Goal: Share content: Share content

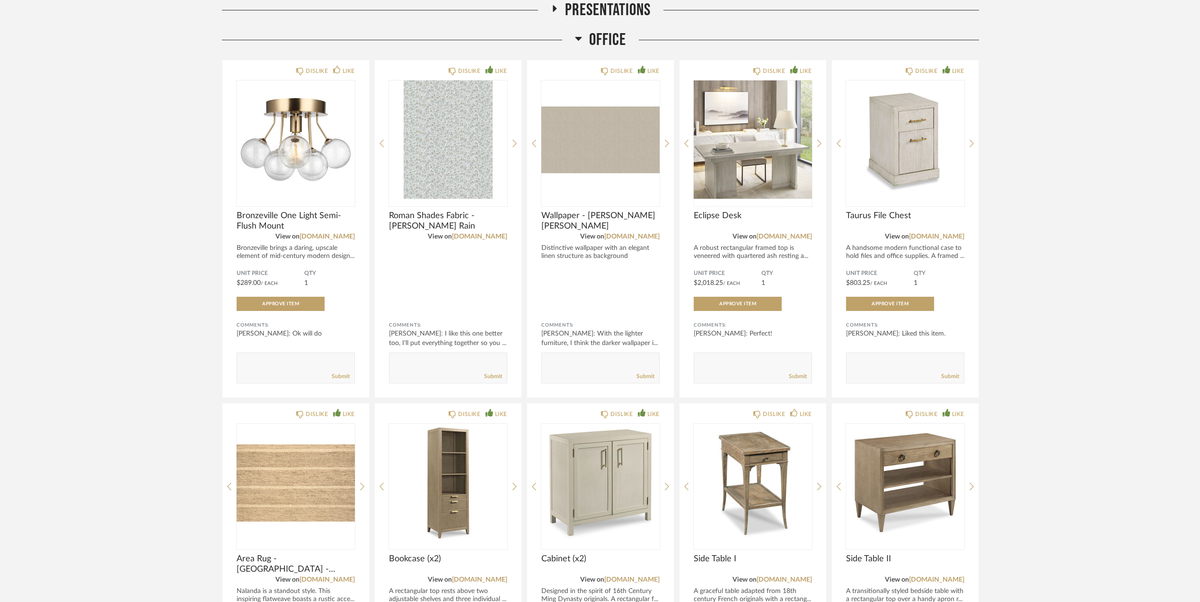
scroll to position [285, 0]
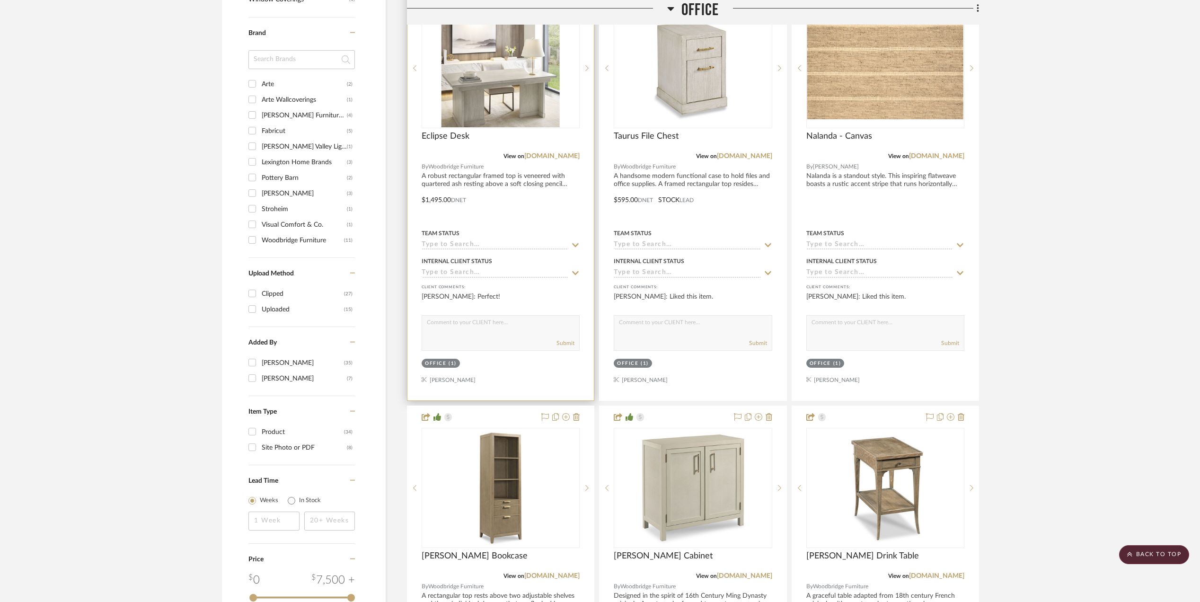
scroll to position [866, 0]
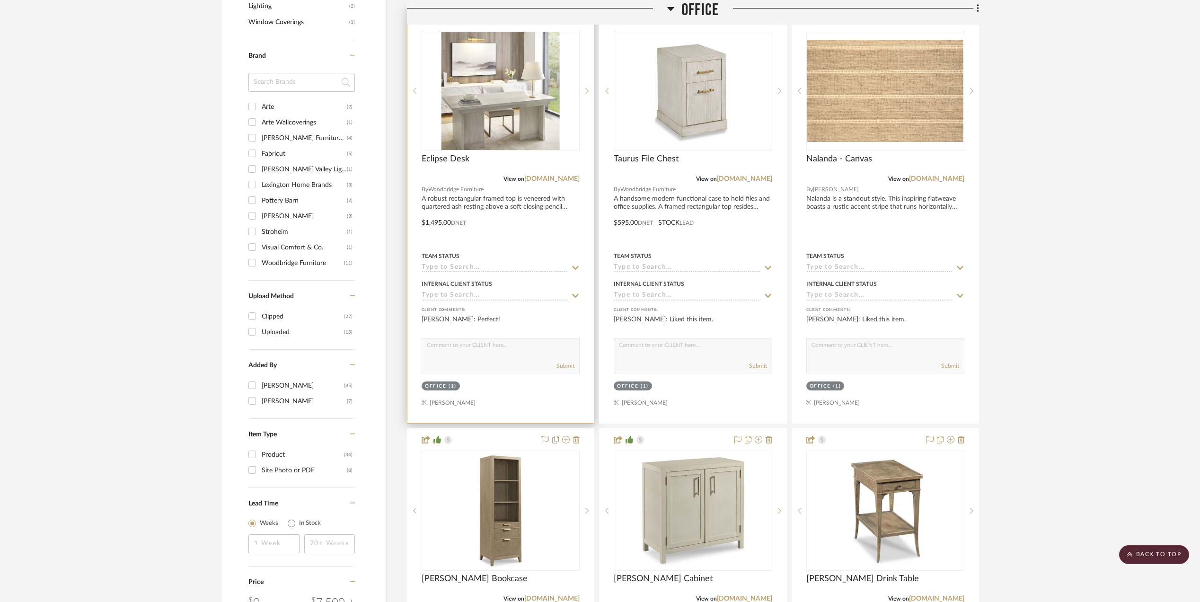
click at [484, 270] on input at bounding box center [495, 268] width 147 height 9
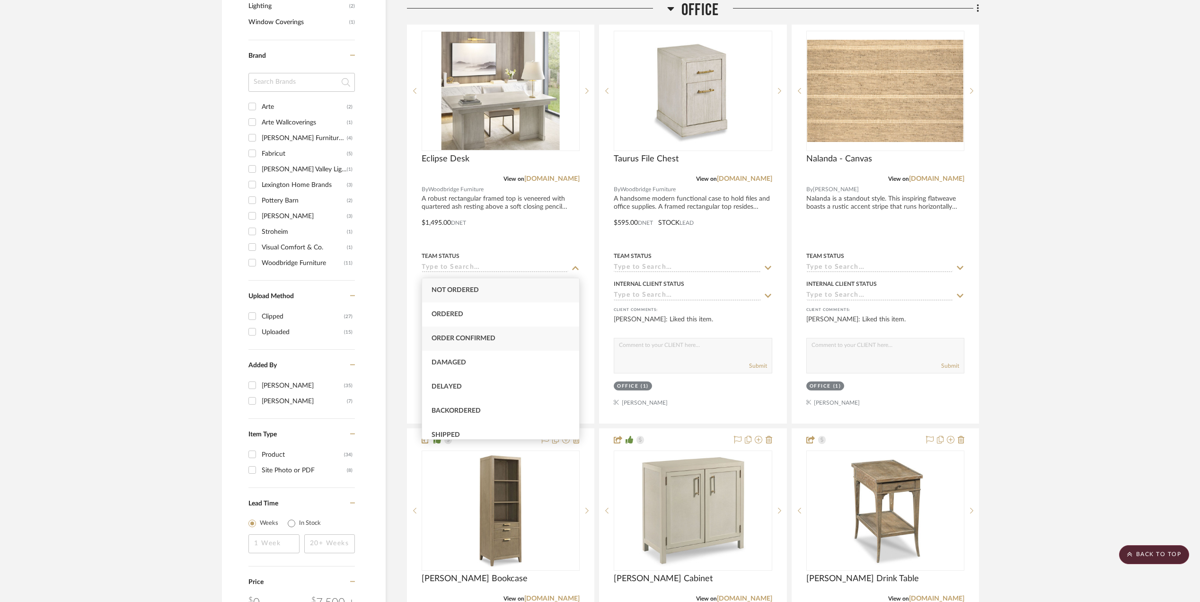
click at [475, 333] on div "Order Confirmed" at bounding box center [500, 338] width 157 height 24
type input "[DATE]"
type input "Order Confirmed"
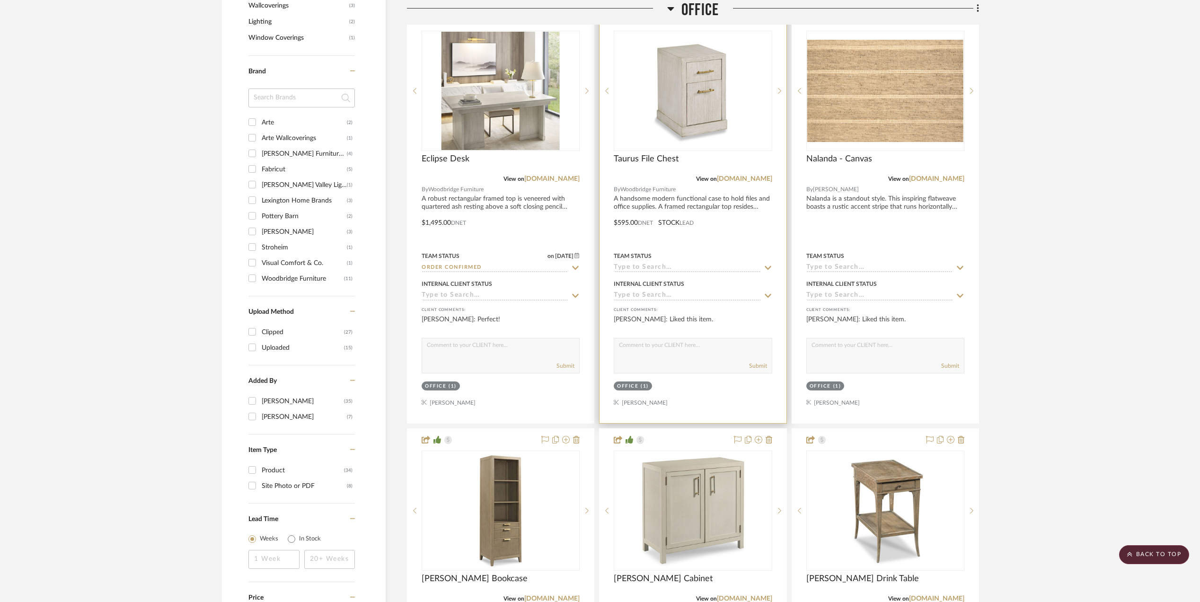
scroll to position [881, 0]
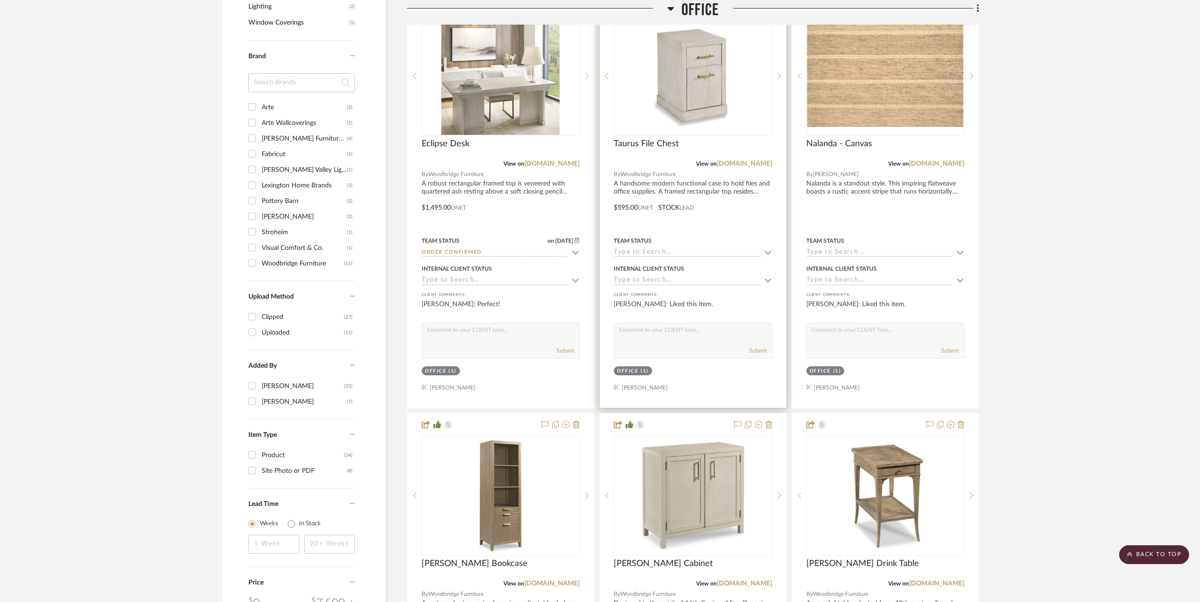
click at [637, 253] on input at bounding box center [687, 252] width 147 height 9
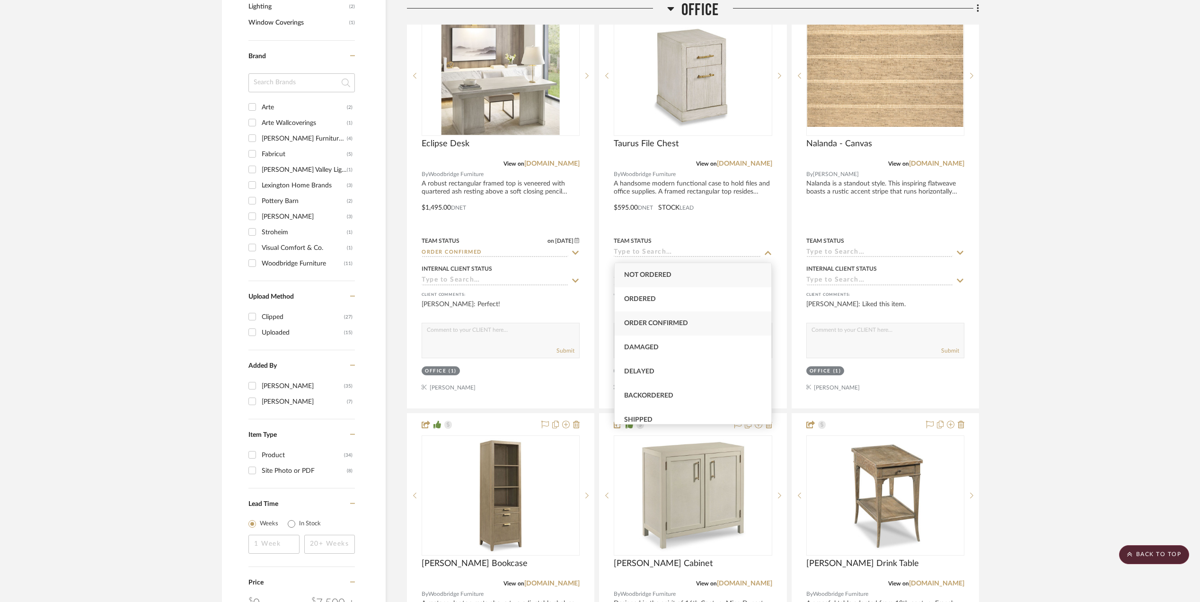
click at [656, 318] on div "Order Confirmed" at bounding box center [693, 323] width 157 height 24
type input "[DATE]"
type input "Order Confirmed"
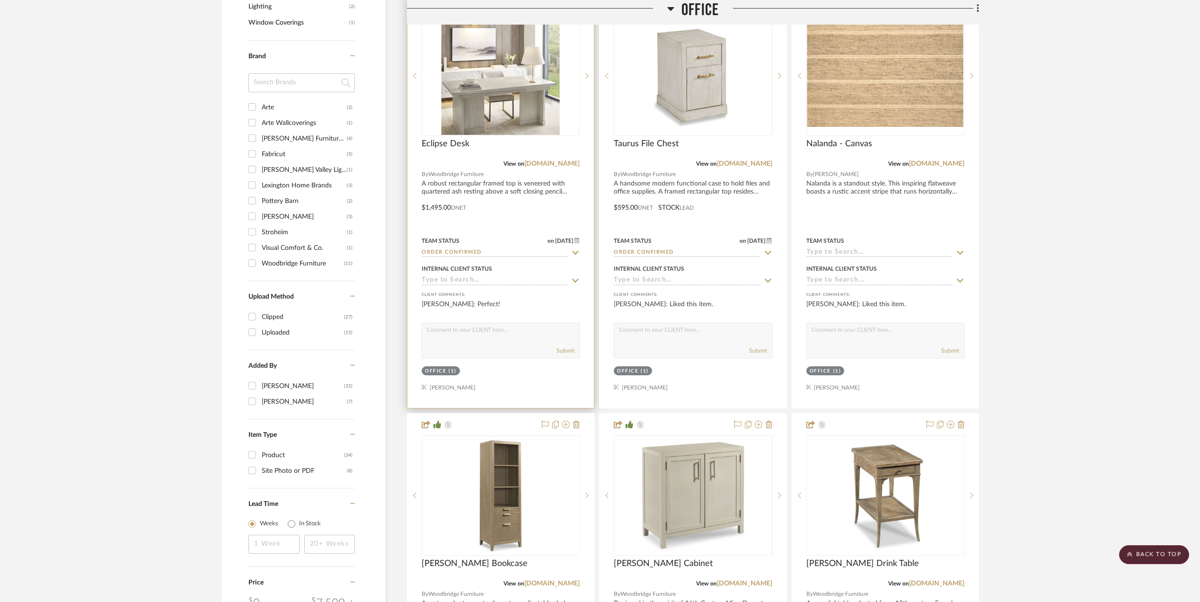
click at [492, 283] on input at bounding box center [495, 280] width 147 height 9
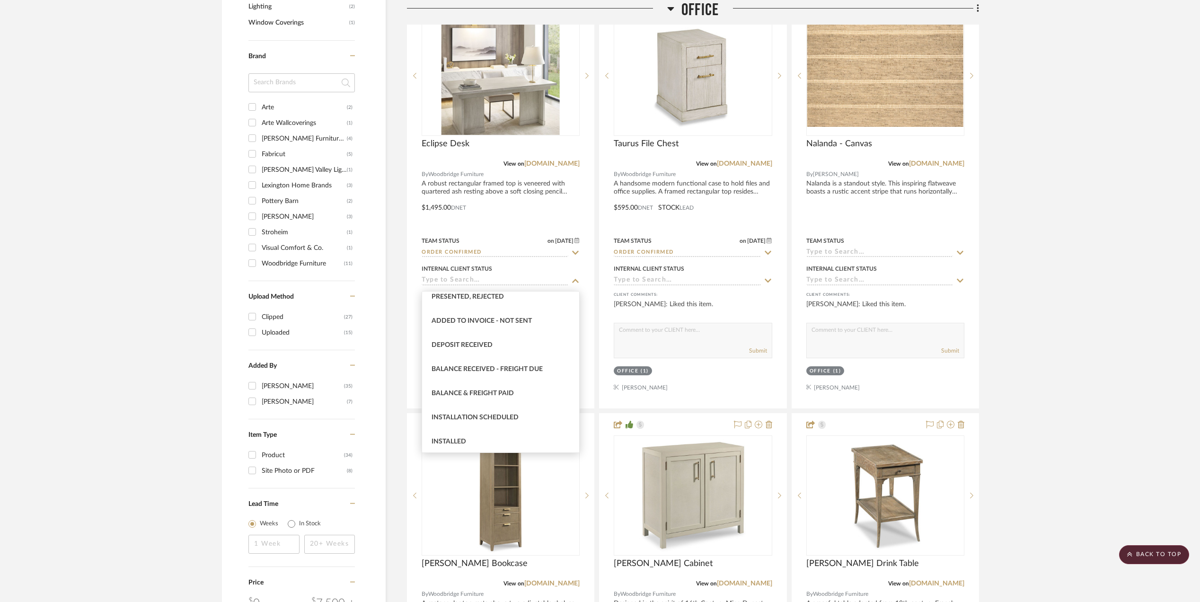
scroll to position [154, 0]
click at [517, 390] on div "Balance & Freight Paid" at bounding box center [500, 391] width 157 height 24
type input "[DATE]"
type input "Balance & Freight Paid"
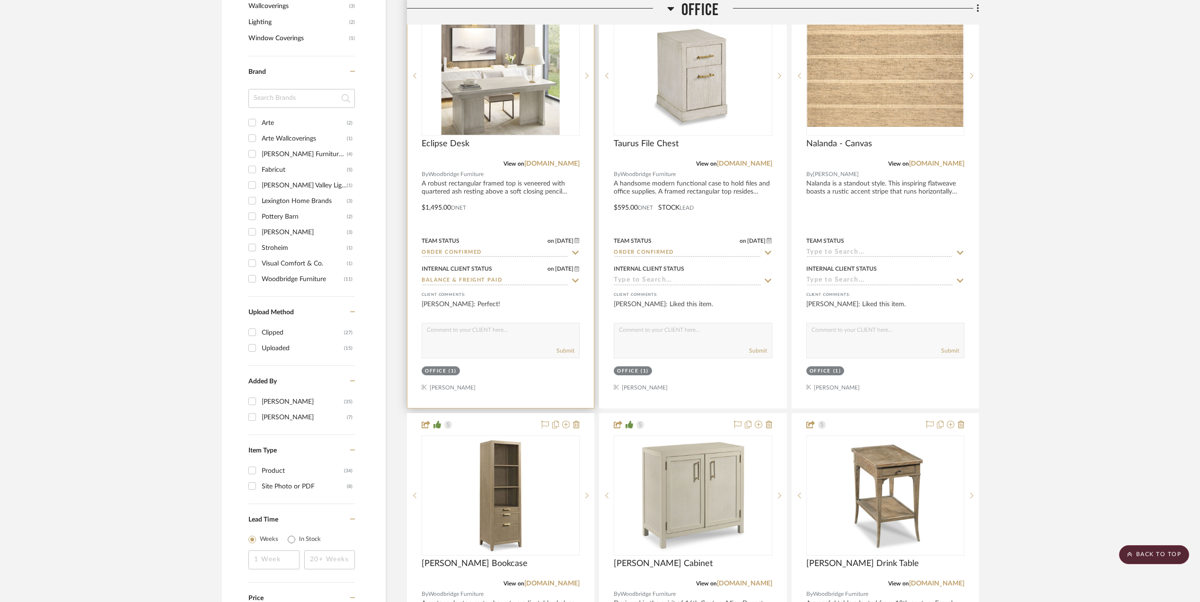
scroll to position [897, 0]
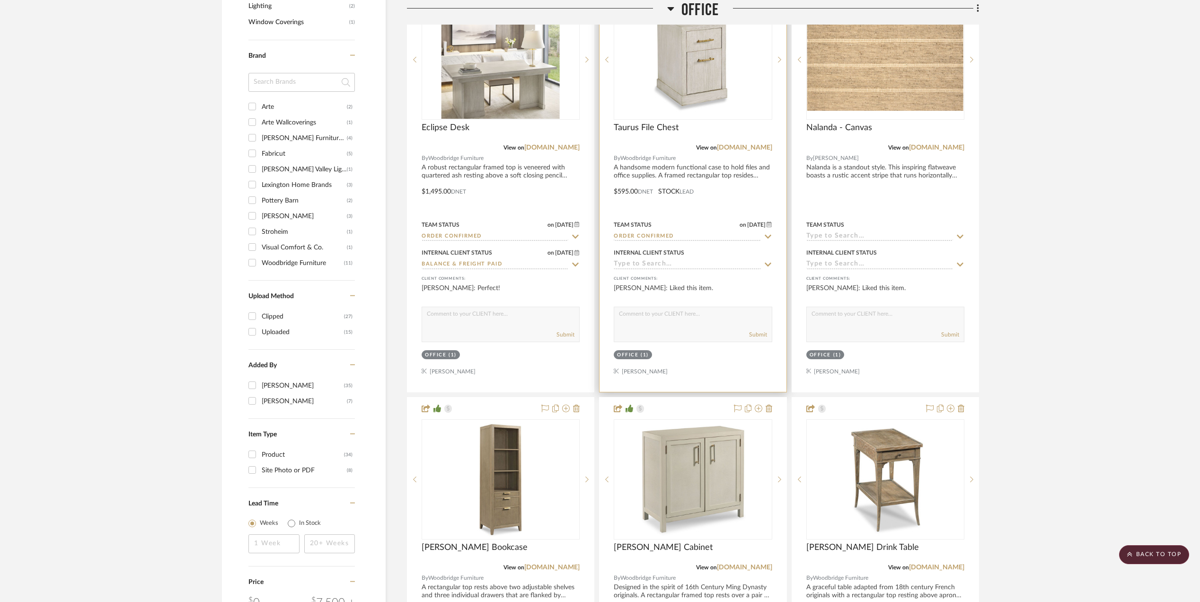
click at [669, 267] on input at bounding box center [687, 264] width 147 height 9
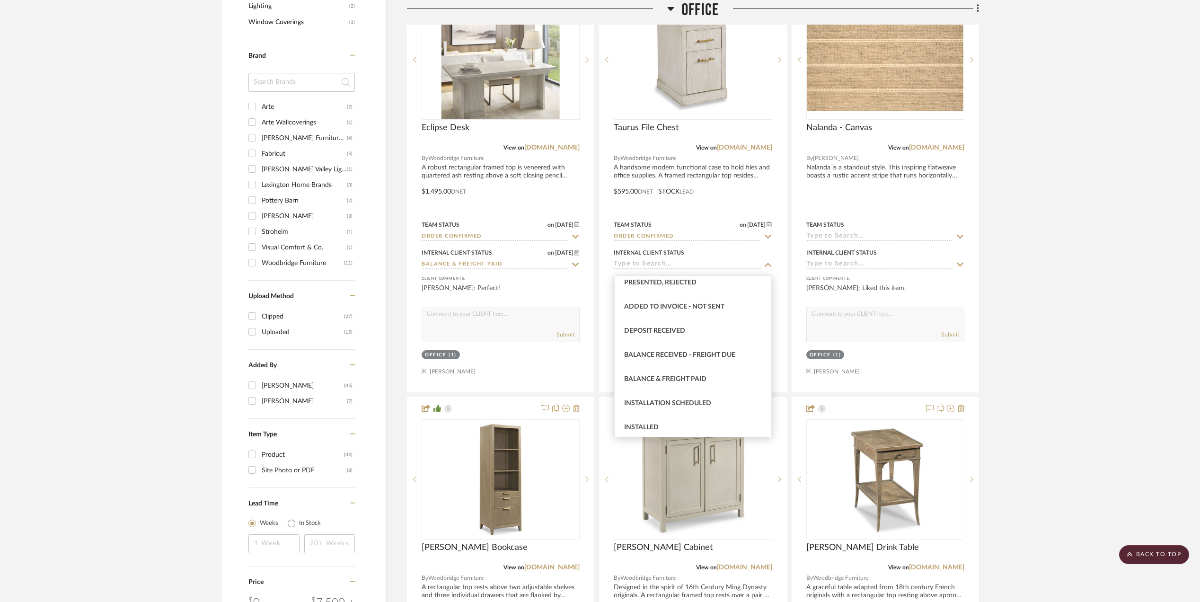
scroll to position [153, 0]
click at [675, 372] on span "Balance & Freight Paid" at bounding box center [665, 375] width 82 height 7
type input "[DATE]"
type input "Balance & Freight Paid"
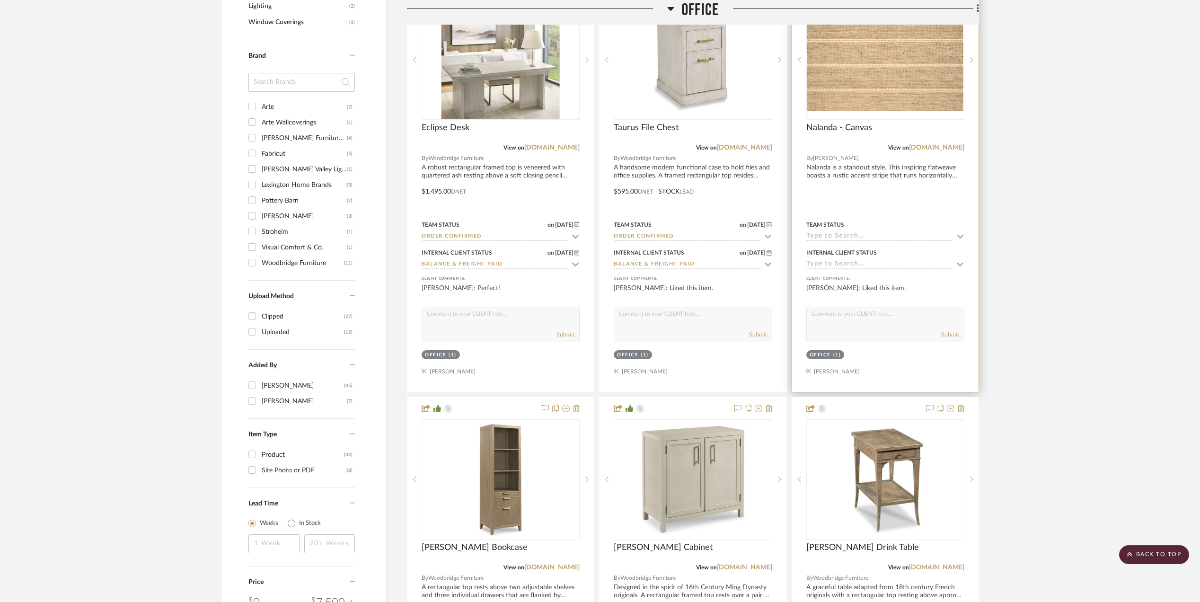
click at [849, 265] on input at bounding box center [879, 264] width 147 height 9
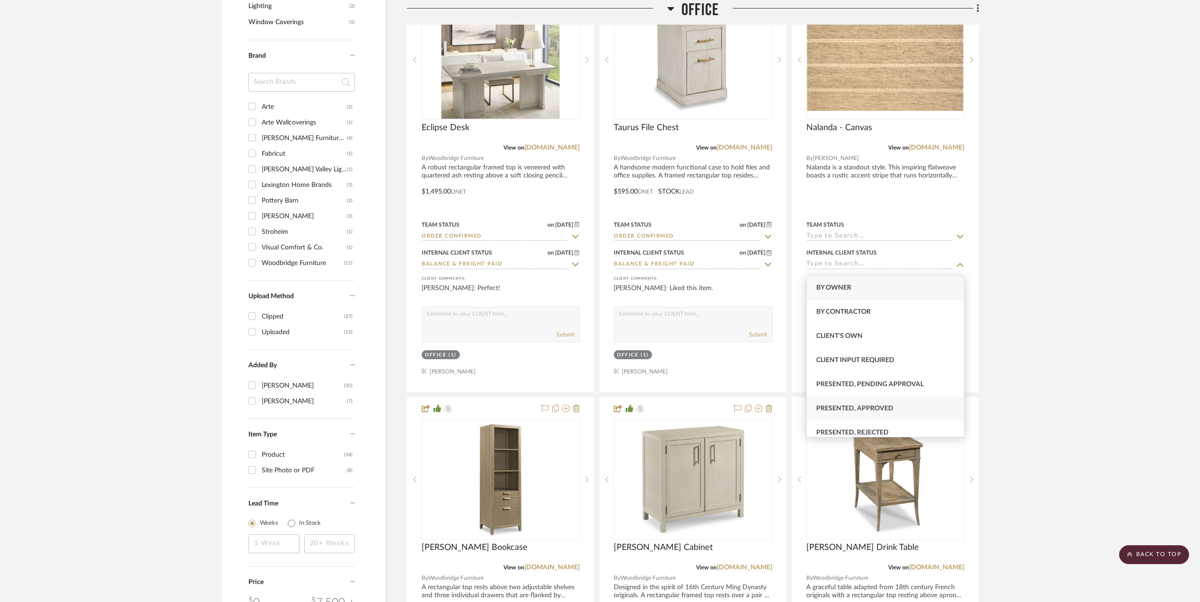
click at [862, 406] on span "Presented, Approved" at bounding box center [854, 408] width 77 height 7
type input "[DATE]"
type input "Presented, Approved"
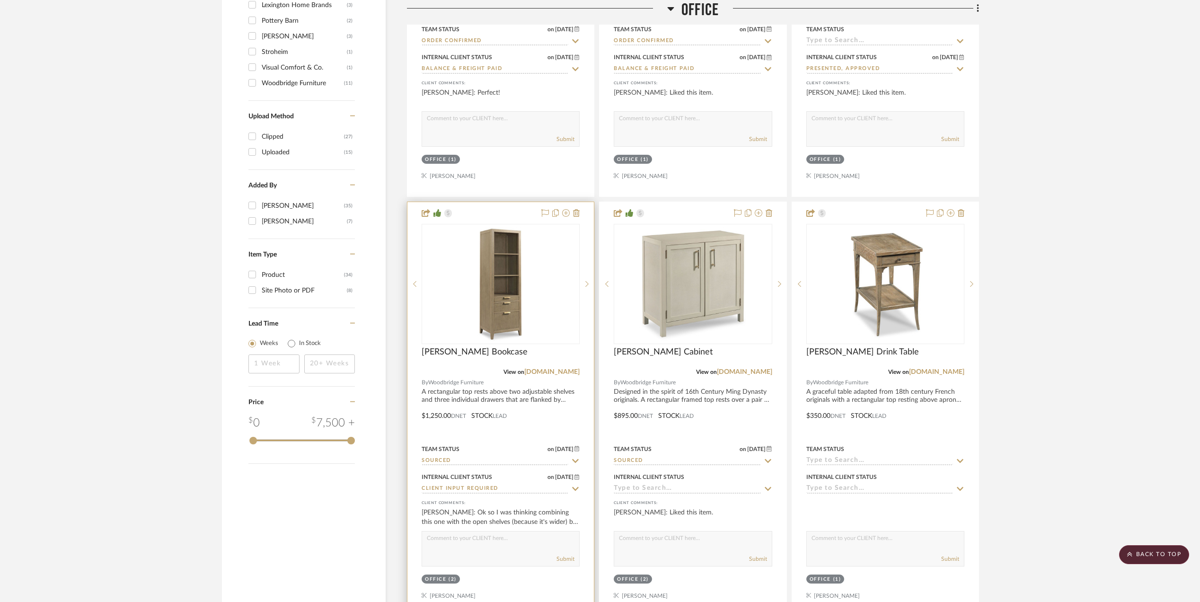
scroll to position [1102, 0]
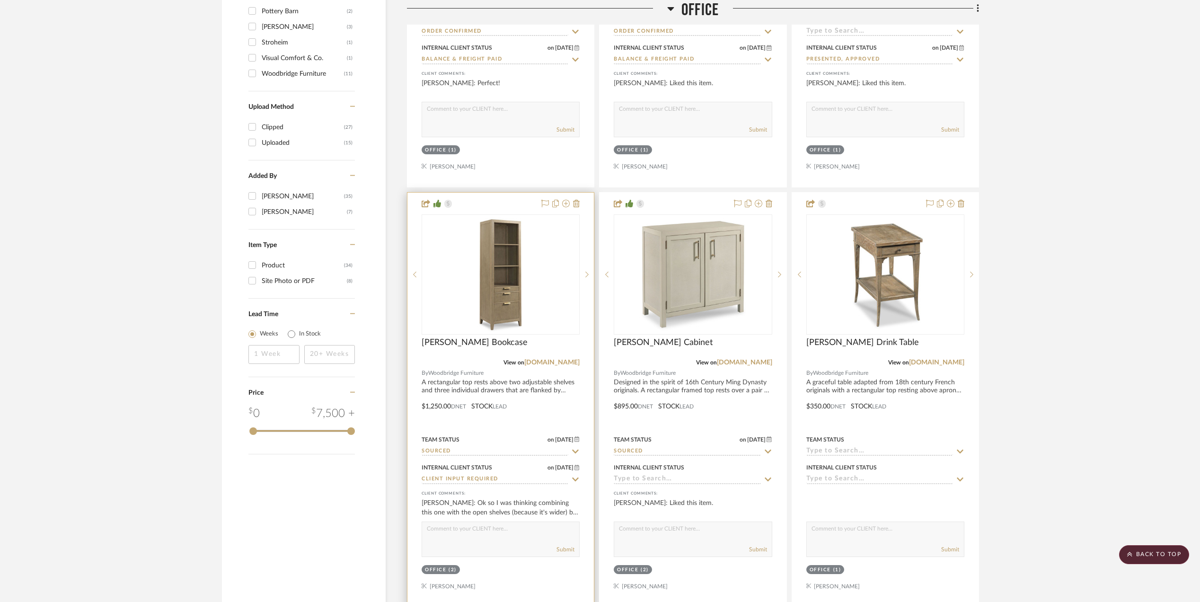
click at [491, 456] on input "Sourced" at bounding box center [495, 451] width 147 height 9
click at [576, 454] on icon at bounding box center [575, 451] width 5 height 5
type input "[DATE]"
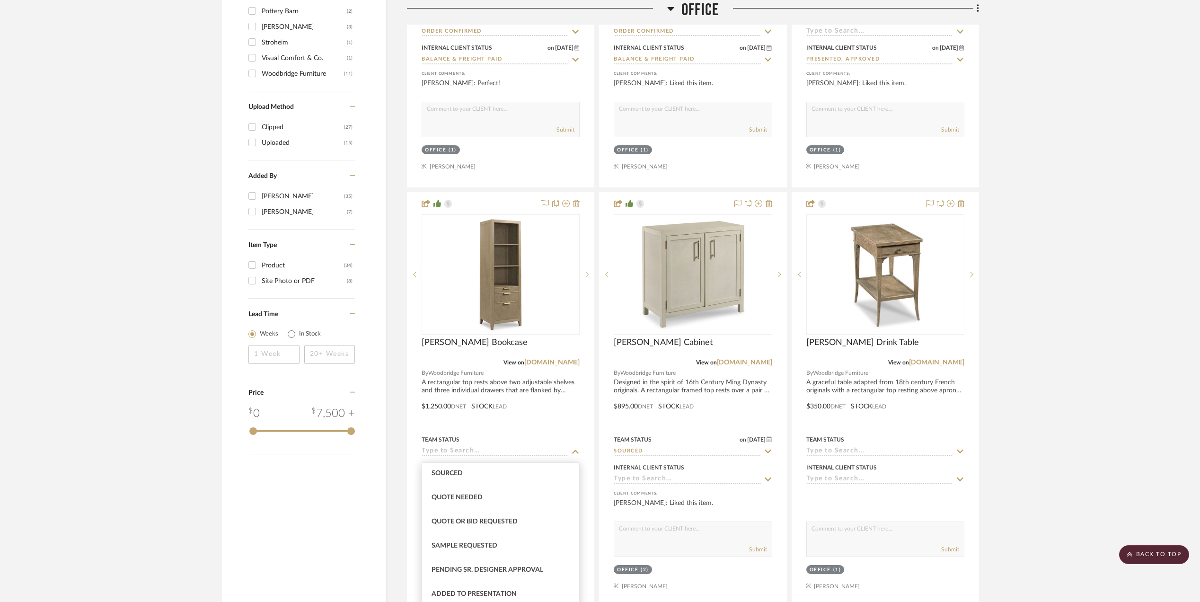
scroll to position [379, 0]
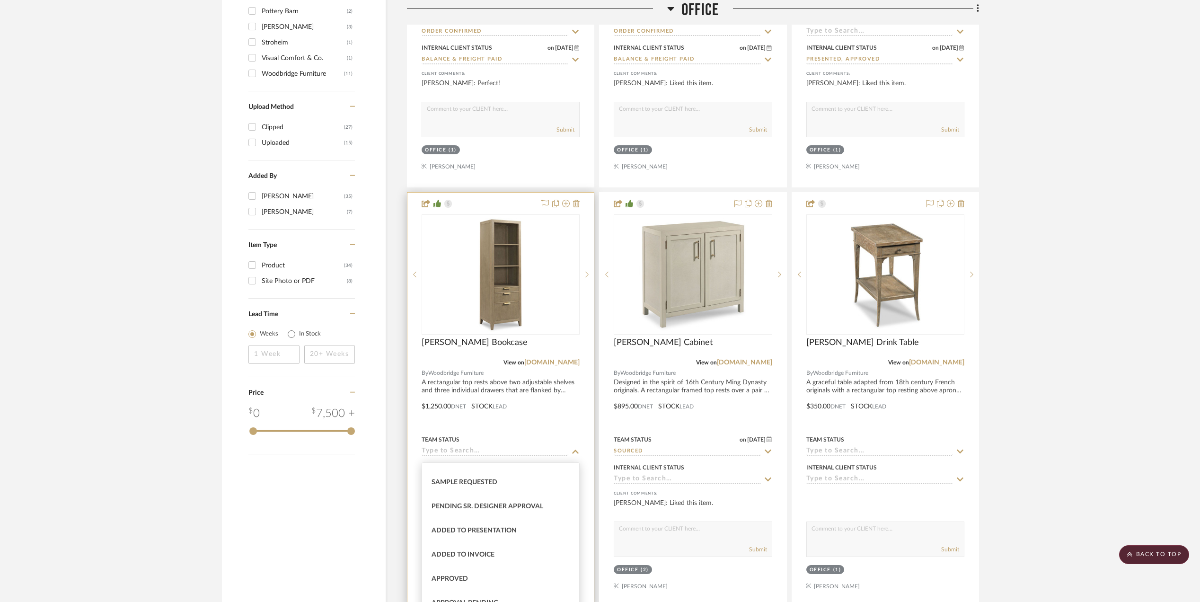
click at [487, 450] on div "Team Status [DATE]" at bounding box center [501, 444] width 158 height 23
type input "souc"
click at [576, 451] on icon at bounding box center [575, 452] width 9 height 8
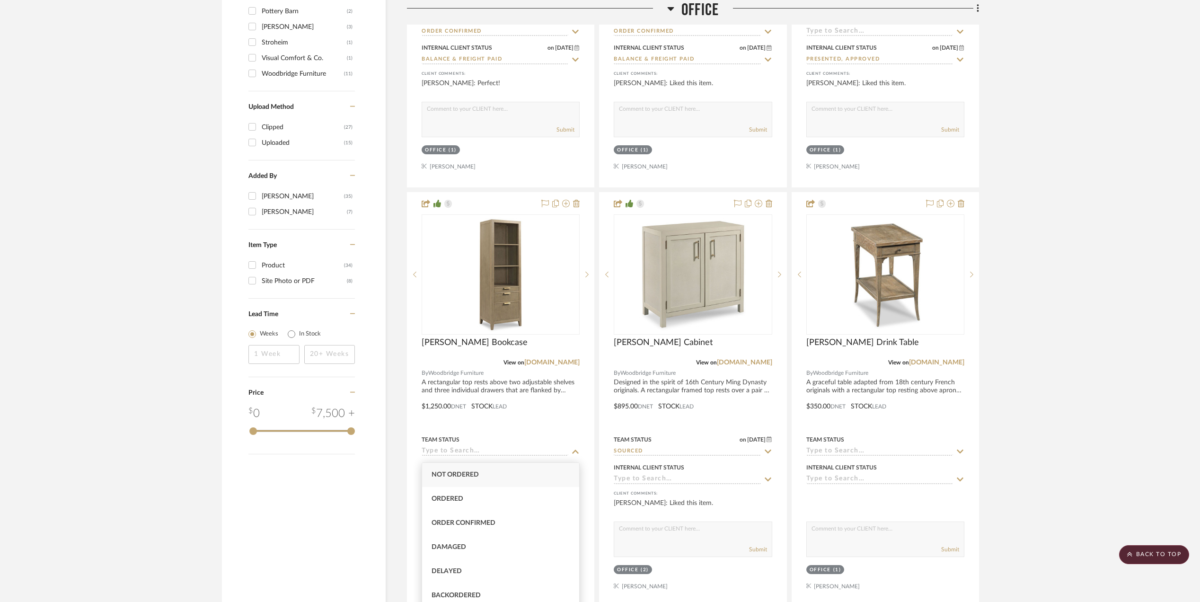
click at [545, 474] on div "Not ordered" at bounding box center [500, 475] width 157 height 24
type input "Not ordered"
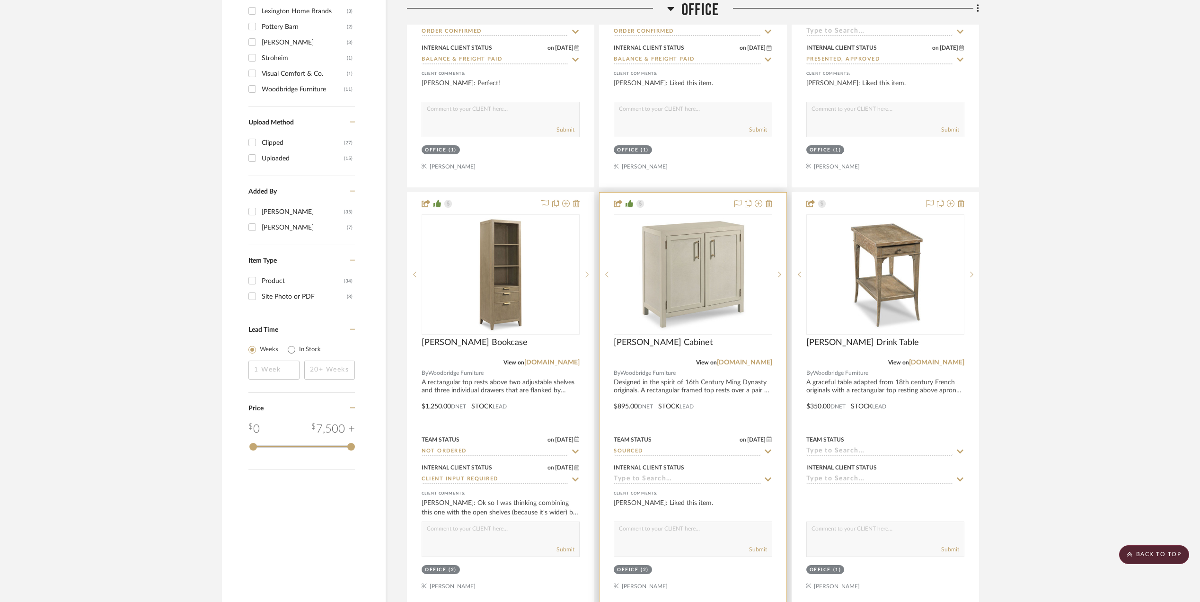
scroll to position [1118, 0]
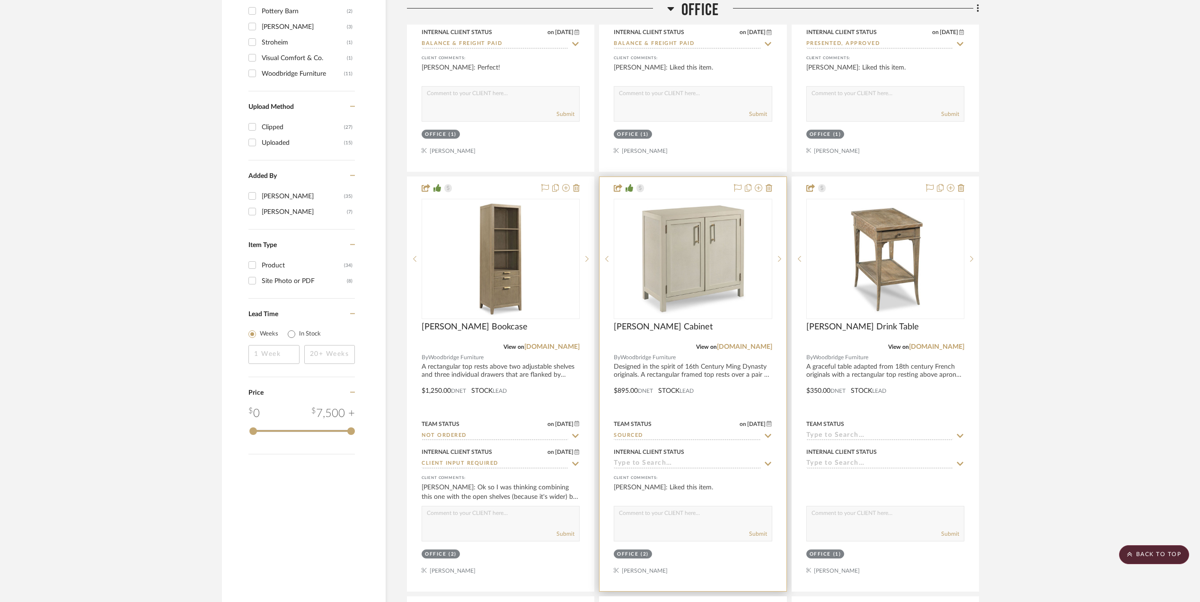
click at [674, 441] on input "Sourced" at bounding box center [687, 436] width 147 height 9
click at [766, 438] on icon at bounding box center [768, 435] width 5 height 5
type input "[DATE]"
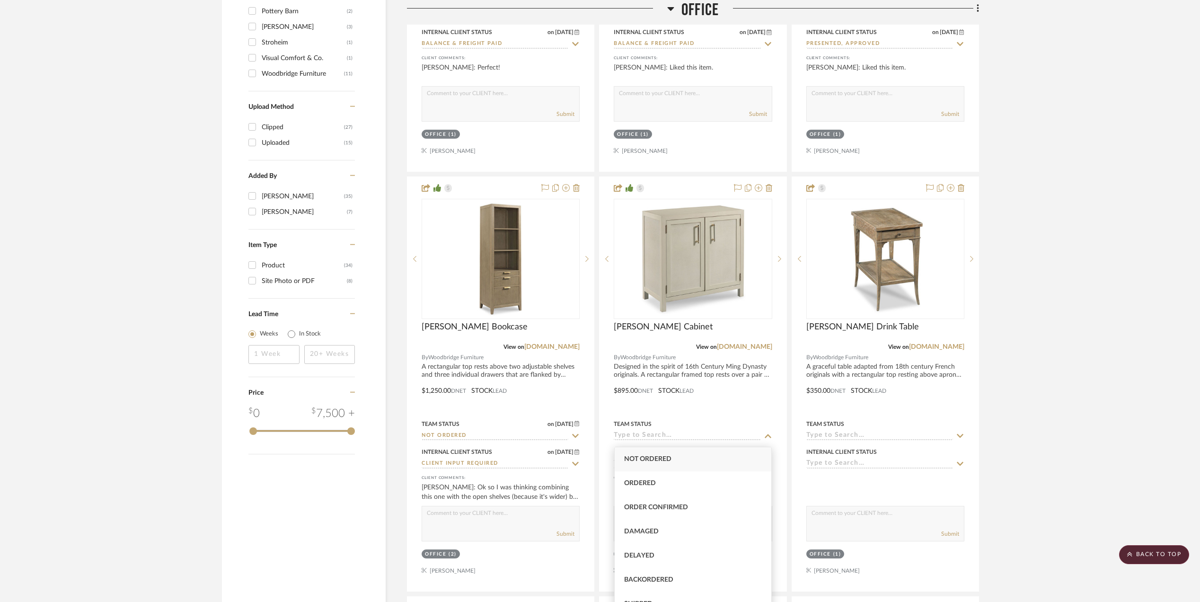
click at [689, 461] on div "Not ordered" at bounding box center [693, 459] width 157 height 24
type input "Not ordered"
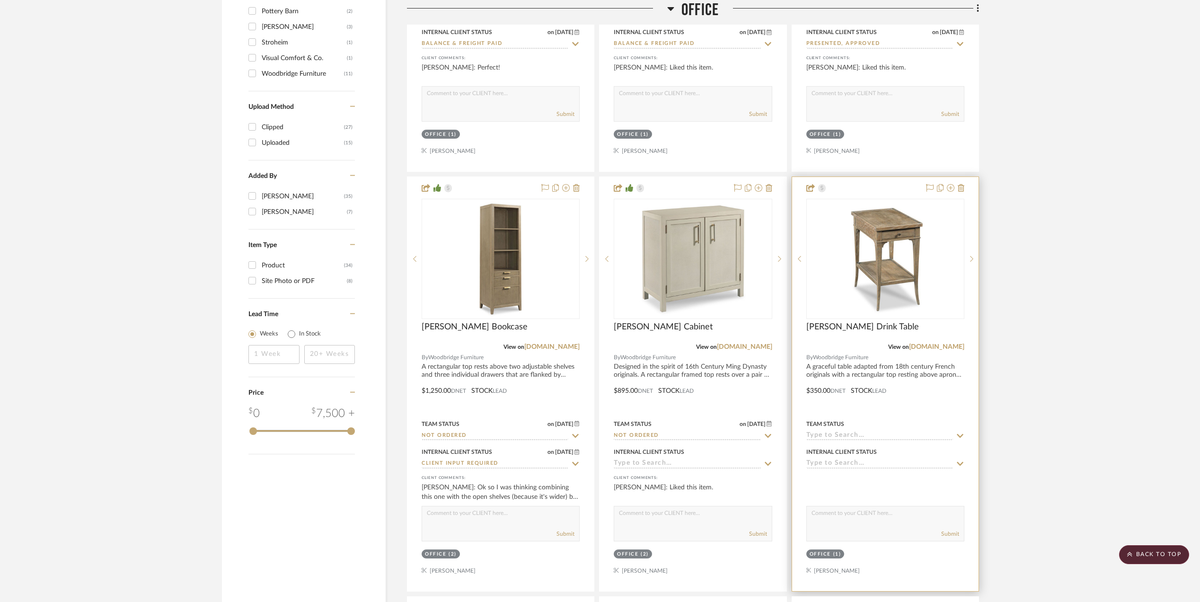
click at [960, 439] on icon at bounding box center [960, 436] width 9 height 8
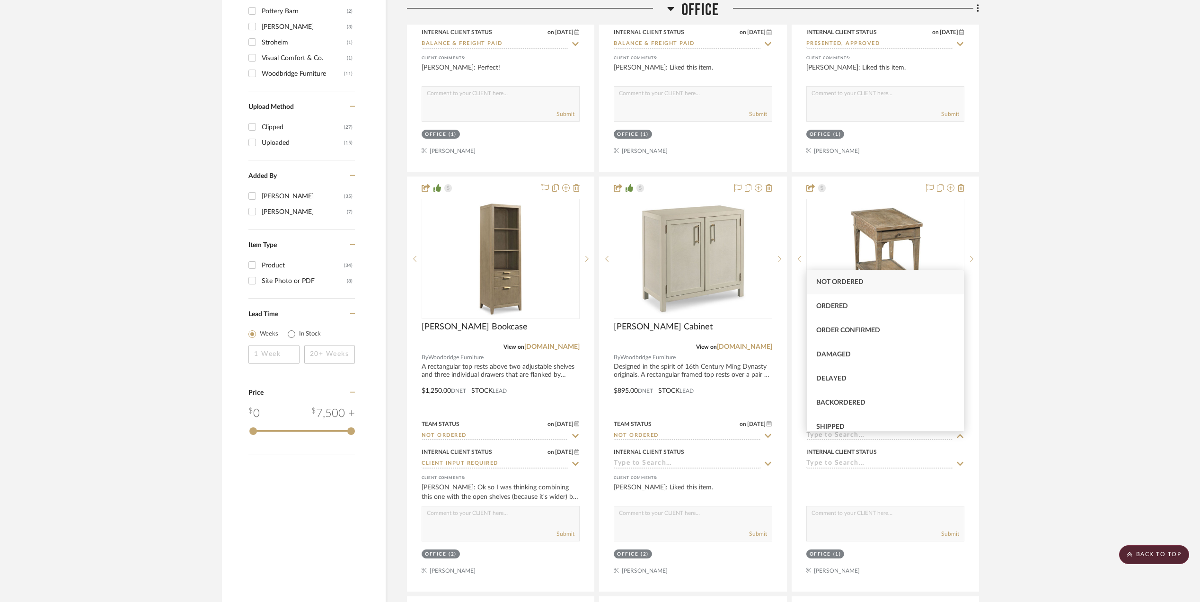
click at [841, 281] on span "Not ordered" at bounding box center [839, 282] width 47 height 7
type input "[DATE]"
type input "Not ordered"
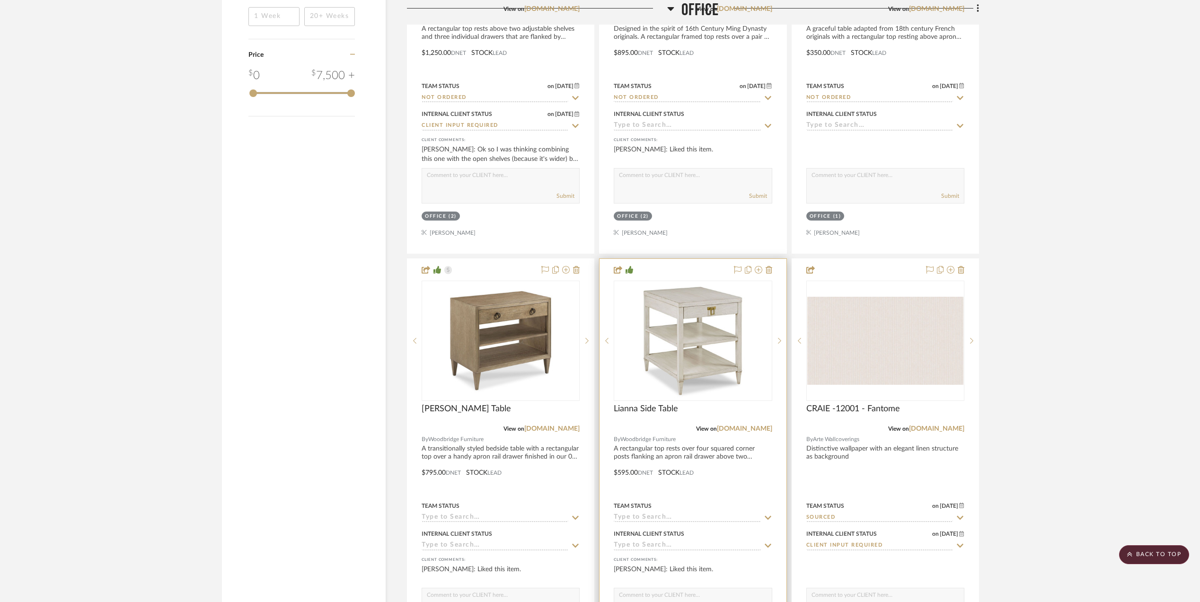
scroll to position [1433, 0]
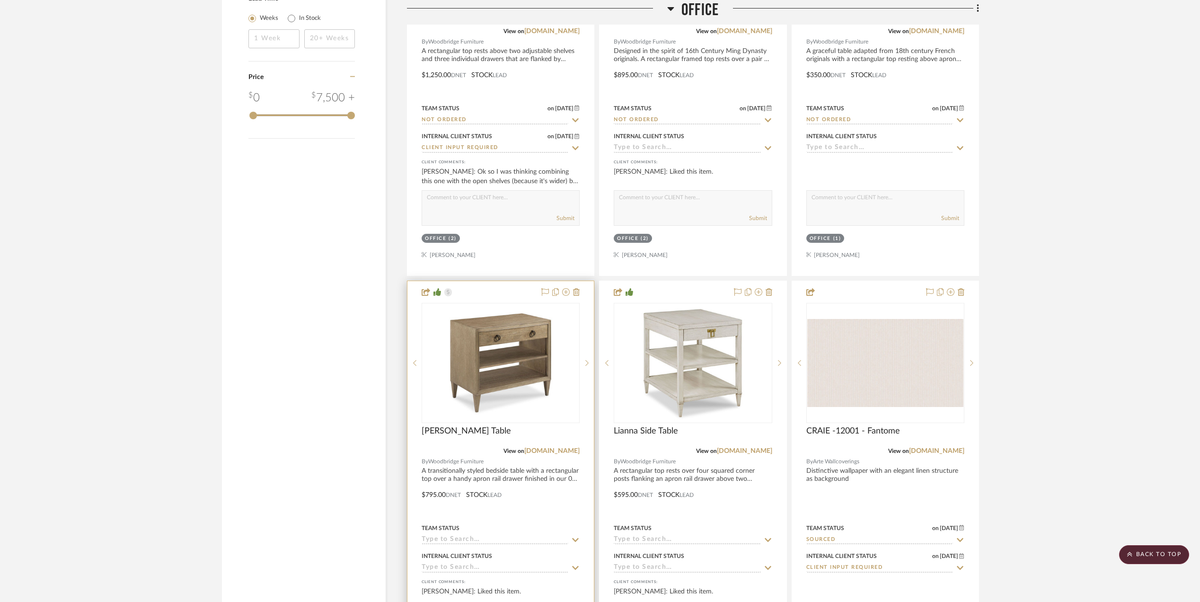
click at [577, 541] on icon at bounding box center [575, 540] width 9 height 8
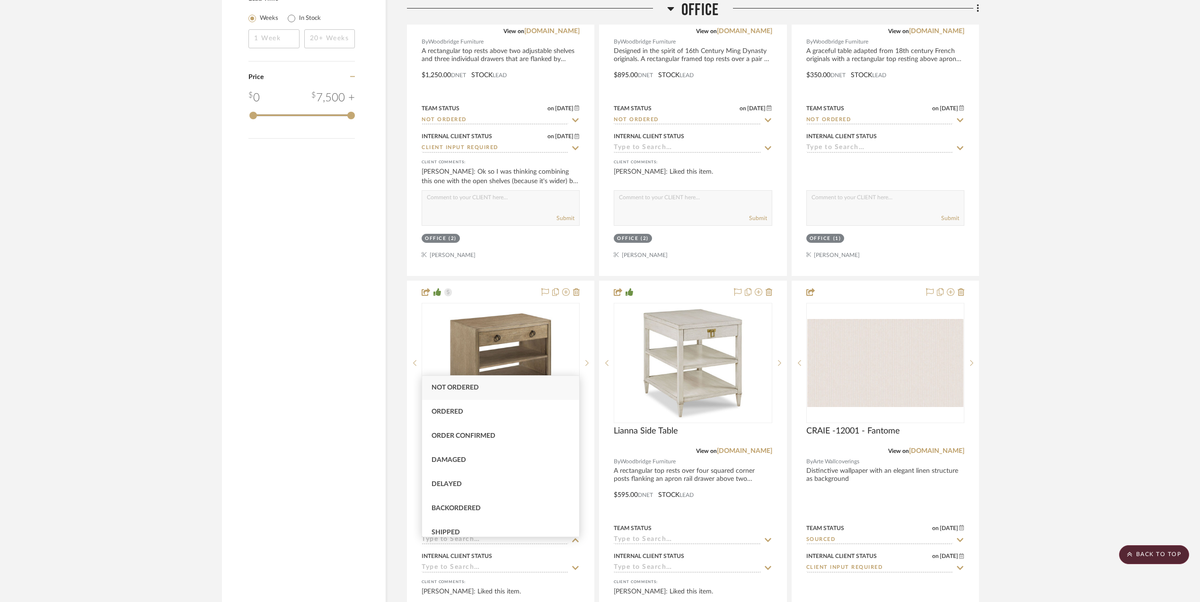
click at [500, 381] on div "Not ordered" at bounding box center [500, 388] width 157 height 24
type input "[DATE]"
type input "Not ordered"
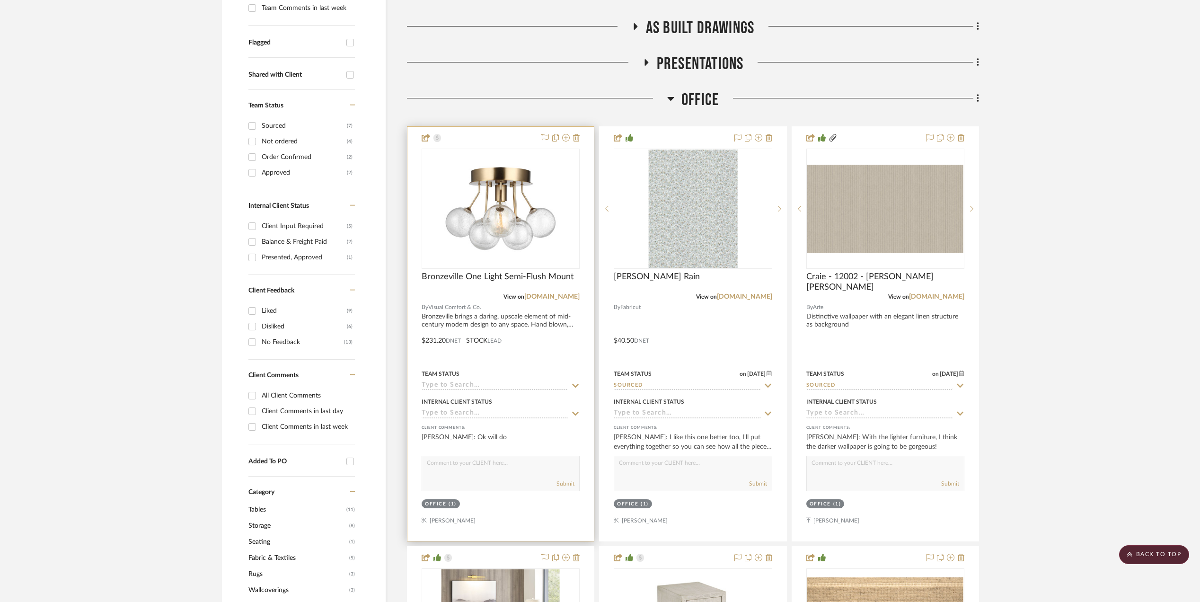
scroll to position [361, 0]
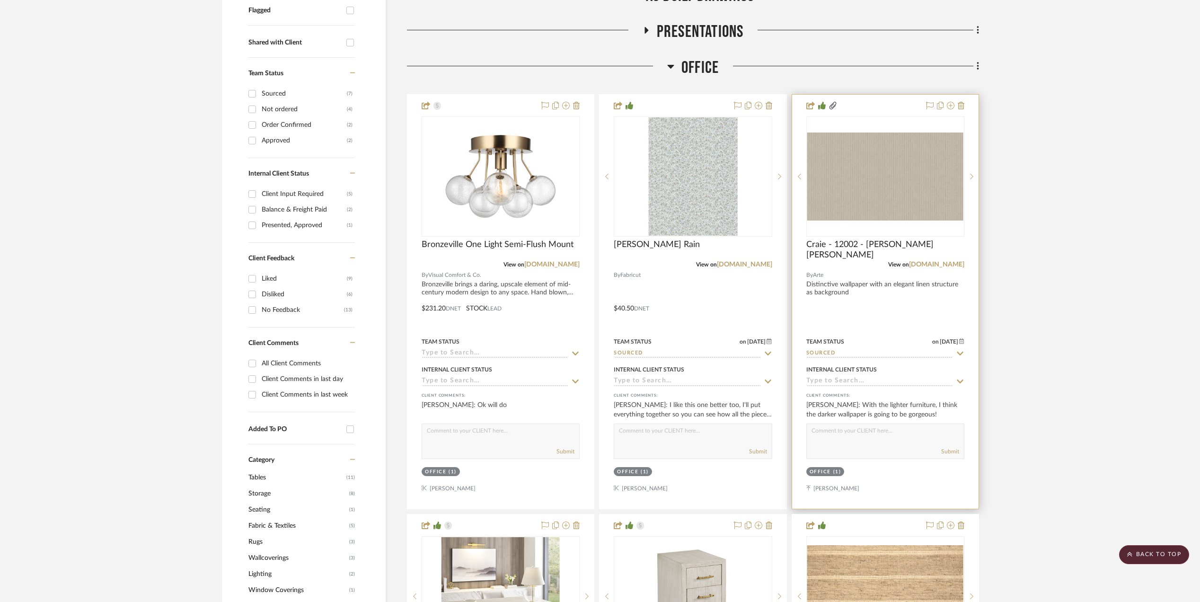
click at [922, 354] on input "Sourced" at bounding box center [879, 353] width 147 height 9
click at [961, 353] on icon at bounding box center [960, 353] width 5 height 5
type input "[DATE]"
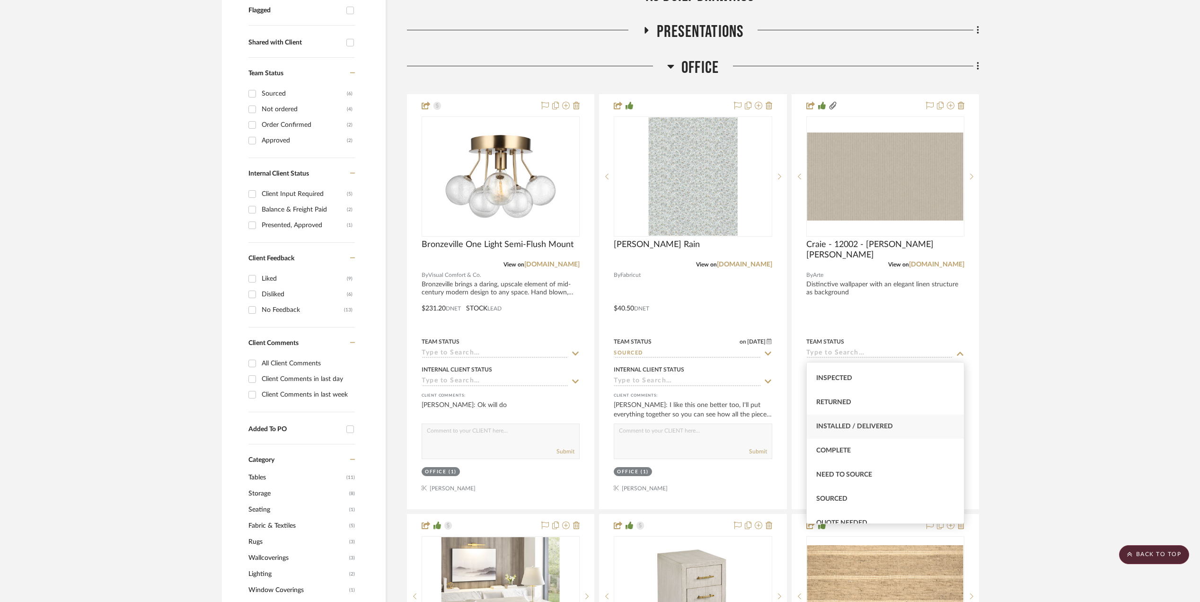
scroll to position [252, 0]
click at [875, 459] on div "Quote Needed" at bounding box center [885, 460] width 157 height 24
type input "Quote Needed"
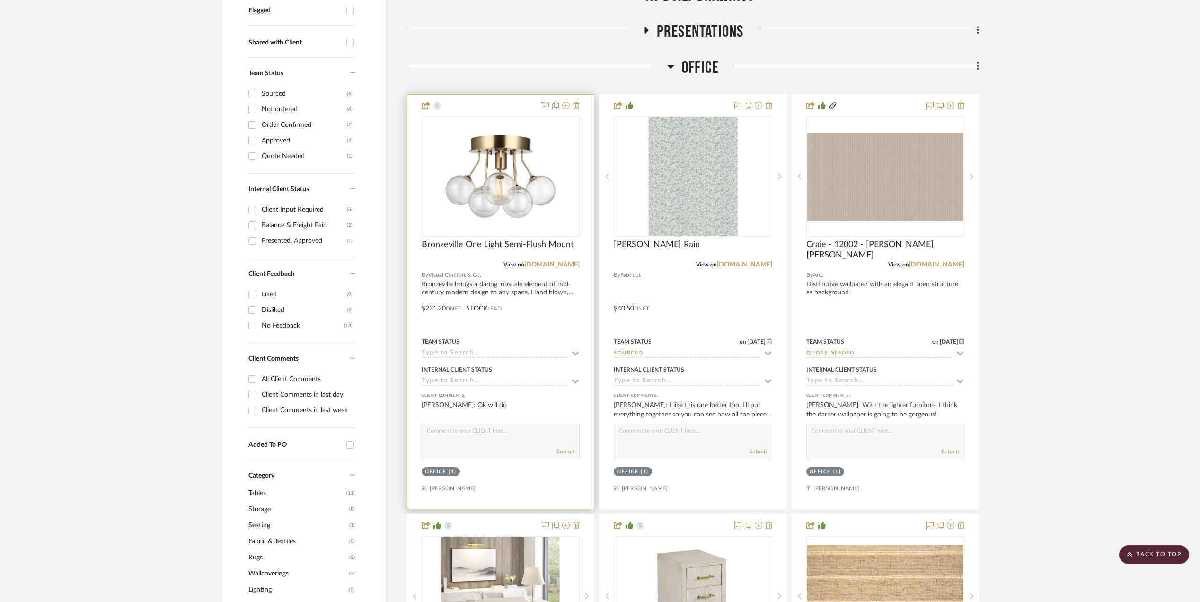
click at [485, 354] on input at bounding box center [495, 353] width 147 height 9
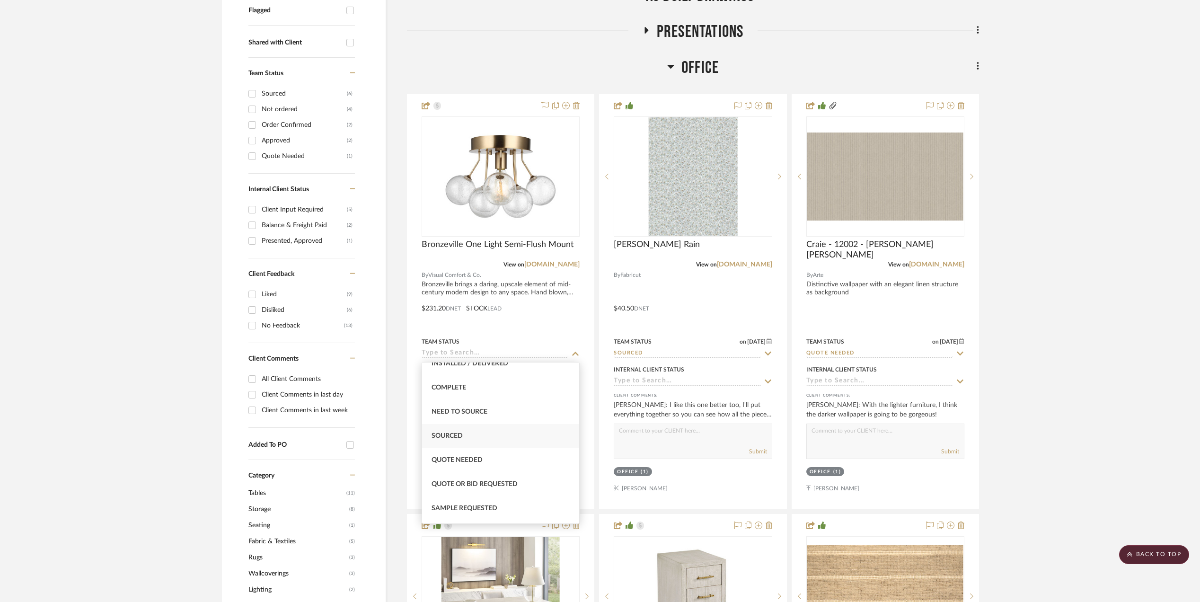
click at [482, 439] on div "Sourced" at bounding box center [500, 436] width 157 height 24
type input "[DATE]"
type input "Sourced"
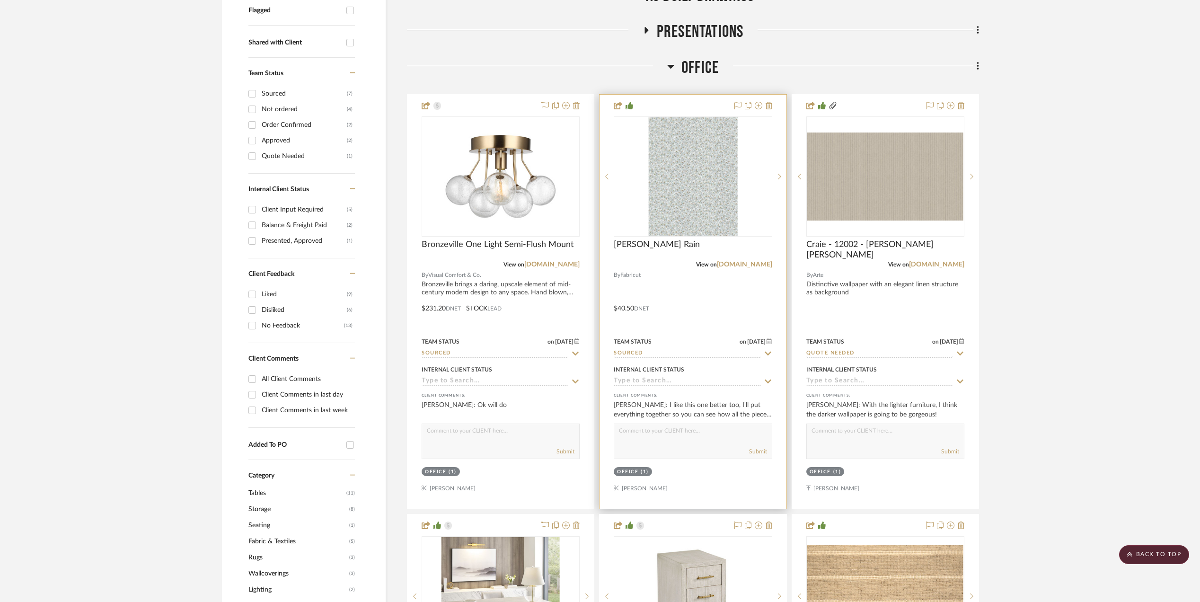
click at [647, 383] on input at bounding box center [687, 381] width 147 height 9
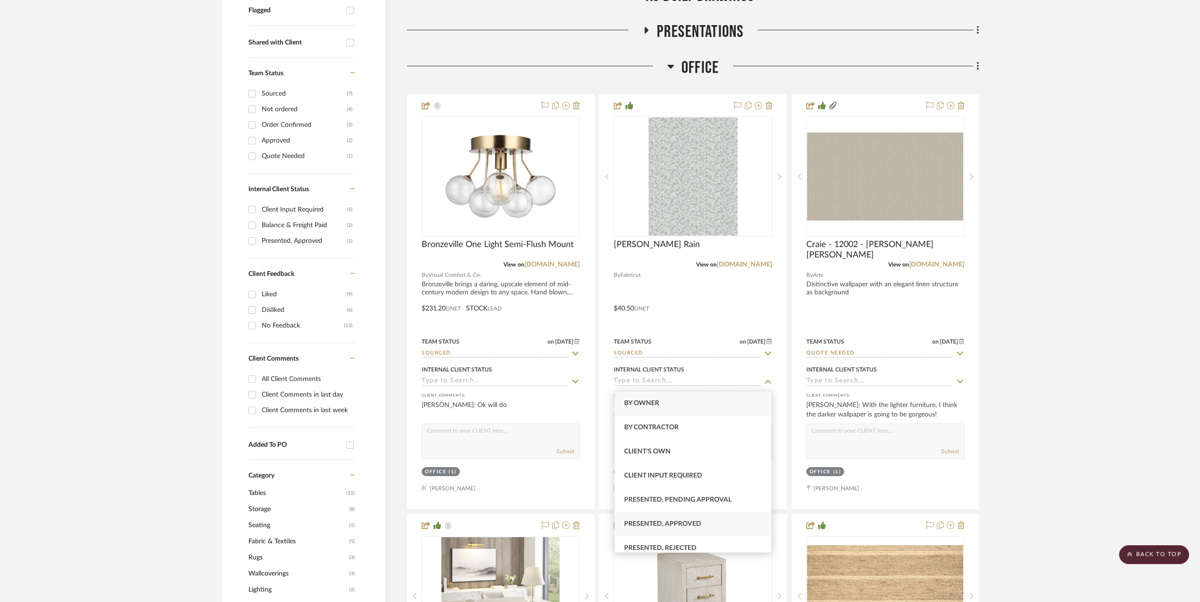
click at [685, 517] on div "Presented, Approved" at bounding box center [693, 524] width 157 height 24
type input "[DATE]"
type input "Presented, Approved"
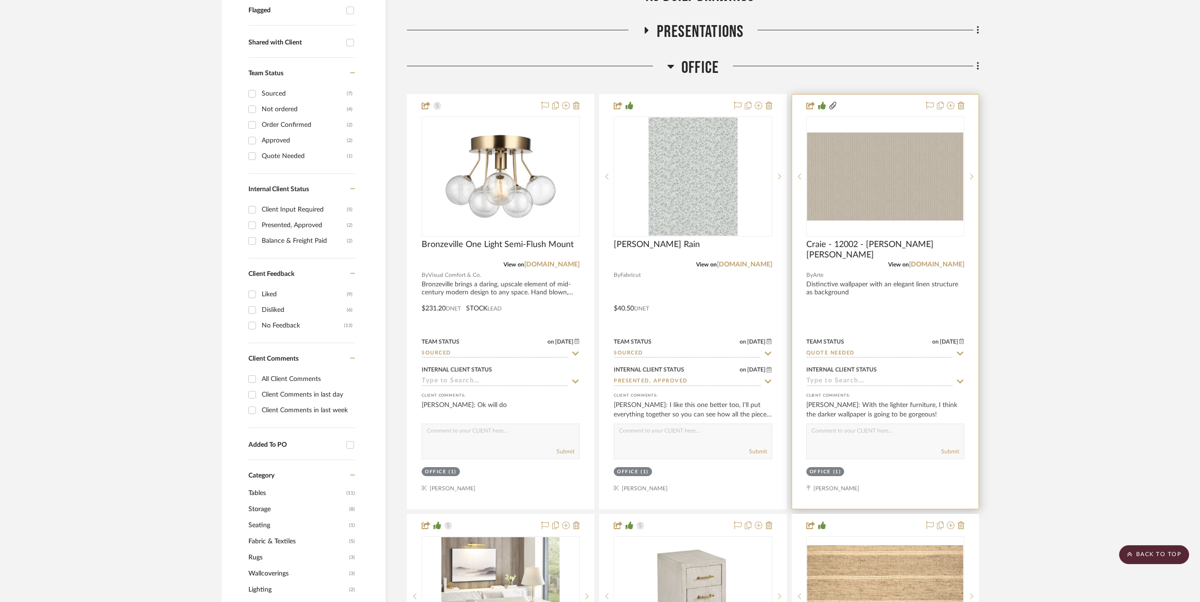
click at [846, 379] on input at bounding box center [879, 381] width 147 height 9
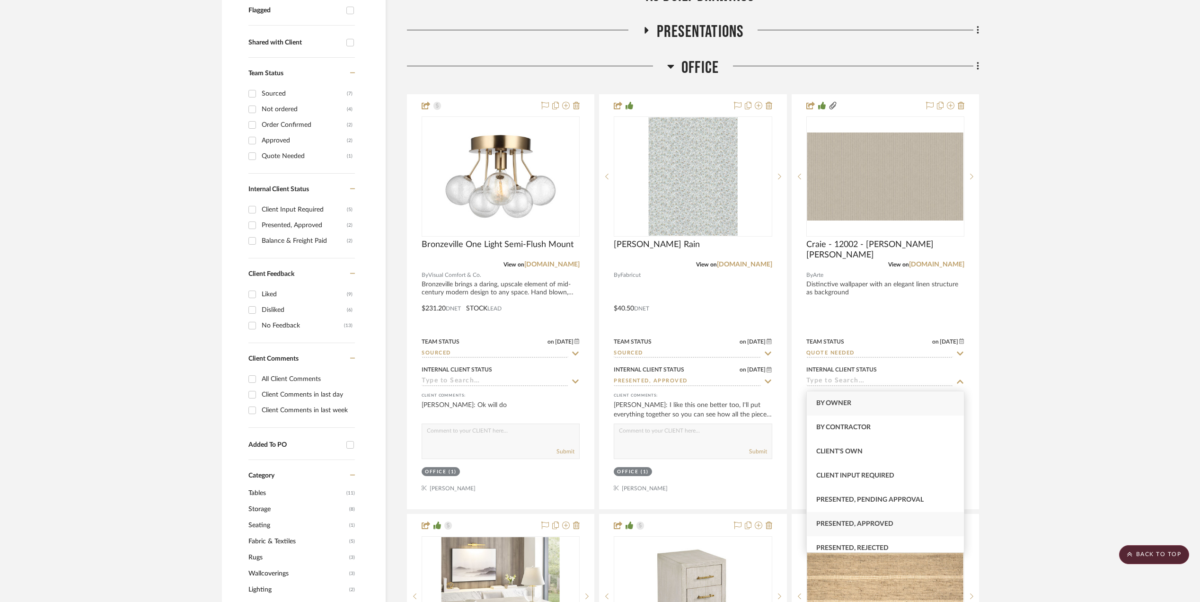
click at [850, 516] on div "Presented, Approved" at bounding box center [885, 524] width 157 height 24
type input "[DATE]"
type input "Presented, Approved"
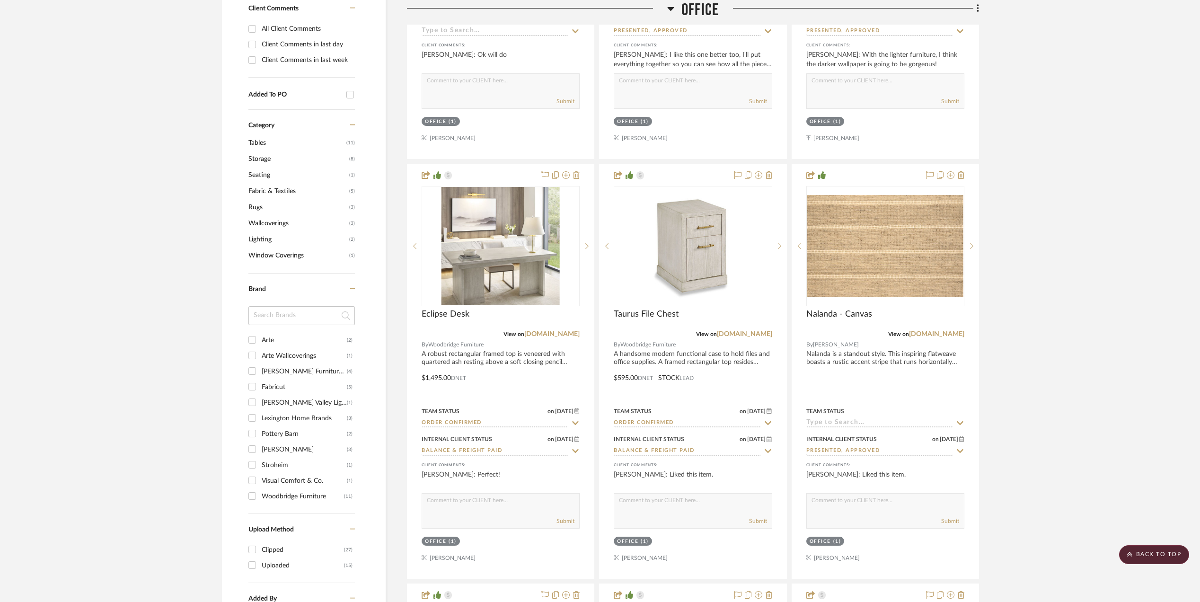
scroll to position [739, 0]
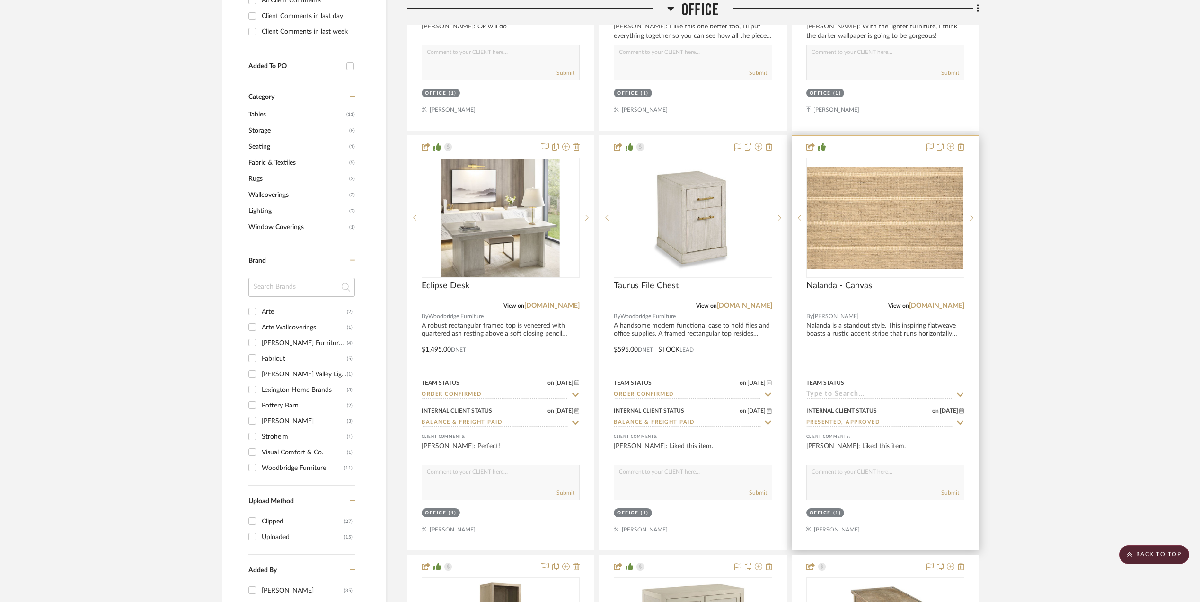
click at [843, 394] on input at bounding box center [879, 394] width 147 height 9
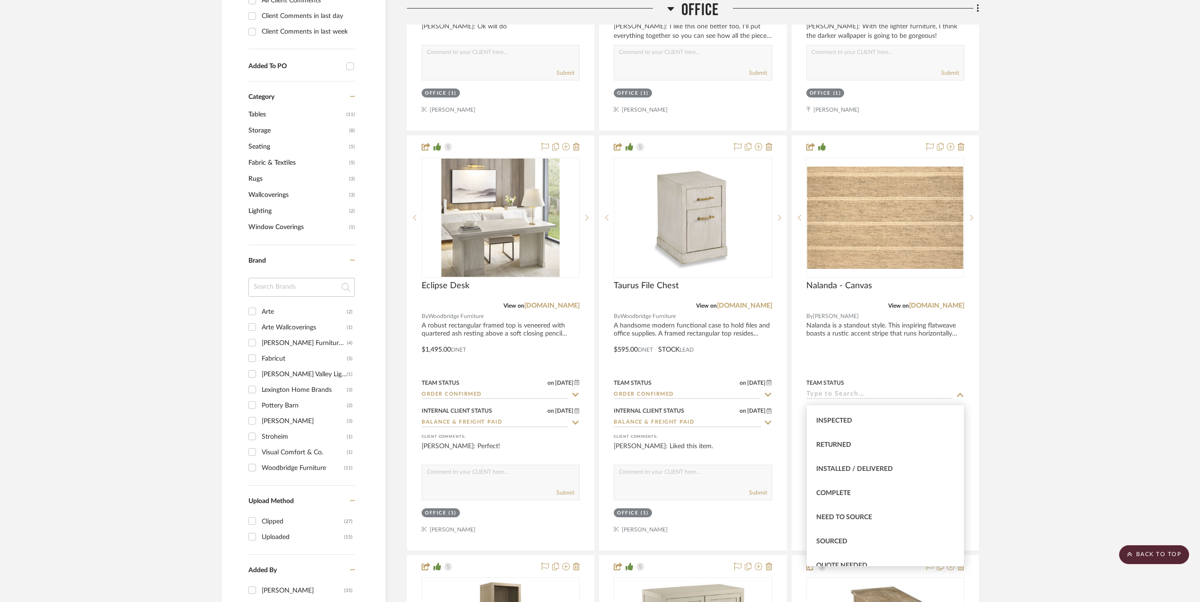
scroll to position [252, 0]
click at [843, 495] on div "Quote Needed" at bounding box center [885, 503] width 157 height 24
type input "[DATE]"
type input "Quote Needed"
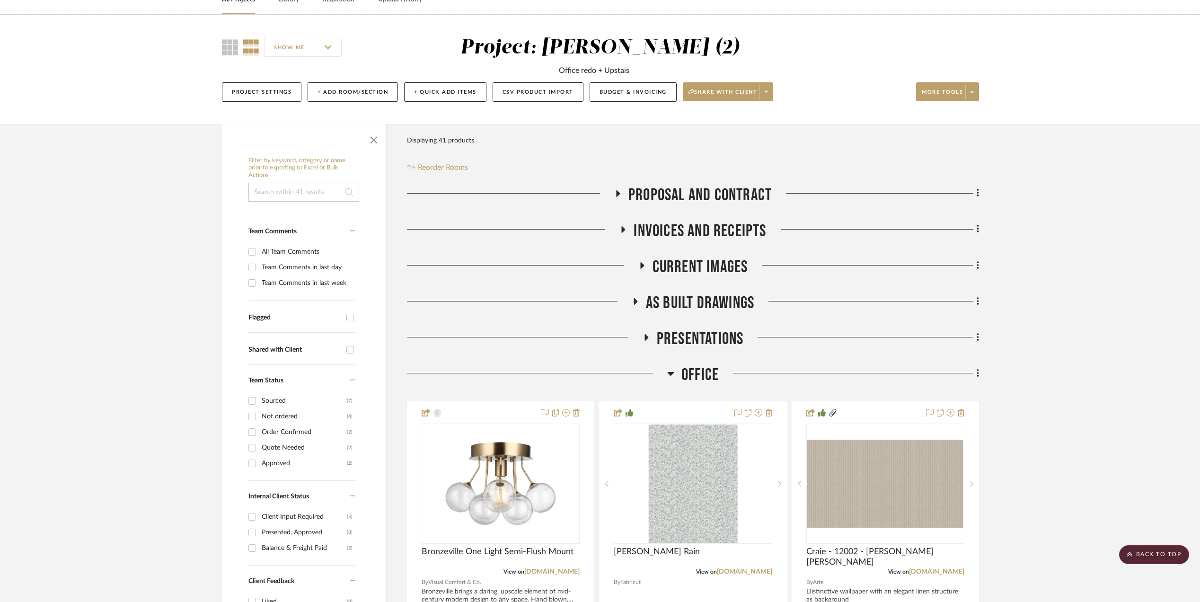
scroll to position [0, 0]
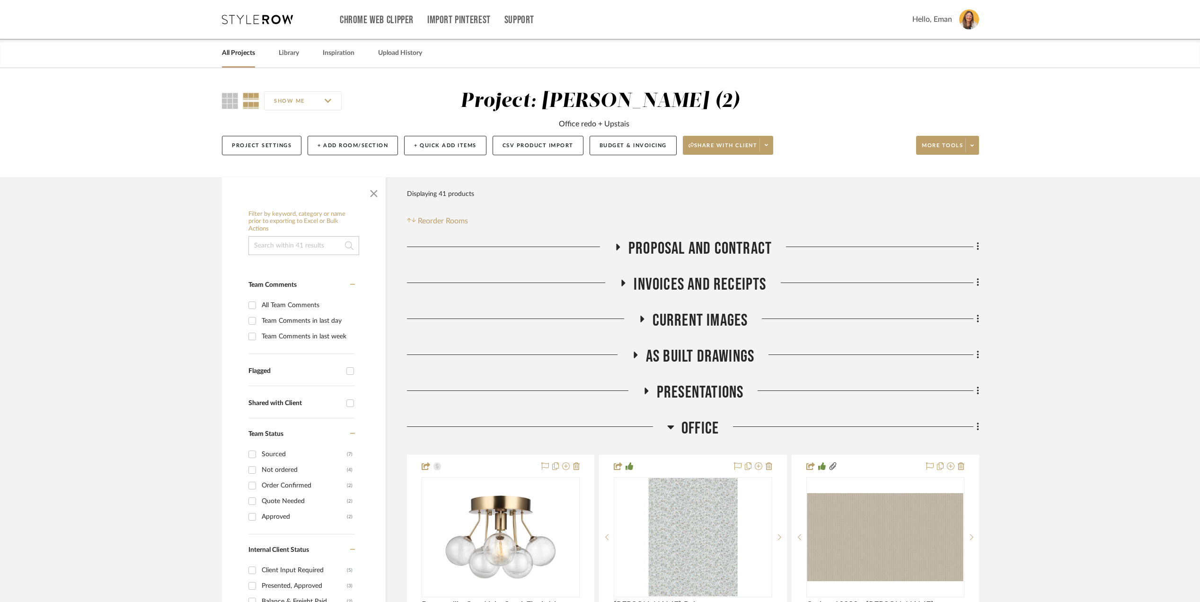
click at [267, 14] on div "Chrome Web Clipper Import Pinterest Support All Projects Library Inspiration Up…" at bounding box center [600, 19] width 757 height 39
click at [251, 18] on icon at bounding box center [257, 19] width 71 height 9
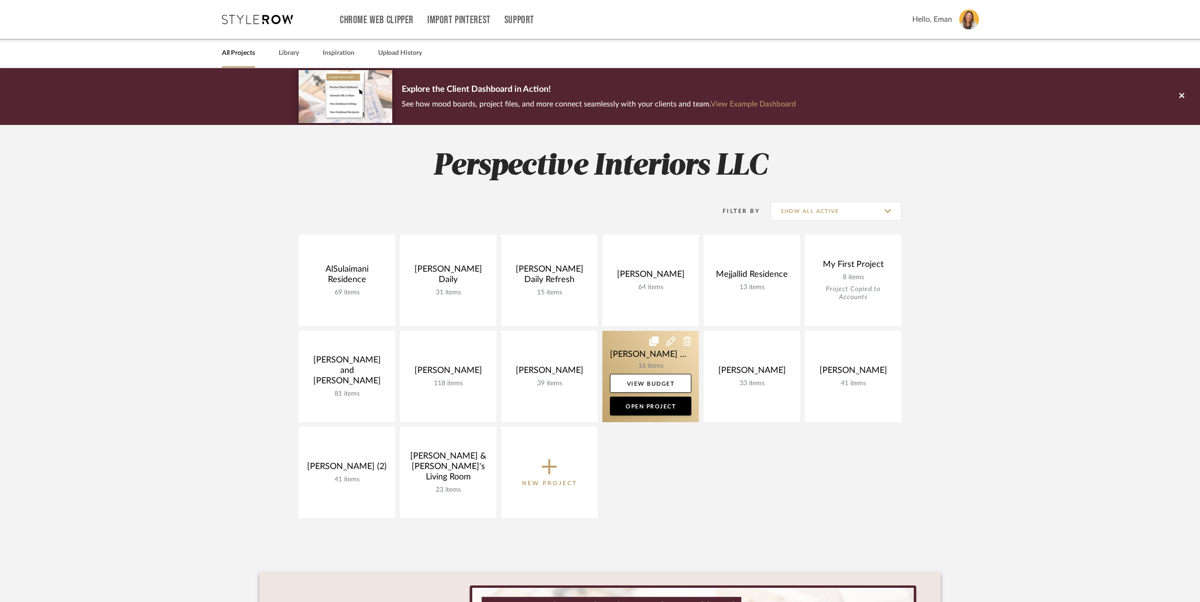
click at [614, 345] on link at bounding box center [650, 376] width 97 height 91
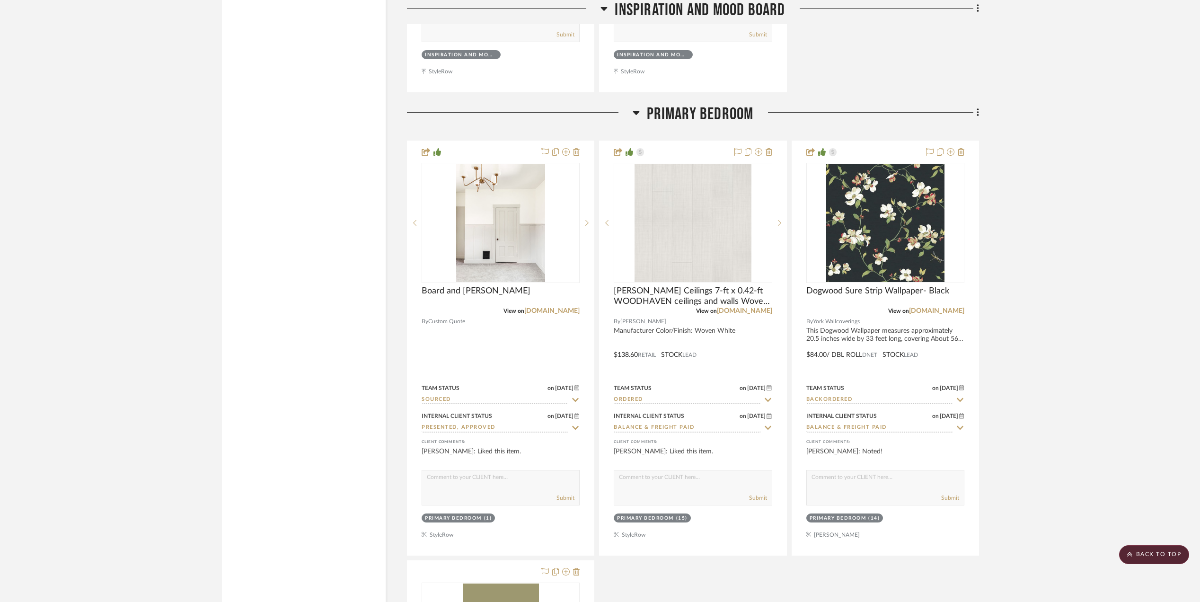
scroll to position [2460, 0]
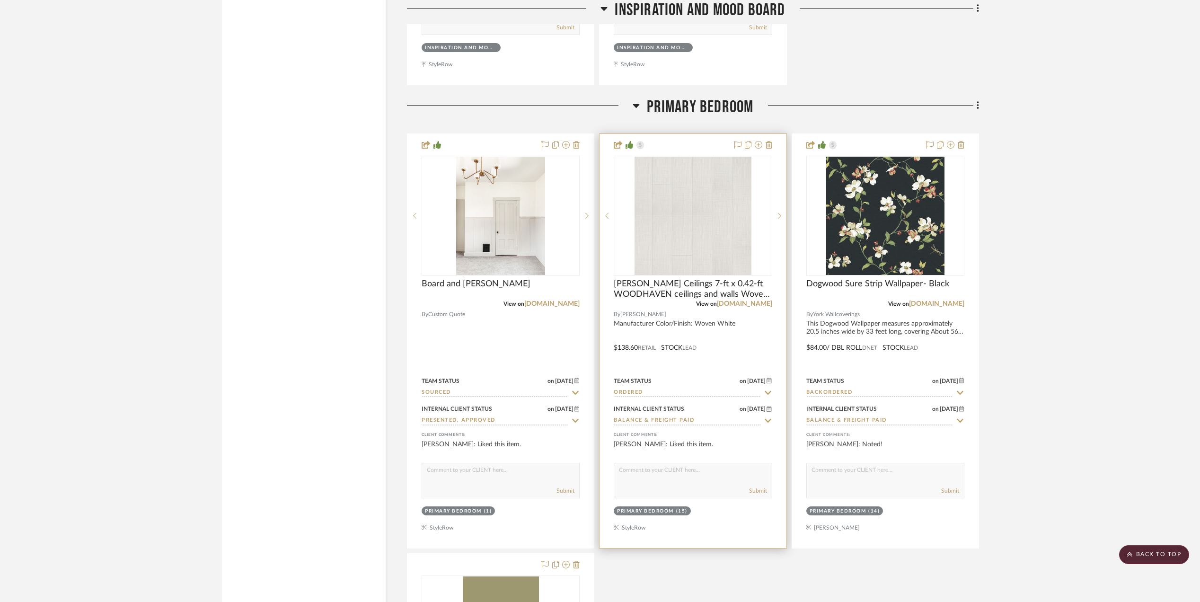
click at [634, 390] on input "Ordered" at bounding box center [687, 392] width 147 height 9
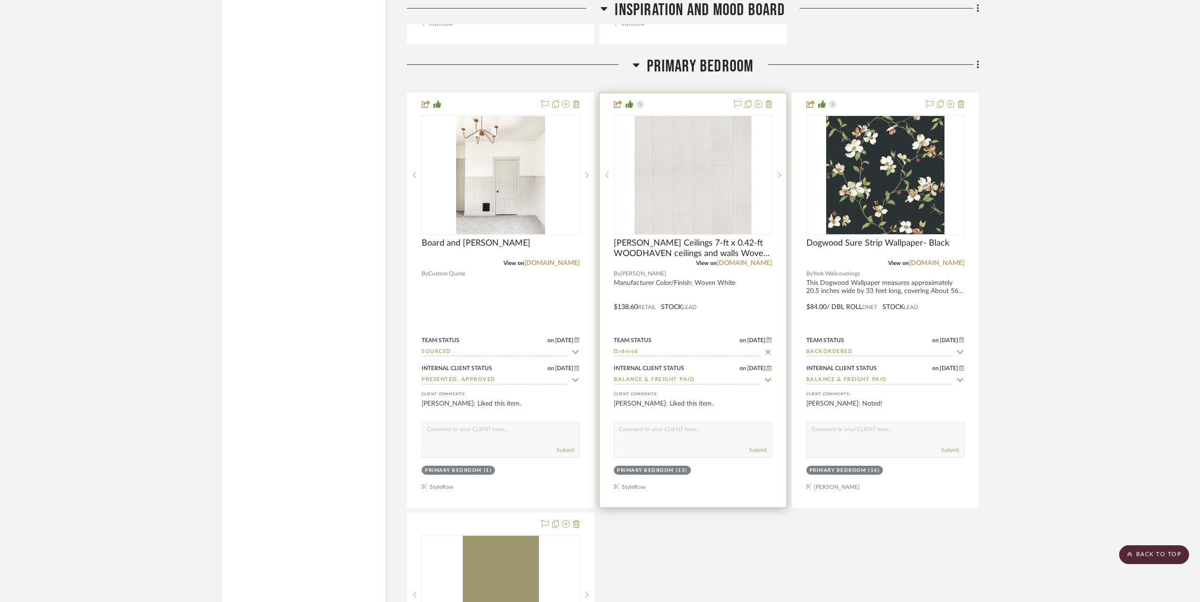
scroll to position [2523, 0]
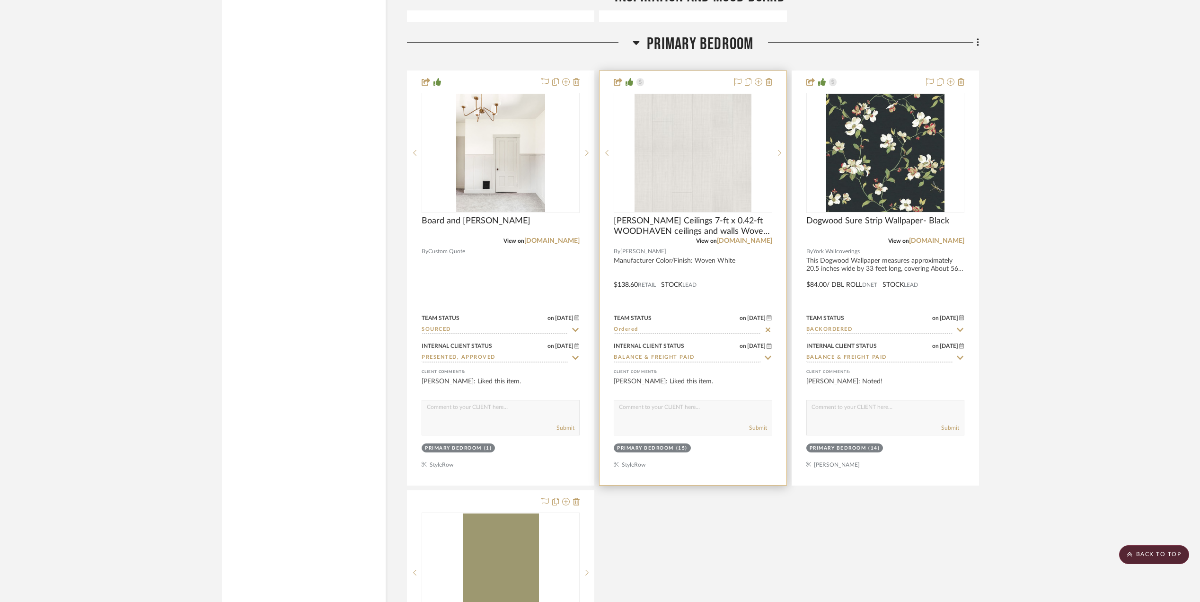
click at [768, 326] on icon at bounding box center [768, 330] width 9 height 8
type input "[DATE]"
click at [701, 328] on input at bounding box center [687, 330] width 147 height 9
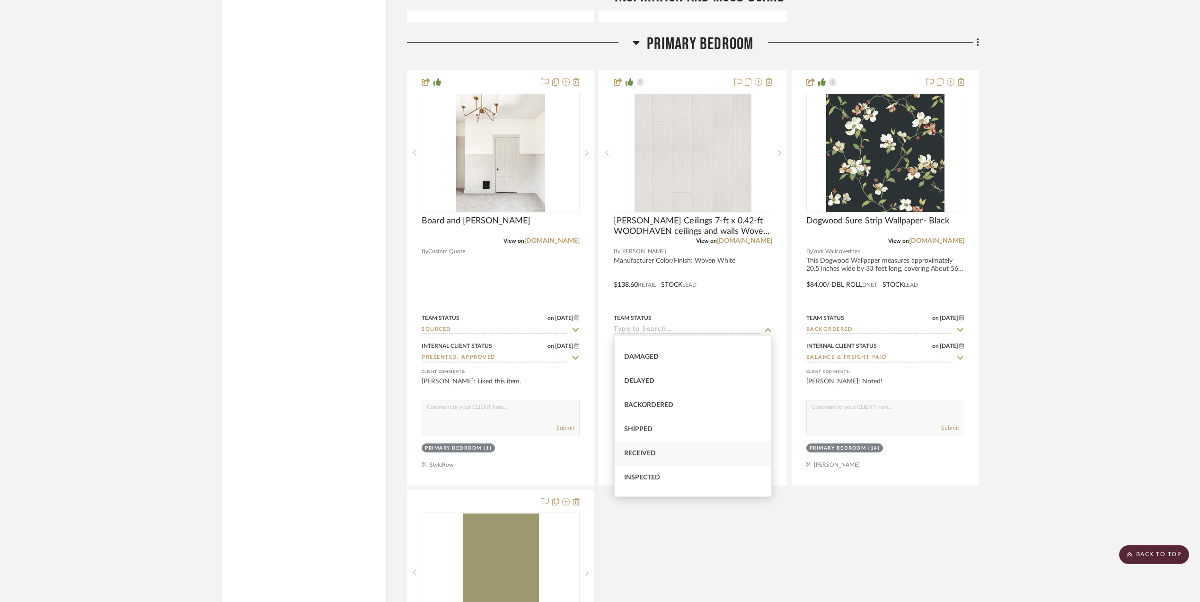
scroll to position [126, 0]
click at [669, 387] on div "Received" at bounding box center [693, 391] width 157 height 24
type input "Received"
click at [720, 520] on div "Board and [PERSON_NAME] View on [DOMAIN_NAME] By Custom Quote Team Status on [D…" at bounding box center [693, 488] width 572 height 835
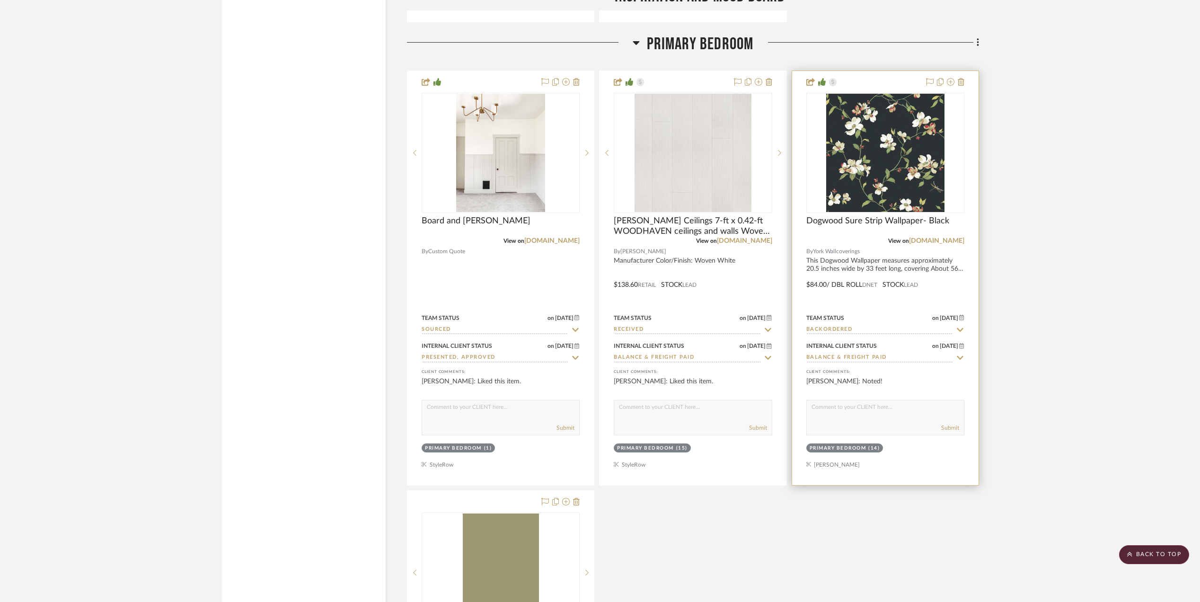
click at [925, 233] on div "Dogwood Sure Strip Wallpaper- Black" at bounding box center [885, 226] width 158 height 21
click at [925, 238] on link "[DOMAIN_NAME]" at bounding box center [936, 241] width 55 height 7
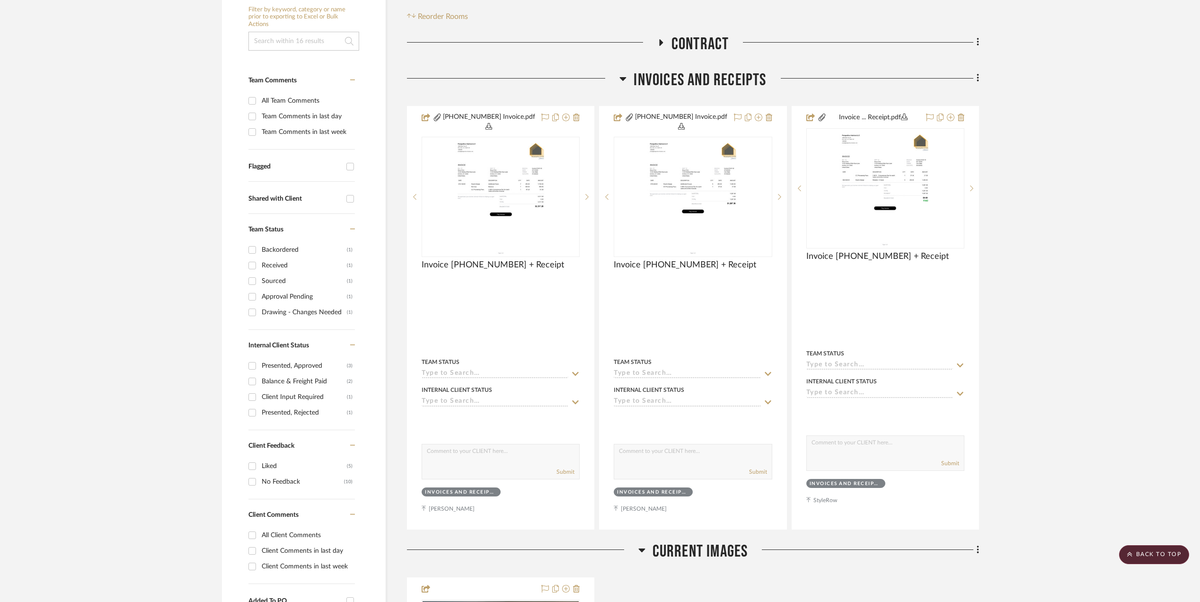
scroll to position [0, 0]
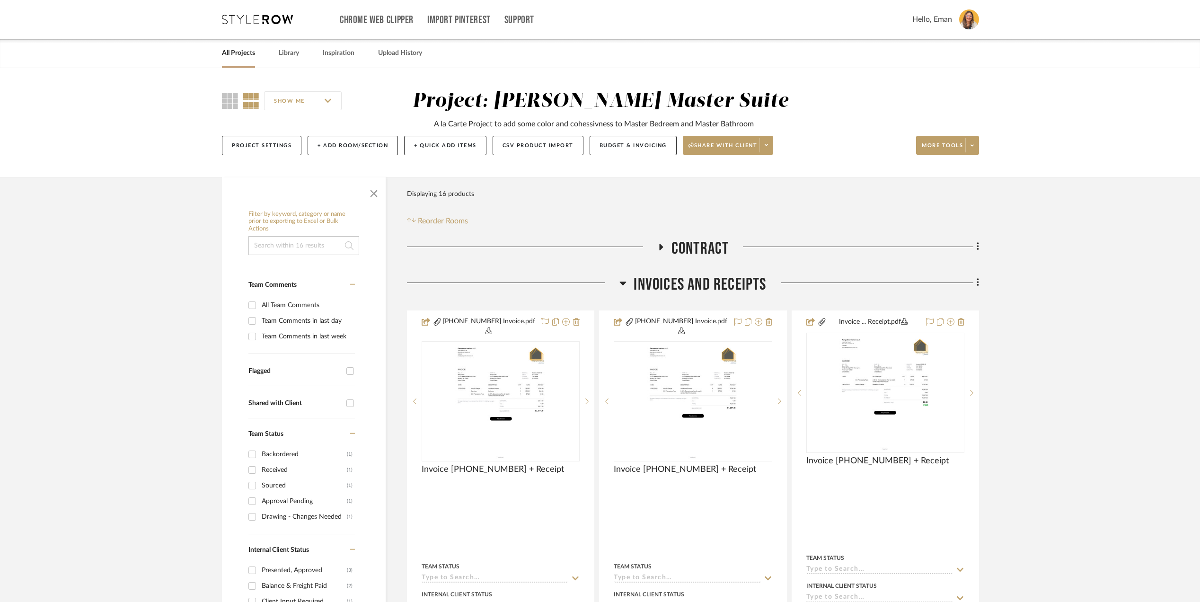
click at [240, 50] on link "All Projects" at bounding box center [238, 53] width 33 height 13
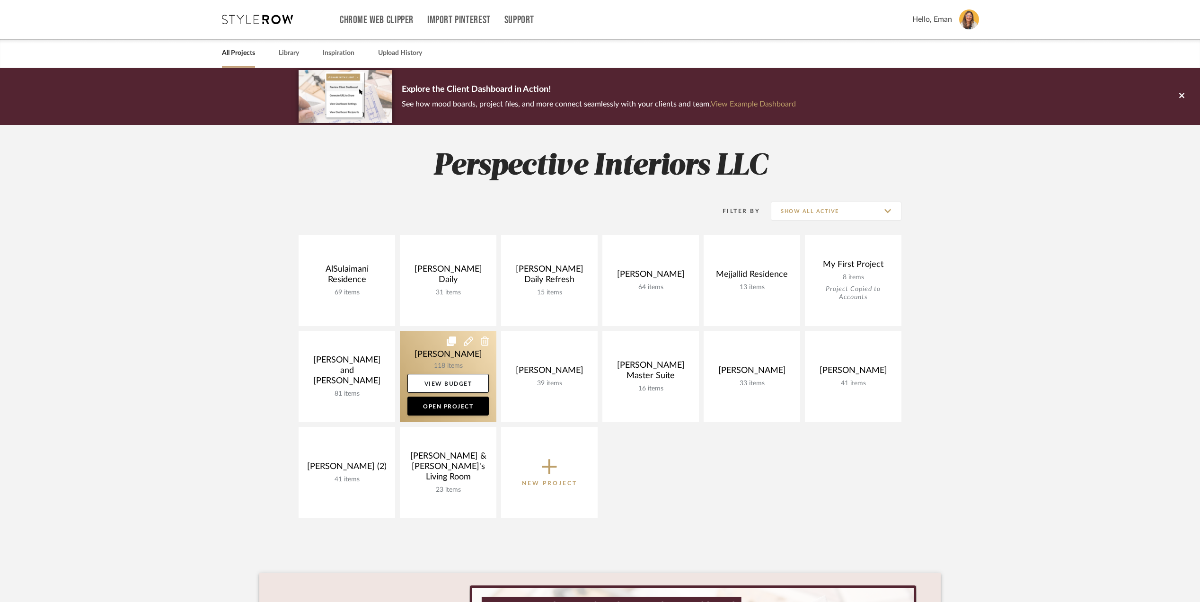
click at [414, 345] on link at bounding box center [448, 376] width 97 height 91
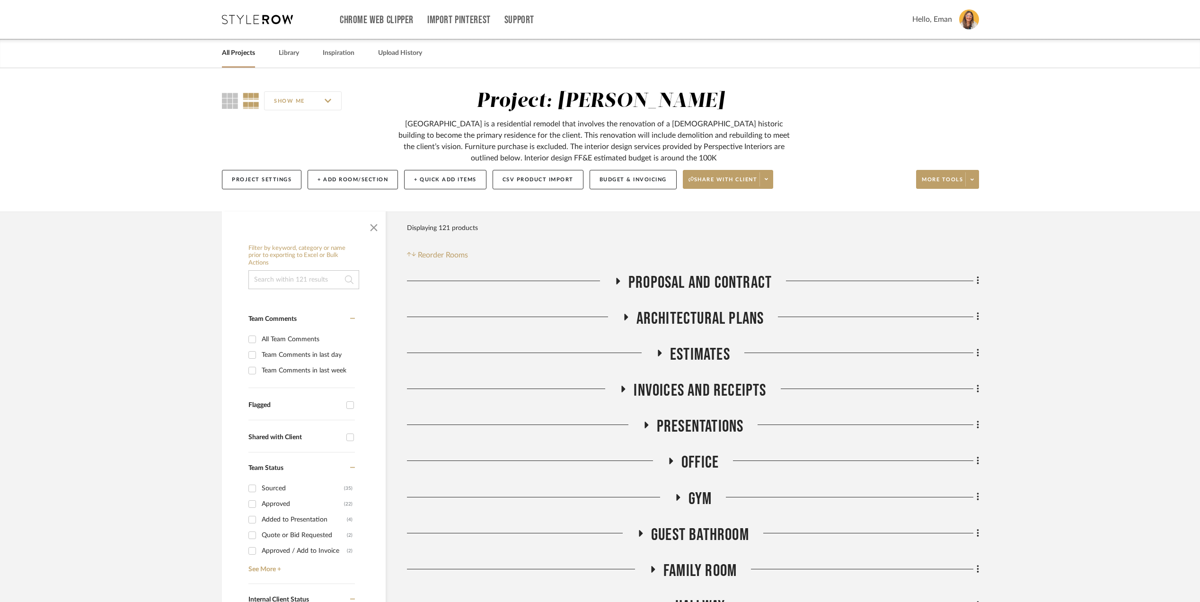
click at [669, 458] on icon at bounding box center [670, 461] width 11 height 7
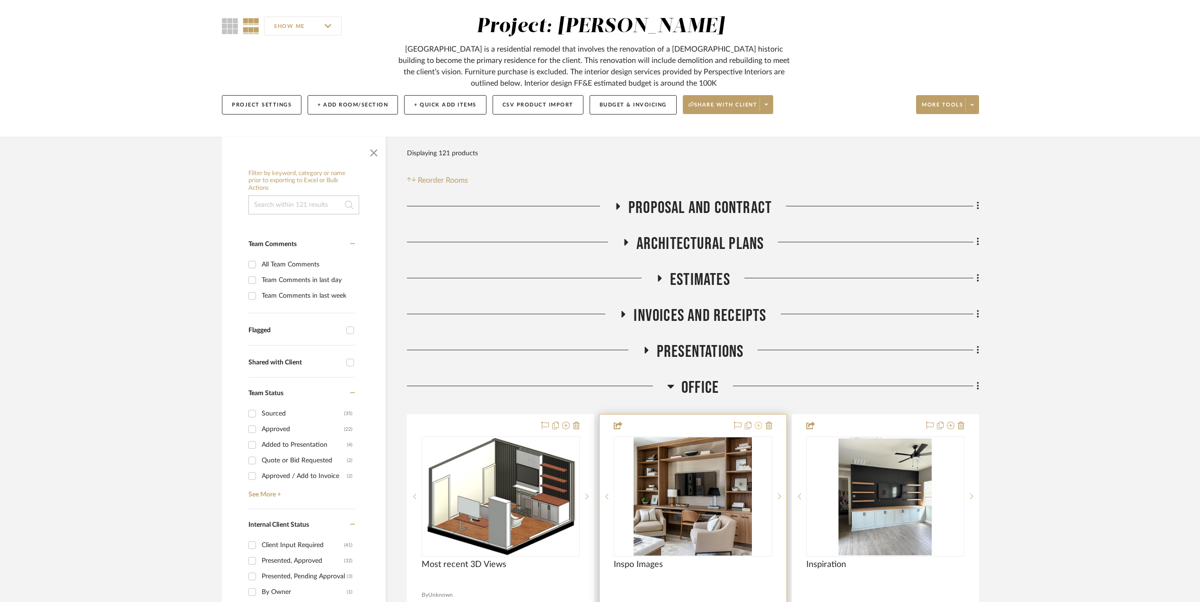
scroll to position [189, 0]
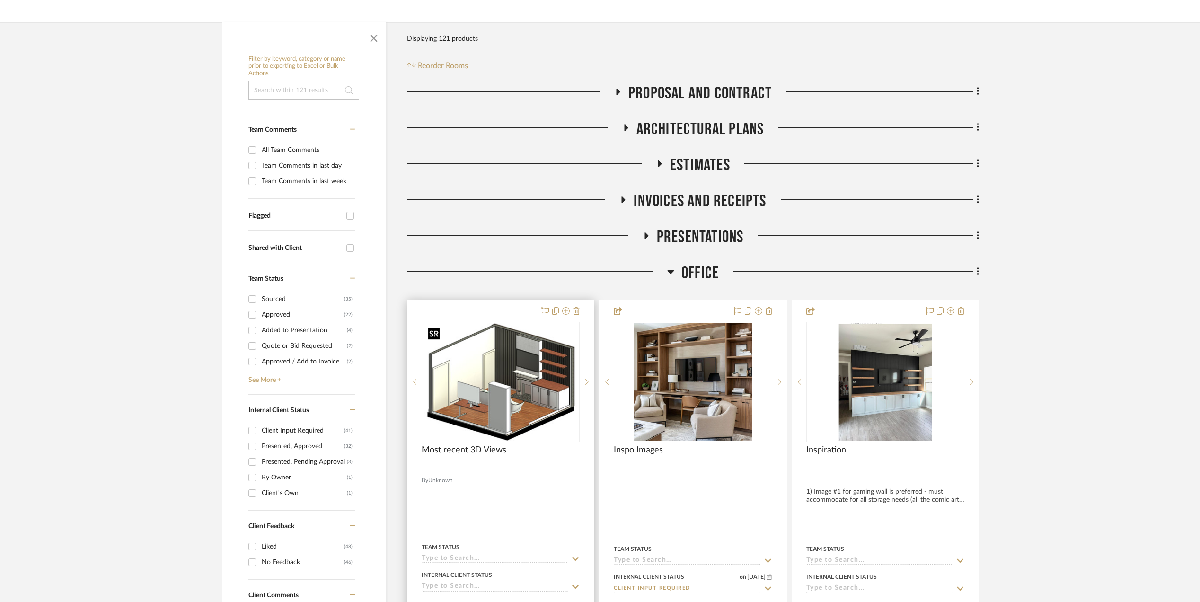
click at [494, 379] on img "0" at bounding box center [500, 382] width 153 height 118
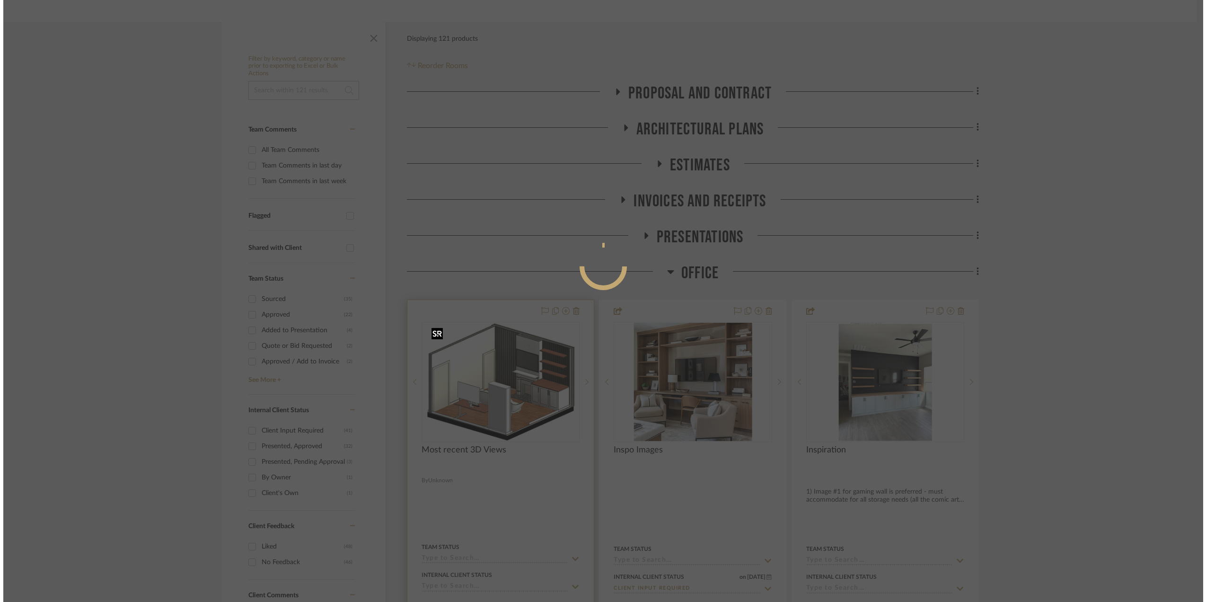
scroll to position [0, 0]
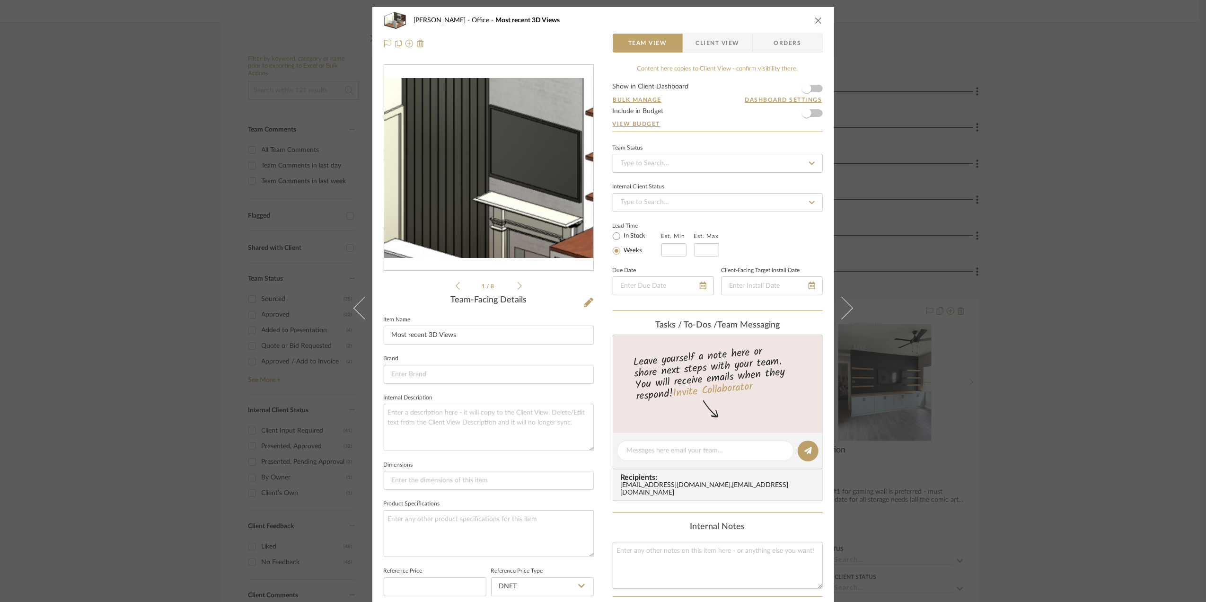
click at [505, 146] on img "0" at bounding box center [488, 168] width 209 height 162
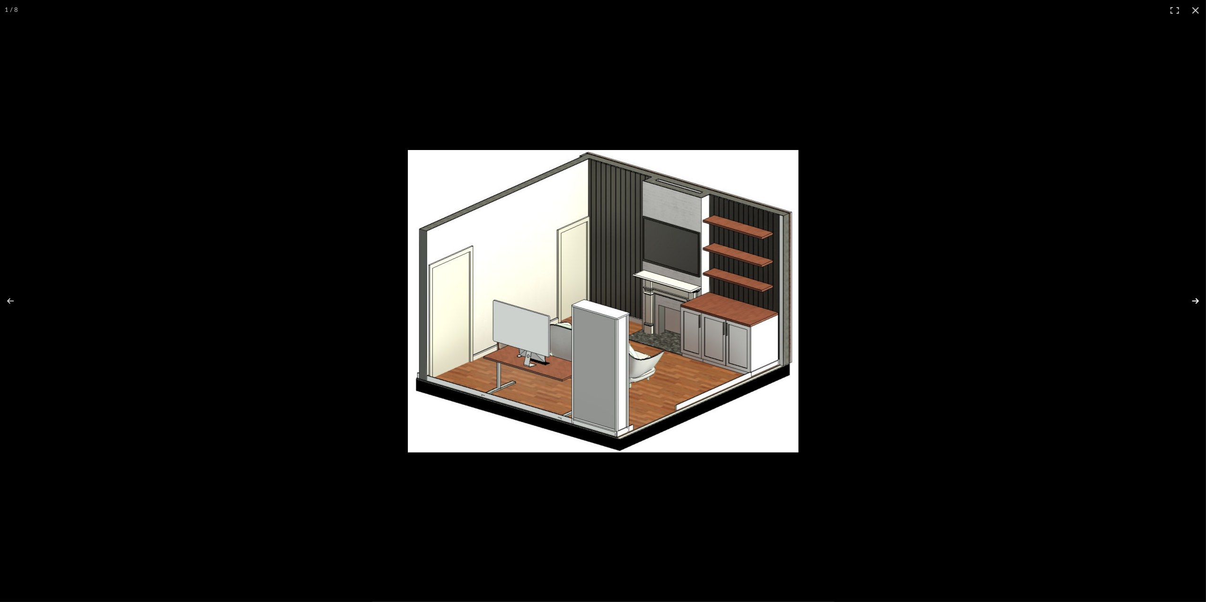
click at [1195, 298] on button at bounding box center [1189, 300] width 33 height 47
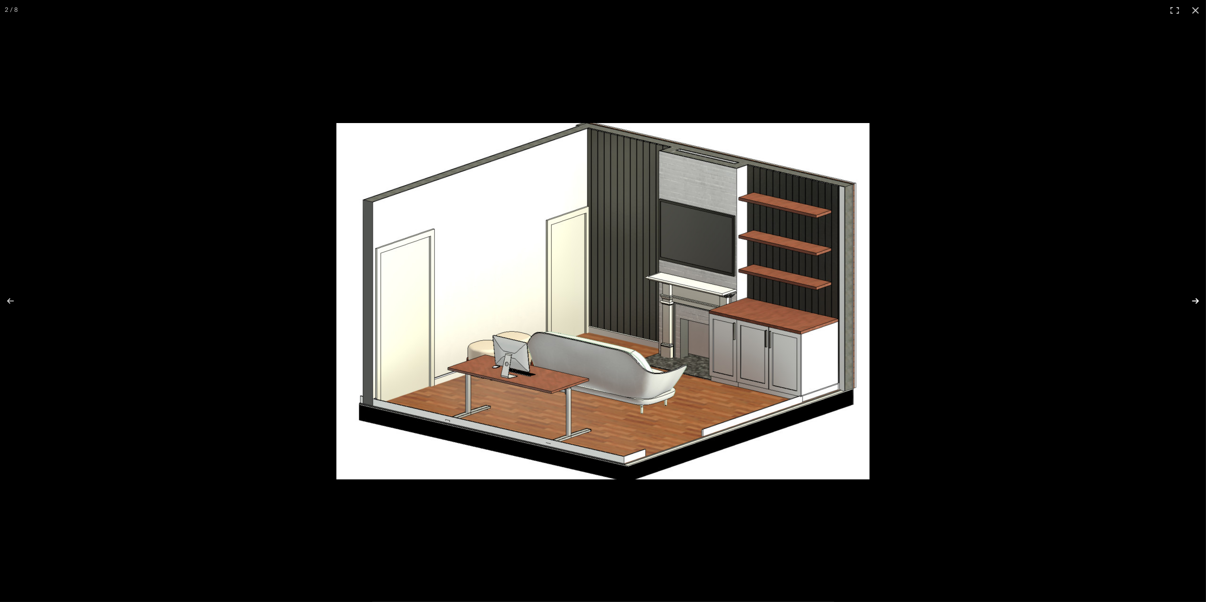
click at [1195, 298] on button at bounding box center [1189, 300] width 33 height 47
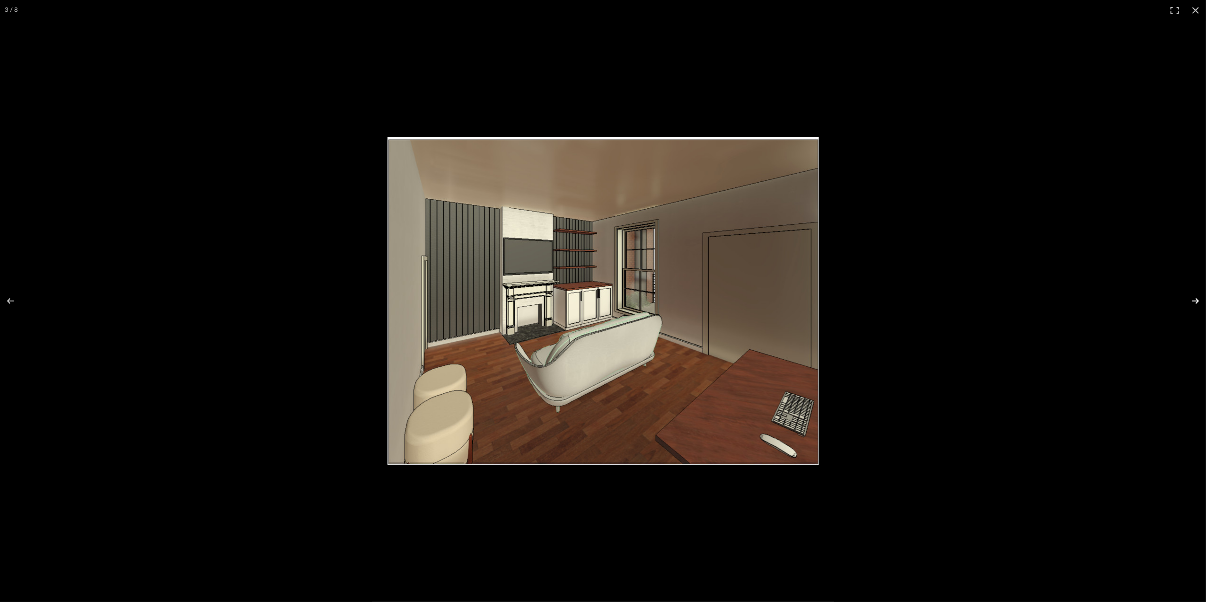
click at [1195, 298] on button at bounding box center [1189, 300] width 33 height 47
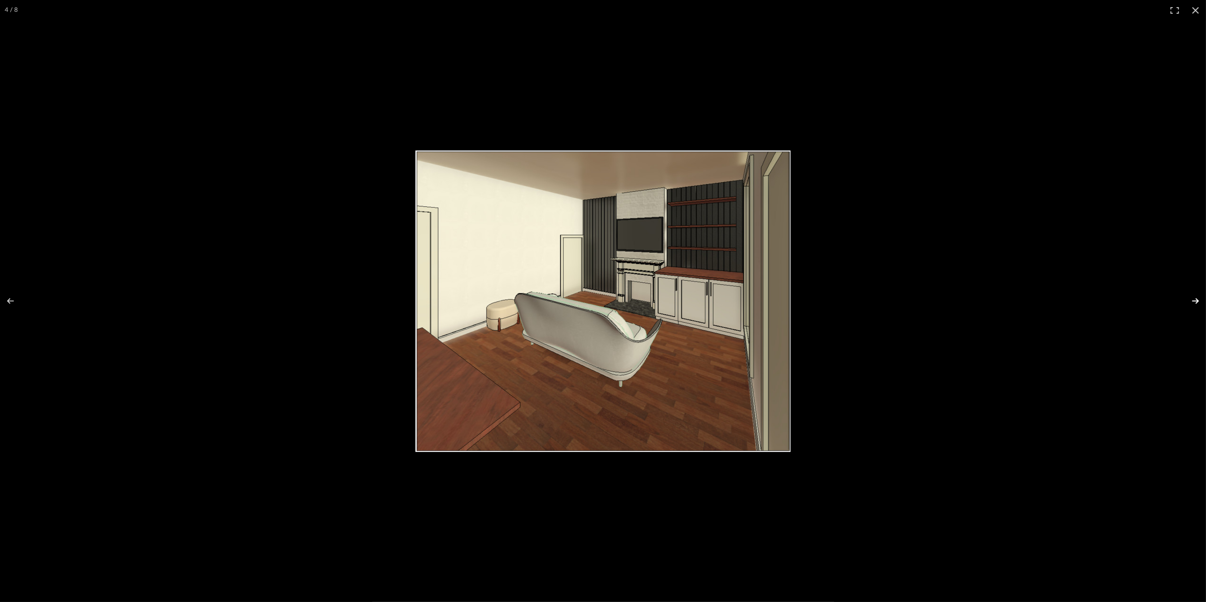
click at [1195, 298] on button at bounding box center [1189, 300] width 33 height 47
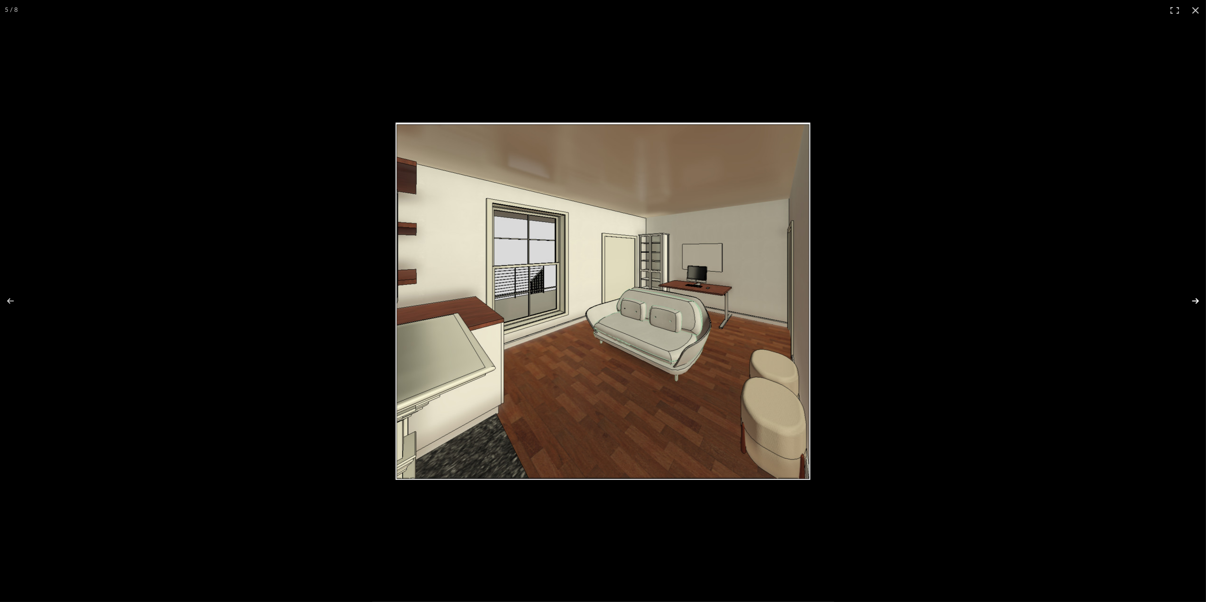
click at [1195, 298] on button at bounding box center [1189, 300] width 33 height 47
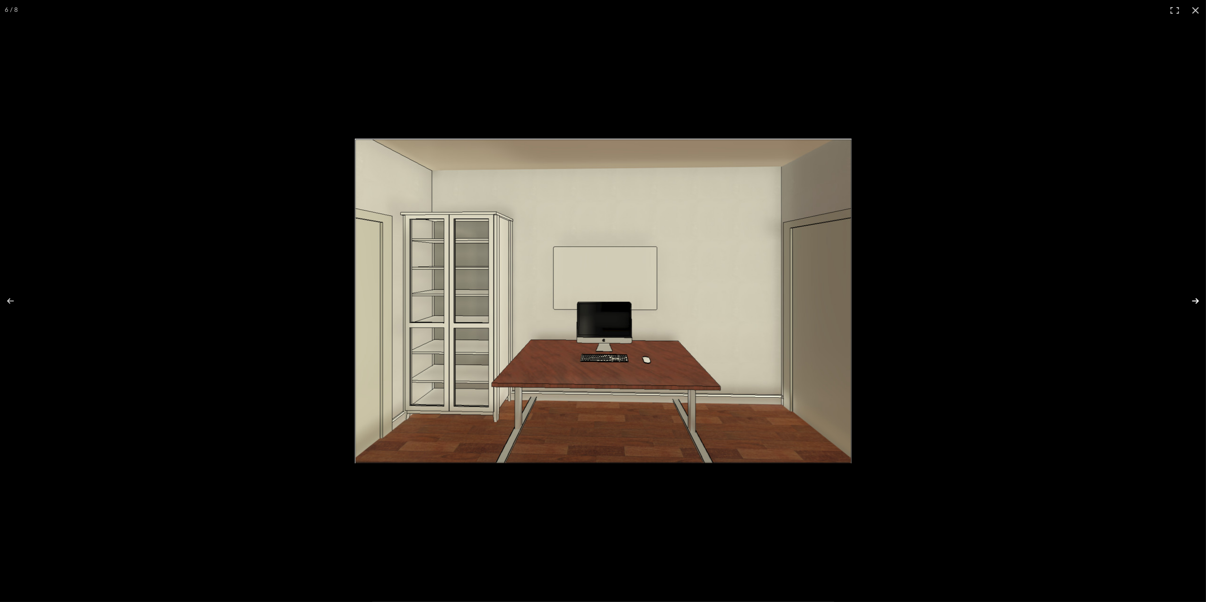
click at [1195, 298] on button at bounding box center [1189, 300] width 33 height 47
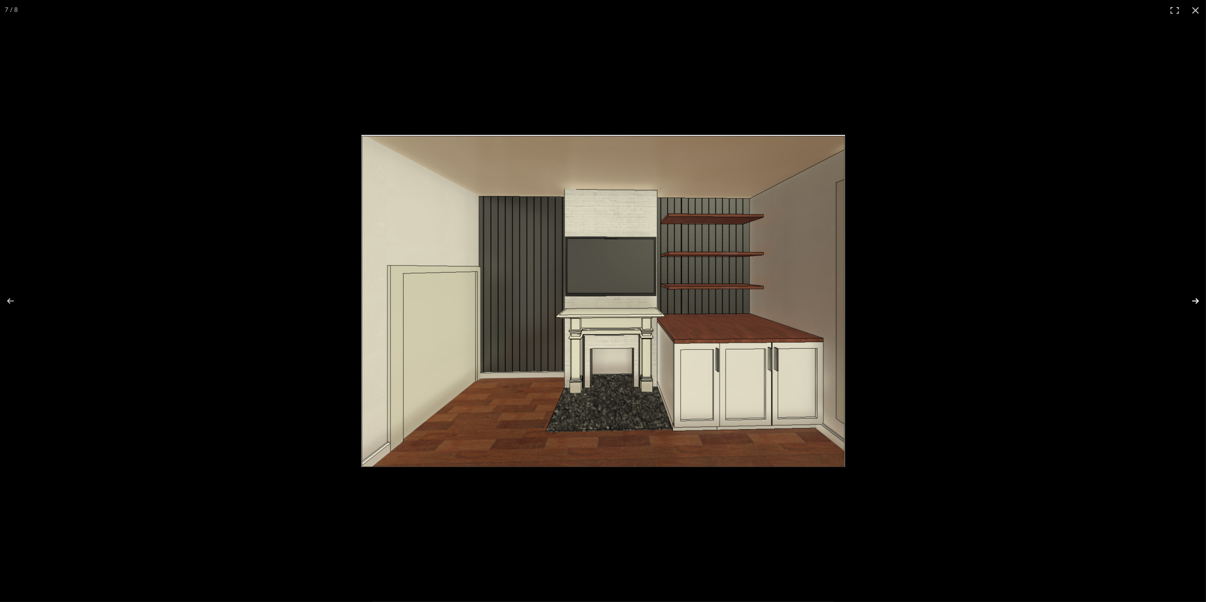
click at [1195, 298] on button at bounding box center [1189, 300] width 33 height 47
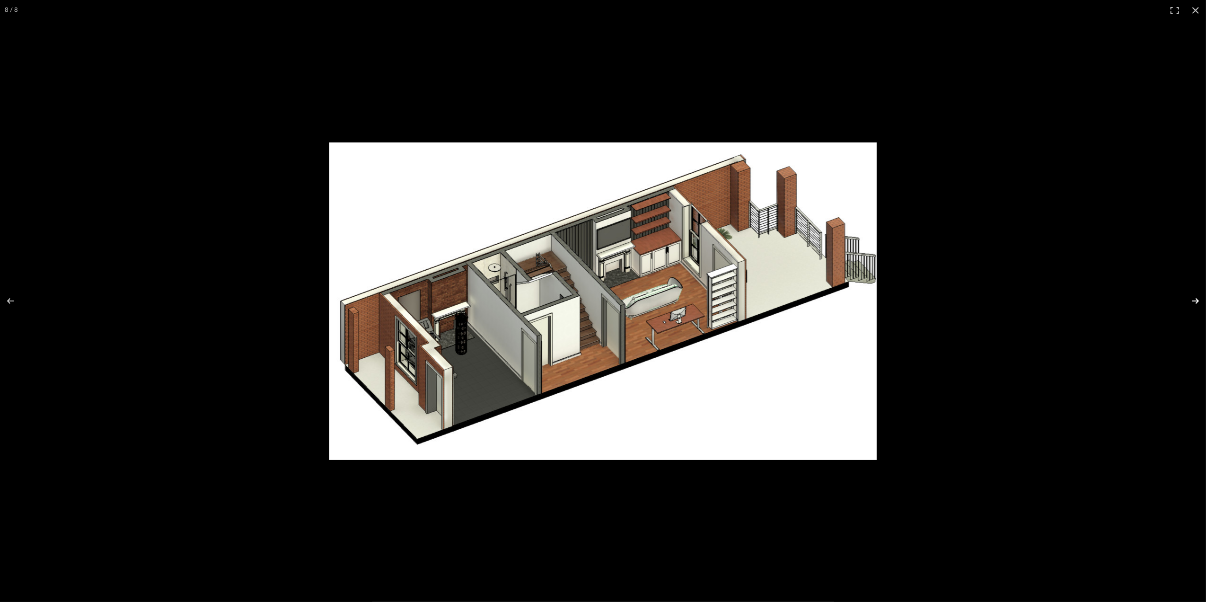
click at [1195, 298] on button at bounding box center [1189, 300] width 33 height 47
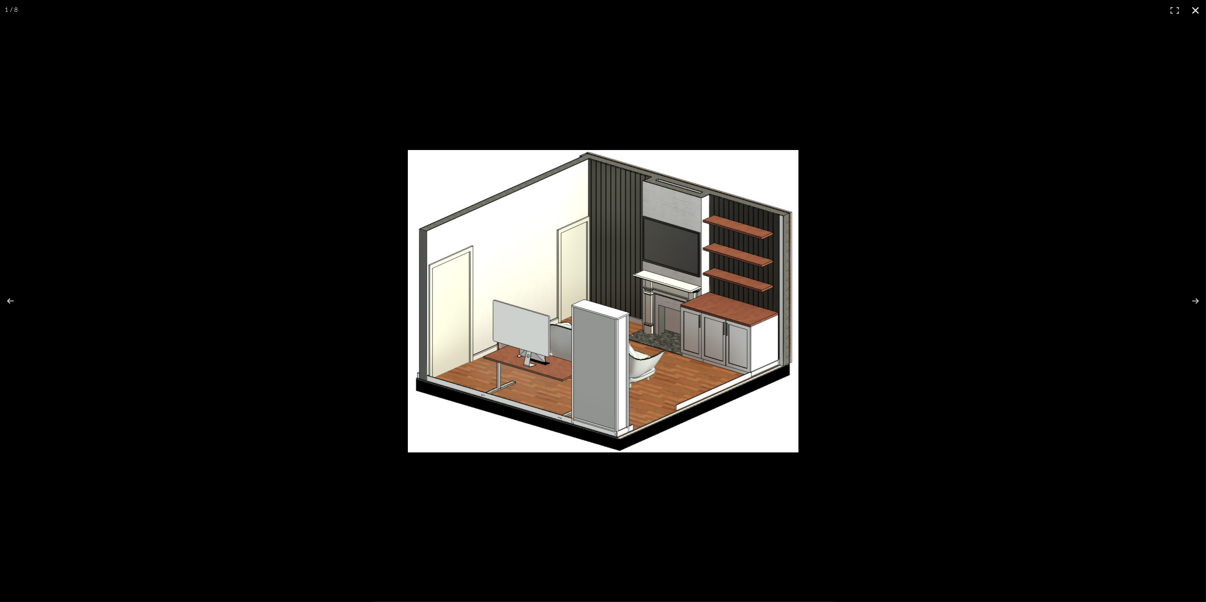
click at [1198, 11] on button at bounding box center [1195, 10] width 21 height 21
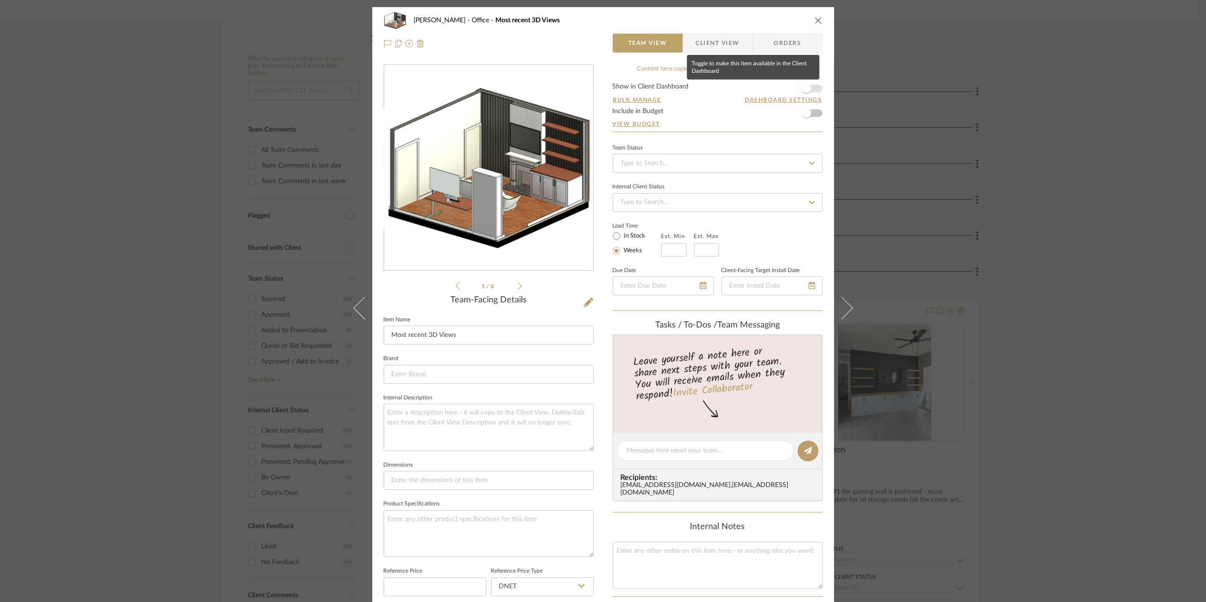
click at [811, 86] on span "button" at bounding box center [806, 88] width 21 height 21
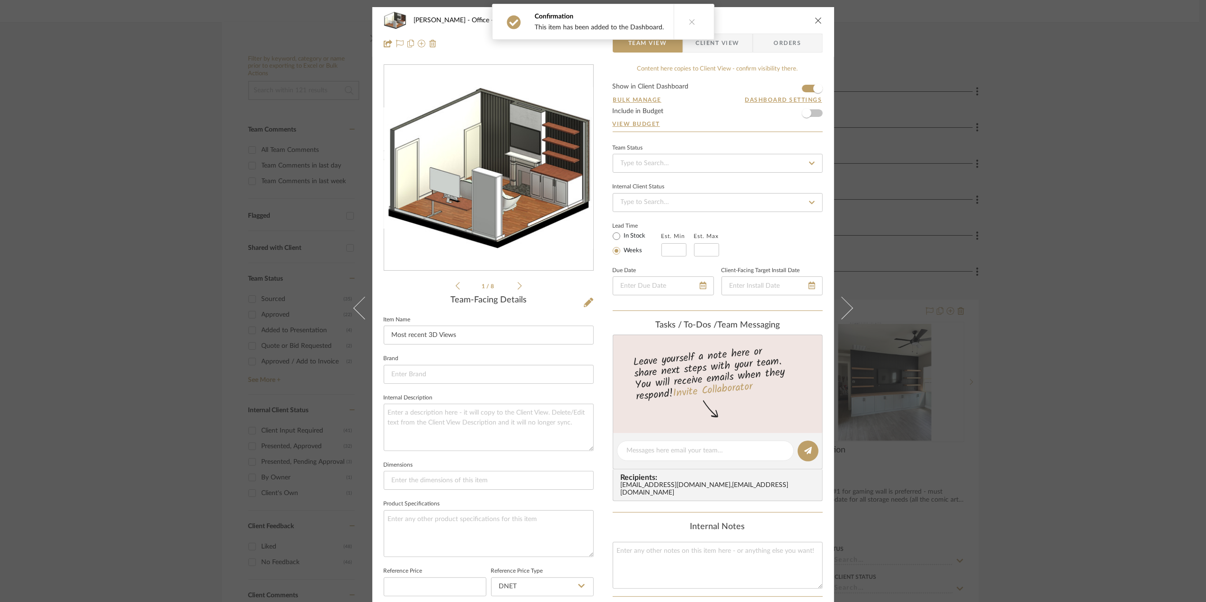
click at [1084, 332] on div "[PERSON_NAME] Office Most recent 3D Views Team View Client View Orders 1 / 8 Te…" at bounding box center [603, 301] width 1206 height 602
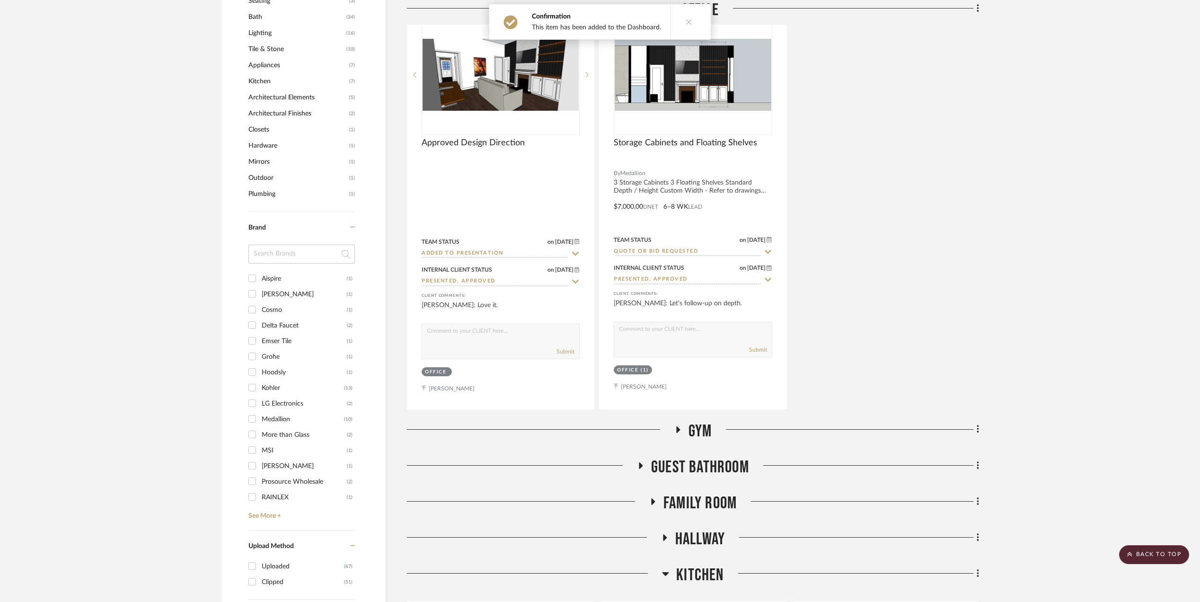
scroll to position [946, 0]
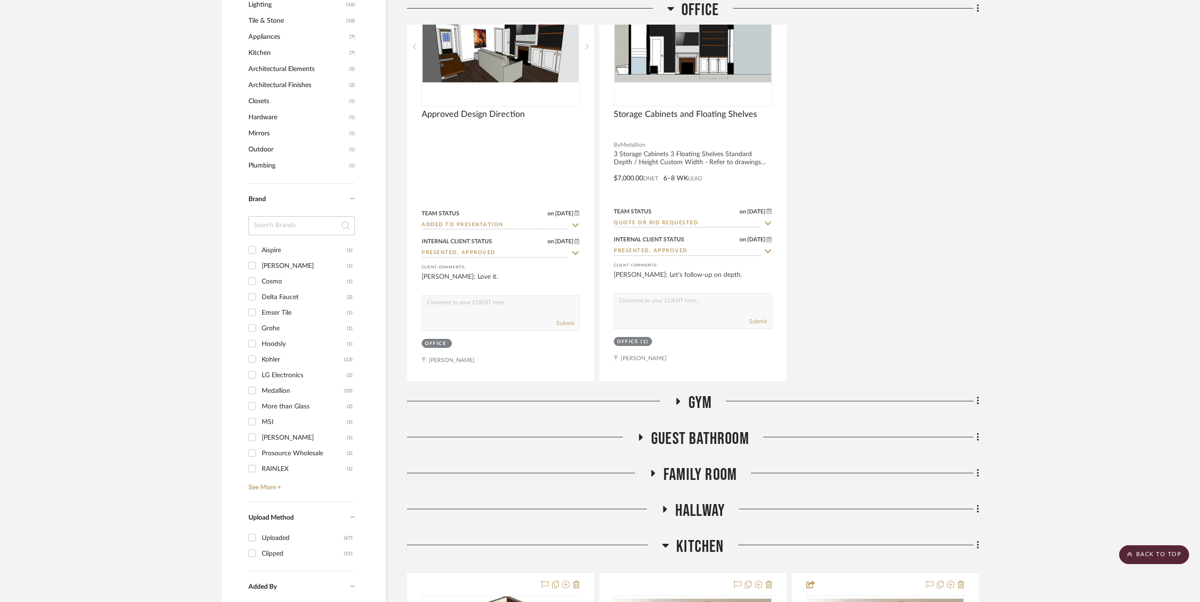
click at [674, 402] on icon at bounding box center [677, 400] width 11 height 7
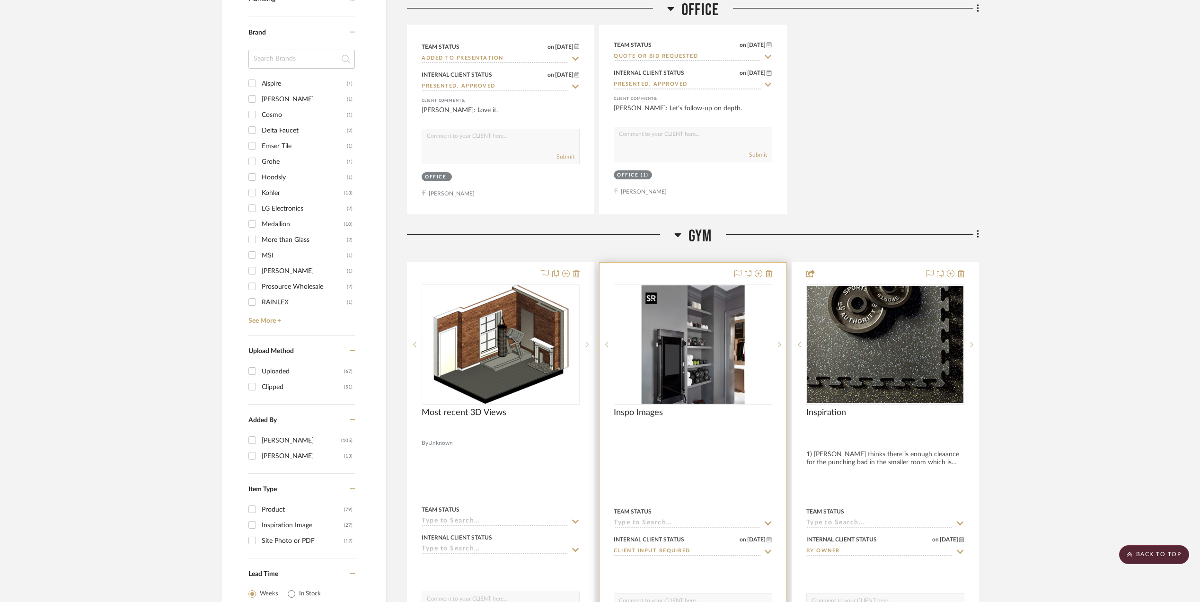
scroll to position [1136, 0]
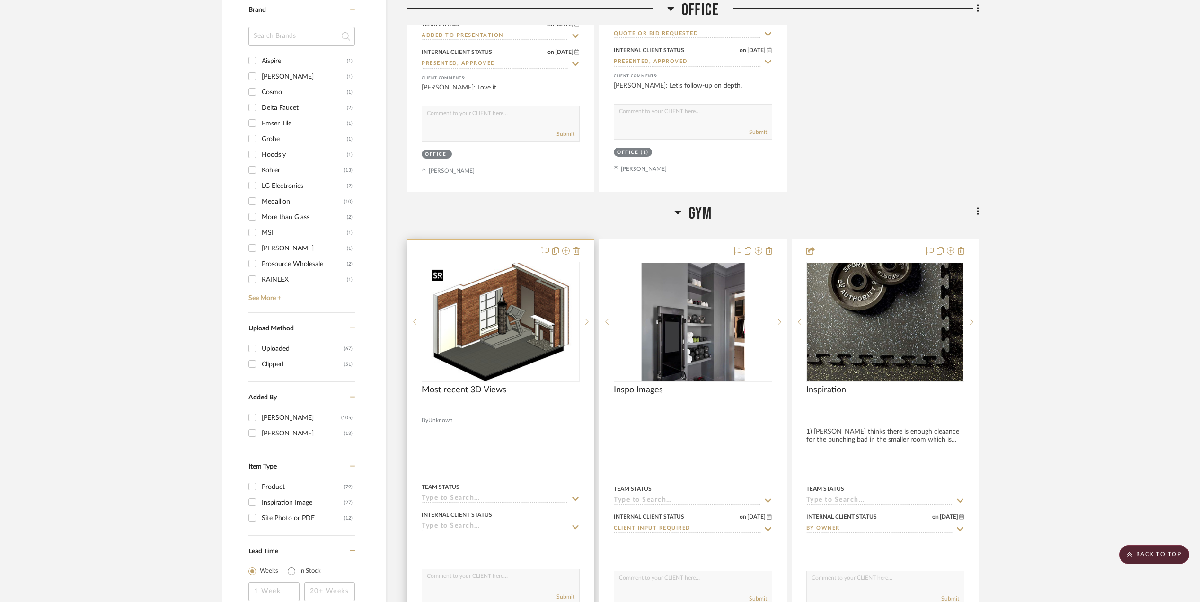
click at [511, 323] on img "0" at bounding box center [501, 322] width 146 height 118
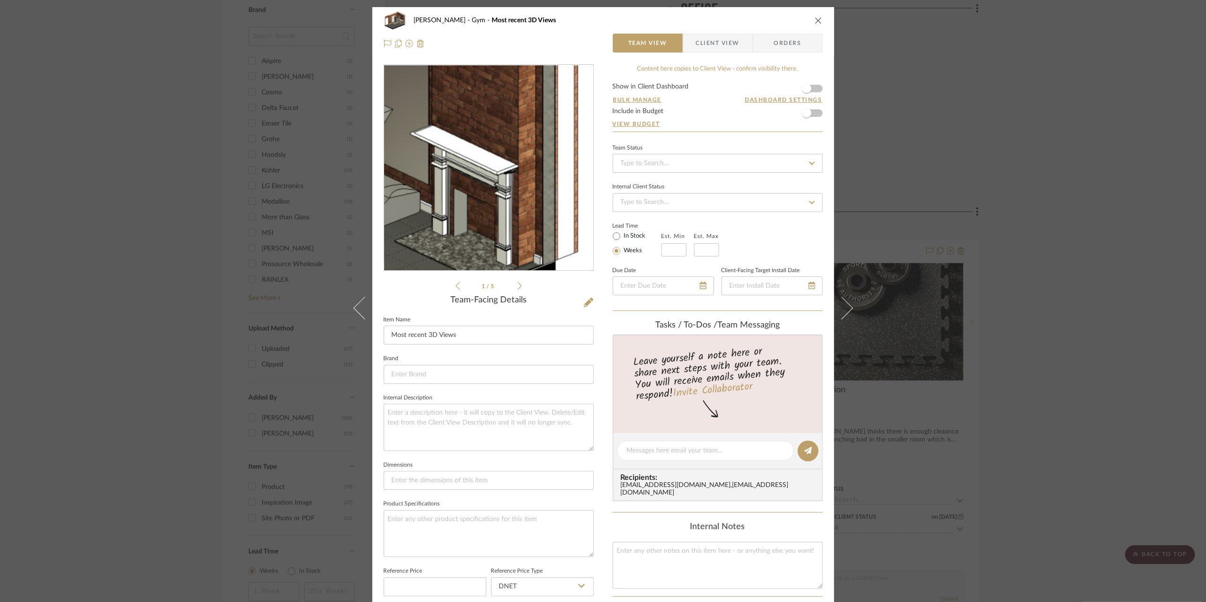
click at [553, 172] on img "0" at bounding box center [488, 168] width 209 height 170
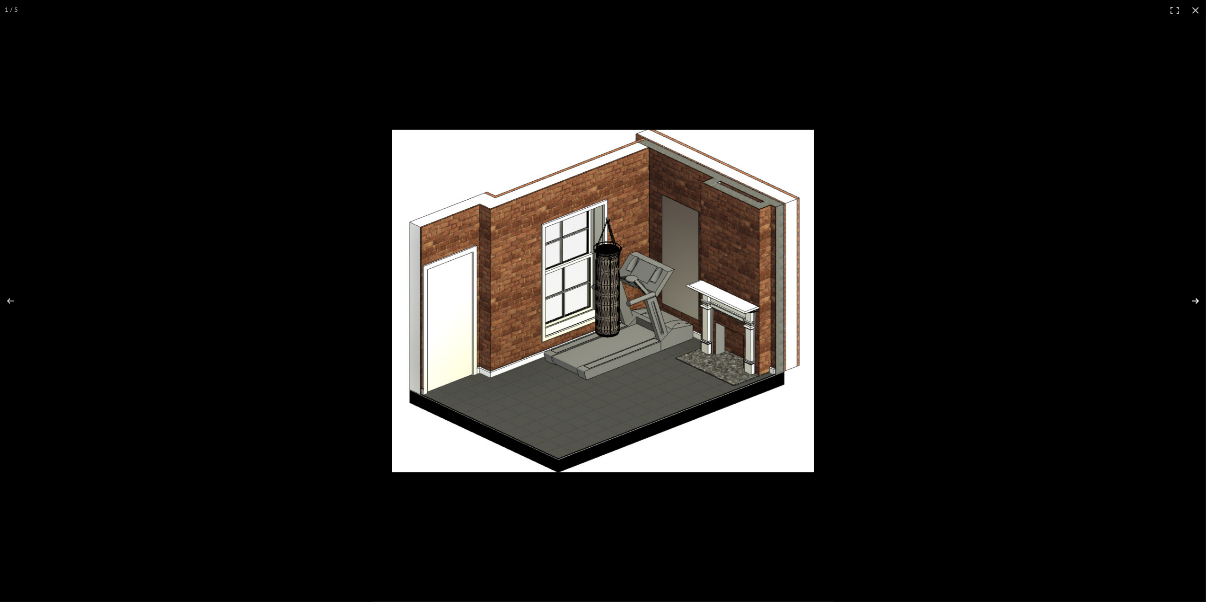
click at [1192, 300] on button at bounding box center [1189, 300] width 33 height 47
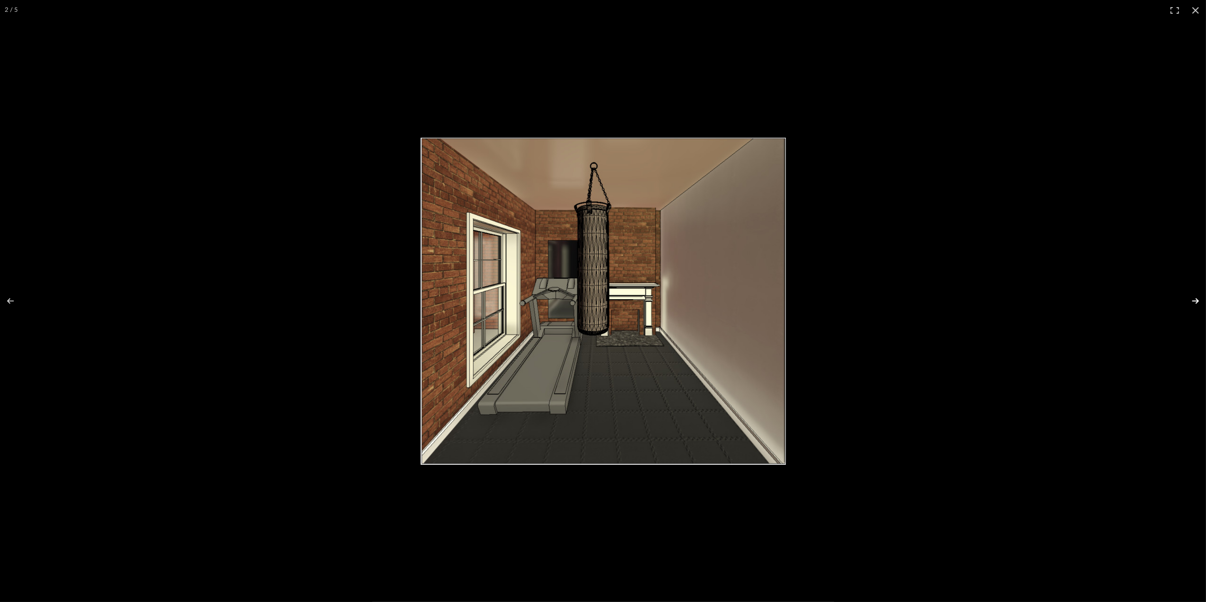
click at [1192, 300] on button at bounding box center [1189, 300] width 33 height 47
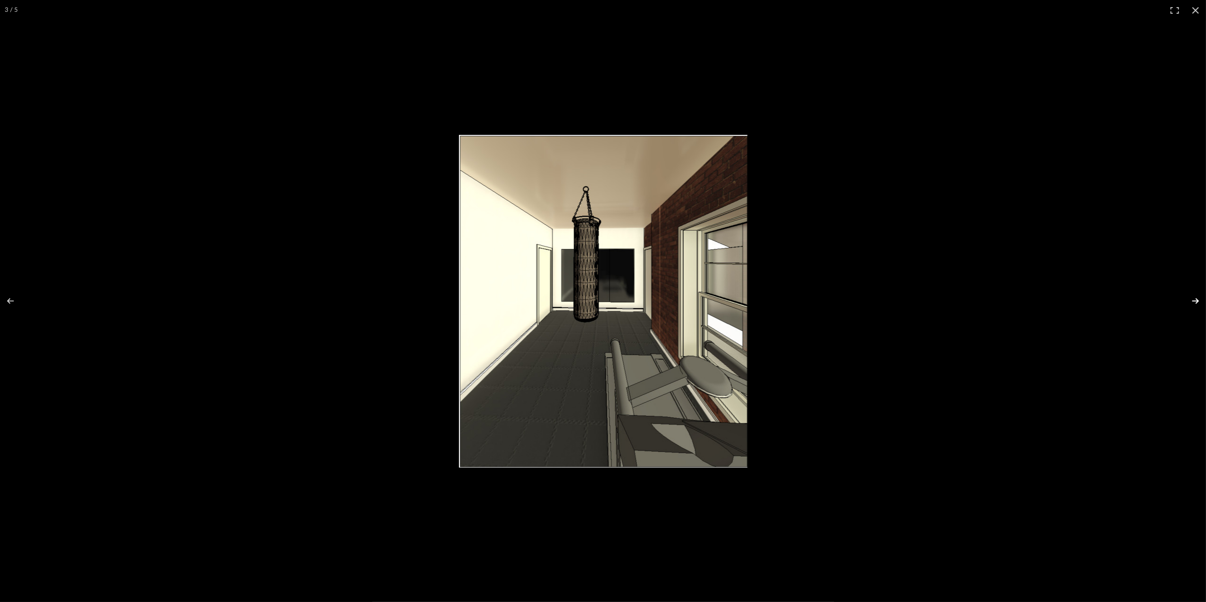
click at [1191, 301] on button at bounding box center [1189, 300] width 33 height 47
click at [1191, 303] on button at bounding box center [1189, 300] width 33 height 47
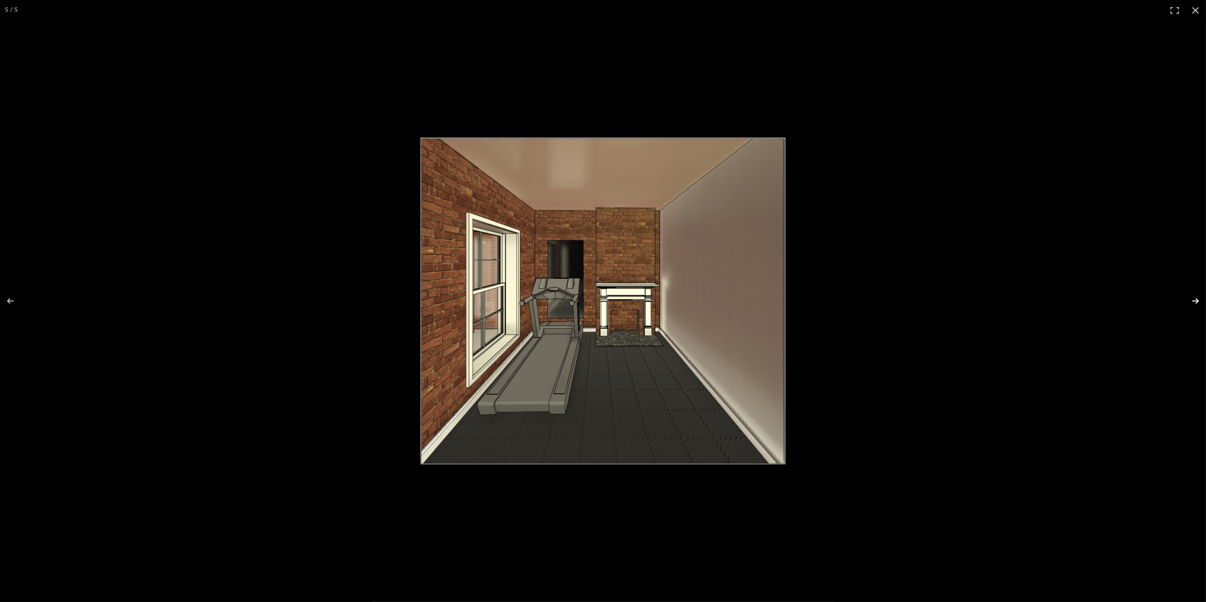
click at [1191, 303] on button at bounding box center [1189, 300] width 33 height 47
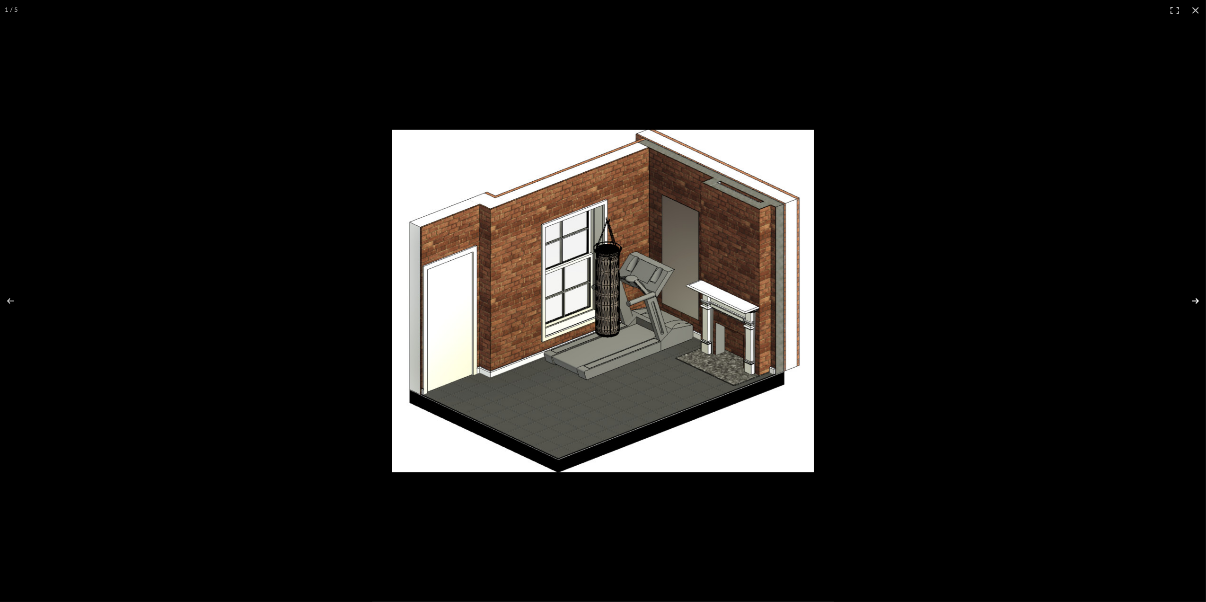
click at [1191, 303] on button at bounding box center [1189, 300] width 33 height 47
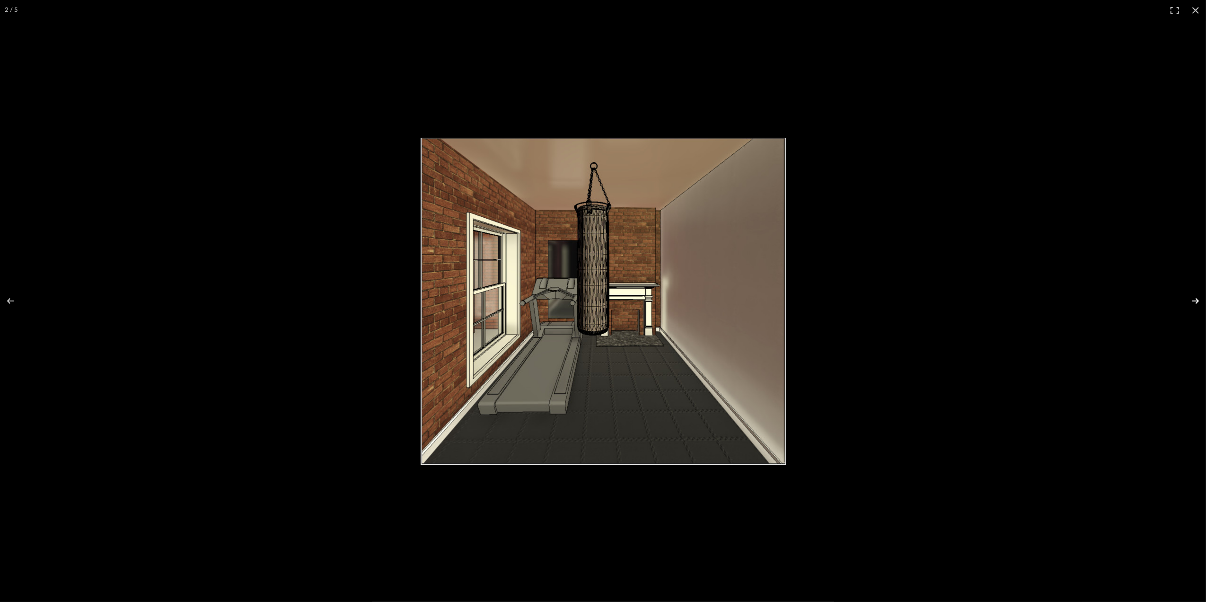
click at [1191, 303] on button at bounding box center [1189, 300] width 33 height 47
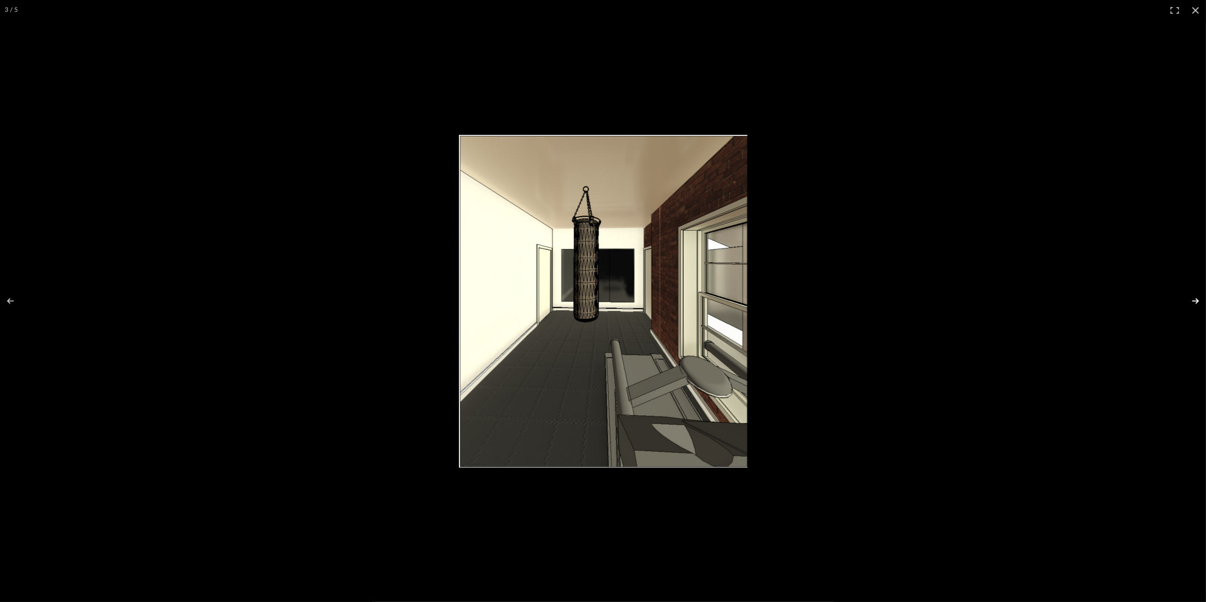
click at [1191, 303] on button at bounding box center [1189, 300] width 33 height 47
click at [1194, 9] on button at bounding box center [1195, 10] width 21 height 21
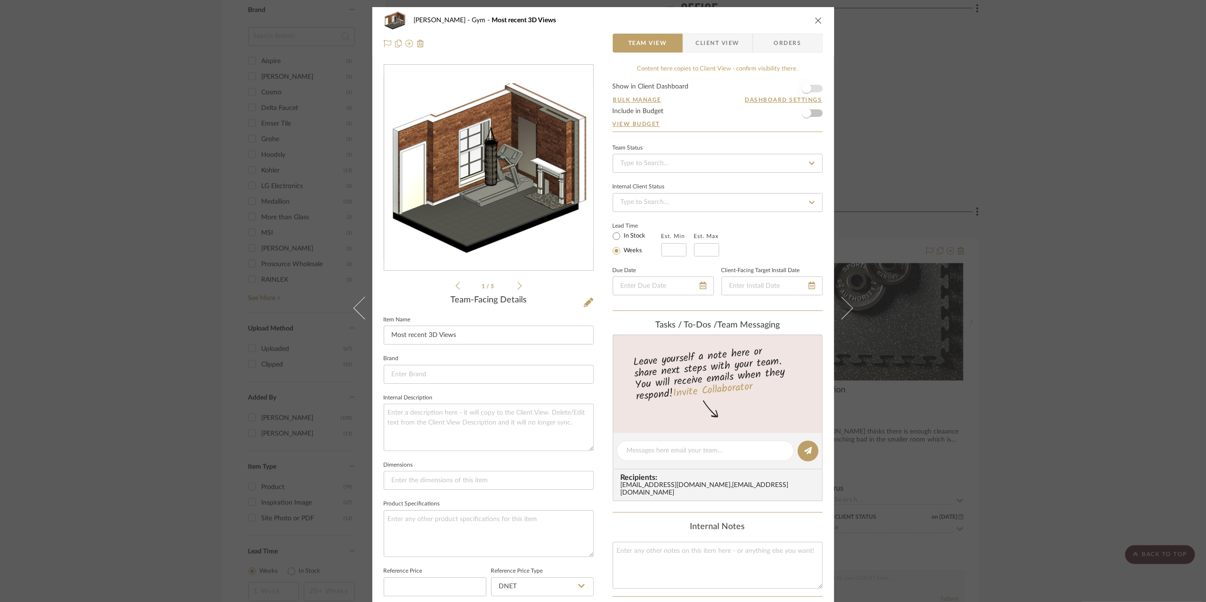
click at [813, 86] on span "button" at bounding box center [806, 88] width 21 height 21
click at [1099, 297] on div "[PERSON_NAME] Gym Most recent 3D Views Team View Client View Orders 1 / 5 Team-…" at bounding box center [603, 301] width 1206 height 602
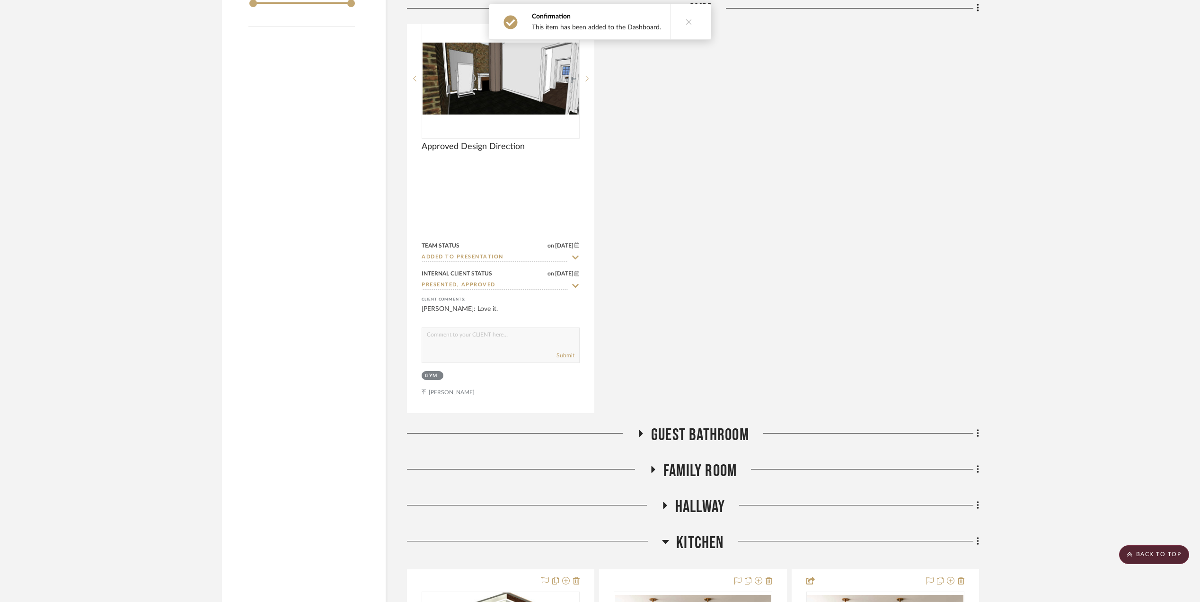
scroll to position [1893, 0]
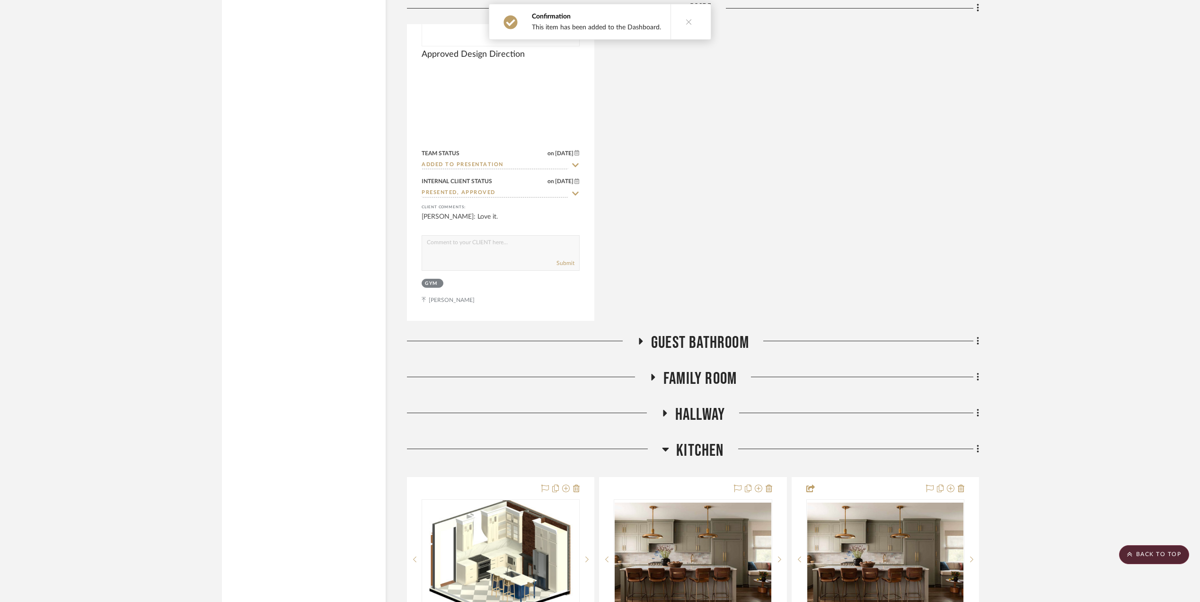
click at [642, 343] on icon at bounding box center [640, 340] width 11 height 7
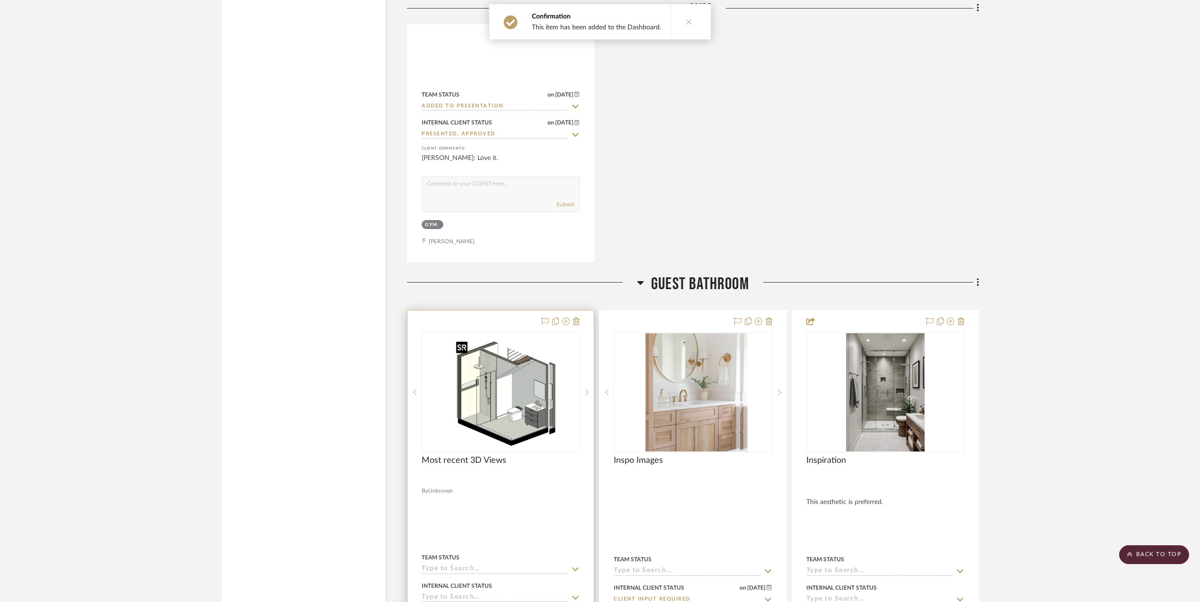
scroll to position [2019, 0]
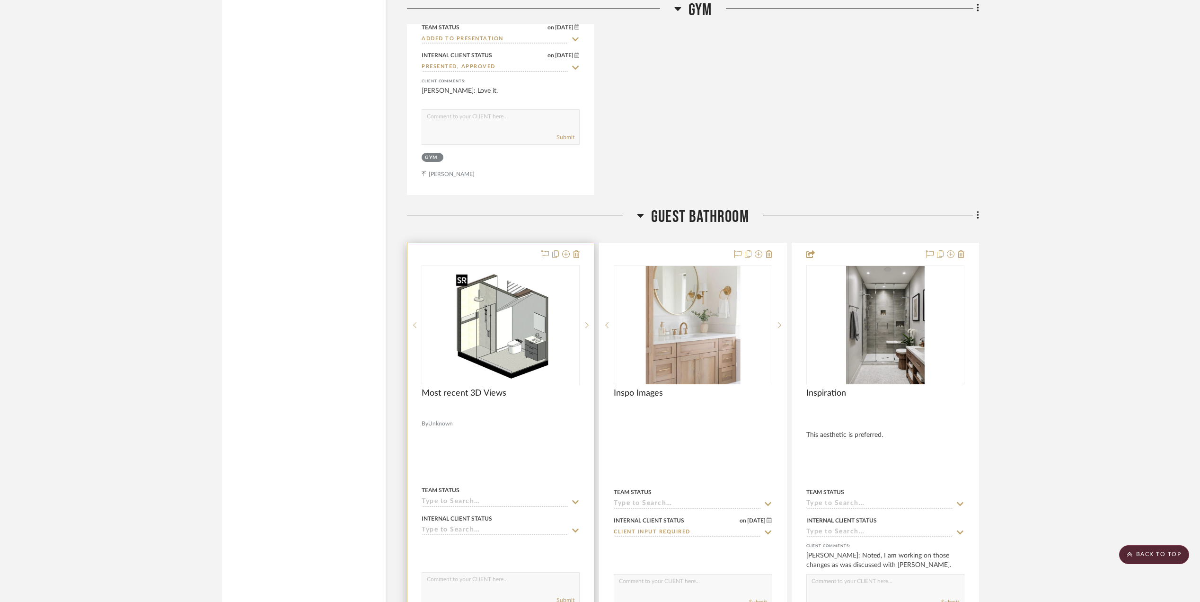
click at [496, 345] on img "0" at bounding box center [500, 325] width 97 height 118
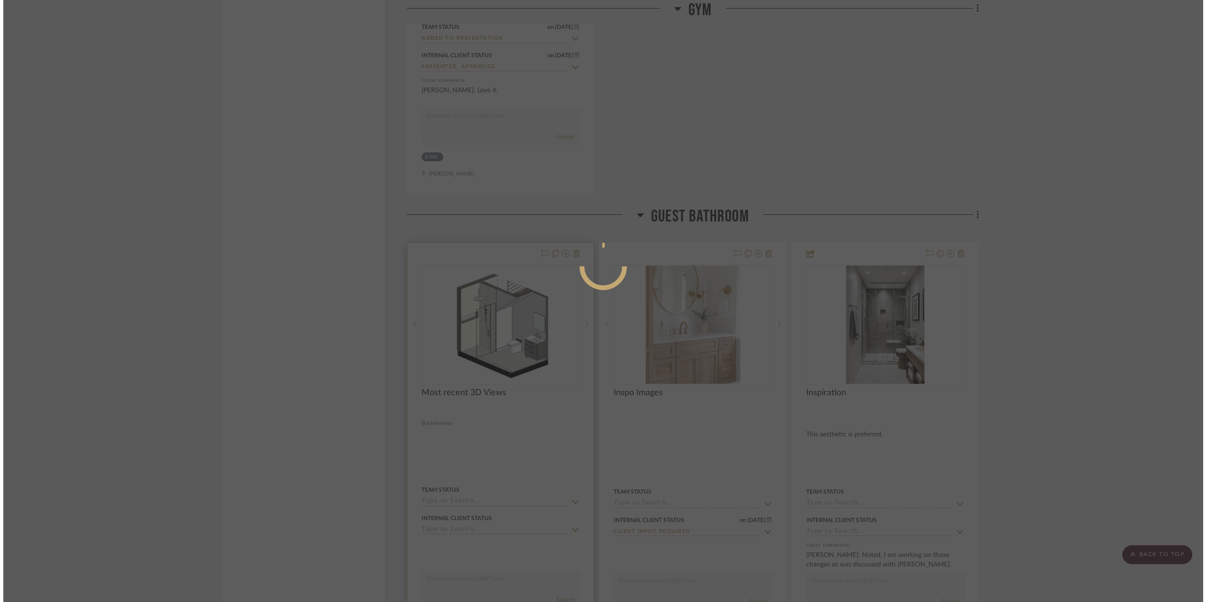
scroll to position [0, 0]
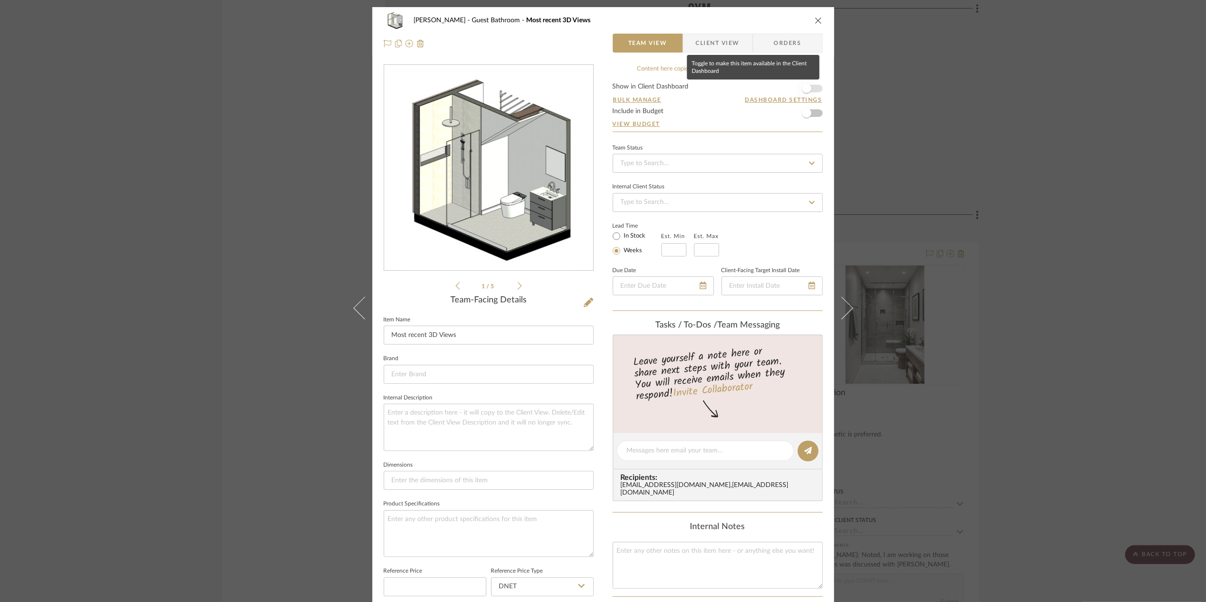
click at [806, 86] on span "button" at bounding box center [806, 88] width 9 height 9
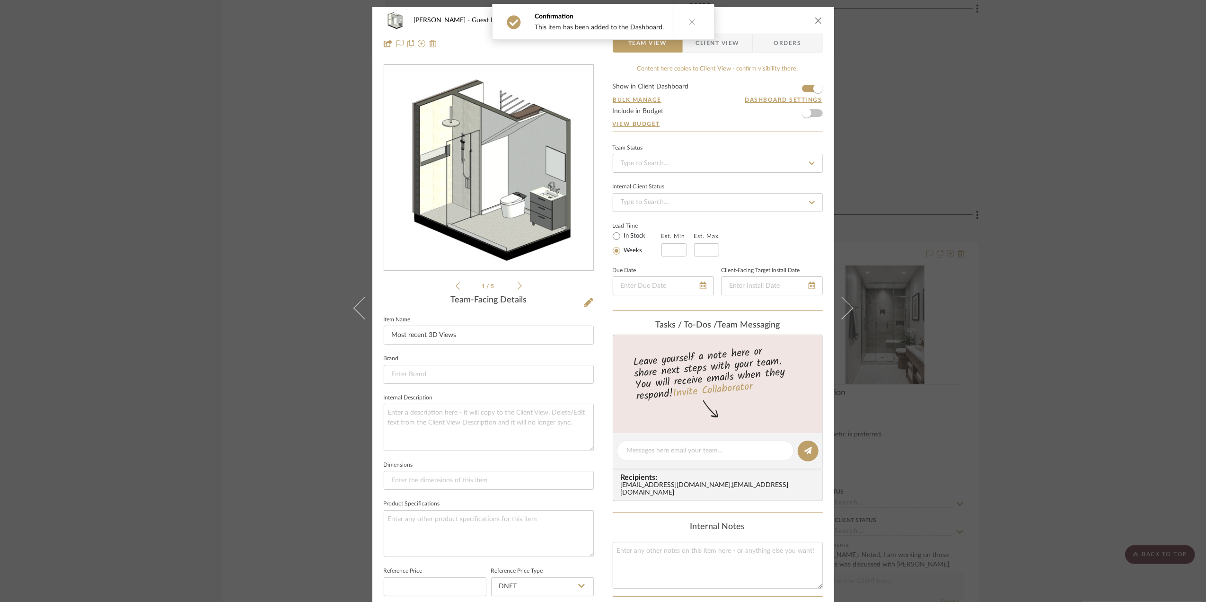
click at [482, 178] on img "0" at bounding box center [489, 167] width 168 height 205
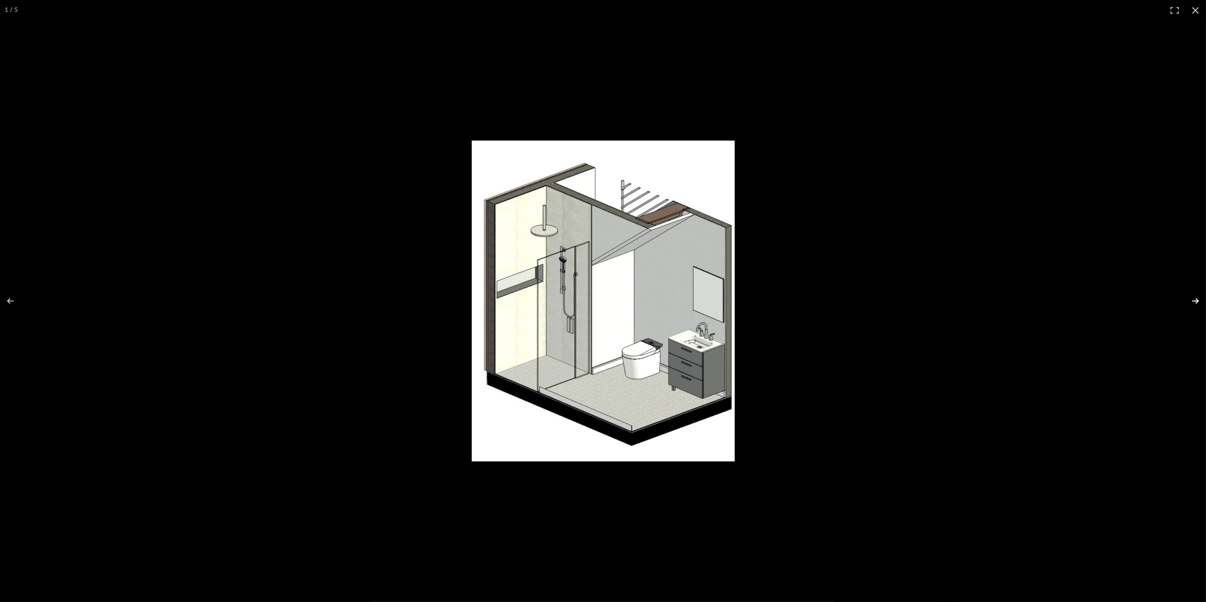
click at [1193, 300] on button at bounding box center [1189, 300] width 33 height 47
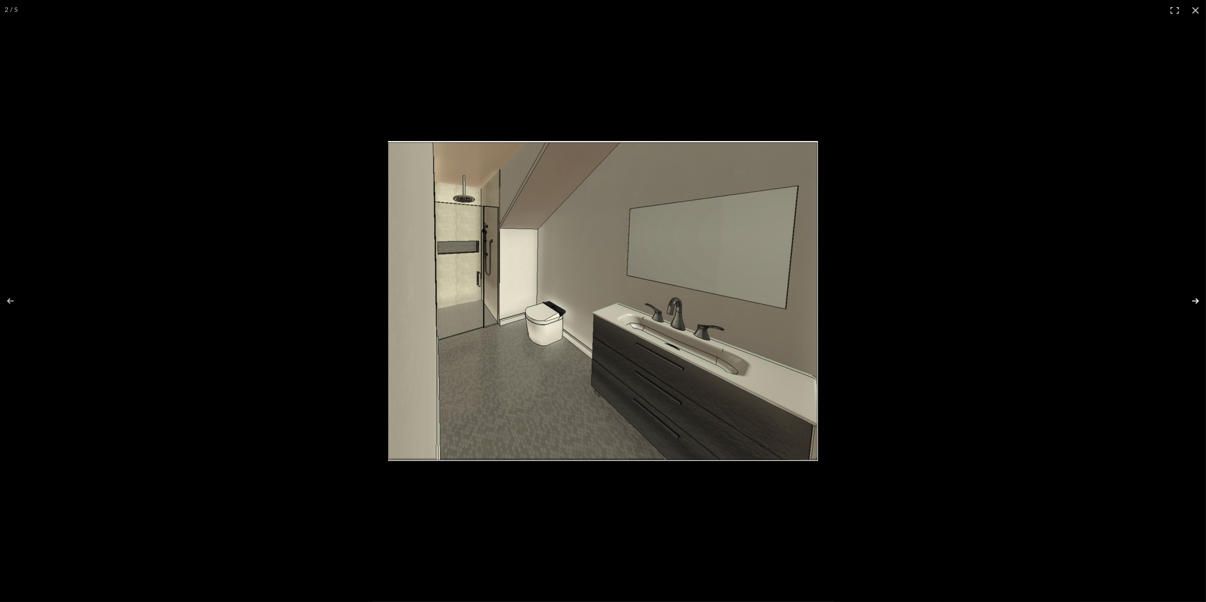
click at [1191, 300] on button at bounding box center [1189, 300] width 33 height 47
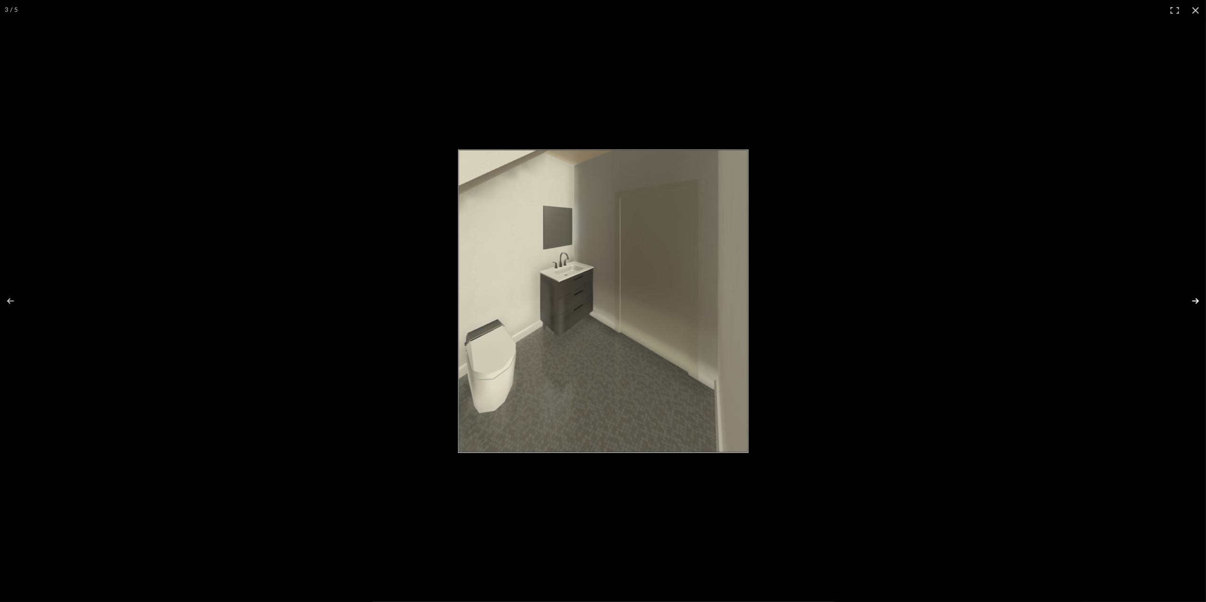
click at [1191, 300] on button at bounding box center [1189, 300] width 33 height 47
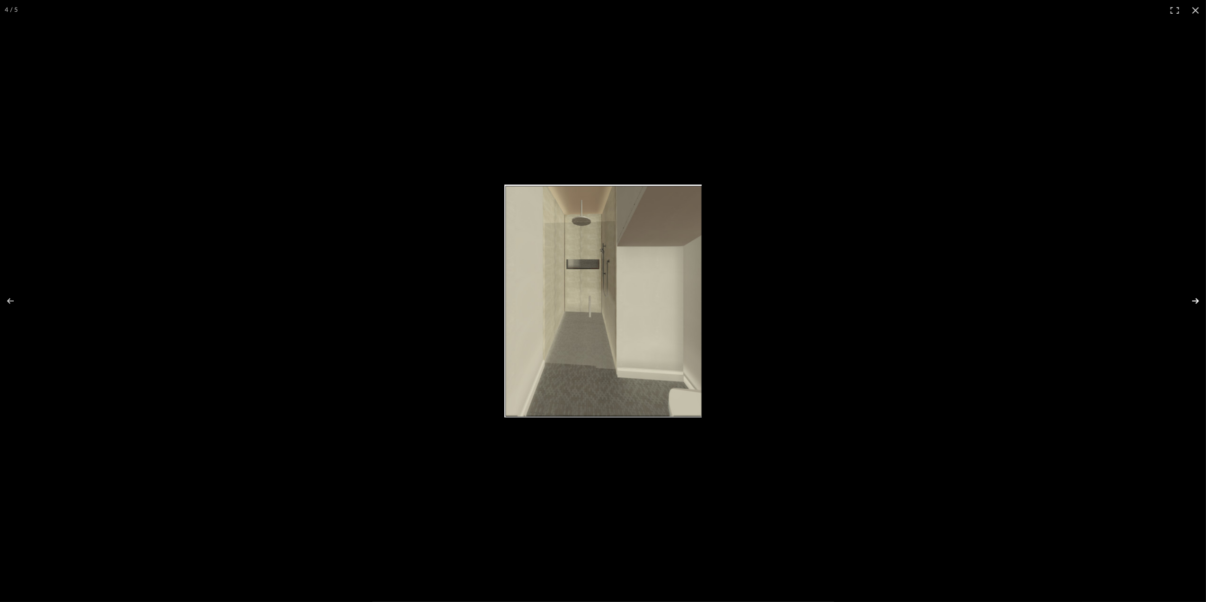
click at [1191, 300] on button at bounding box center [1189, 300] width 33 height 47
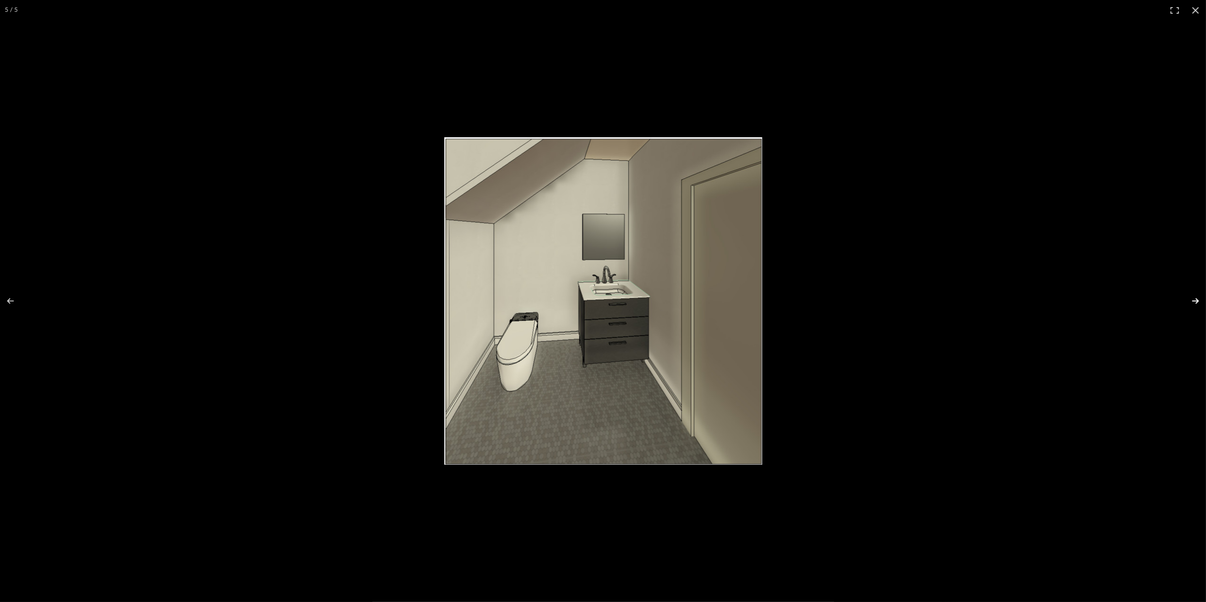
click at [1191, 300] on button at bounding box center [1189, 300] width 33 height 47
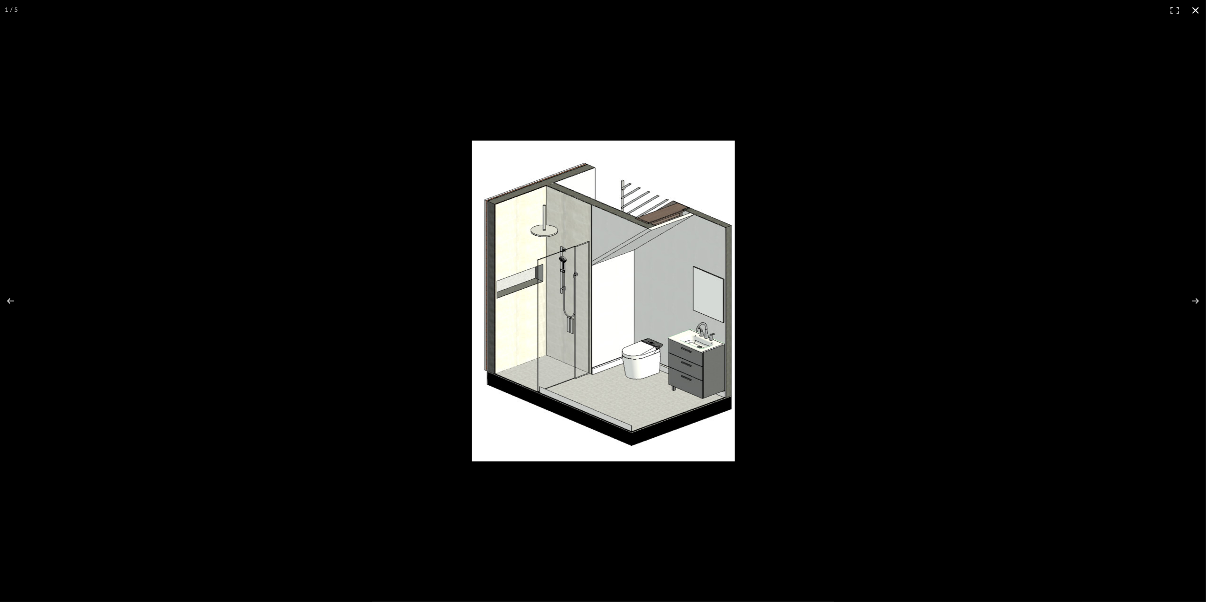
click at [1195, 4] on button at bounding box center [1195, 10] width 21 height 21
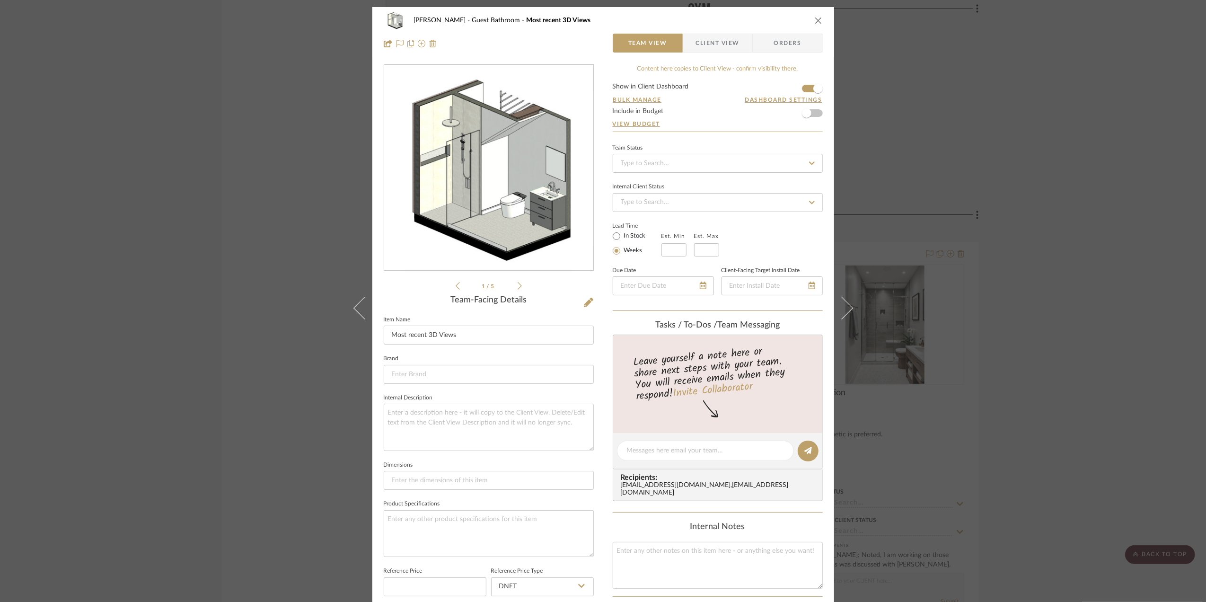
click at [1080, 301] on div "[PERSON_NAME] Guest Bathroom Most recent 3D Views Team View Client View Orders …" at bounding box center [603, 301] width 1206 height 602
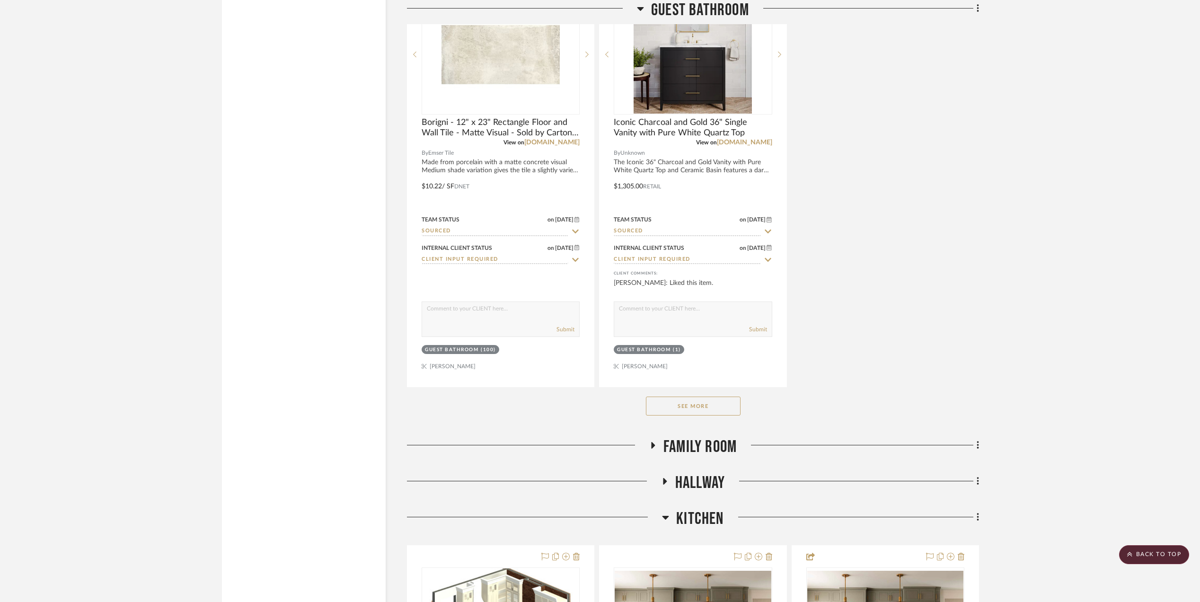
scroll to position [3154, 0]
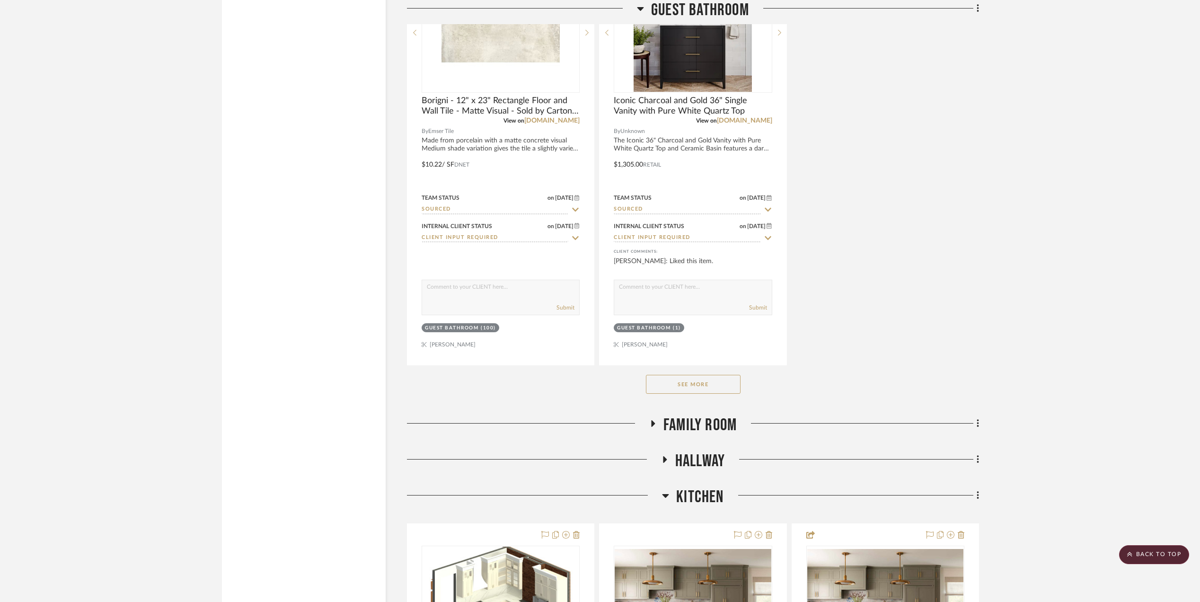
click at [650, 427] on icon at bounding box center [652, 423] width 11 height 7
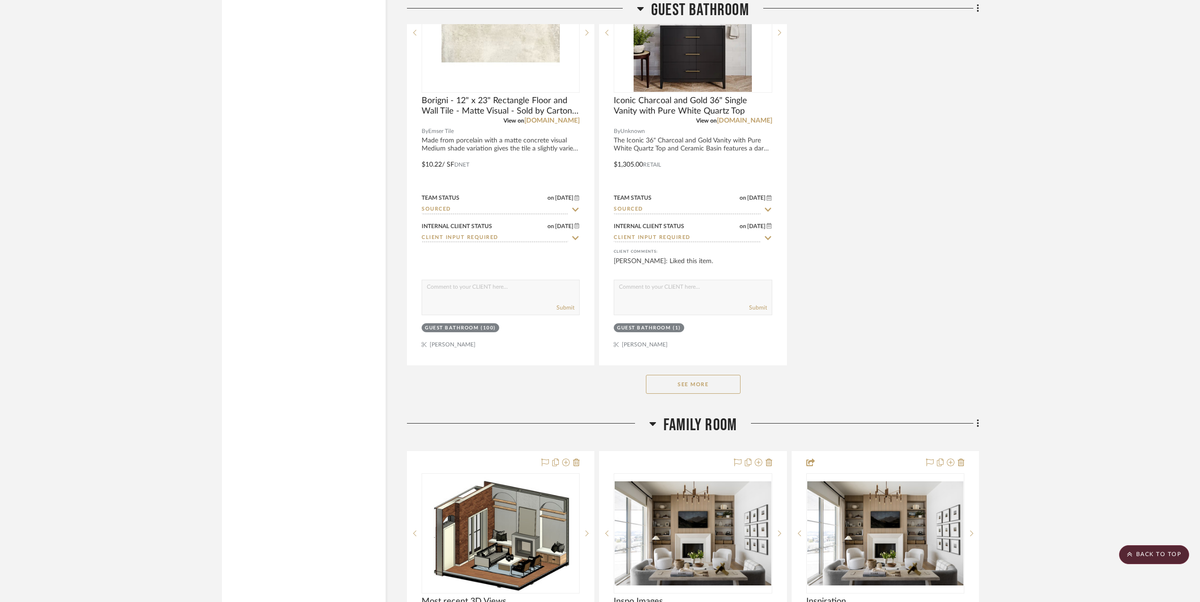
scroll to position [3407, 0]
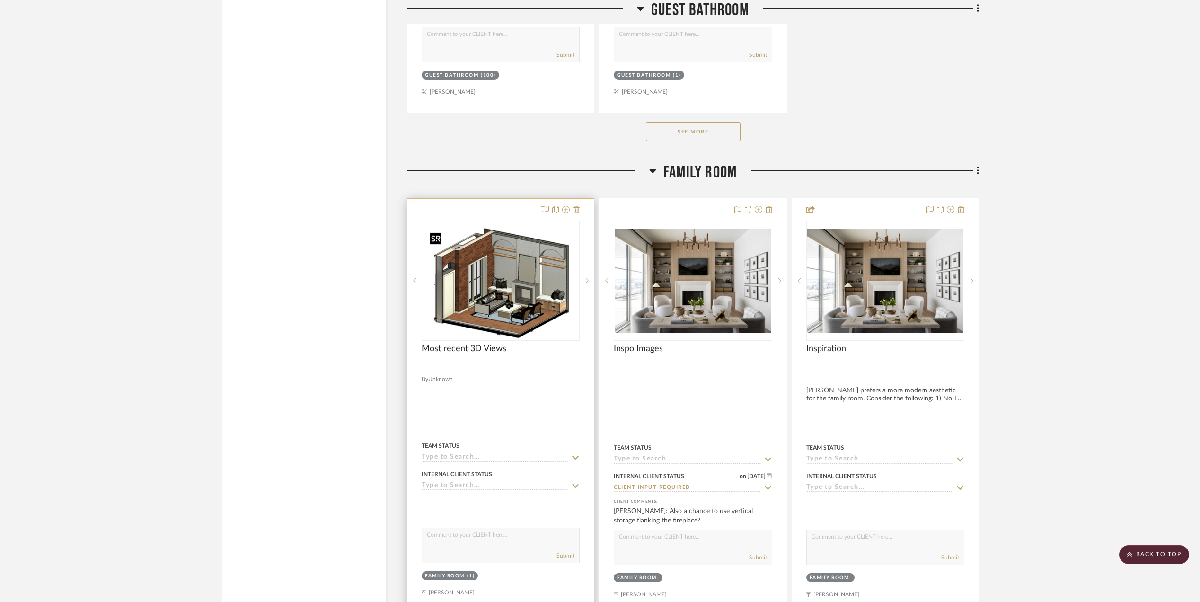
click at [511, 301] on img "0" at bounding box center [500, 280] width 149 height 118
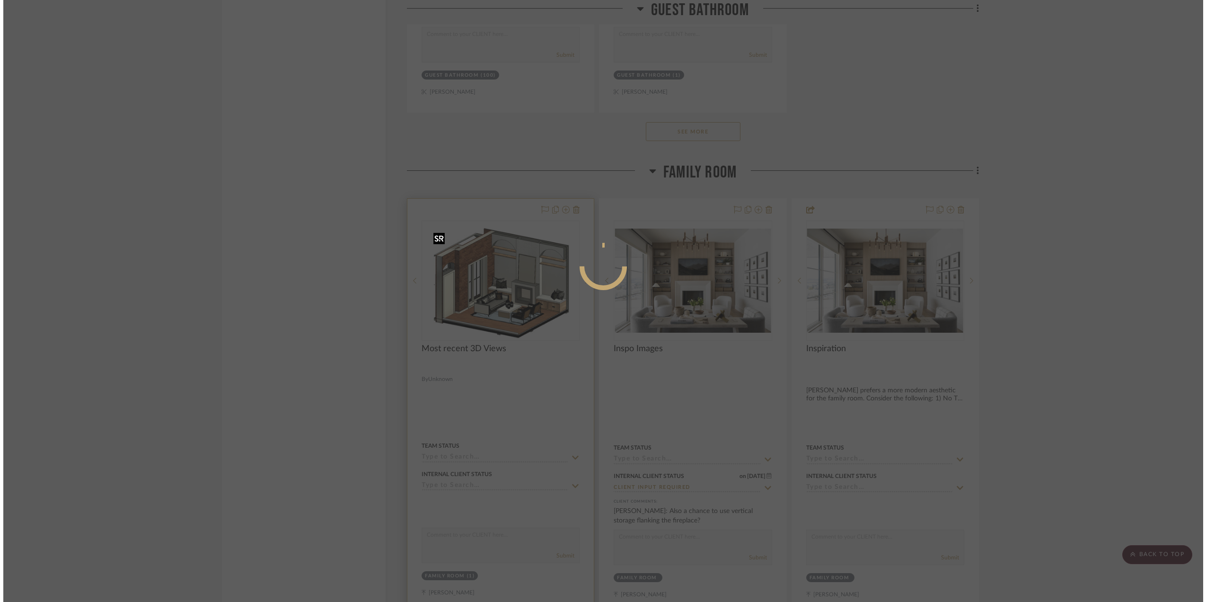
scroll to position [0, 0]
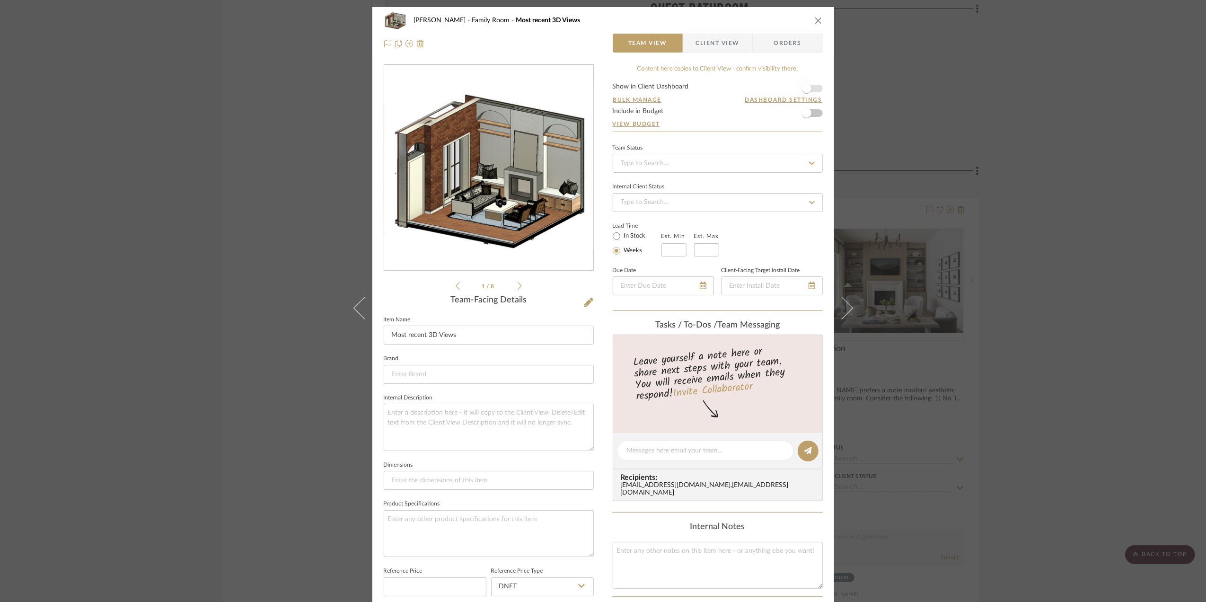
click at [811, 84] on span "button" at bounding box center [806, 88] width 21 height 21
click at [495, 192] on img "0" at bounding box center [488, 168] width 209 height 166
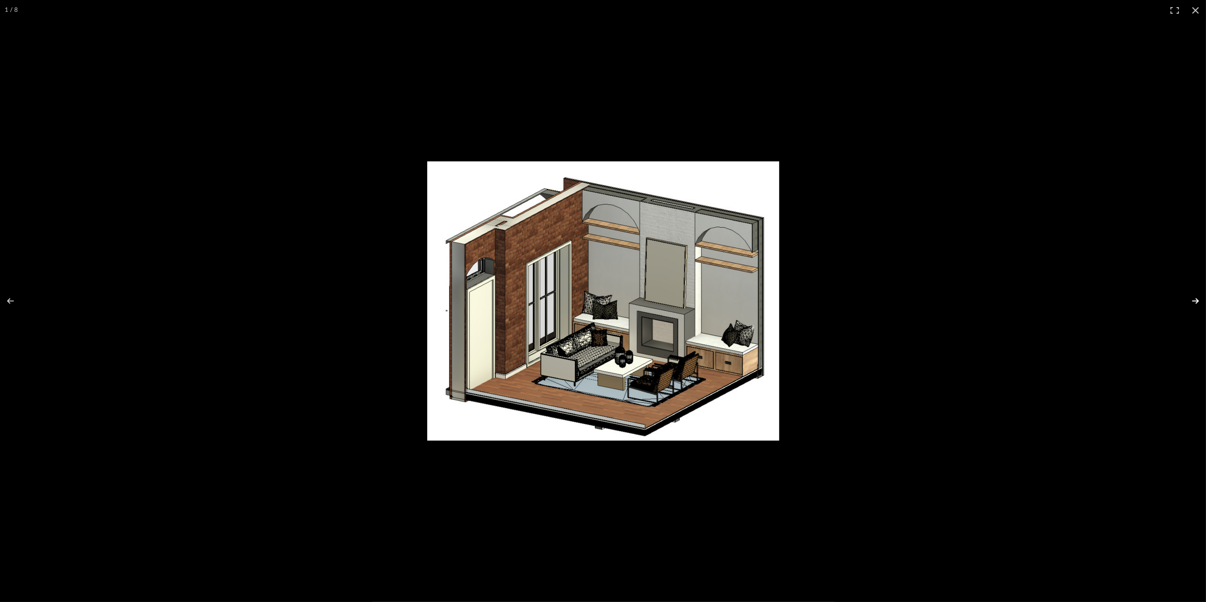
click at [1198, 303] on button at bounding box center [1189, 300] width 33 height 47
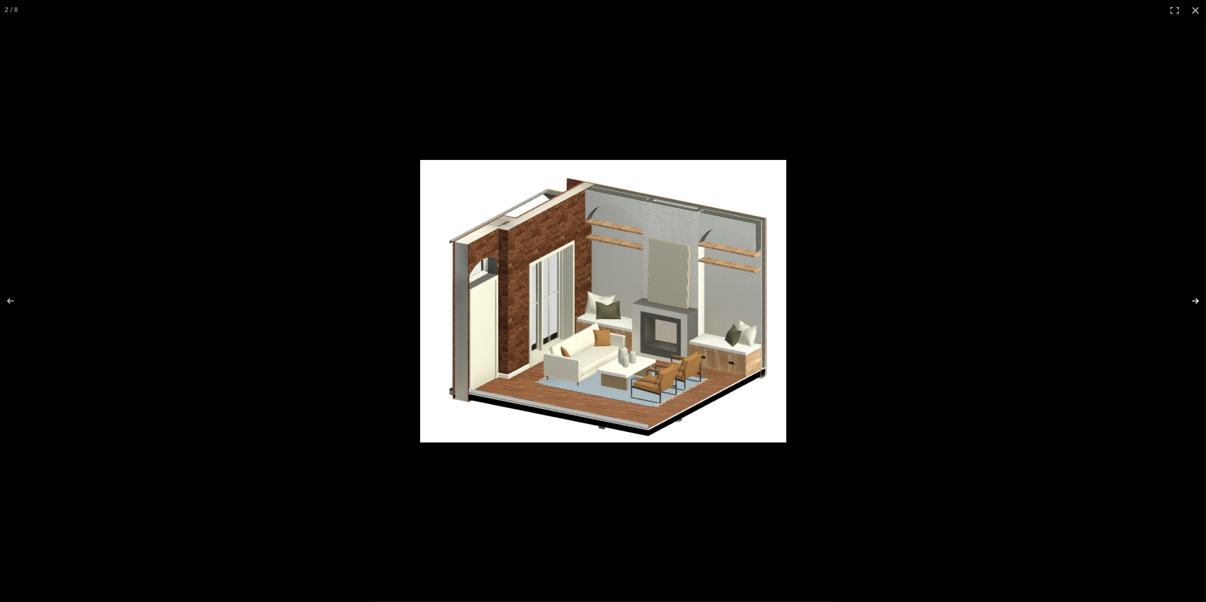
click at [1198, 303] on button at bounding box center [1189, 300] width 33 height 47
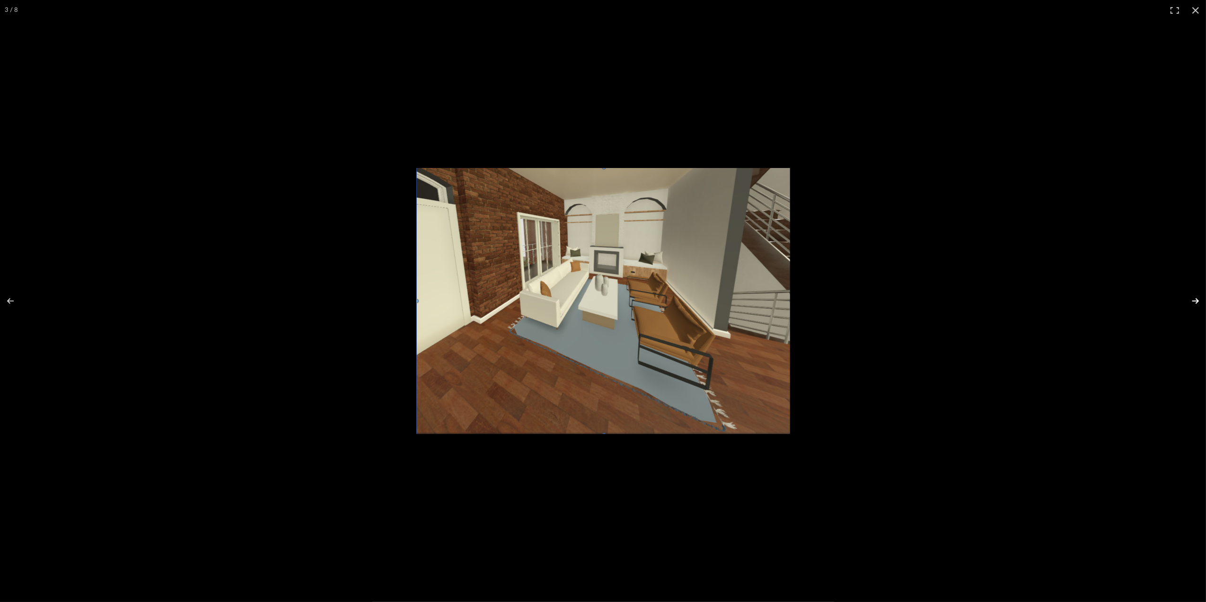
click at [1198, 303] on button at bounding box center [1189, 300] width 33 height 47
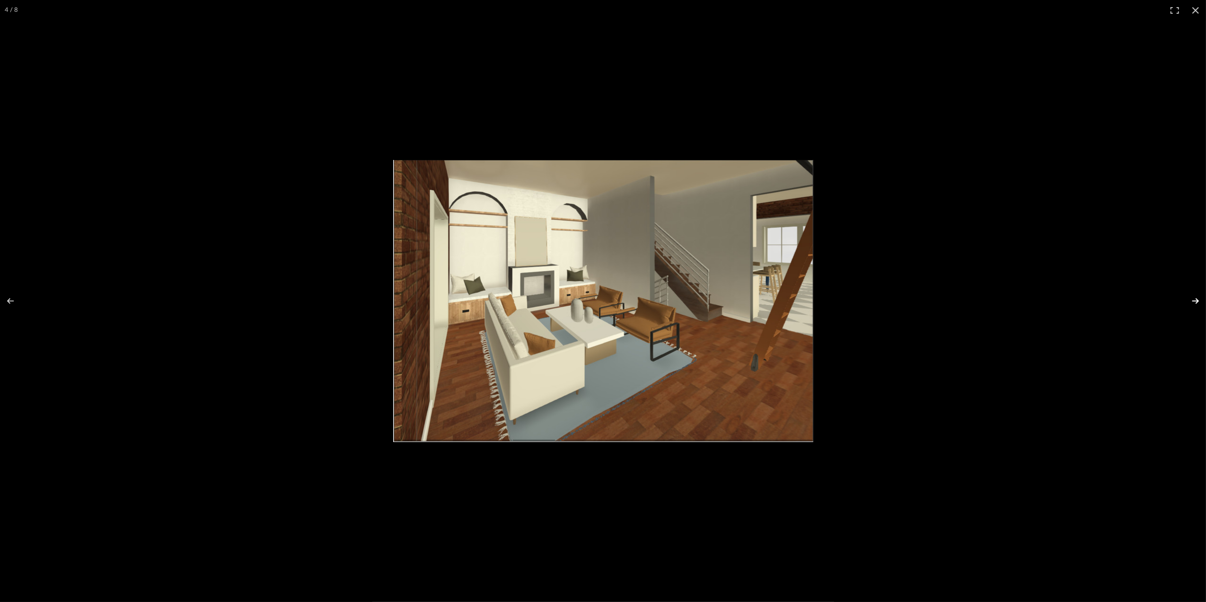
click at [1198, 303] on button at bounding box center [1189, 300] width 33 height 47
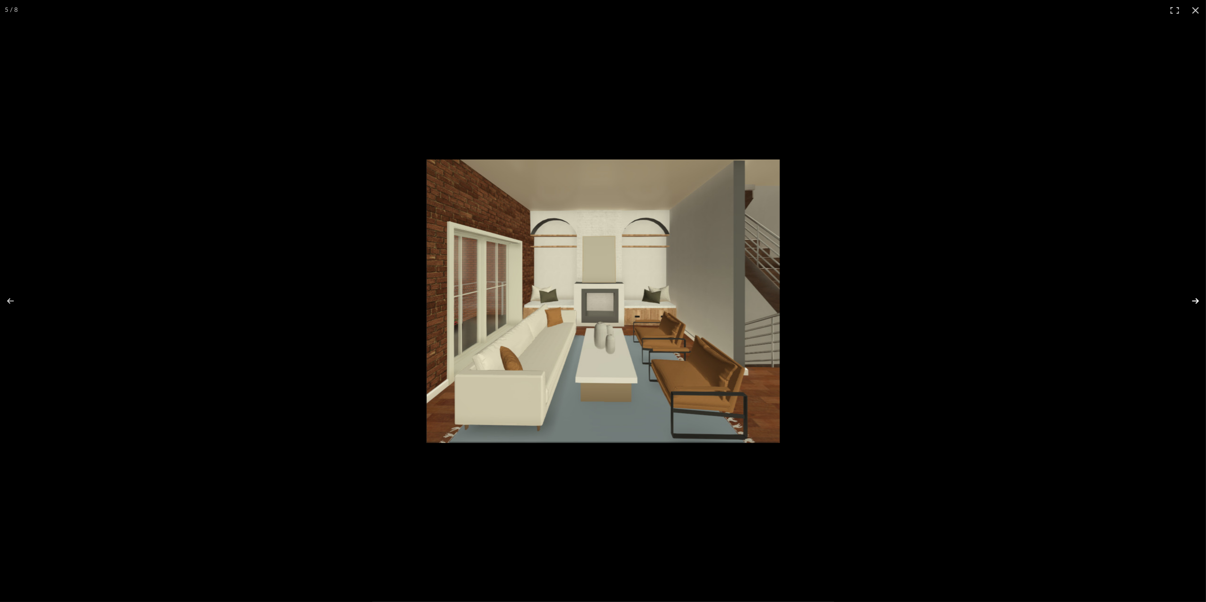
click at [1198, 303] on button at bounding box center [1189, 300] width 33 height 47
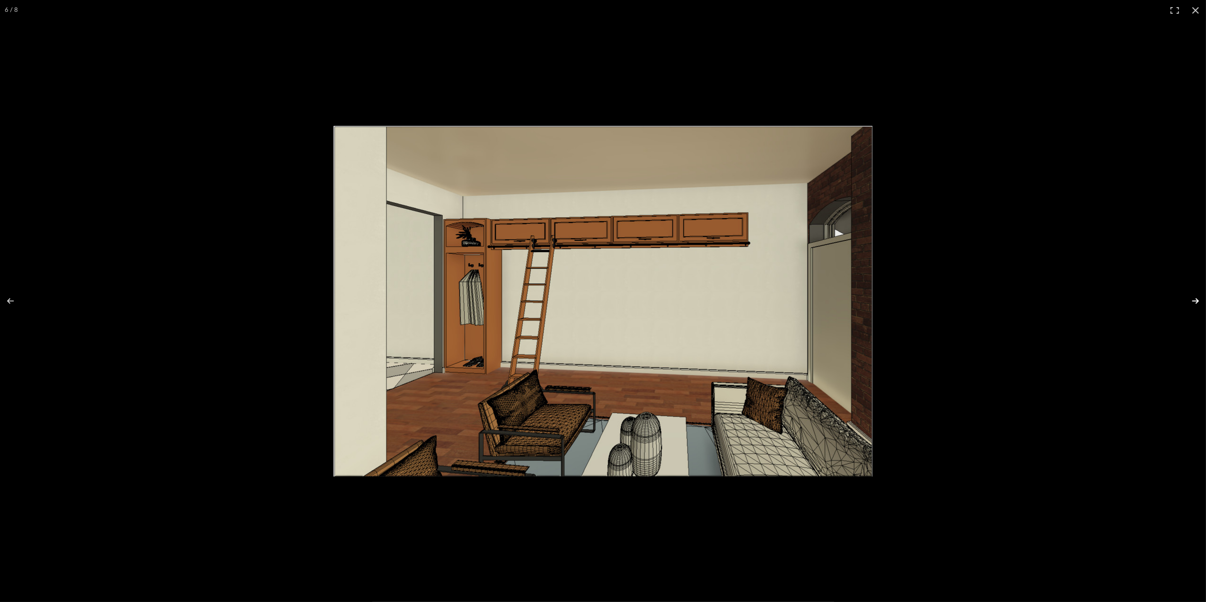
click at [1198, 303] on button at bounding box center [1189, 300] width 33 height 47
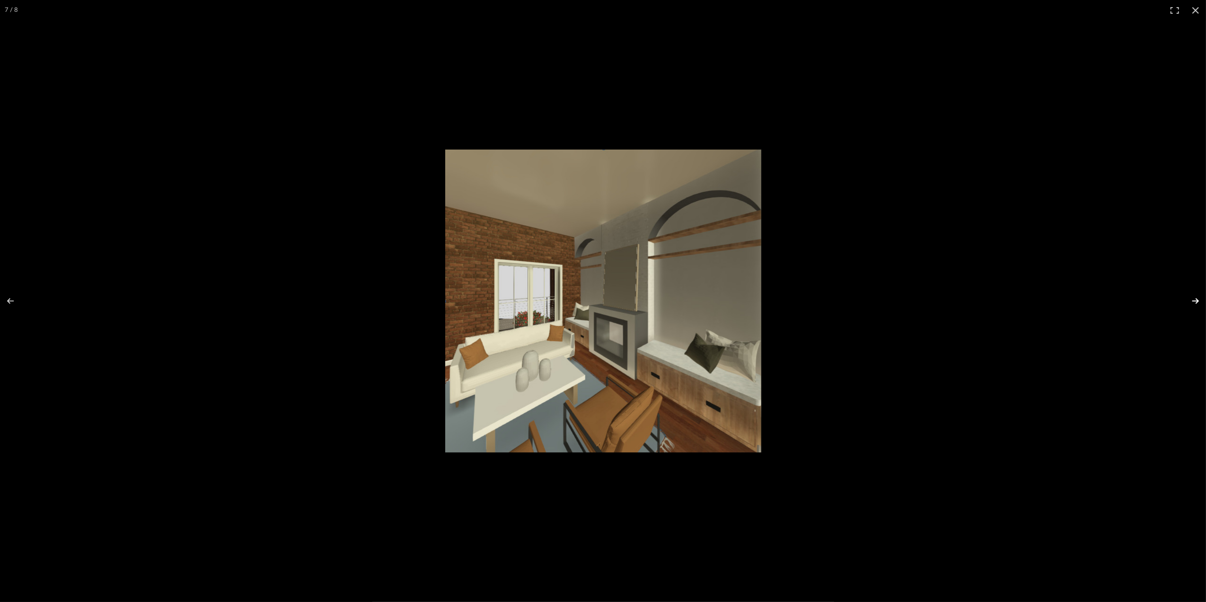
click at [1198, 303] on button at bounding box center [1189, 300] width 33 height 47
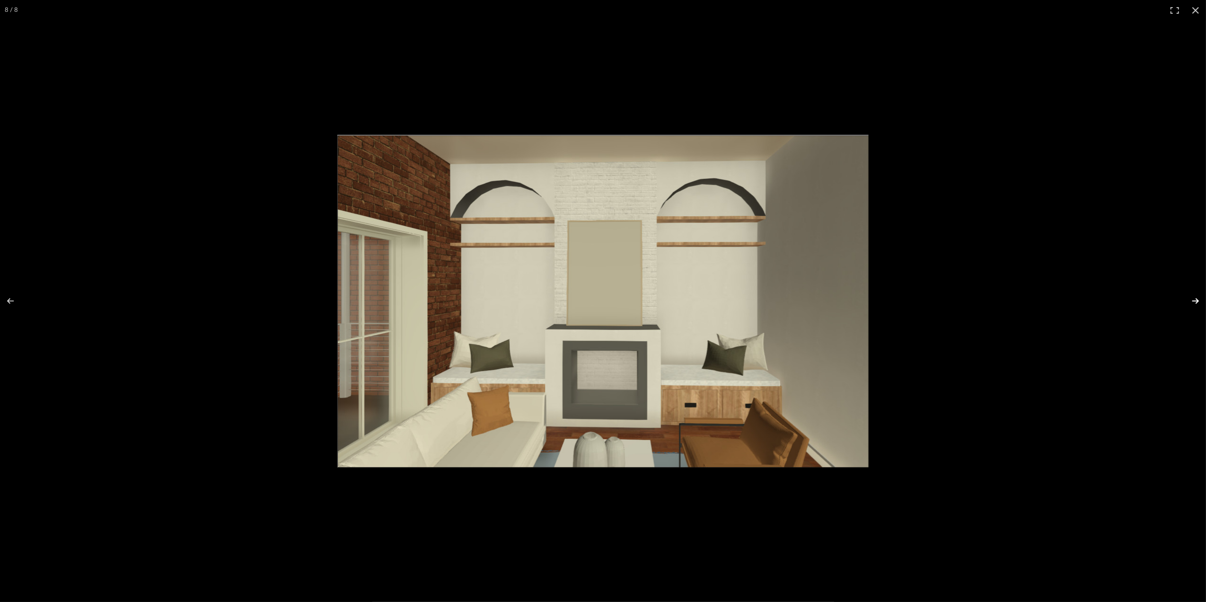
click at [1198, 303] on button at bounding box center [1189, 300] width 33 height 47
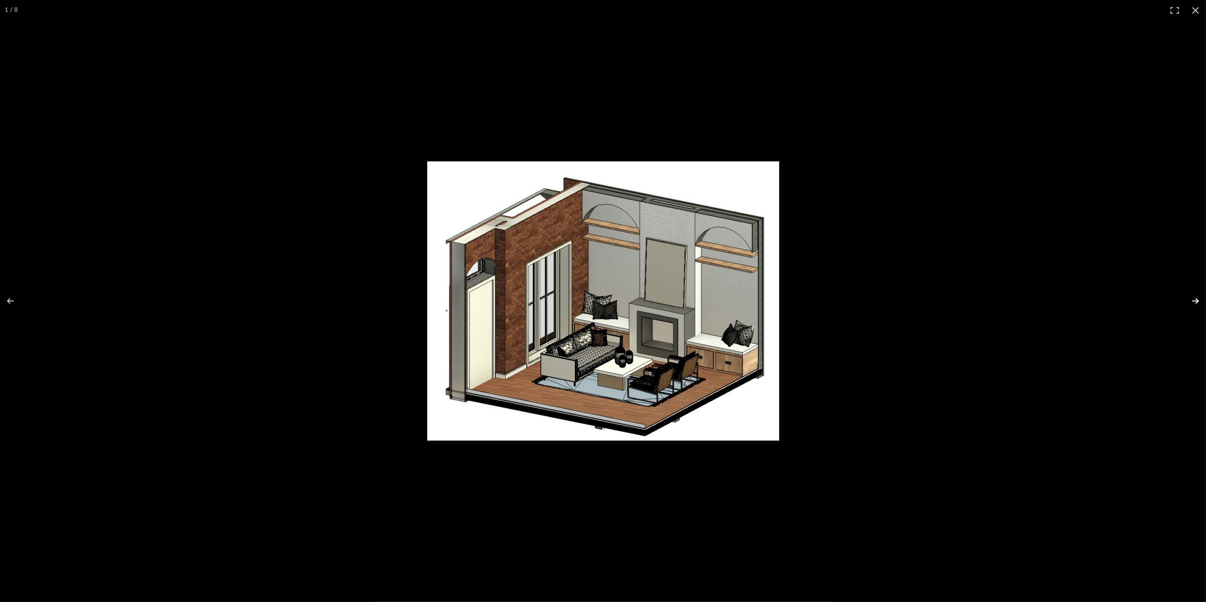
click at [1198, 303] on button at bounding box center [1189, 300] width 33 height 47
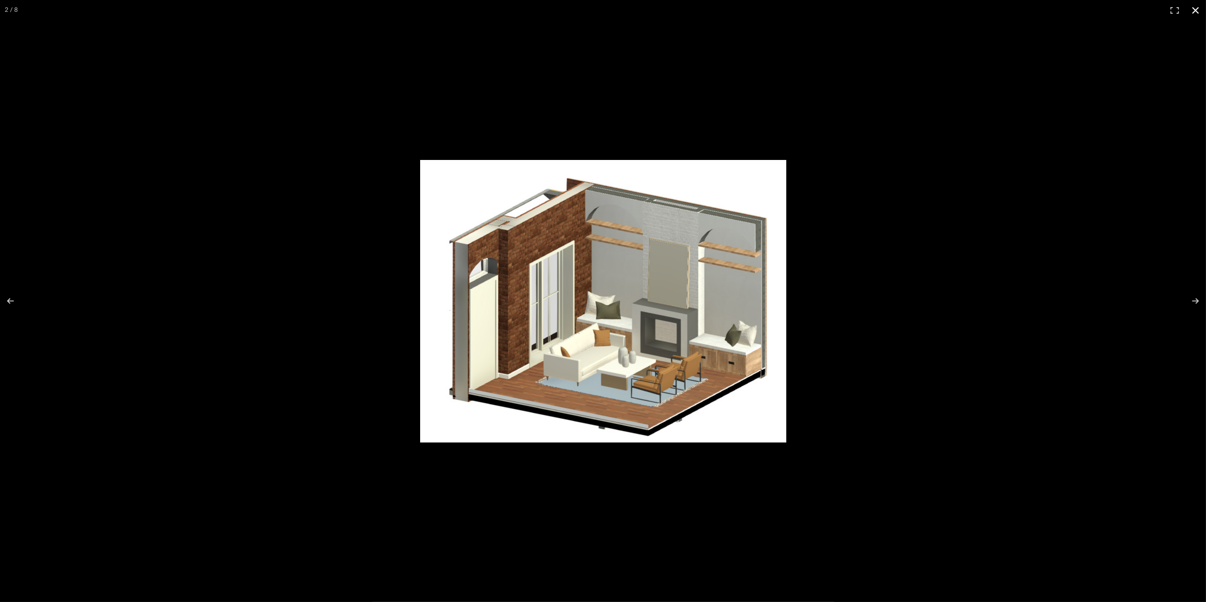
click at [1195, 9] on button at bounding box center [1195, 10] width 21 height 21
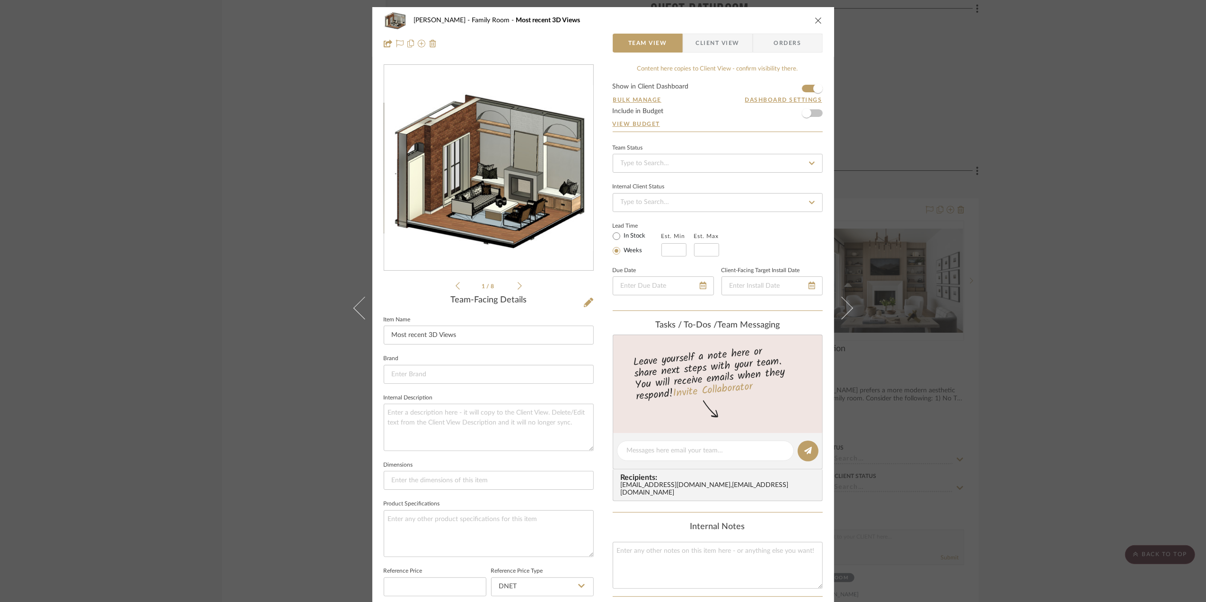
click at [1040, 272] on div "[PERSON_NAME] Family Room Most recent 3D Views Team View Client View Orders 1 /…" at bounding box center [603, 301] width 1206 height 602
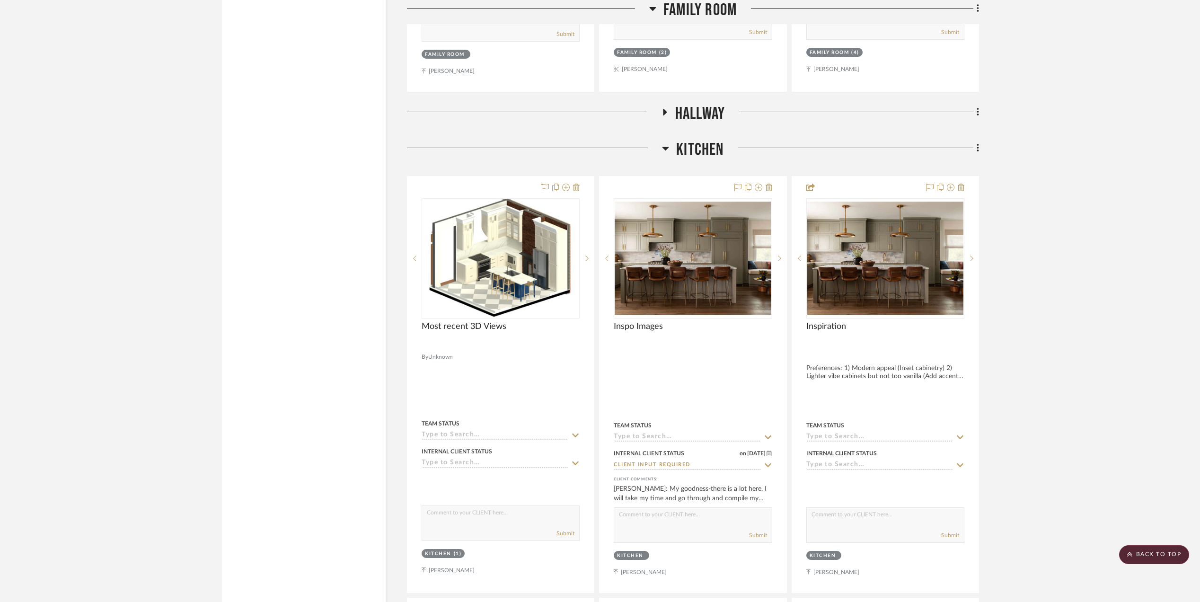
scroll to position [4353, 0]
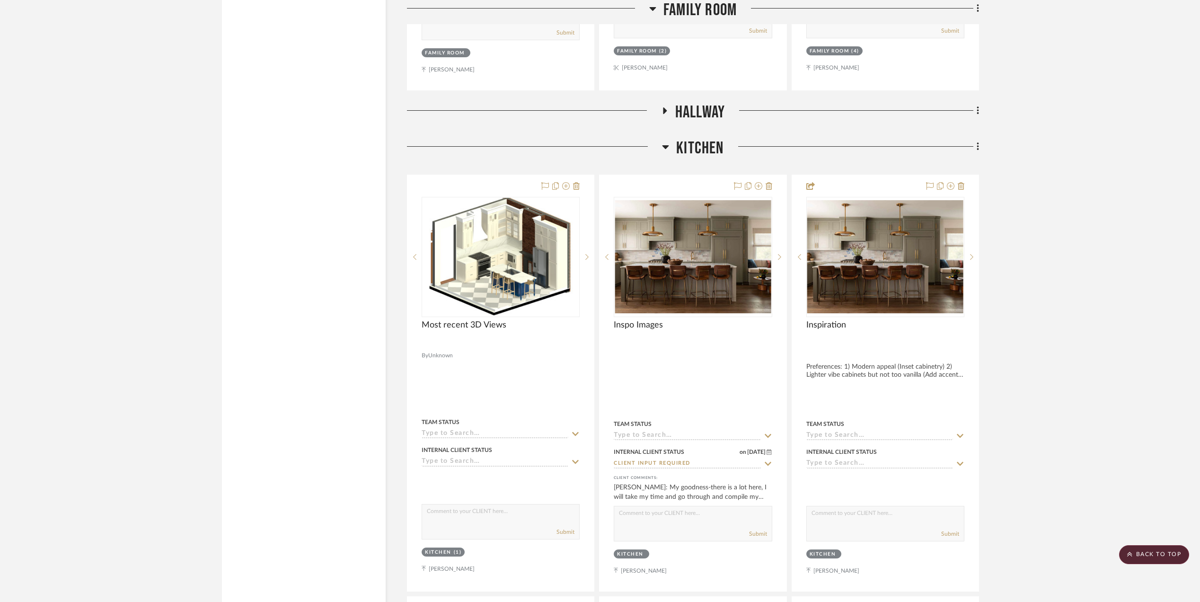
click at [663, 114] on icon at bounding box center [665, 110] width 4 height 7
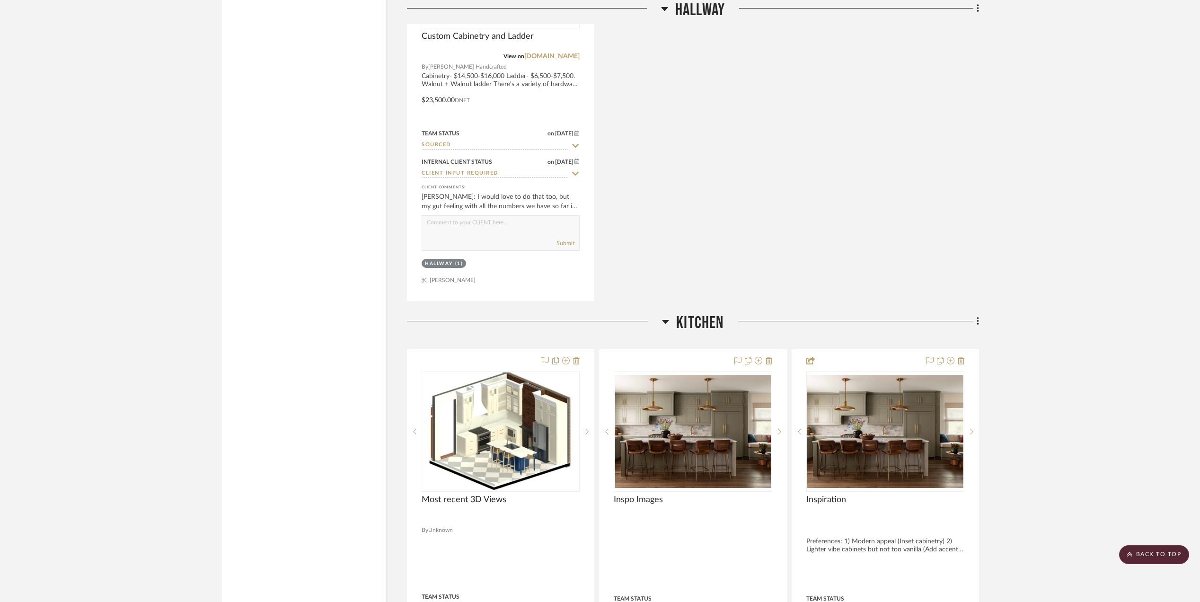
scroll to position [5110, 0]
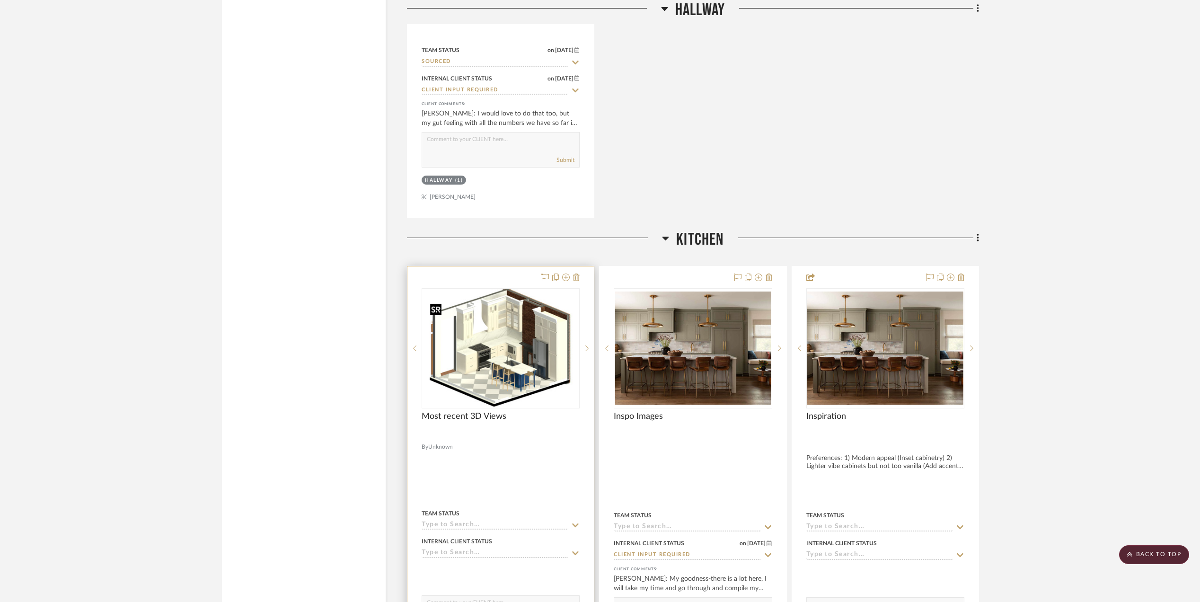
click at [0, 0] on img at bounding box center [0, 0] width 0 height 0
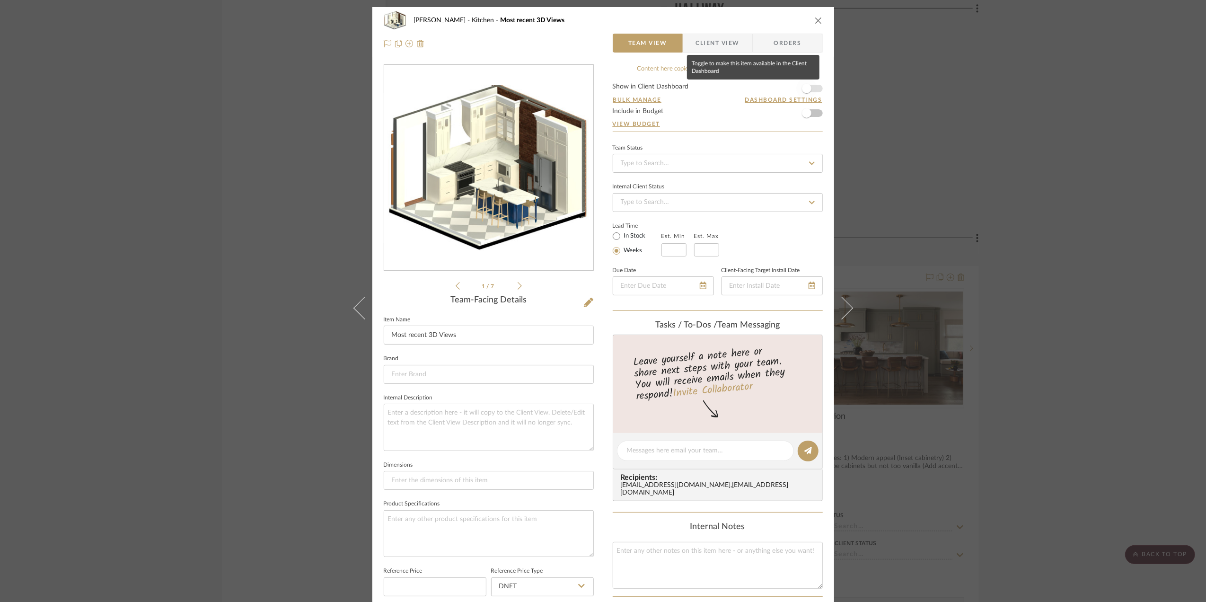
click at [807, 88] on span "button" at bounding box center [806, 88] width 9 height 9
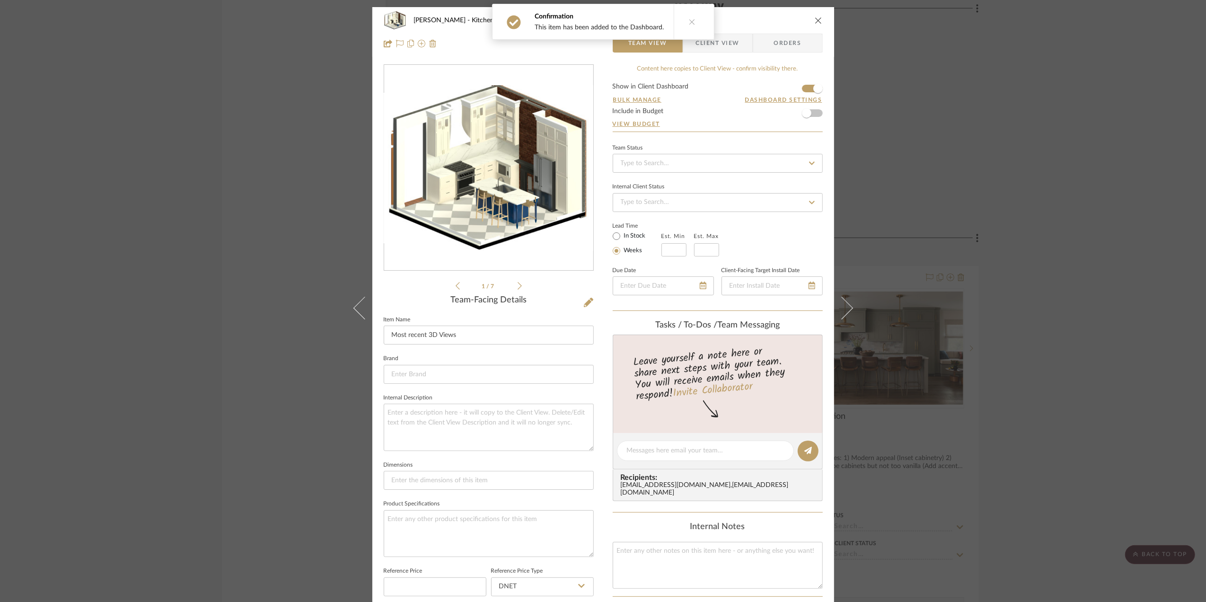
click at [465, 175] on img "0" at bounding box center [488, 168] width 209 height 166
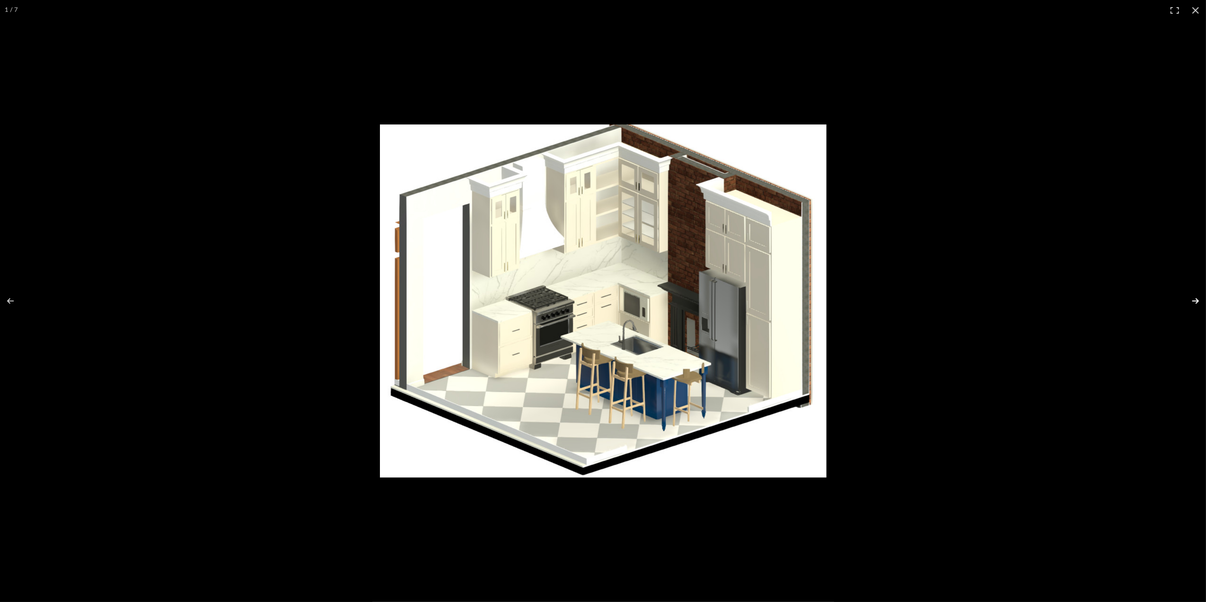
click at [1196, 300] on button at bounding box center [1189, 300] width 33 height 47
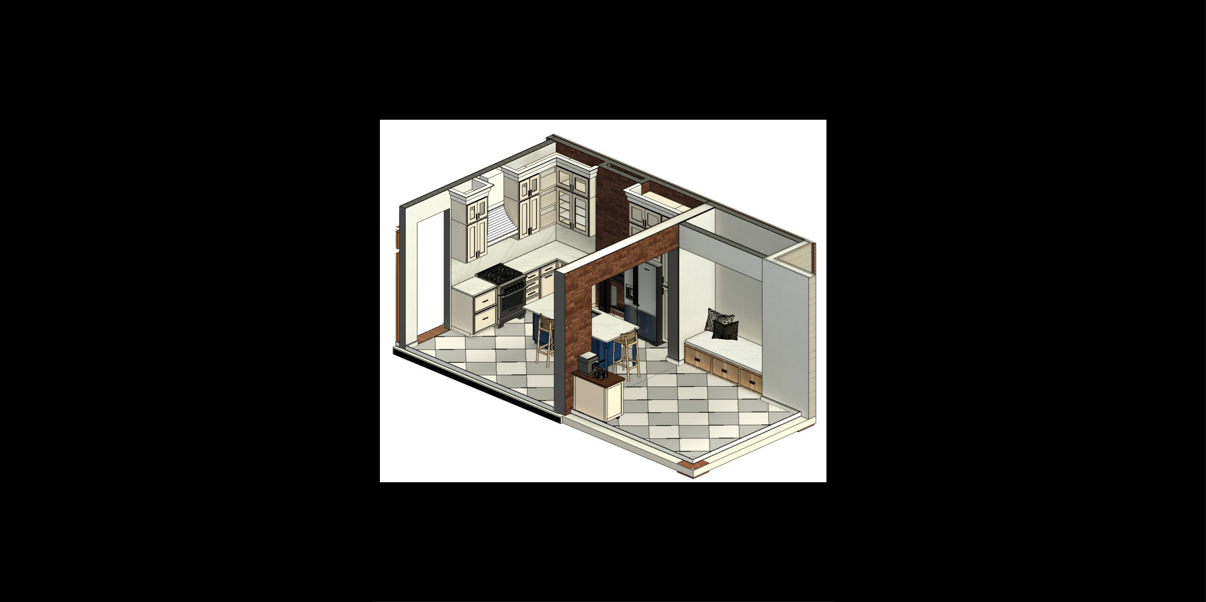
click at [1195, 300] on button at bounding box center [1189, 300] width 33 height 47
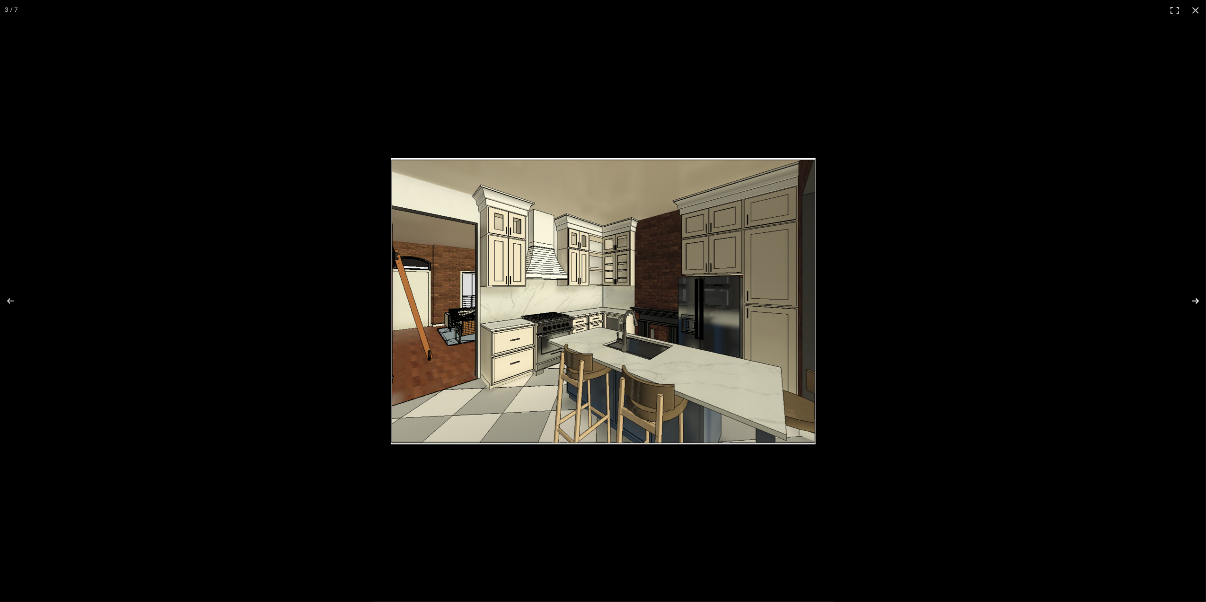
click at [1195, 300] on button at bounding box center [1189, 300] width 33 height 47
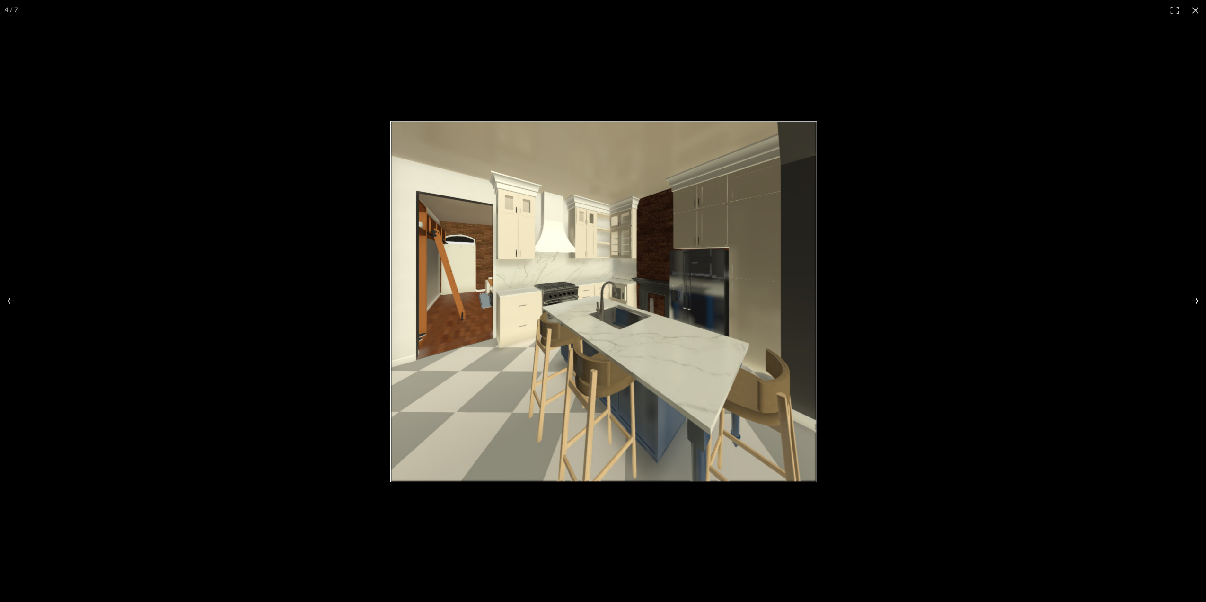
click at [1195, 300] on button at bounding box center [1189, 300] width 33 height 47
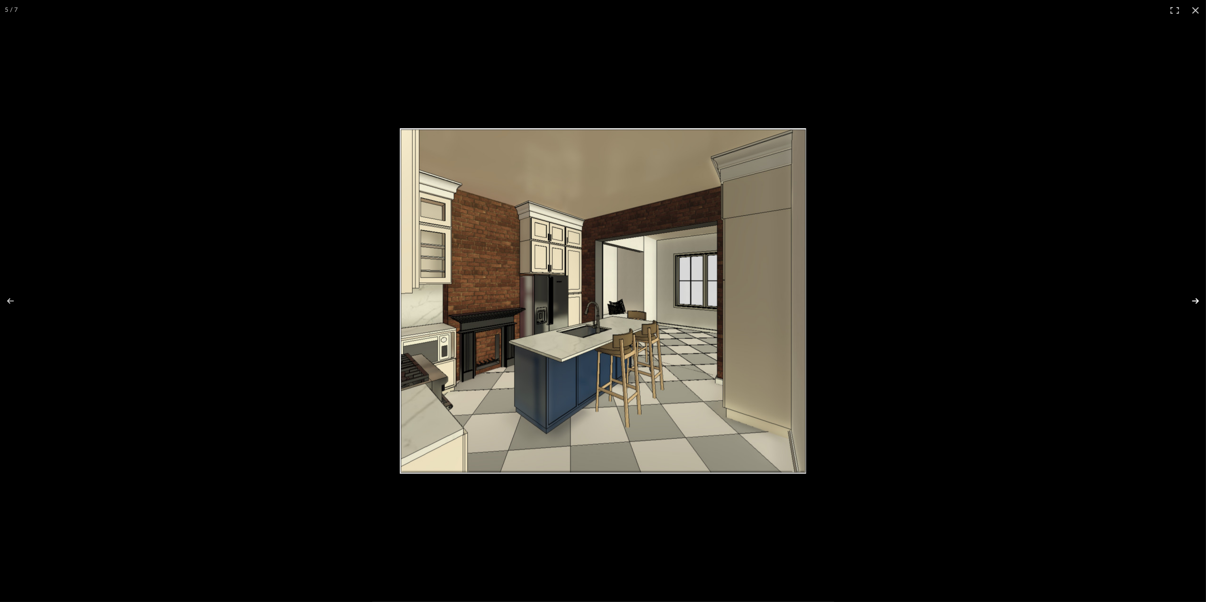
click at [1195, 300] on button at bounding box center [1189, 300] width 33 height 47
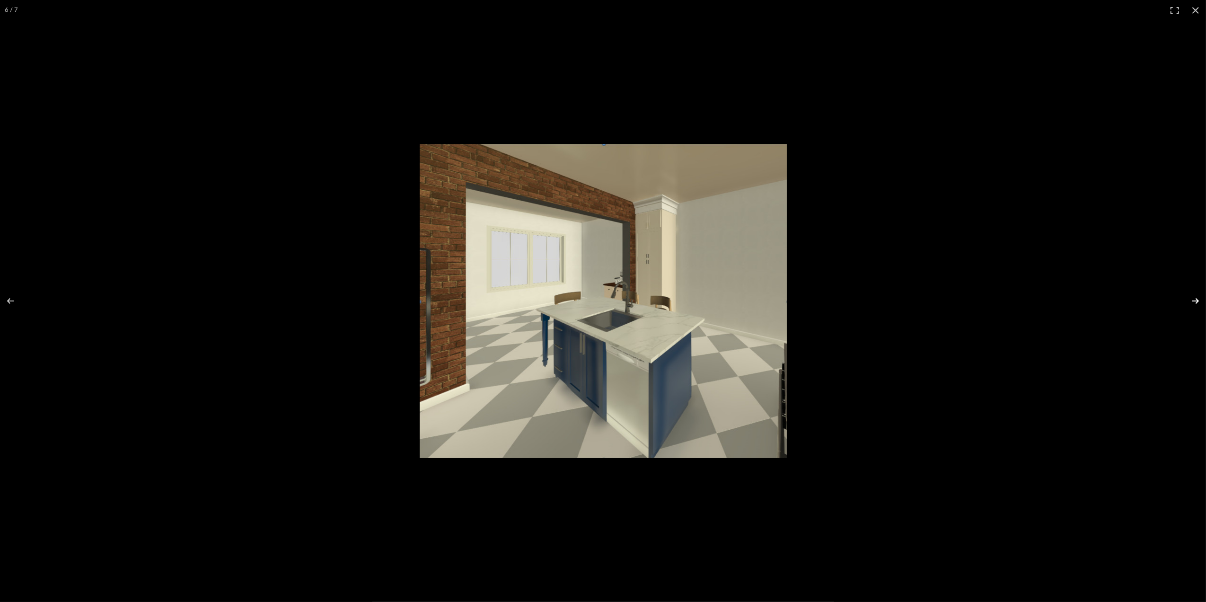
click at [1195, 300] on button at bounding box center [1189, 300] width 33 height 47
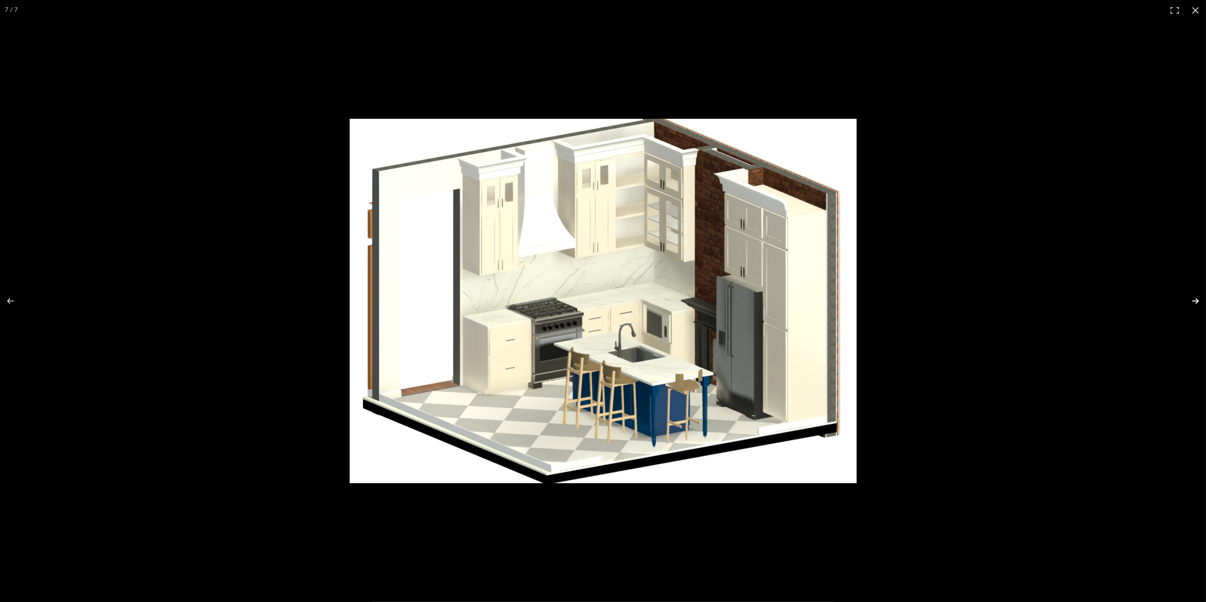
click at [1195, 300] on button at bounding box center [1189, 300] width 33 height 47
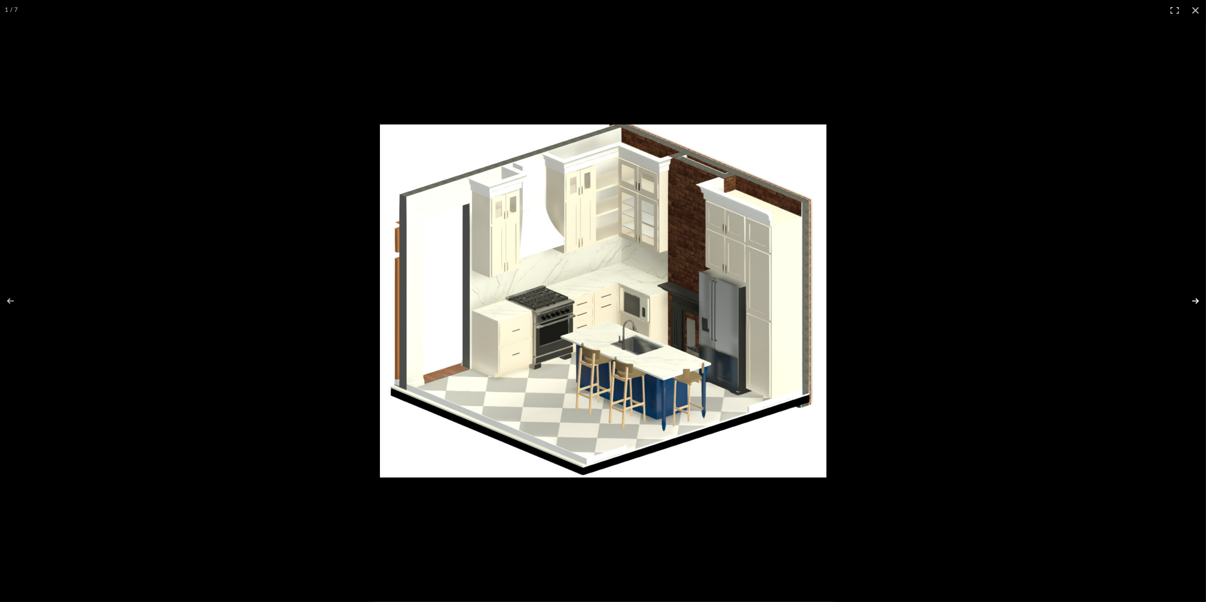
click at [1195, 300] on button at bounding box center [1189, 300] width 33 height 47
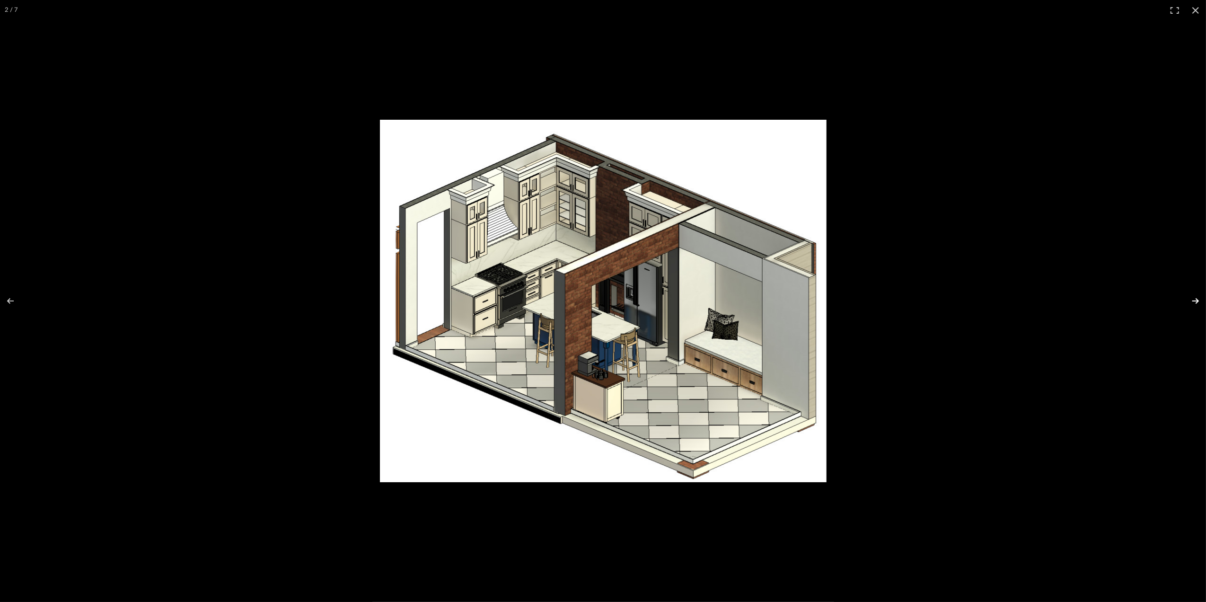
click at [1195, 300] on button at bounding box center [1189, 300] width 33 height 47
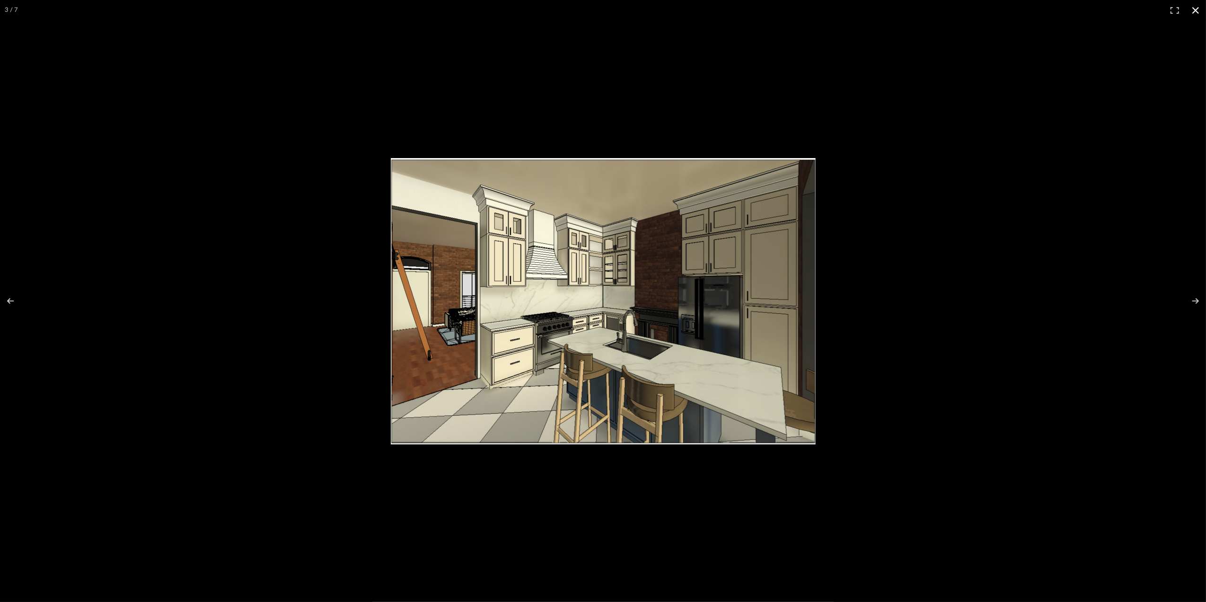
click at [1196, 9] on button at bounding box center [1195, 10] width 21 height 21
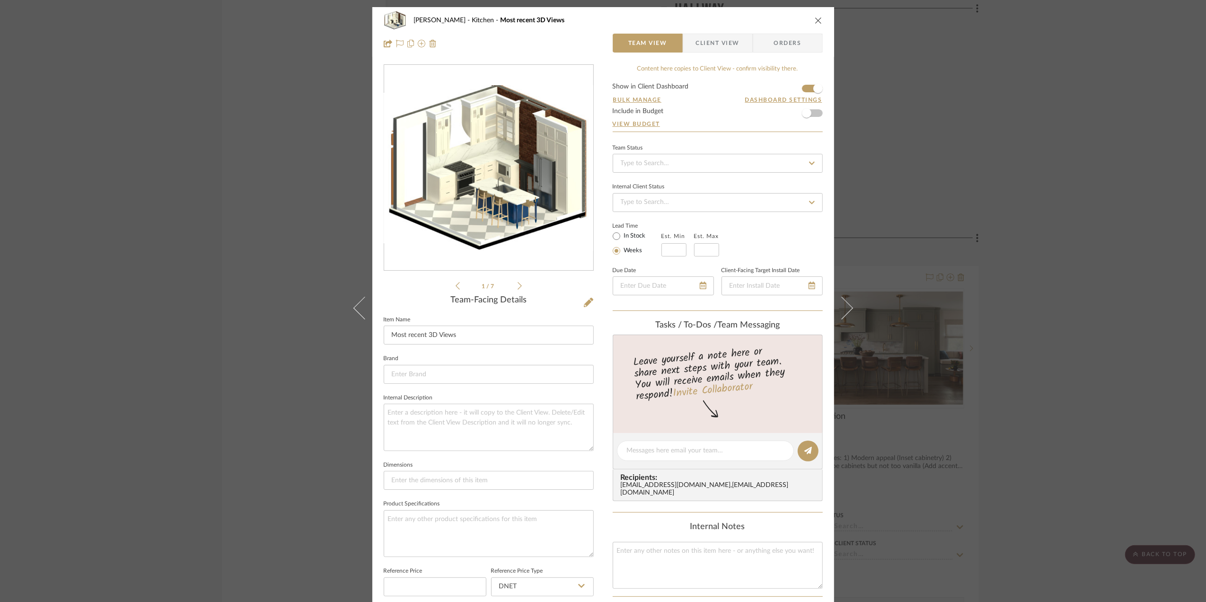
click at [1114, 252] on div "[PERSON_NAME] Kitchen Most recent 3D Views Team View Client View Orders 1 / 7 T…" at bounding box center [603, 301] width 1206 height 602
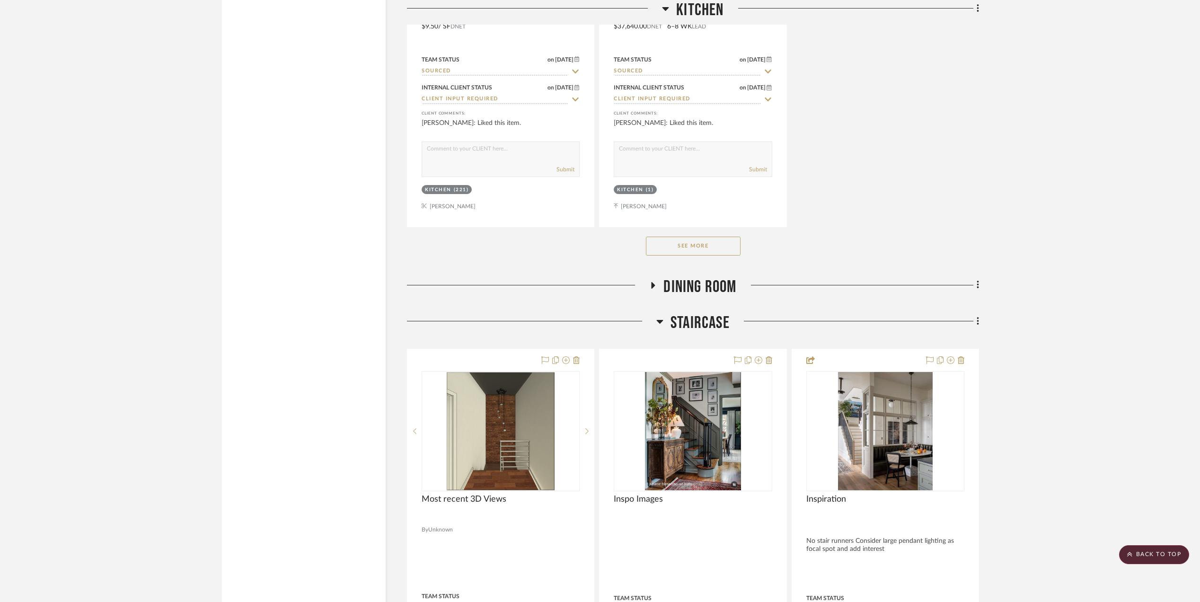
scroll to position [6435, 0]
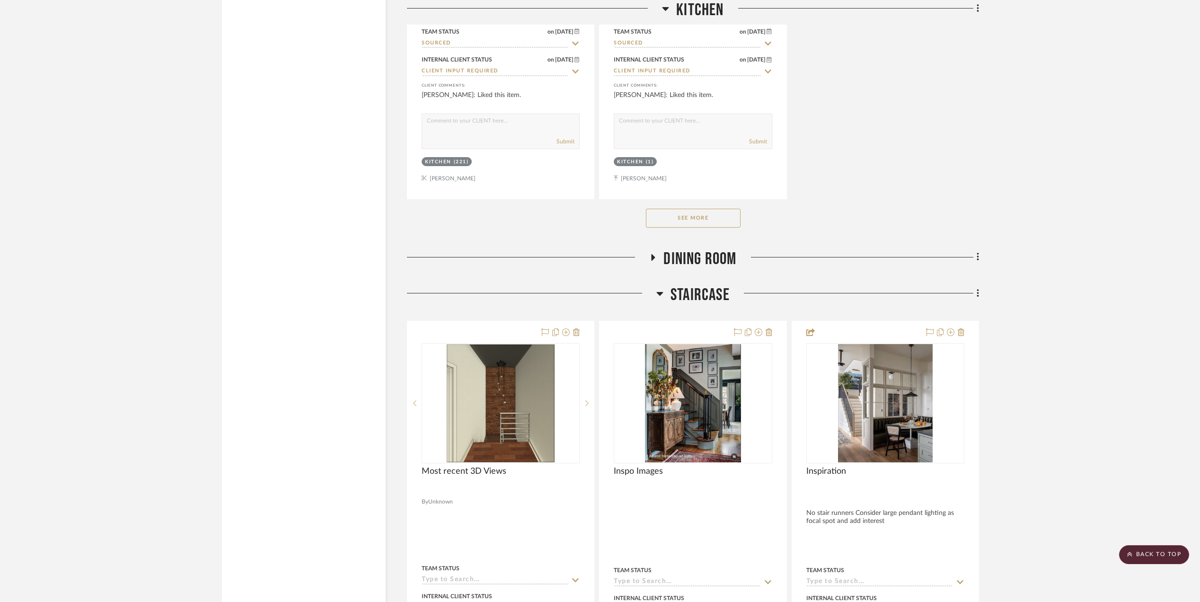
click at [650, 265] on h3 "Dining Room" at bounding box center [692, 259] width 87 height 20
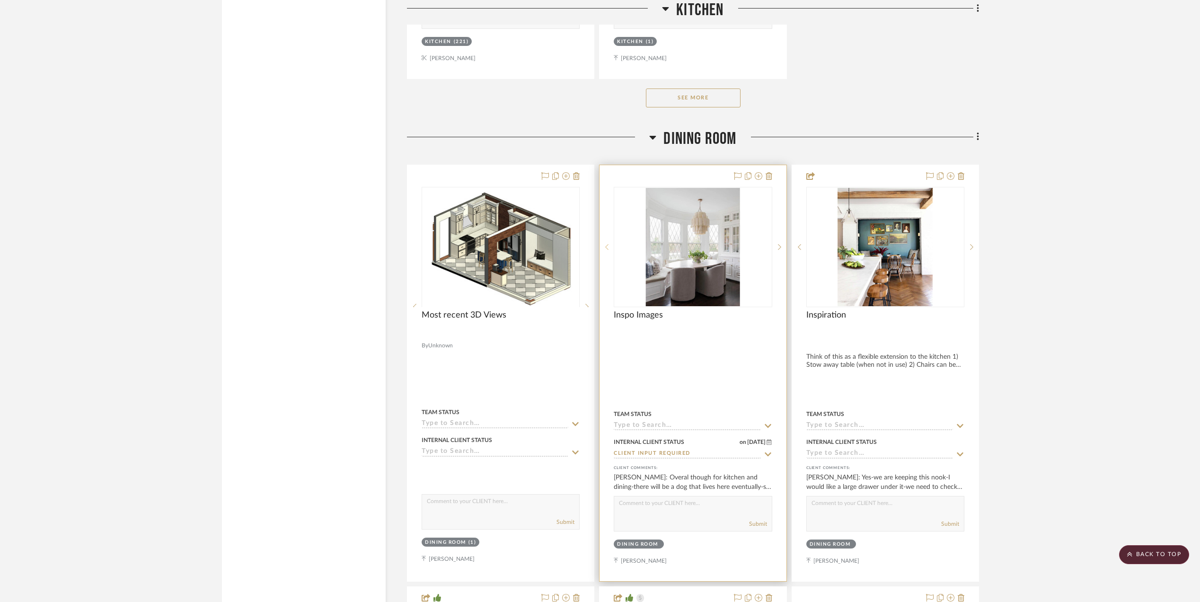
scroll to position [6561, 0]
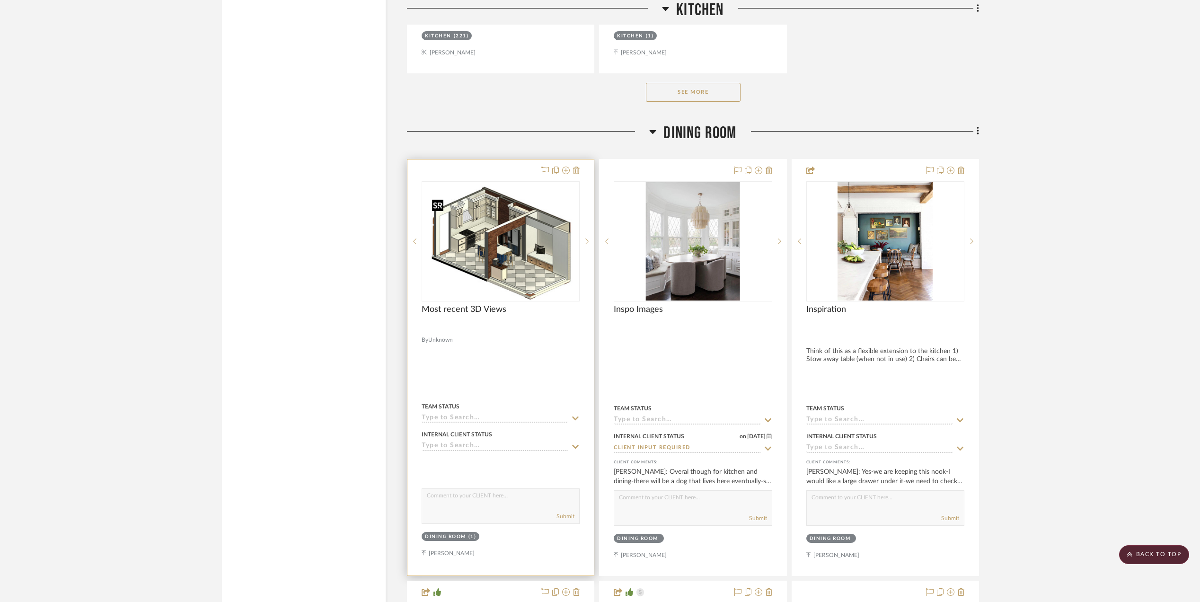
click at [515, 257] on img "0" at bounding box center [501, 241] width 146 height 118
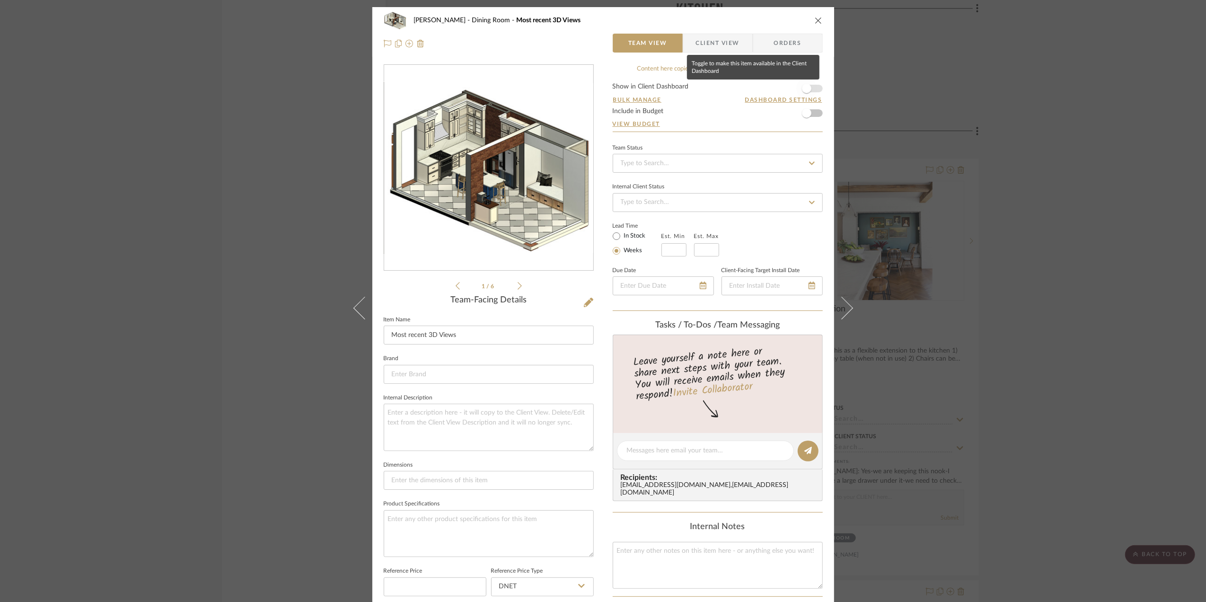
click at [807, 88] on span "button" at bounding box center [806, 88] width 9 height 9
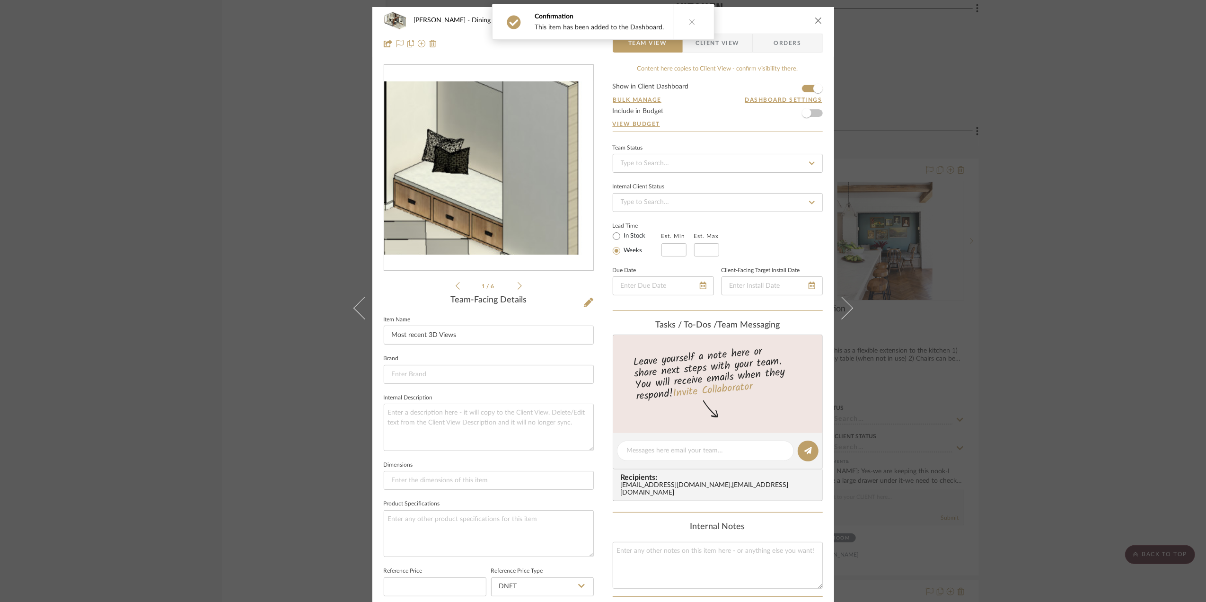
click at [566, 182] on img "0" at bounding box center [488, 168] width 209 height 170
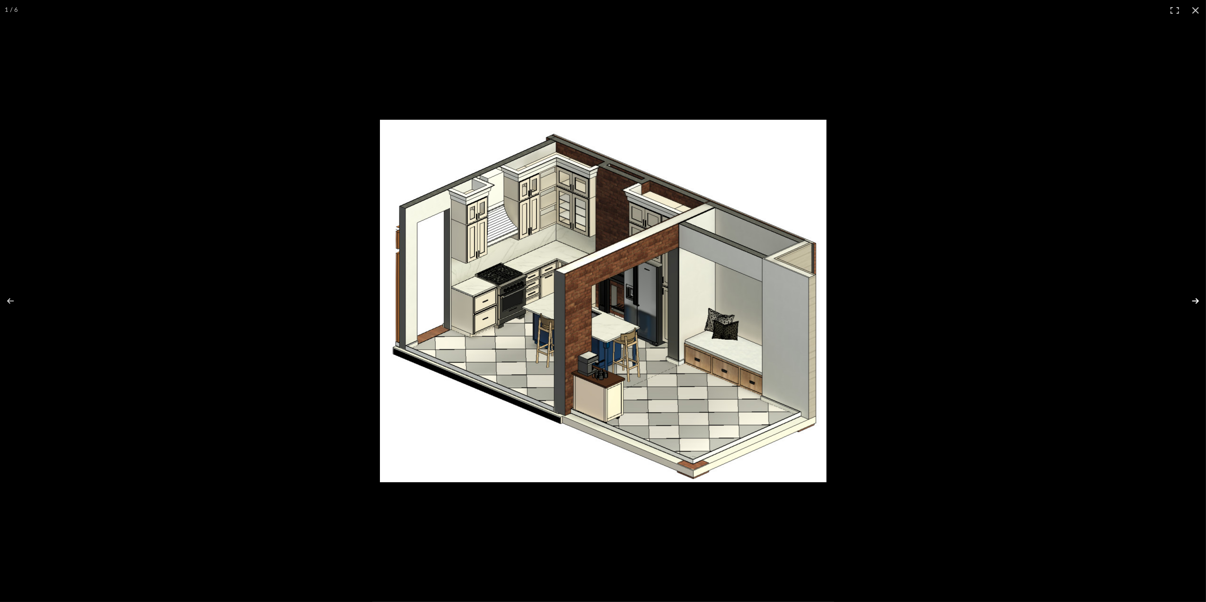
click at [1197, 301] on button at bounding box center [1189, 300] width 33 height 47
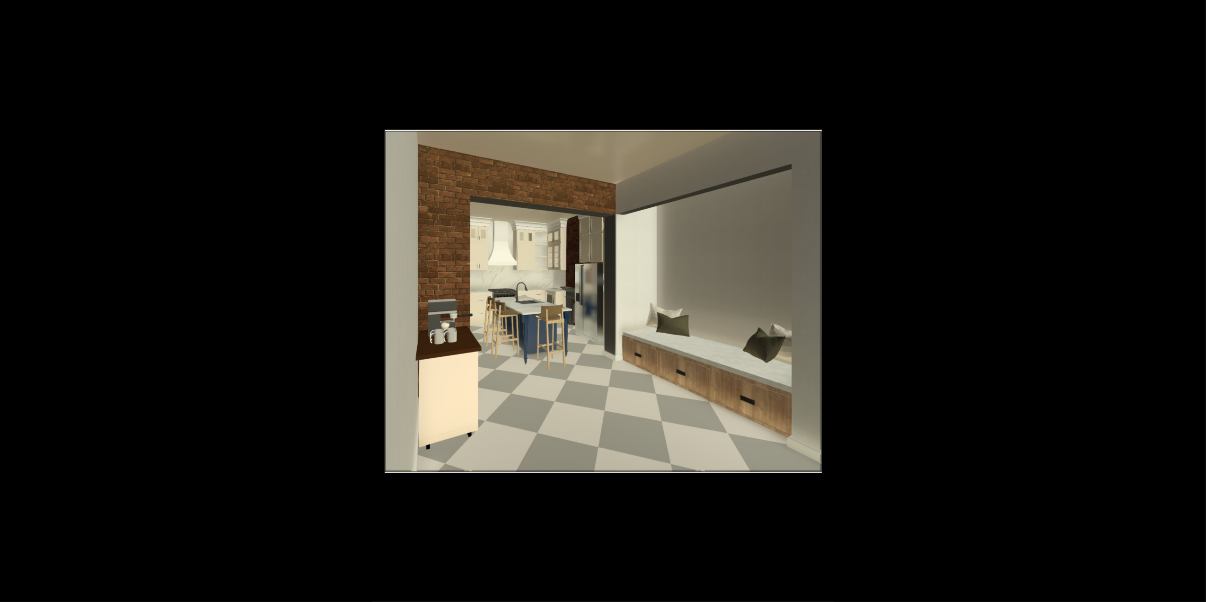
click at [1195, 301] on button at bounding box center [1189, 300] width 33 height 47
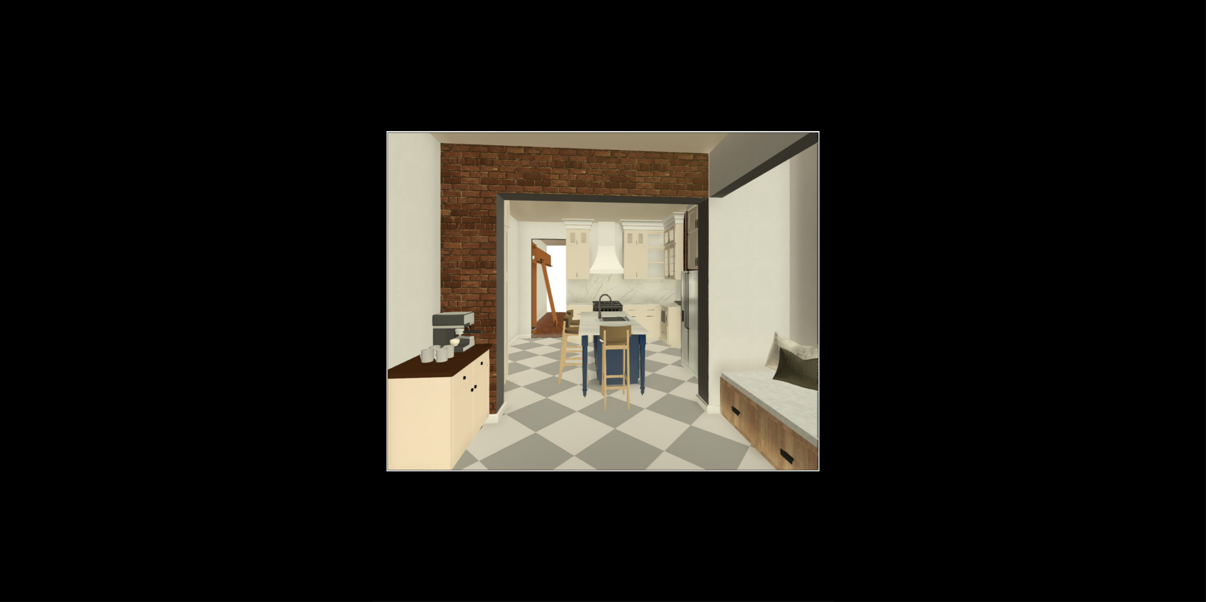
click at [1195, 301] on button at bounding box center [1189, 300] width 33 height 47
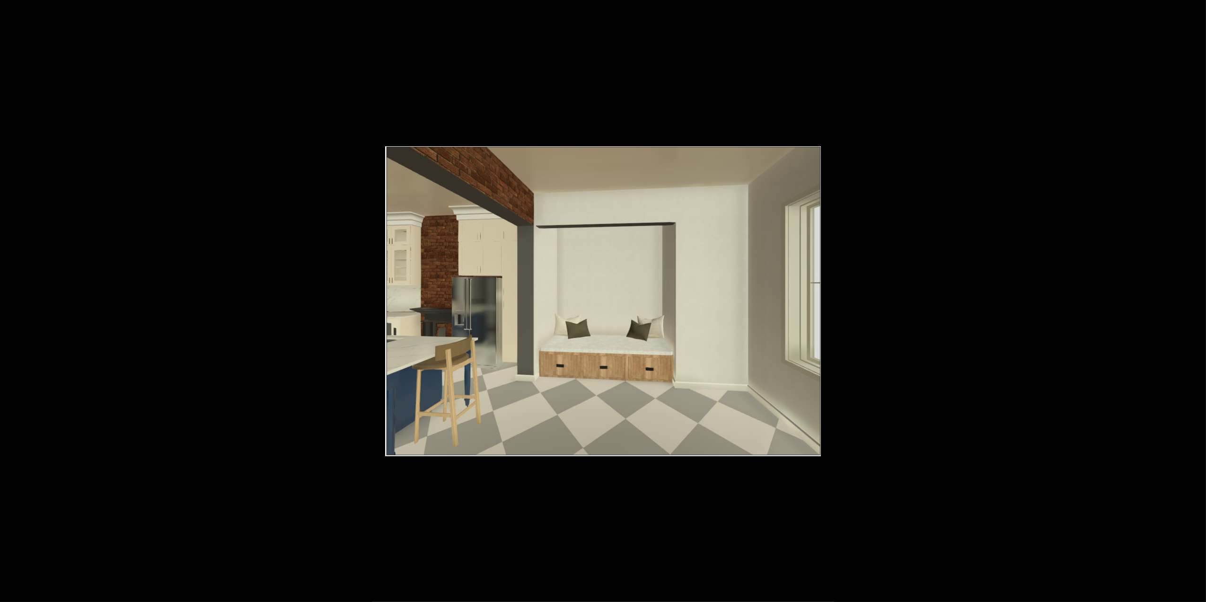
click at [1195, 301] on button at bounding box center [1189, 300] width 33 height 47
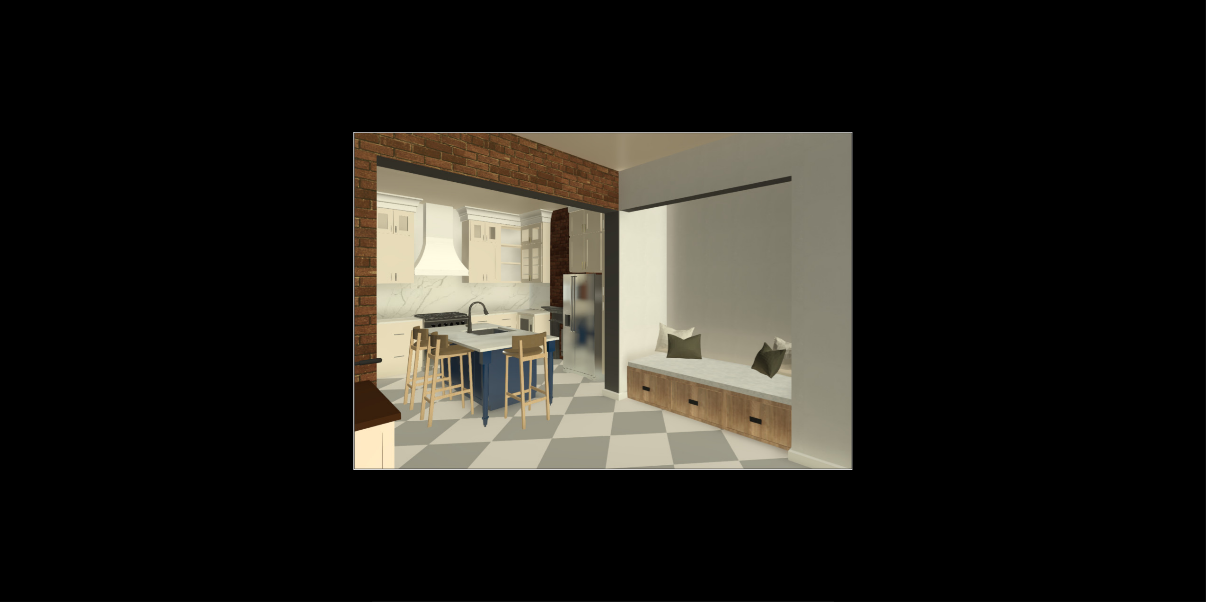
click at [1195, 301] on button at bounding box center [1189, 300] width 33 height 47
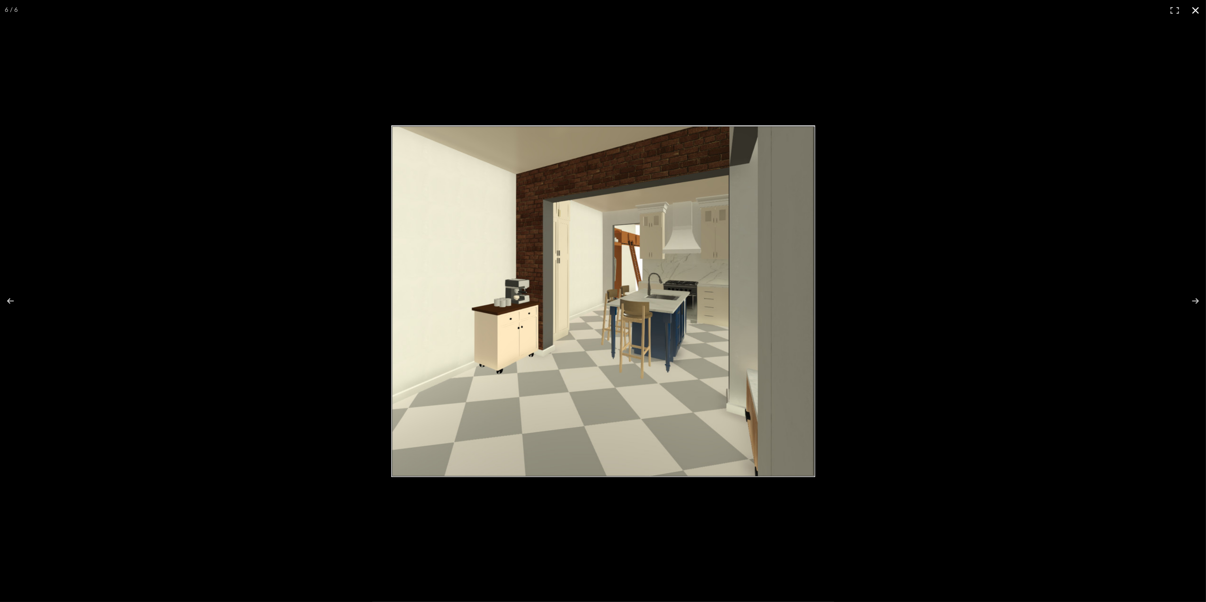
click at [1193, 8] on button at bounding box center [1195, 10] width 21 height 21
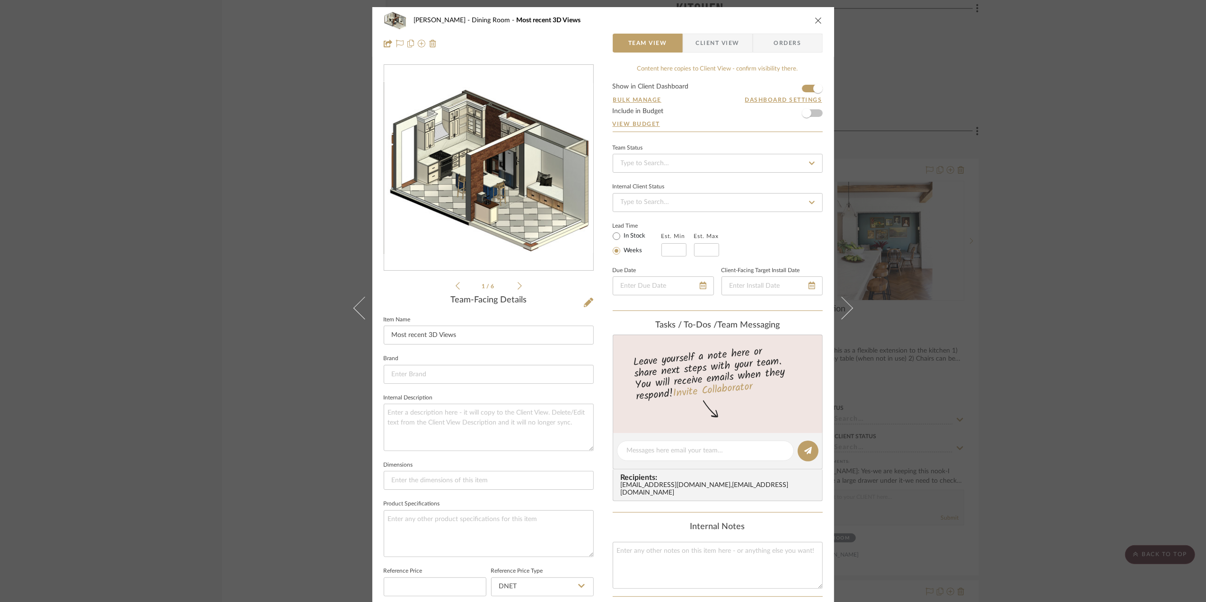
click at [1133, 370] on div "[PERSON_NAME] Dining Room Most recent 3D Views Team View Client View Orders 1 /…" at bounding box center [603, 301] width 1206 height 602
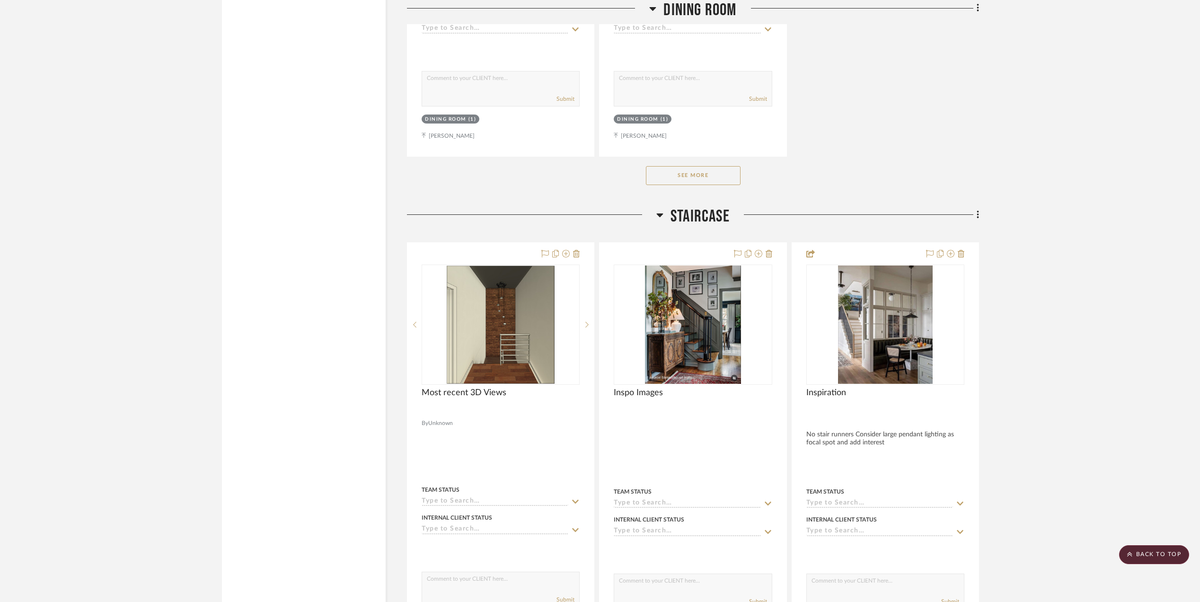
scroll to position [7823, 0]
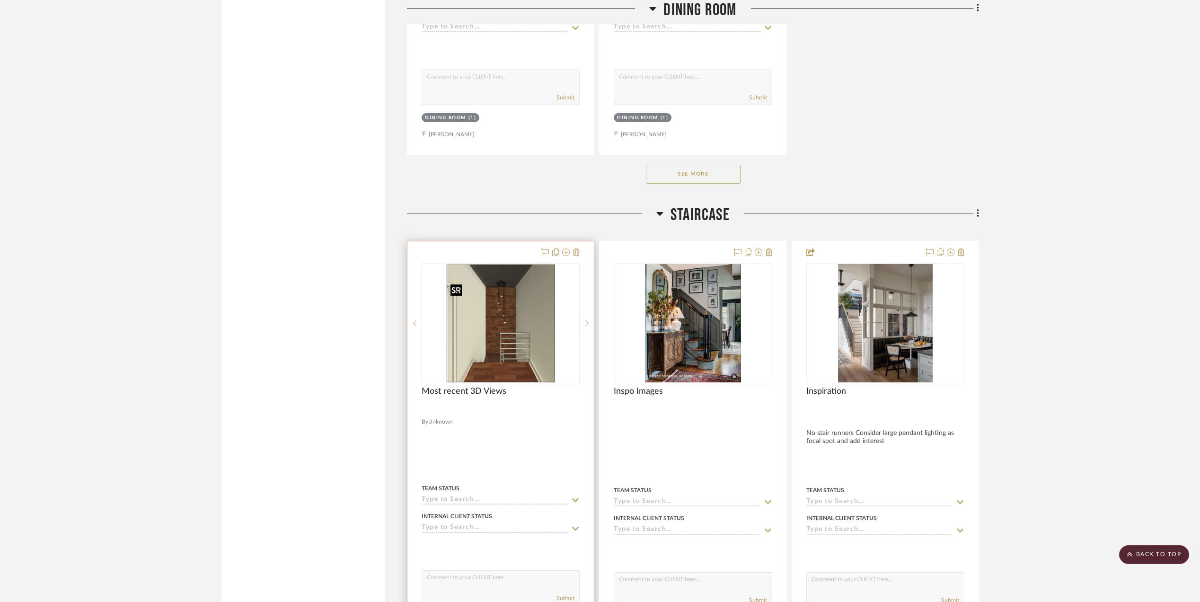
click at [0, 0] on img at bounding box center [0, 0] width 0 height 0
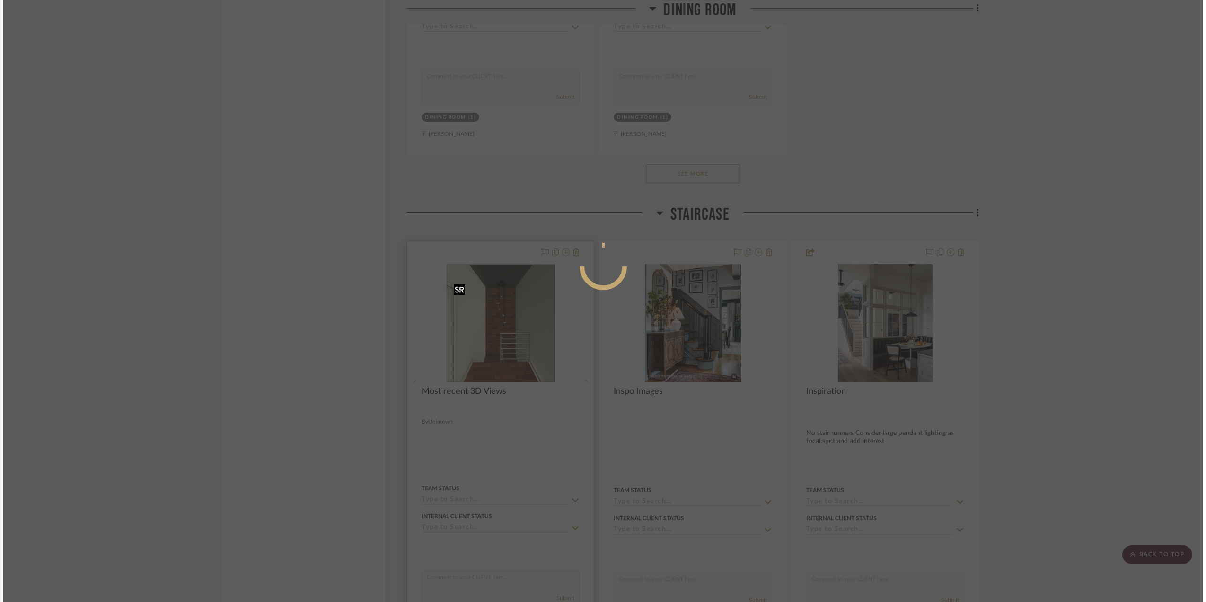
scroll to position [0, 0]
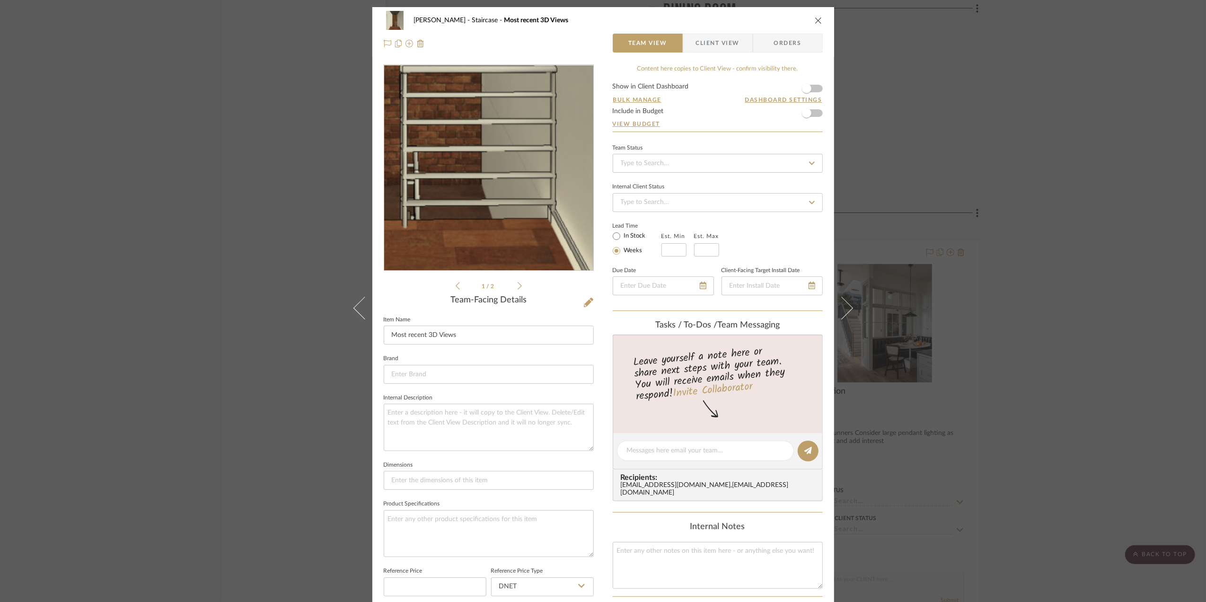
click at [513, 219] on img "0" at bounding box center [488, 167] width 187 height 205
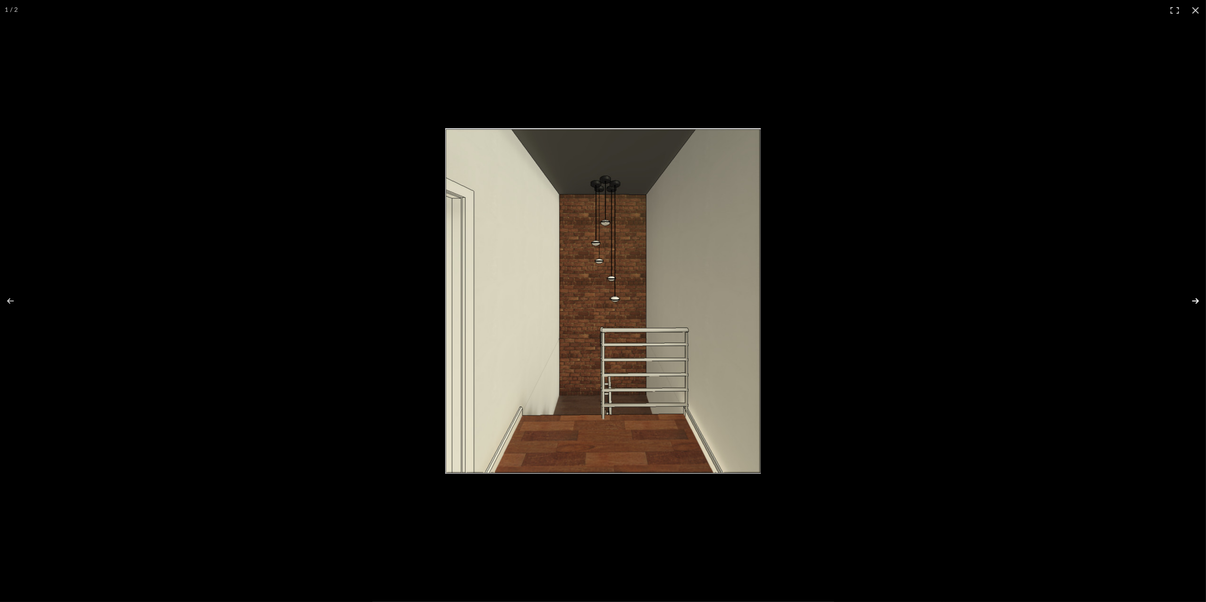
click at [1193, 301] on button at bounding box center [1189, 300] width 33 height 47
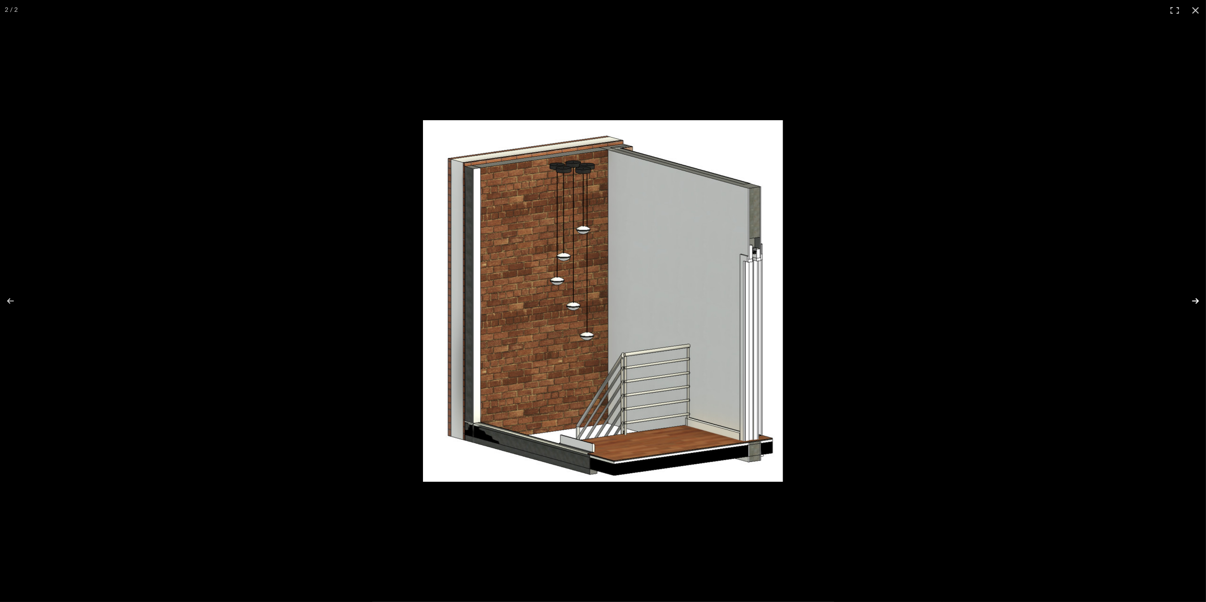
click at [1193, 301] on button at bounding box center [1189, 300] width 33 height 47
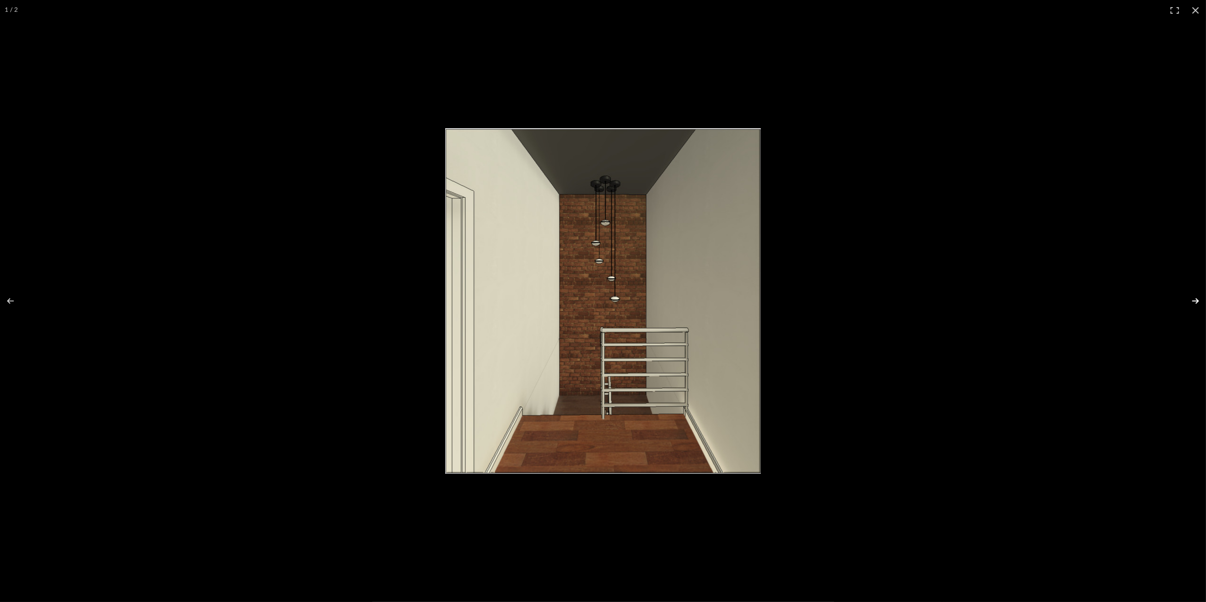
click at [1193, 301] on button at bounding box center [1189, 300] width 33 height 47
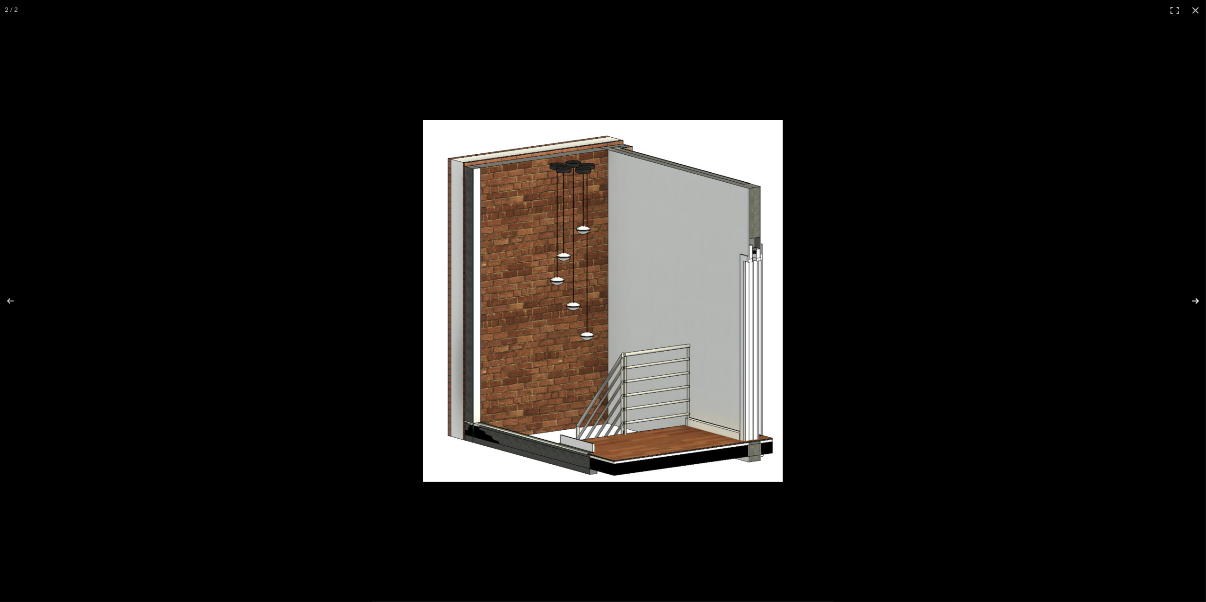
click at [1191, 301] on button at bounding box center [1189, 300] width 33 height 47
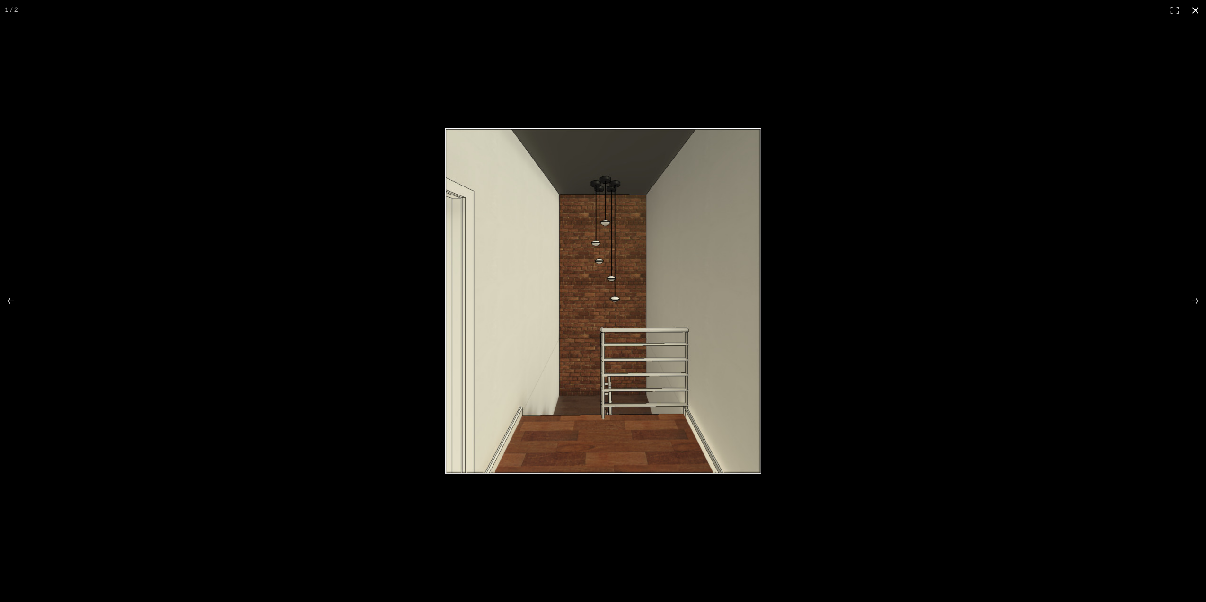
click at [1198, 10] on button at bounding box center [1195, 10] width 21 height 21
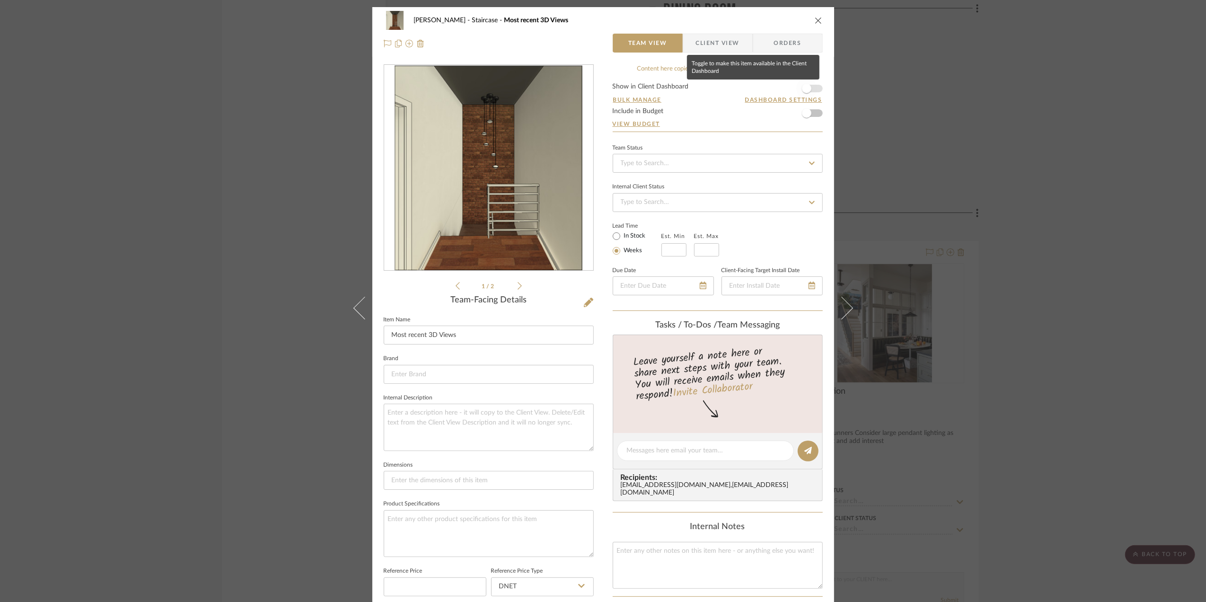
click at [809, 82] on span "button" at bounding box center [806, 88] width 21 height 21
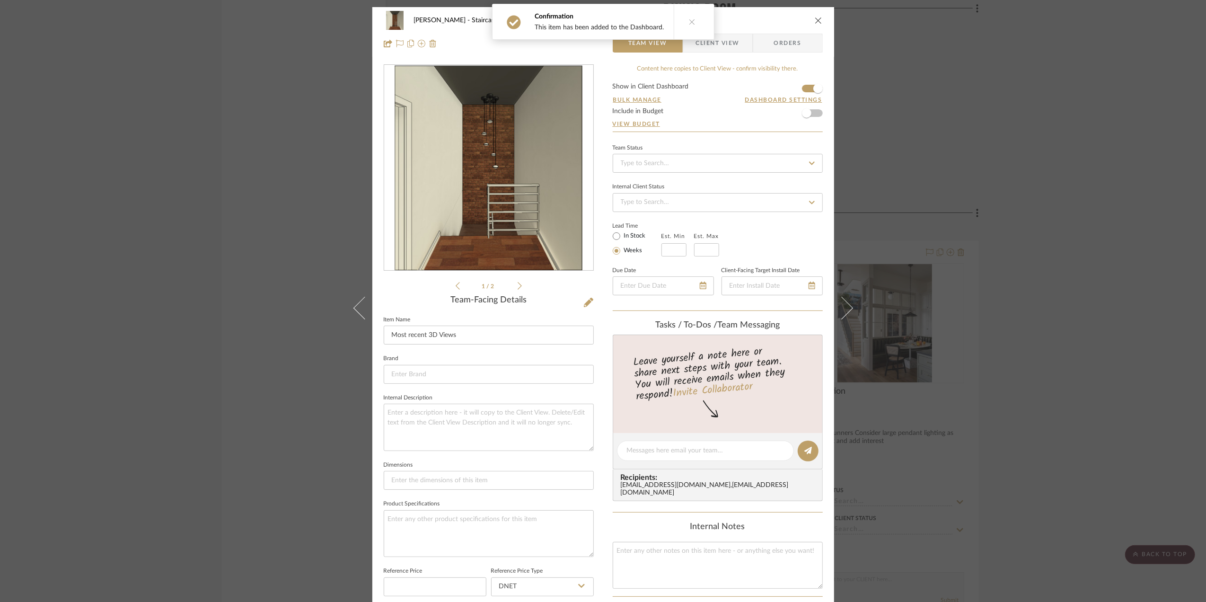
click at [1120, 281] on div "[PERSON_NAME] Staircase Most recent 3D Views Team View Client View Orders 1 / 2…" at bounding box center [603, 301] width 1206 height 602
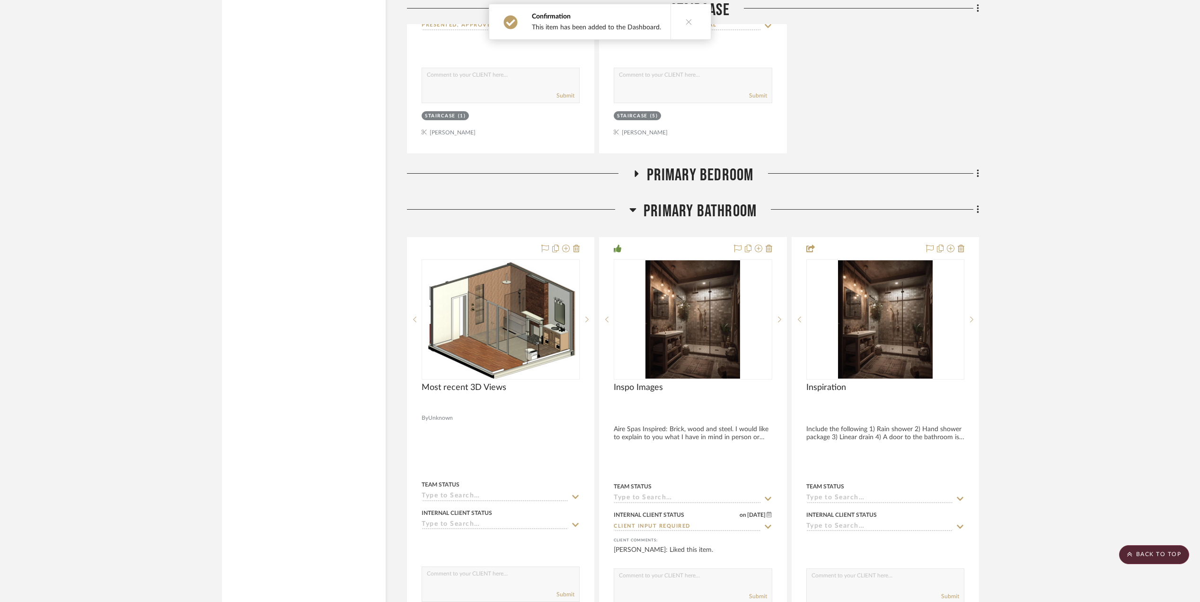
scroll to position [8769, 0]
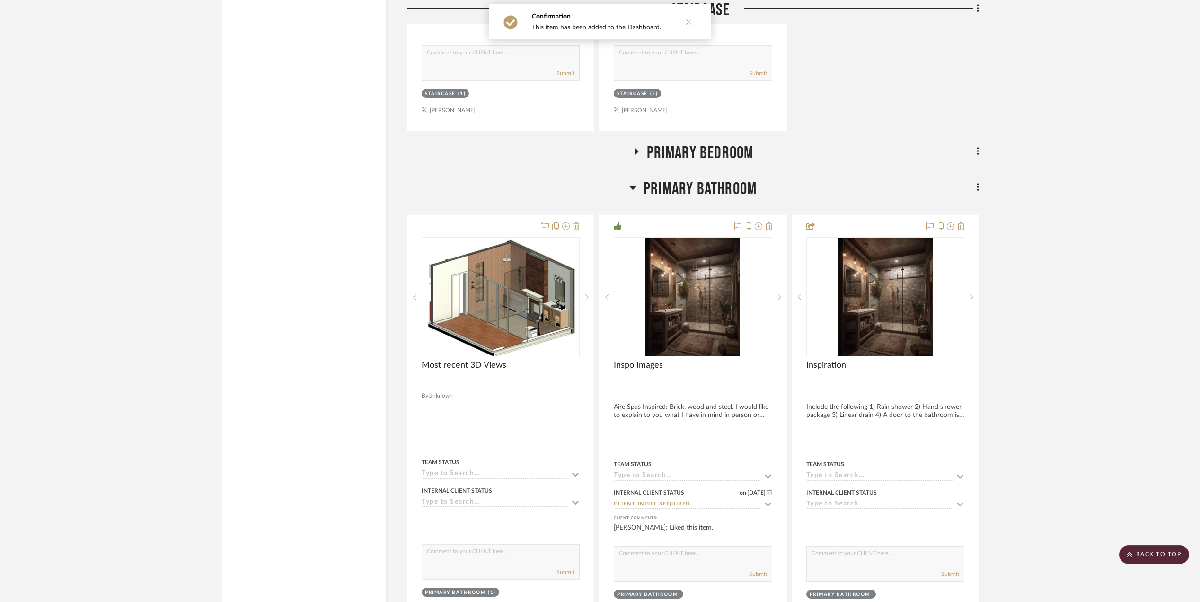
click at [636, 155] on icon at bounding box center [637, 151] width 4 height 7
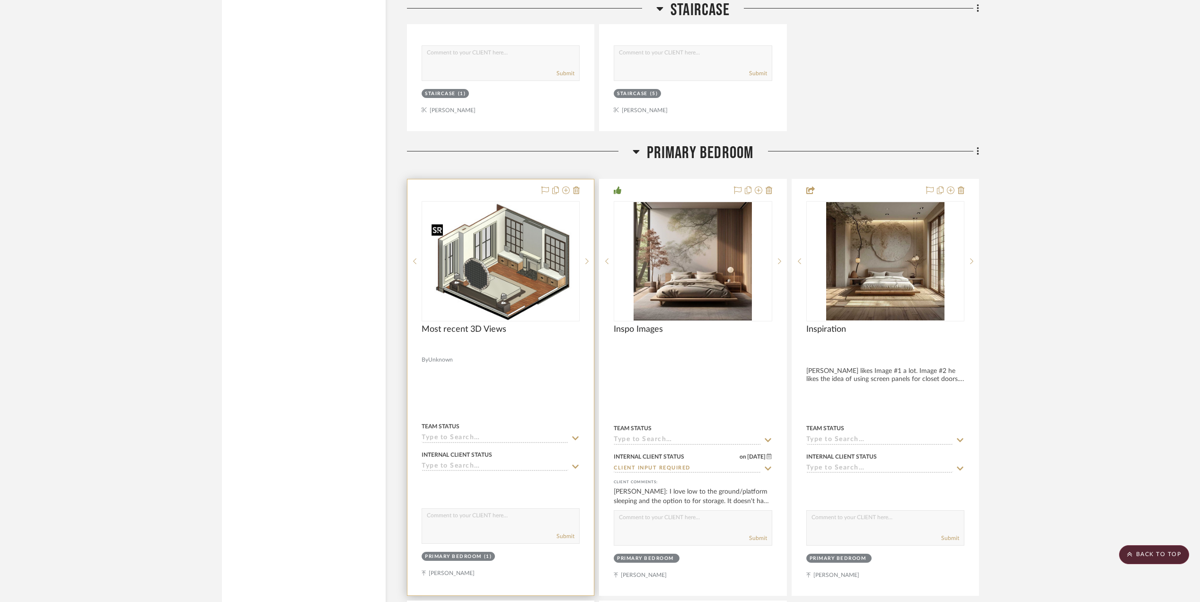
click at [0, 0] on img at bounding box center [0, 0] width 0 height 0
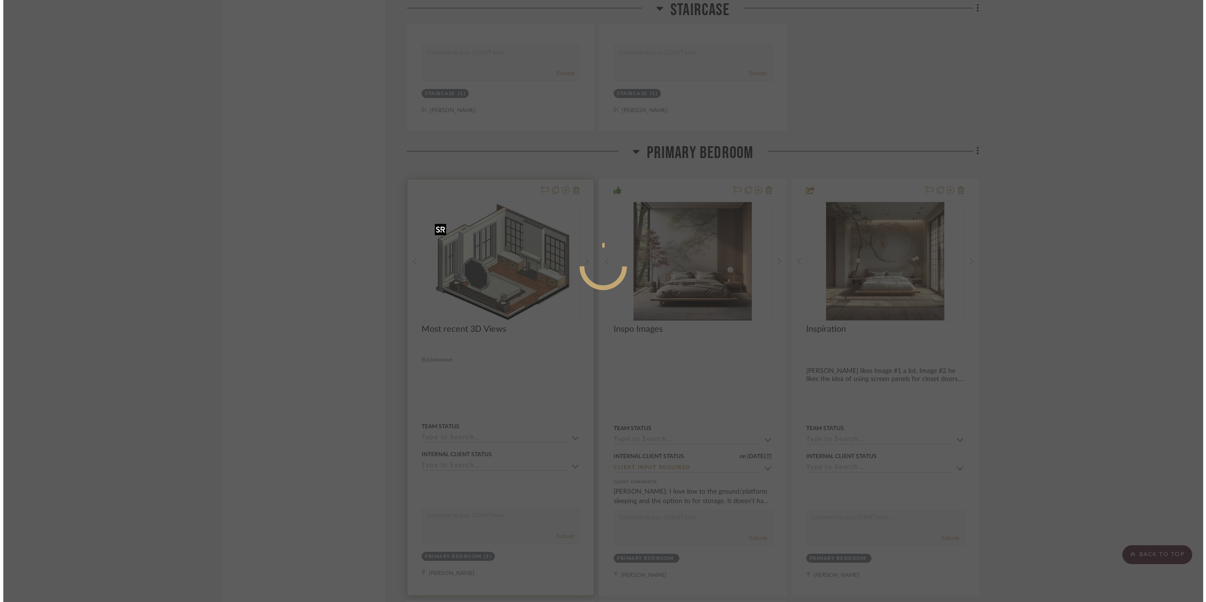
scroll to position [0, 0]
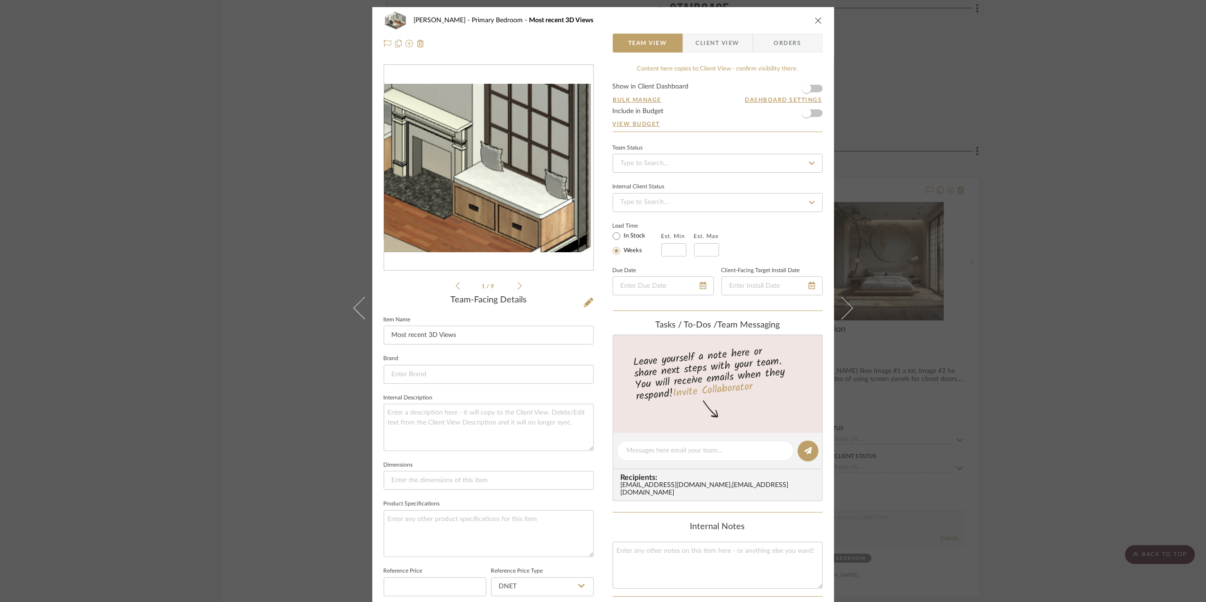
click at [548, 179] on img "0" at bounding box center [488, 168] width 209 height 169
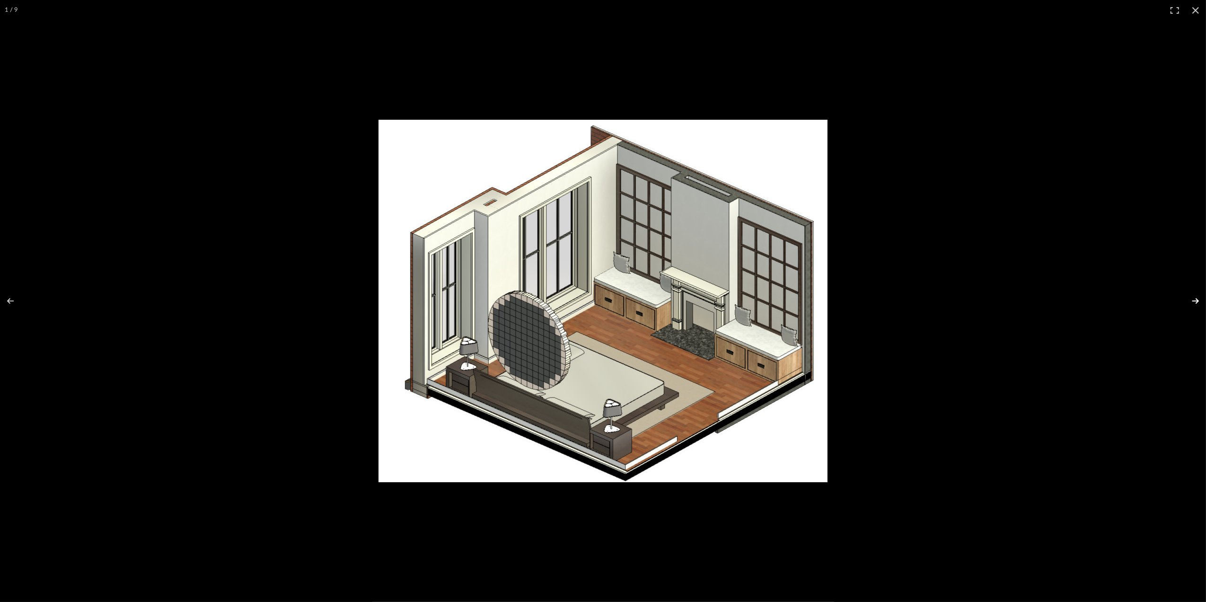
click at [1193, 300] on button at bounding box center [1189, 300] width 33 height 47
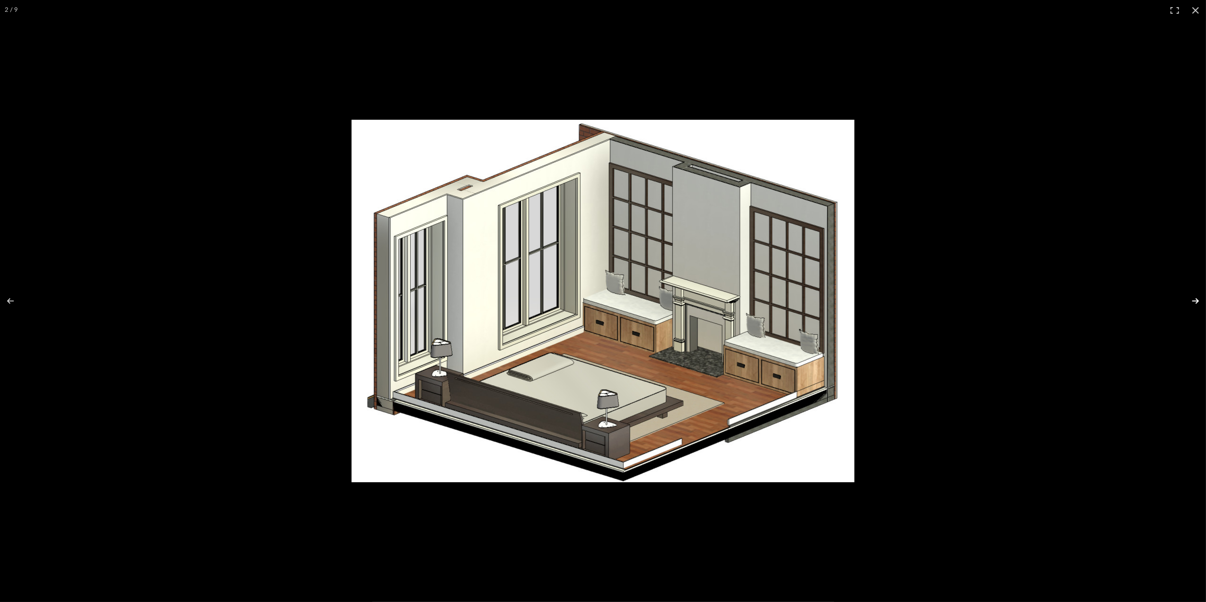
click at [1193, 301] on button at bounding box center [1189, 300] width 33 height 47
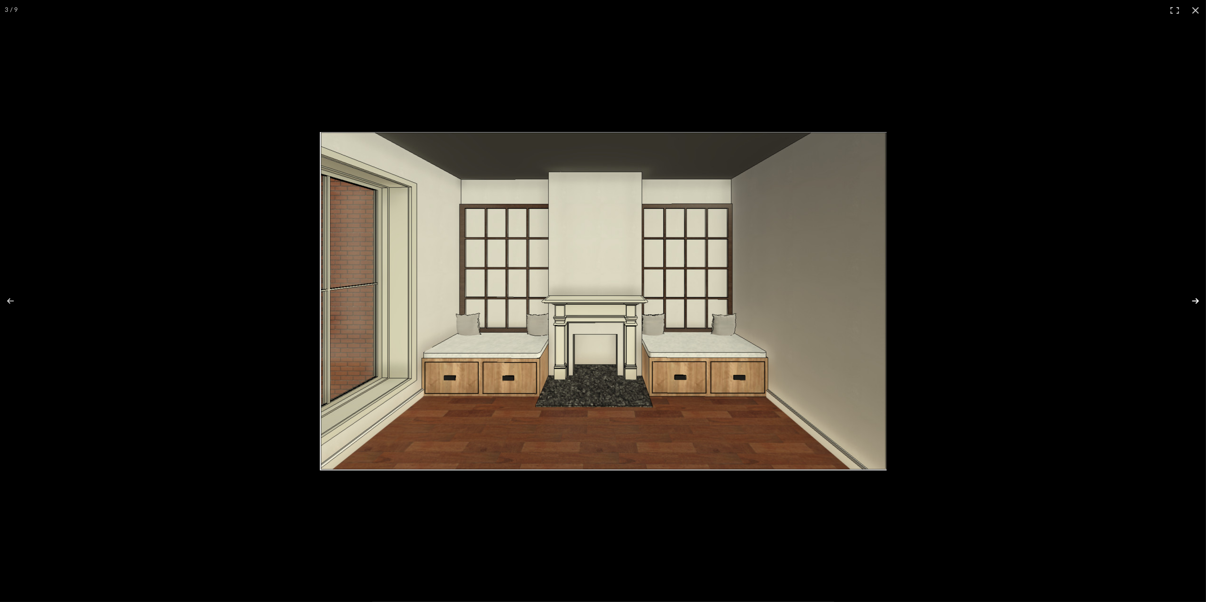
click at [1193, 301] on button at bounding box center [1189, 300] width 33 height 47
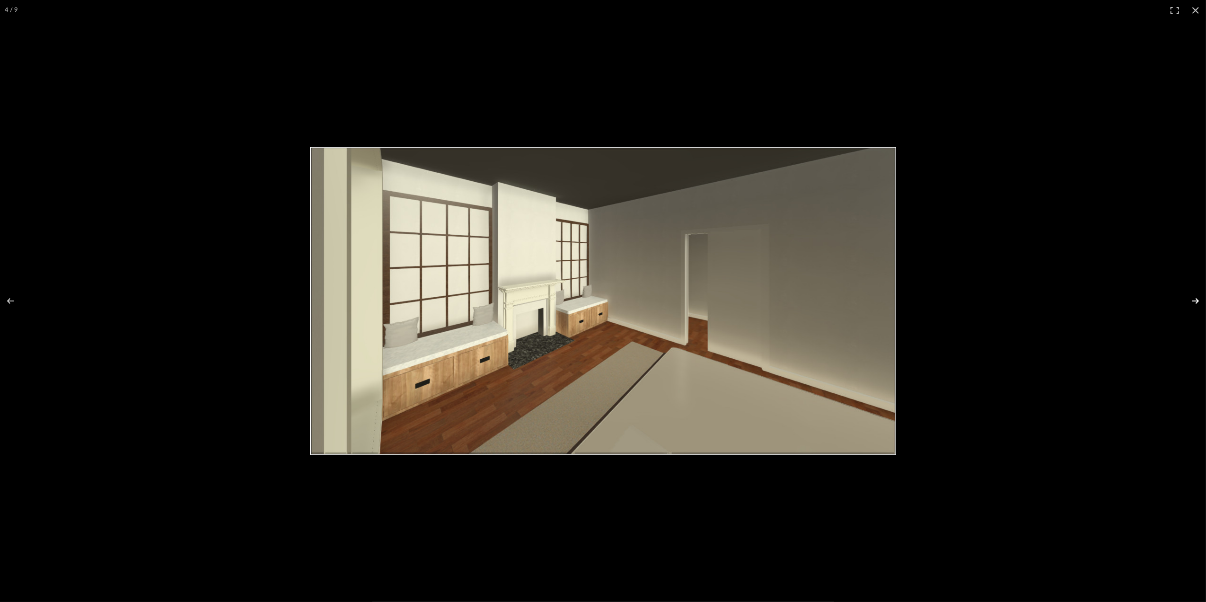
click at [1193, 301] on button at bounding box center [1189, 300] width 33 height 47
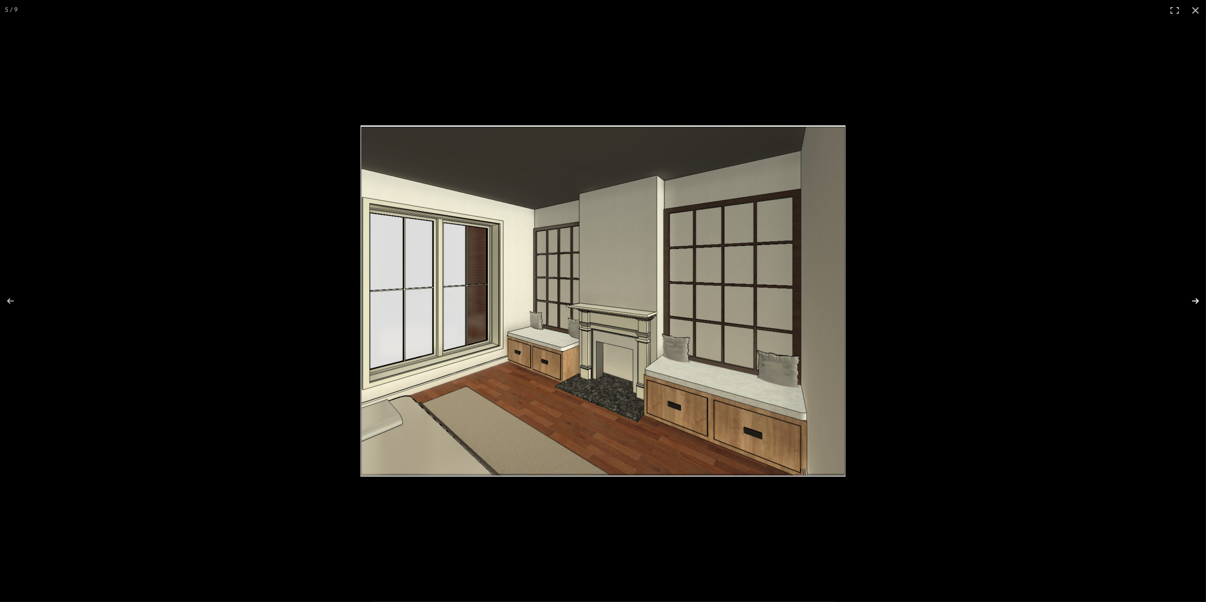
click at [1193, 301] on button at bounding box center [1189, 300] width 33 height 47
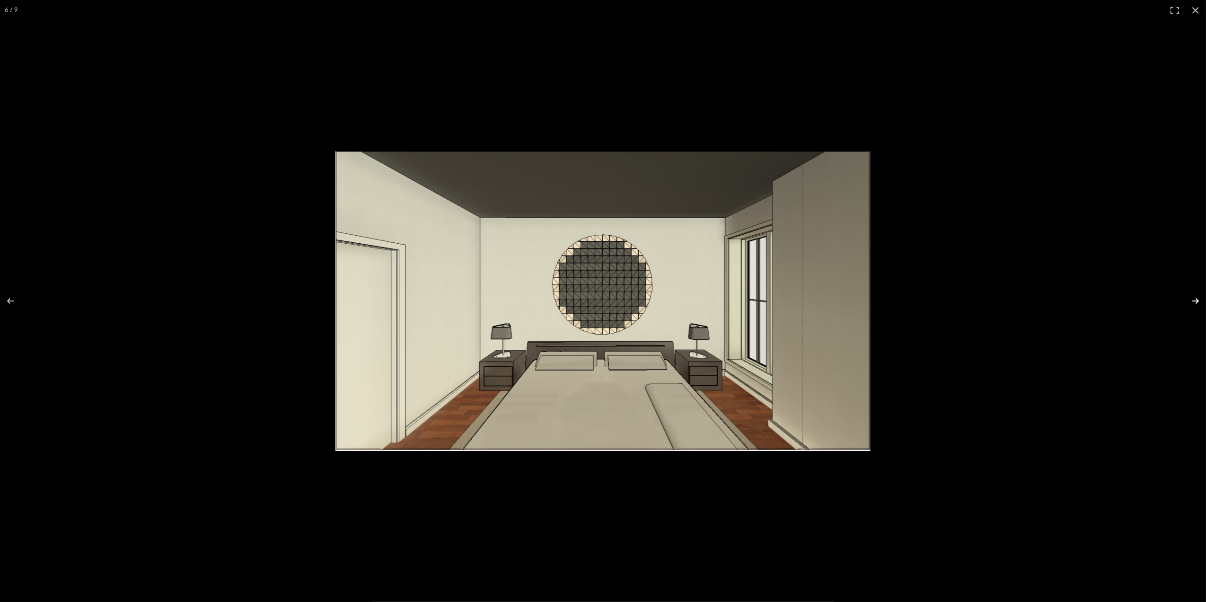
click at [1193, 301] on button at bounding box center [1189, 300] width 33 height 47
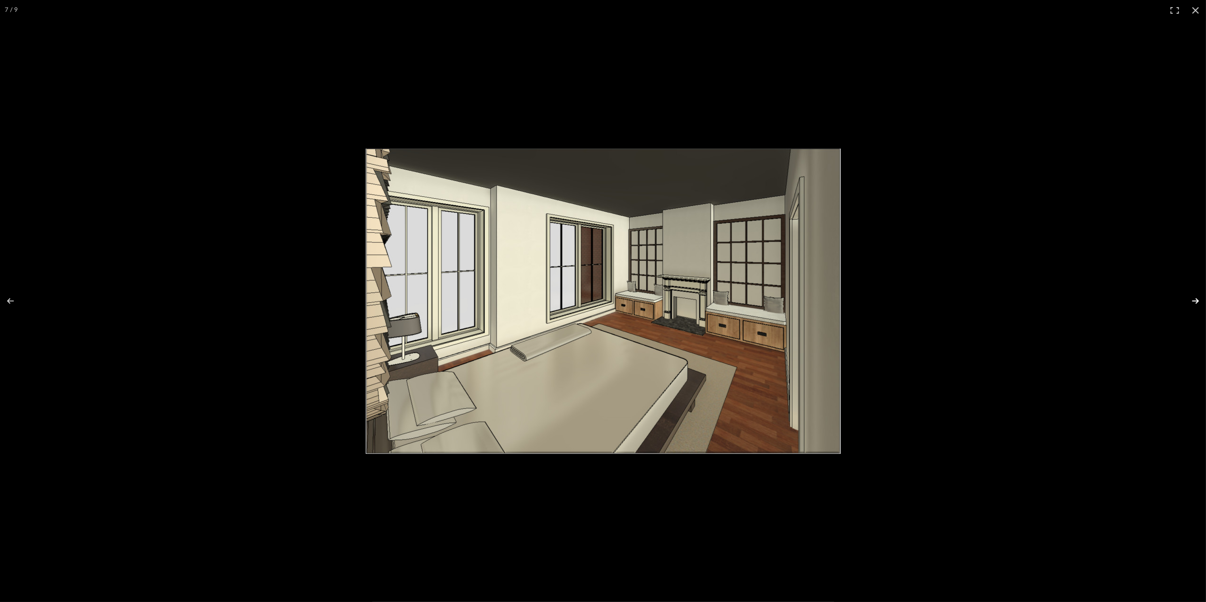
click at [1193, 301] on button at bounding box center [1189, 300] width 33 height 47
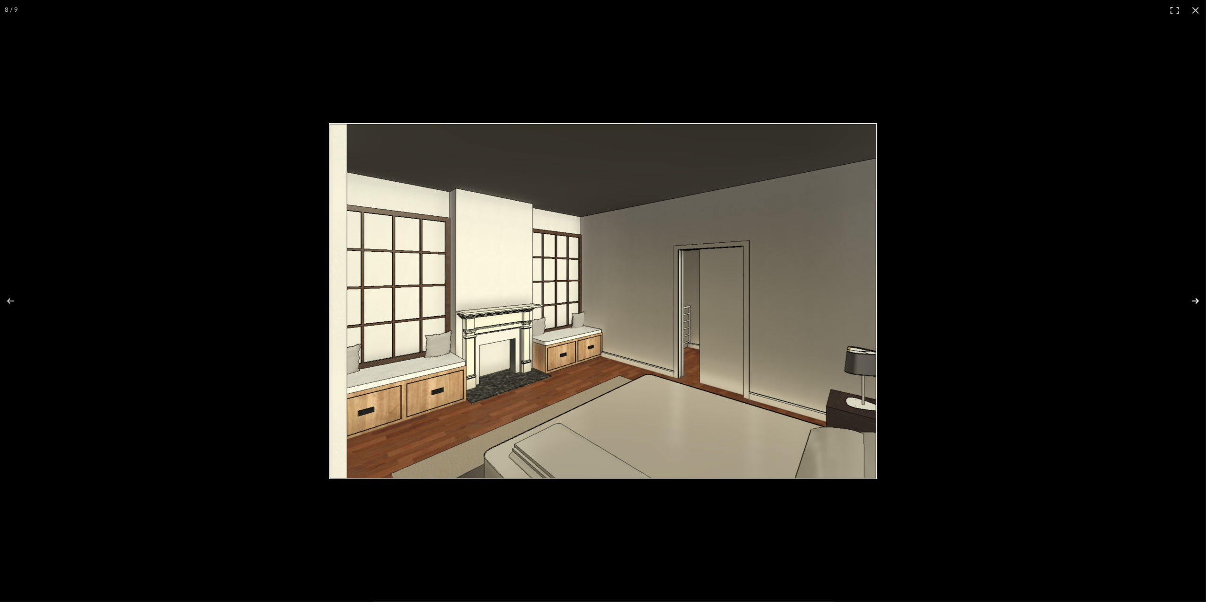
click at [1193, 301] on button at bounding box center [1189, 300] width 33 height 47
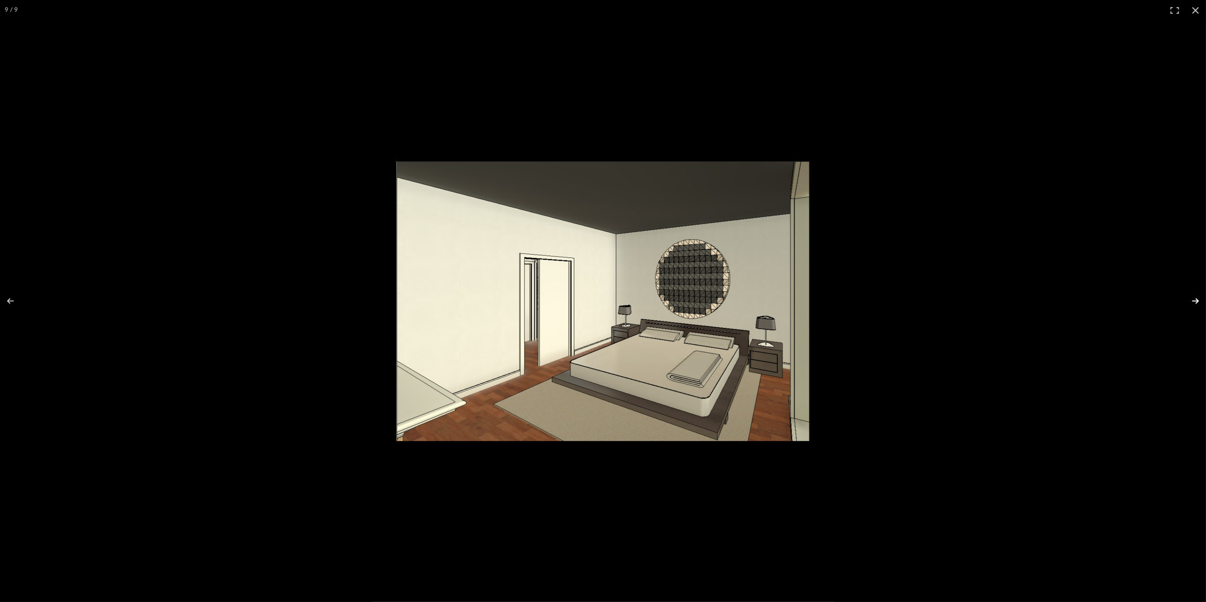
click at [1193, 301] on button at bounding box center [1189, 300] width 33 height 47
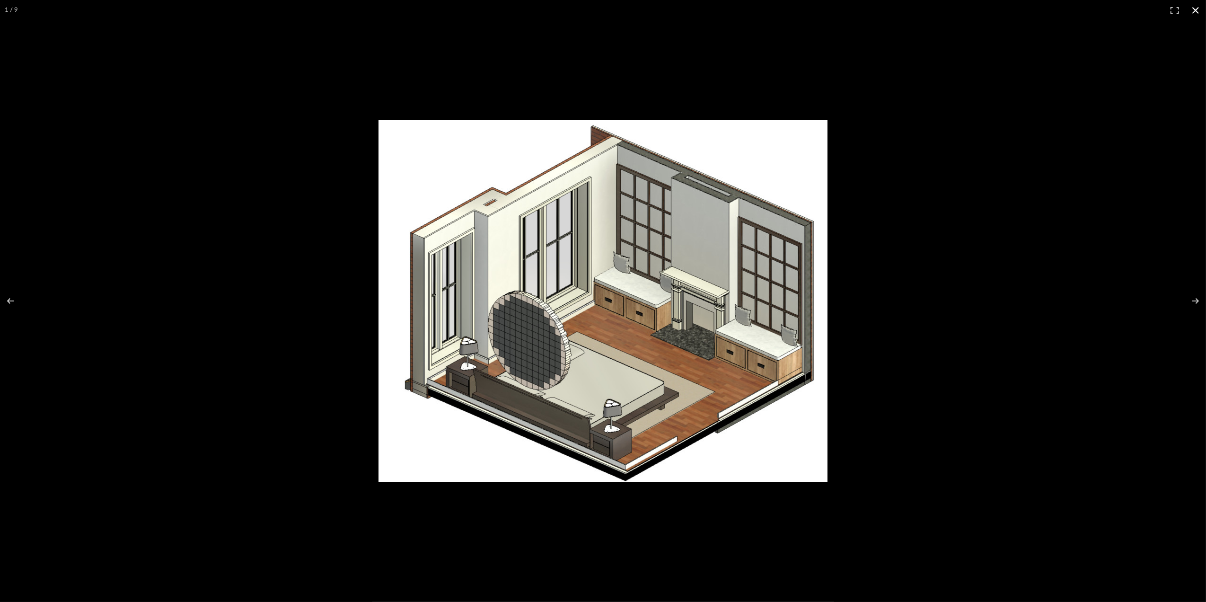
click at [1194, 9] on button at bounding box center [1195, 10] width 21 height 21
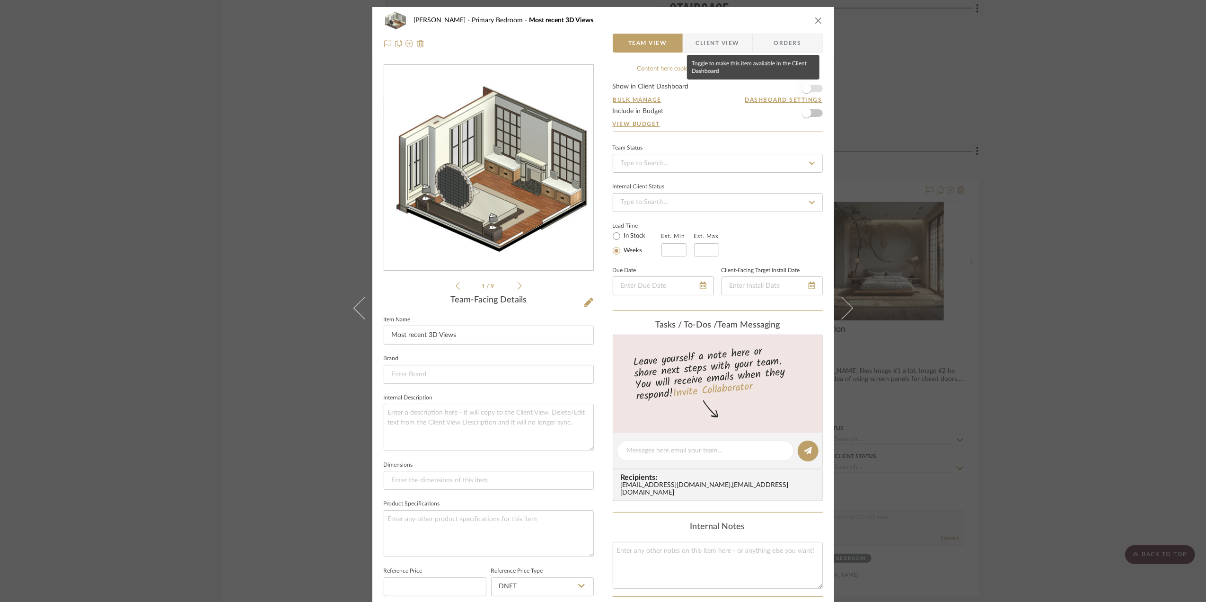
click at [810, 84] on span "button" at bounding box center [806, 88] width 21 height 21
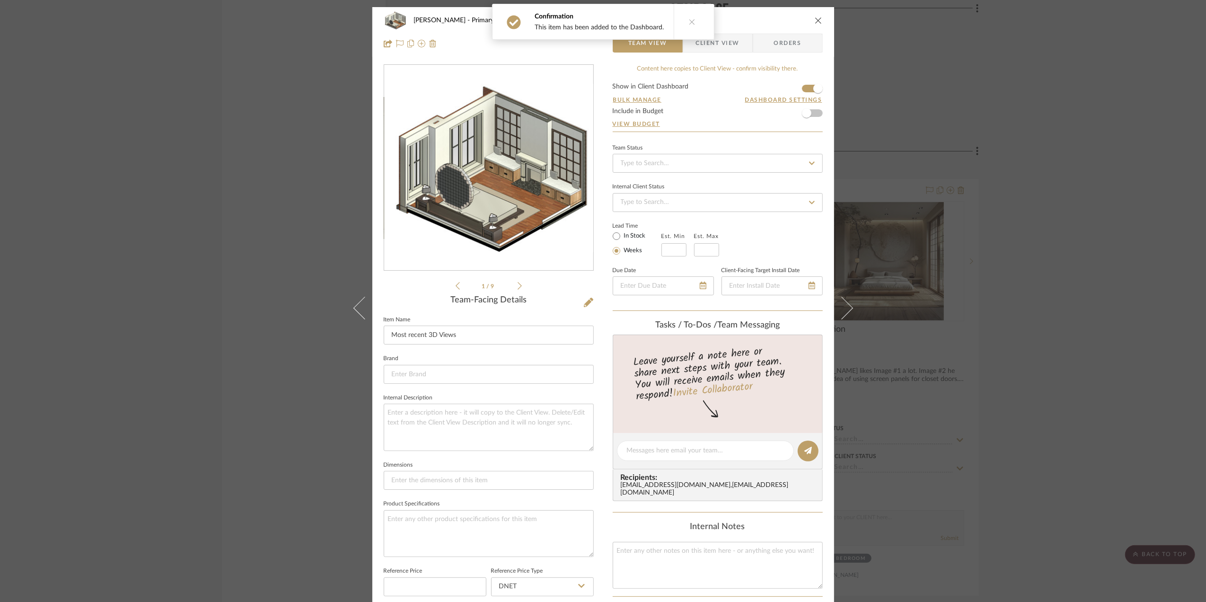
click at [1138, 258] on div "[PERSON_NAME] Primary Bedroom Most recent 3D Views Team View Client View Orders…" at bounding box center [603, 301] width 1206 height 602
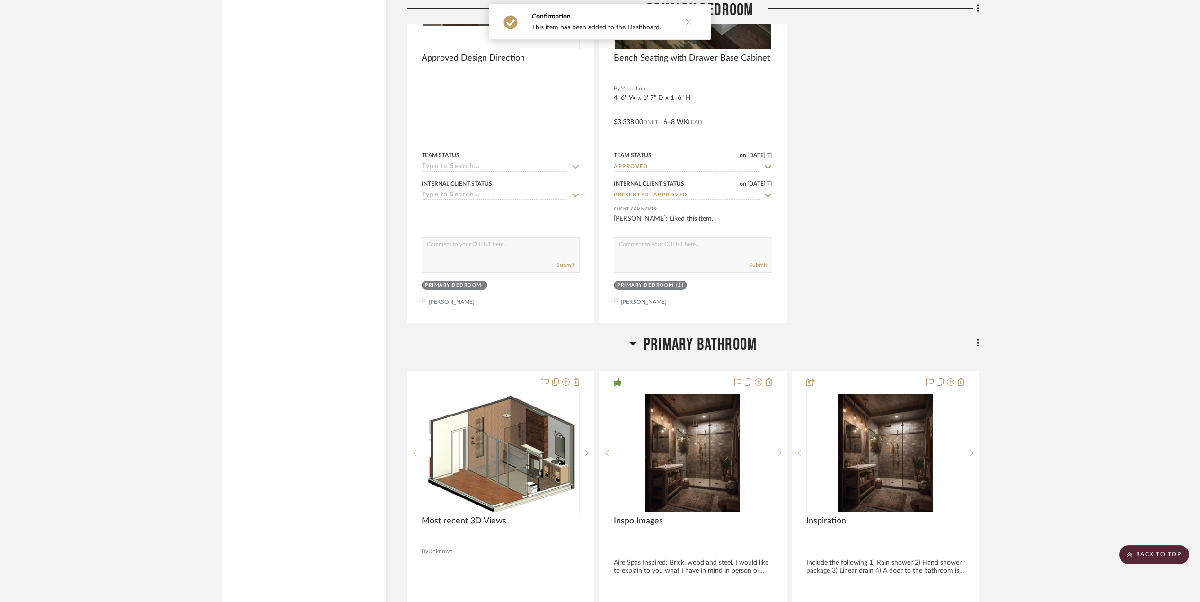
scroll to position [9463, 0]
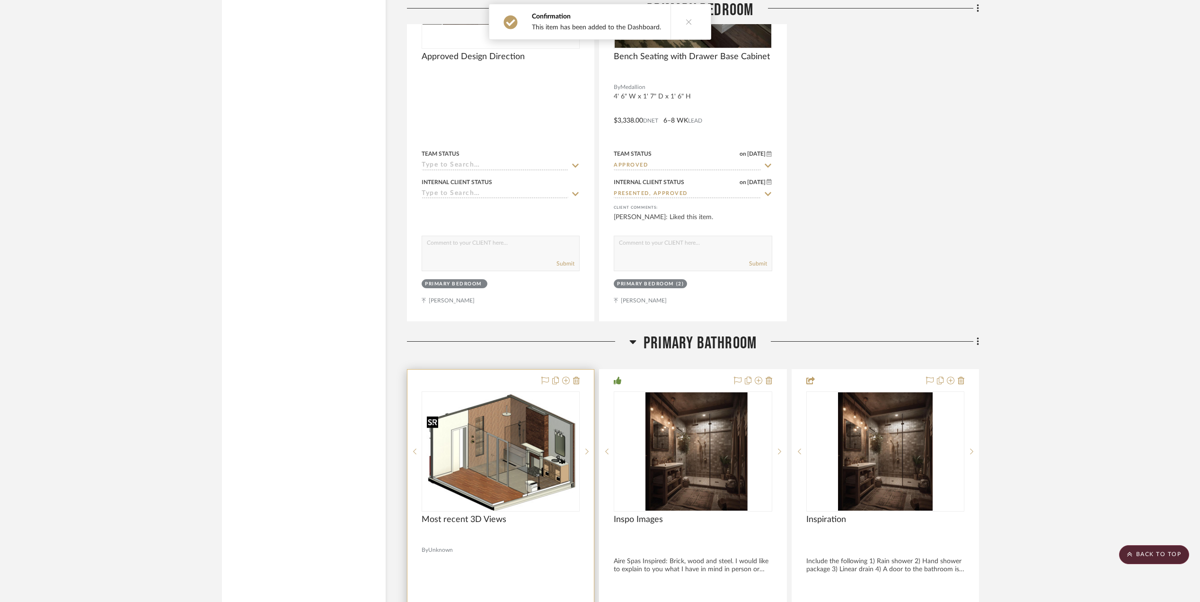
click at [0, 0] on img at bounding box center [0, 0] width 0 height 0
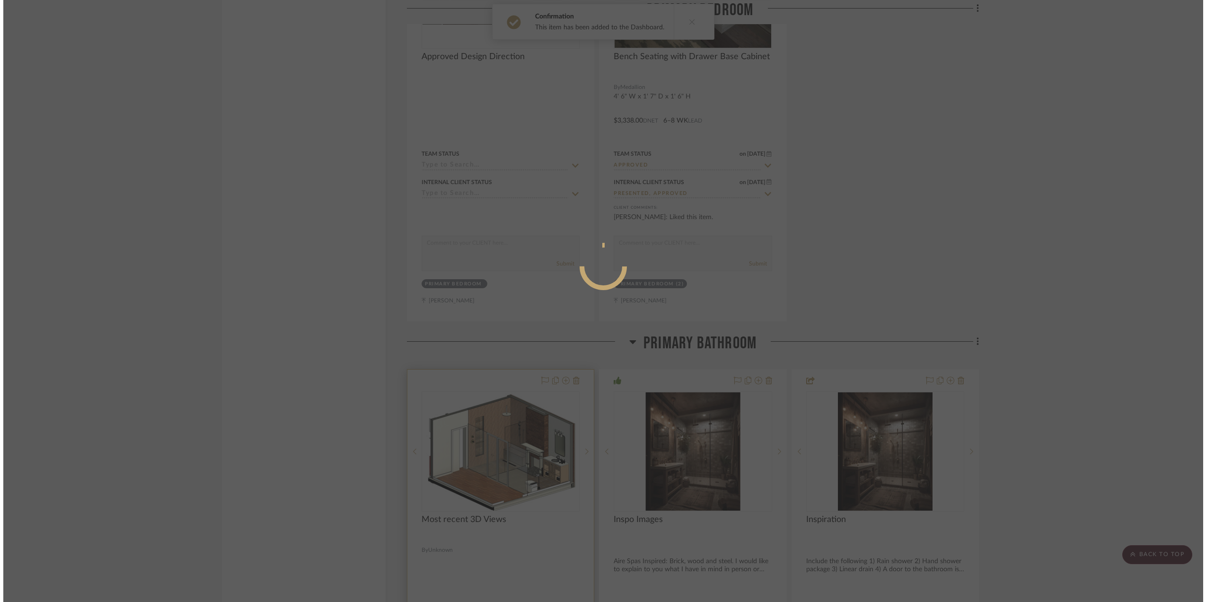
scroll to position [0, 0]
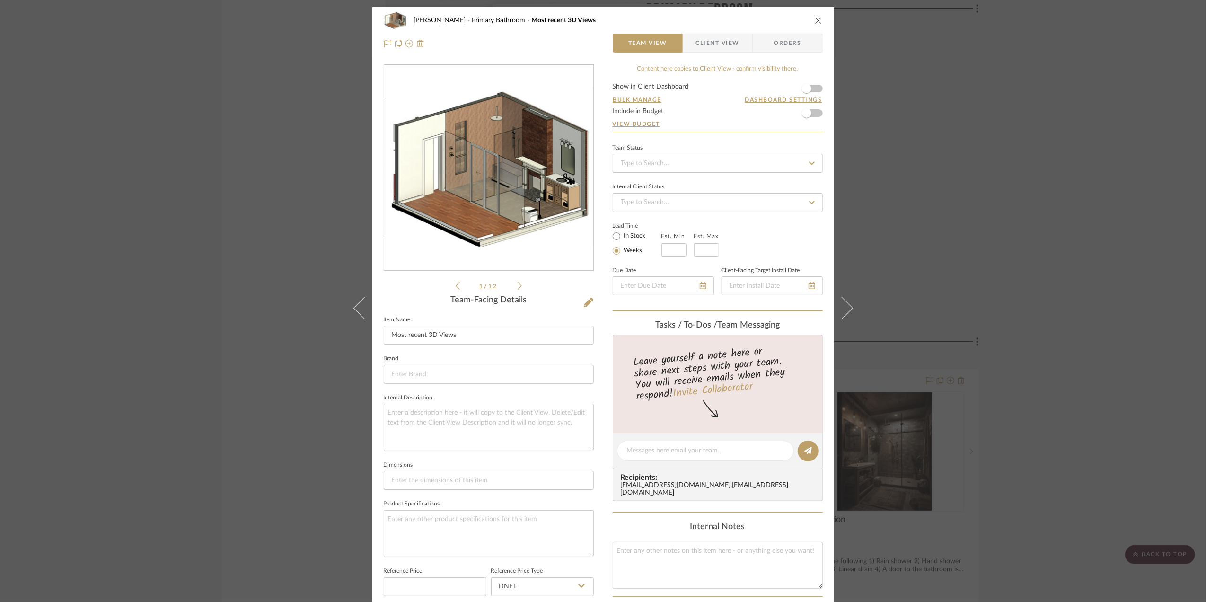
click at [514, 211] on img "0" at bounding box center [488, 168] width 209 height 159
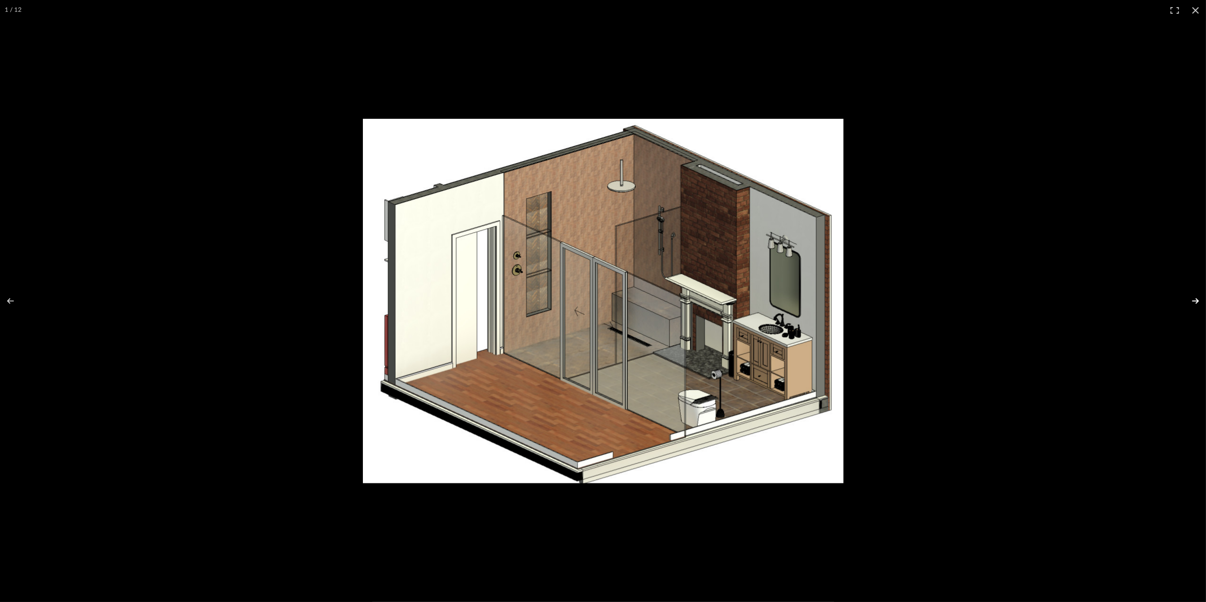
click at [1198, 301] on button at bounding box center [1189, 300] width 33 height 47
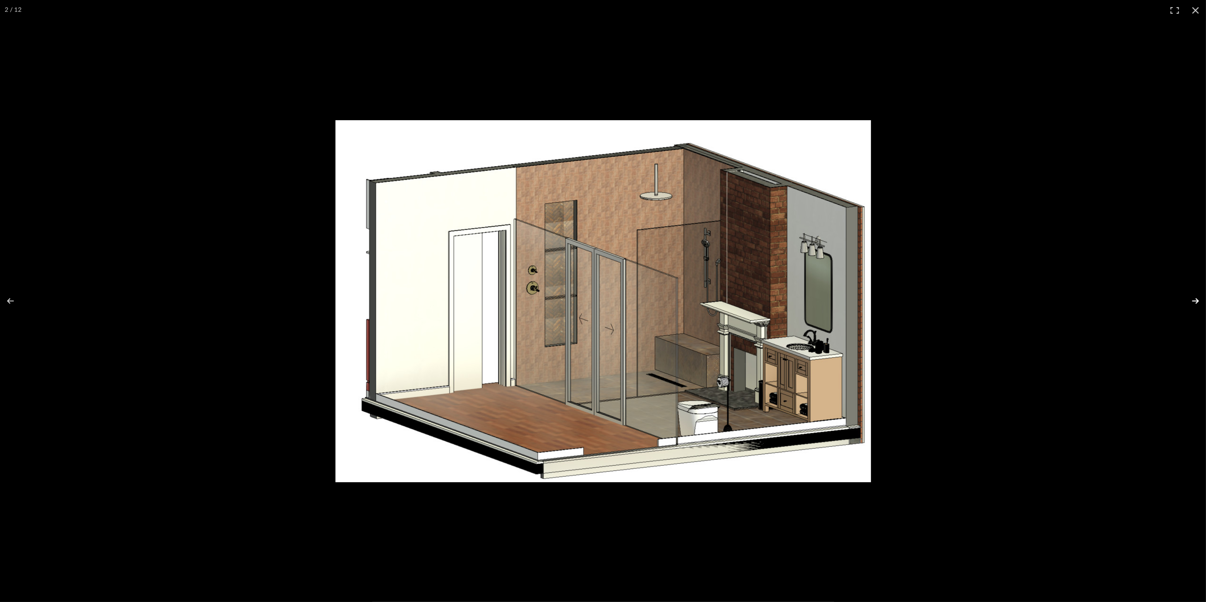
click at [1189, 305] on button at bounding box center [1189, 300] width 33 height 47
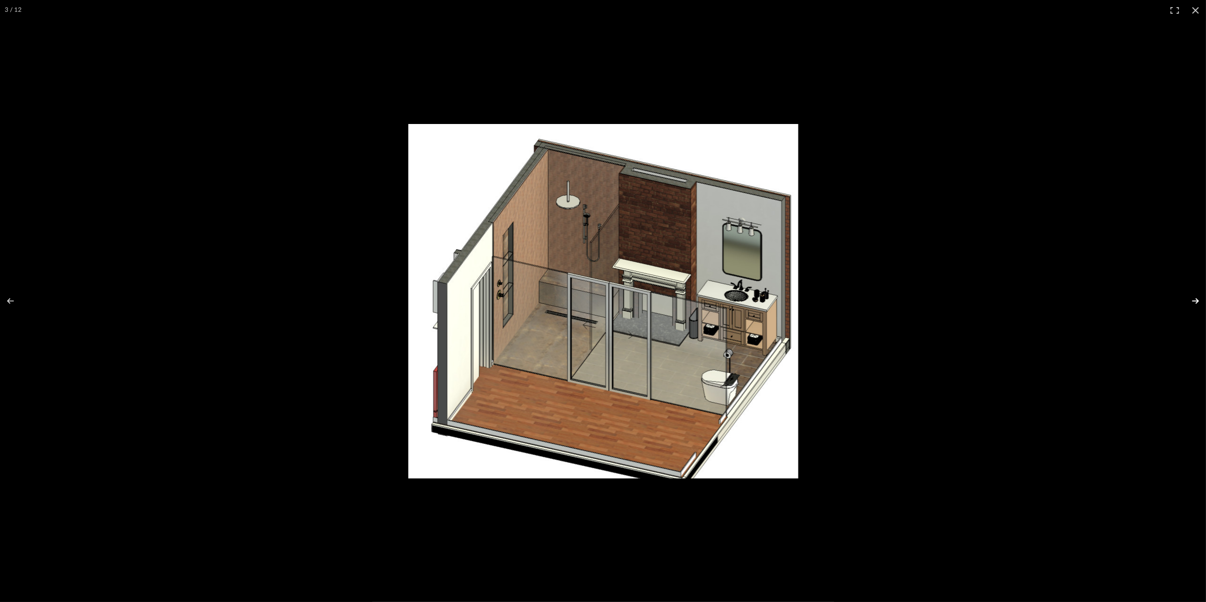
click at [1189, 305] on button at bounding box center [1189, 300] width 33 height 47
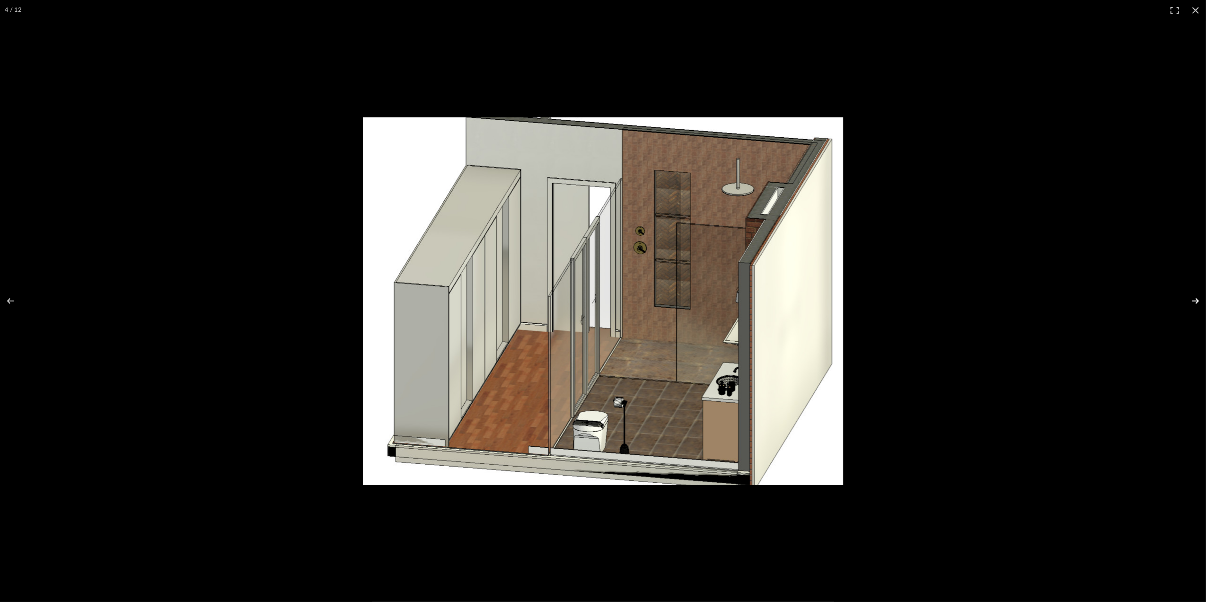
click at [1189, 305] on button at bounding box center [1189, 300] width 33 height 47
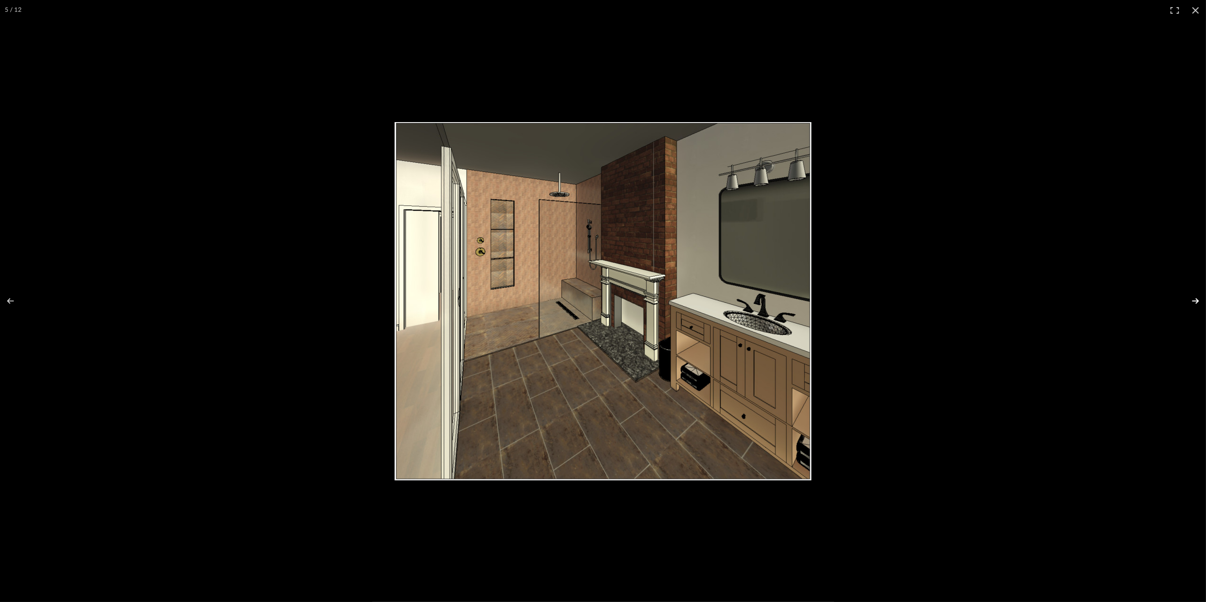
click at [1189, 305] on button at bounding box center [1189, 300] width 33 height 47
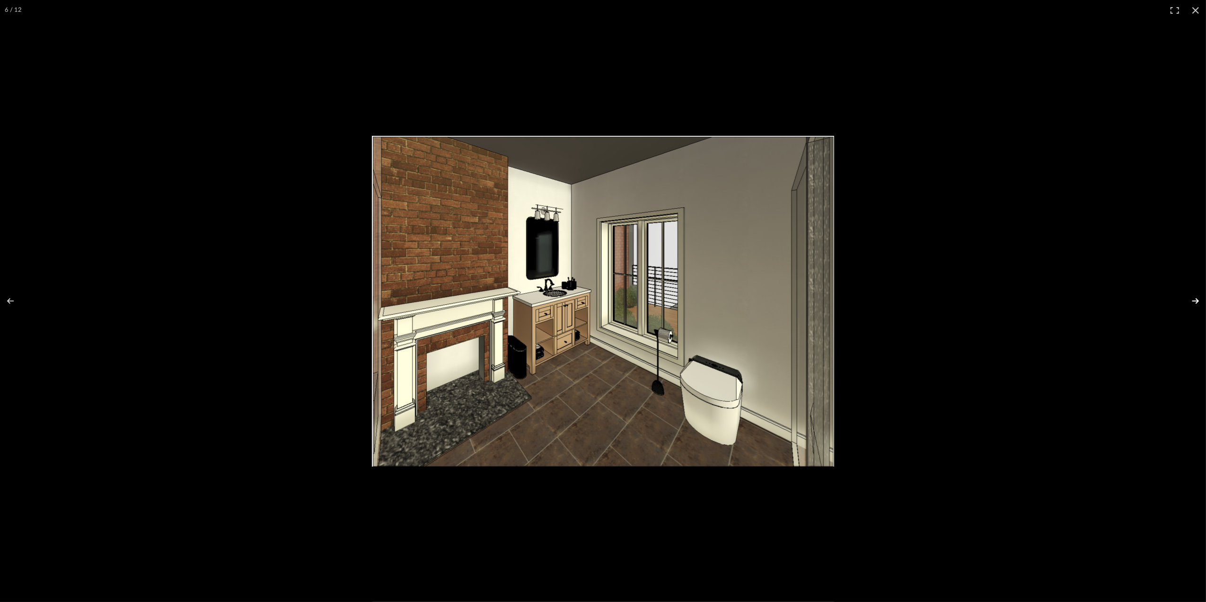
click at [1189, 305] on button at bounding box center [1189, 300] width 33 height 47
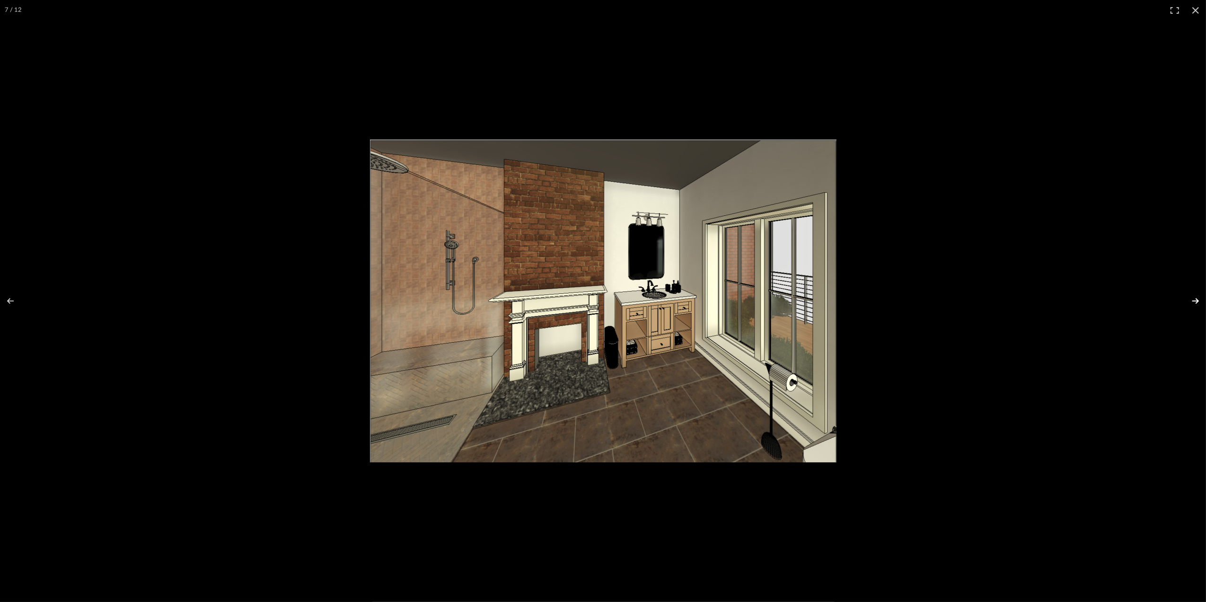
click at [1189, 305] on button at bounding box center [1189, 300] width 33 height 47
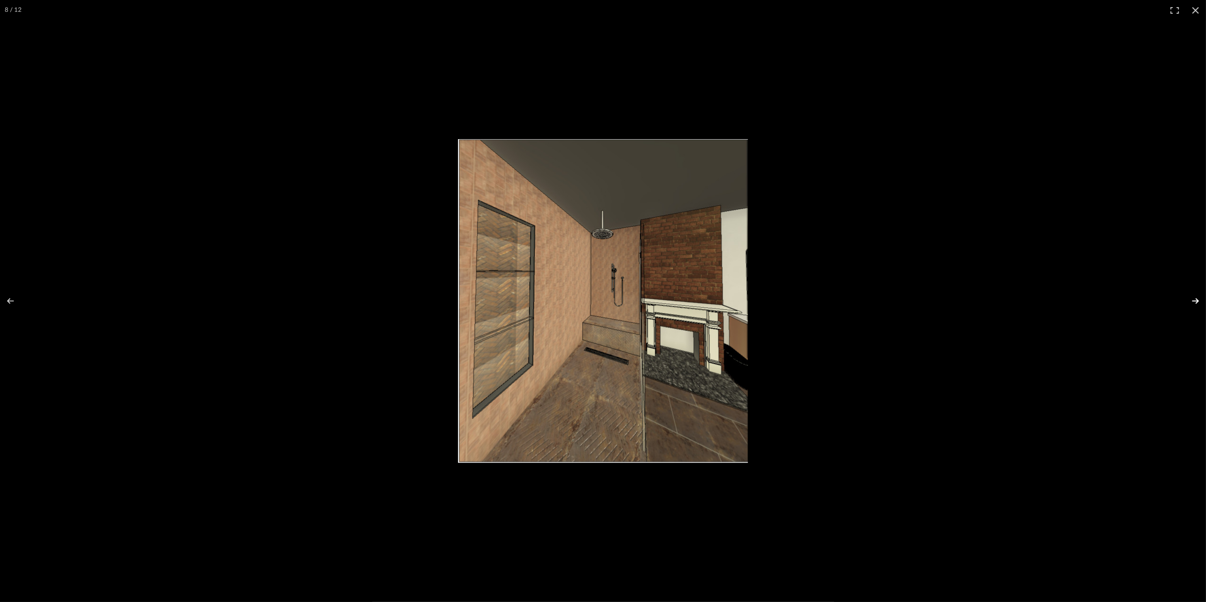
click at [1189, 305] on button at bounding box center [1189, 300] width 33 height 47
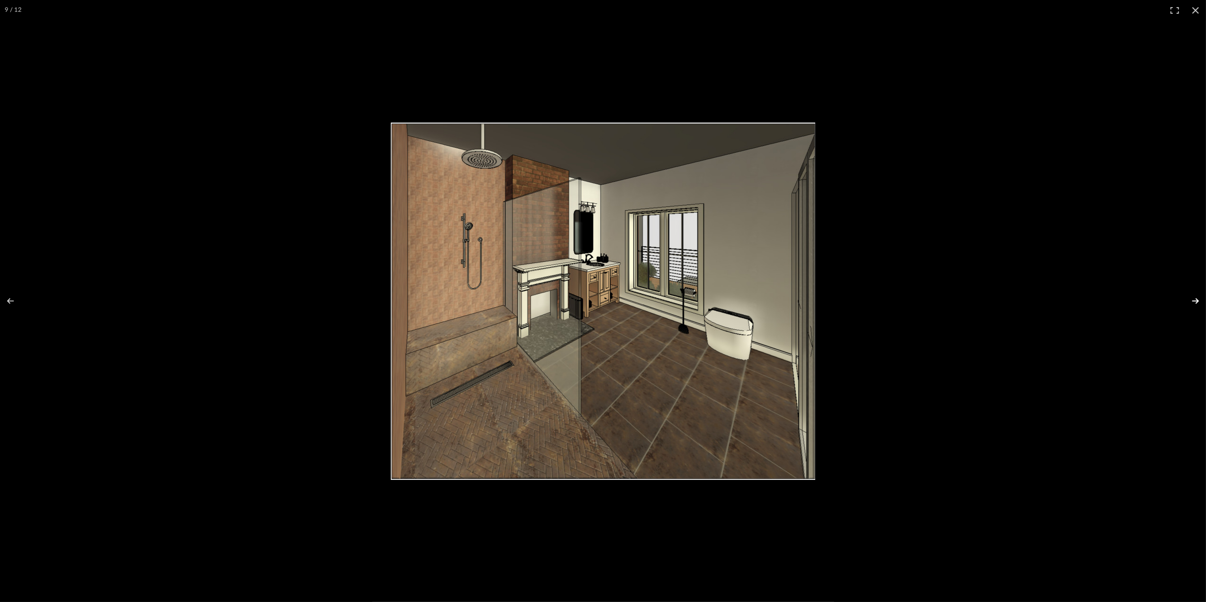
click at [1189, 305] on button at bounding box center [1189, 300] width 33 height 47
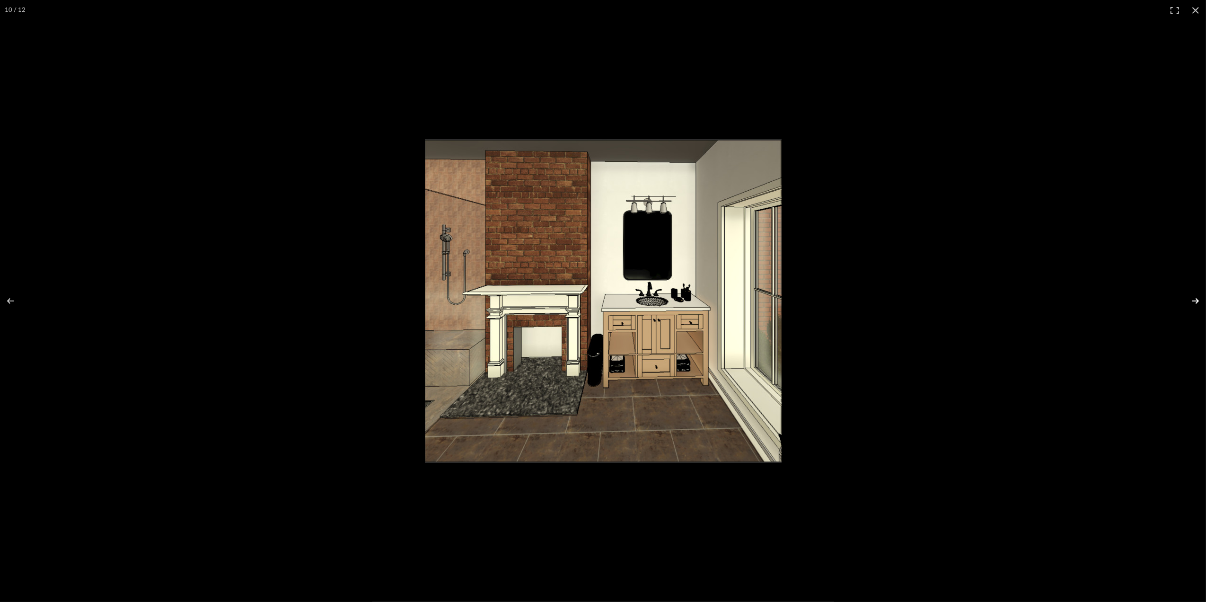
click at [1189, 305] on button at bounding box center [1189, 300] width 33 height 47
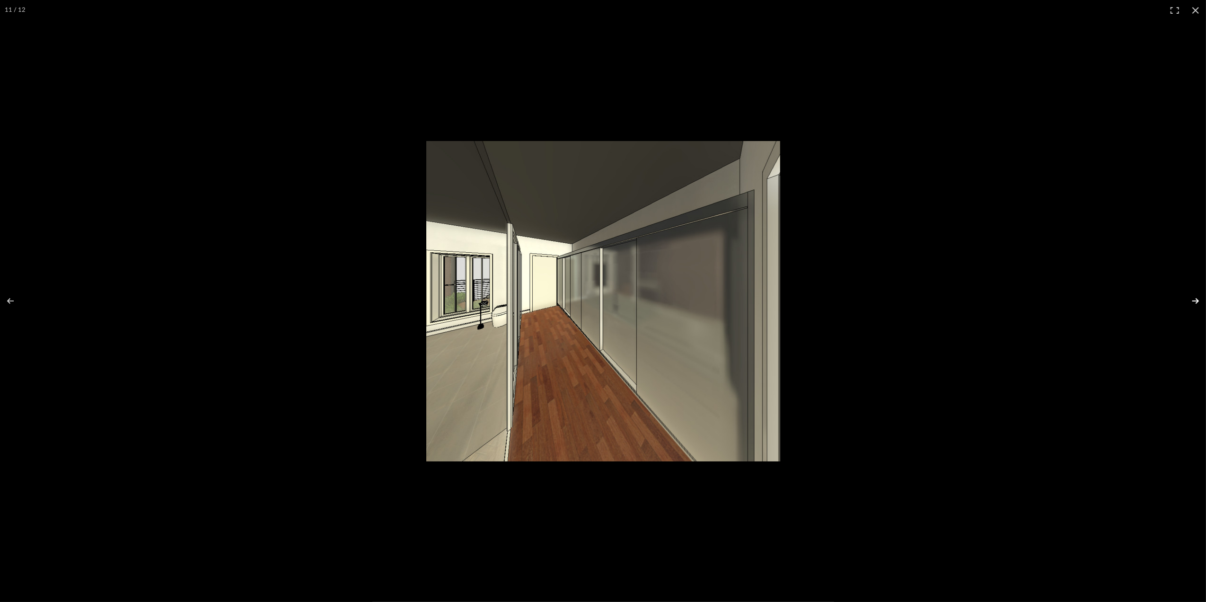
click at [1196, 296] on button at bounding box center [1189, 300] width 33 height 47
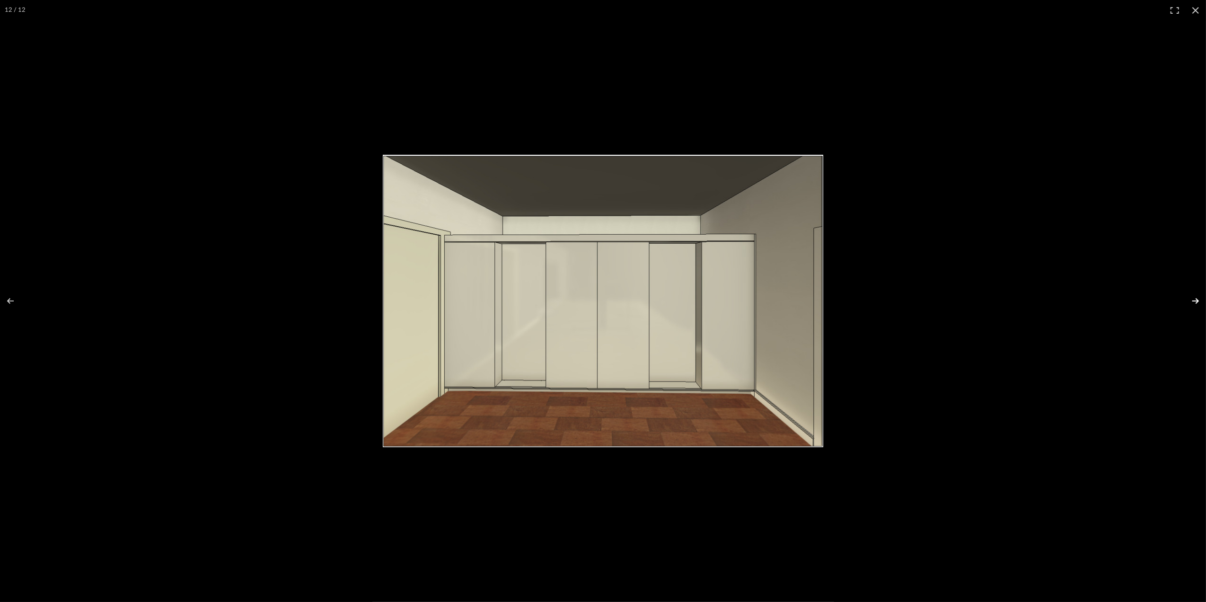
click at [1193, 295] on button at bounding box center [1189, 300] width 33 height 47
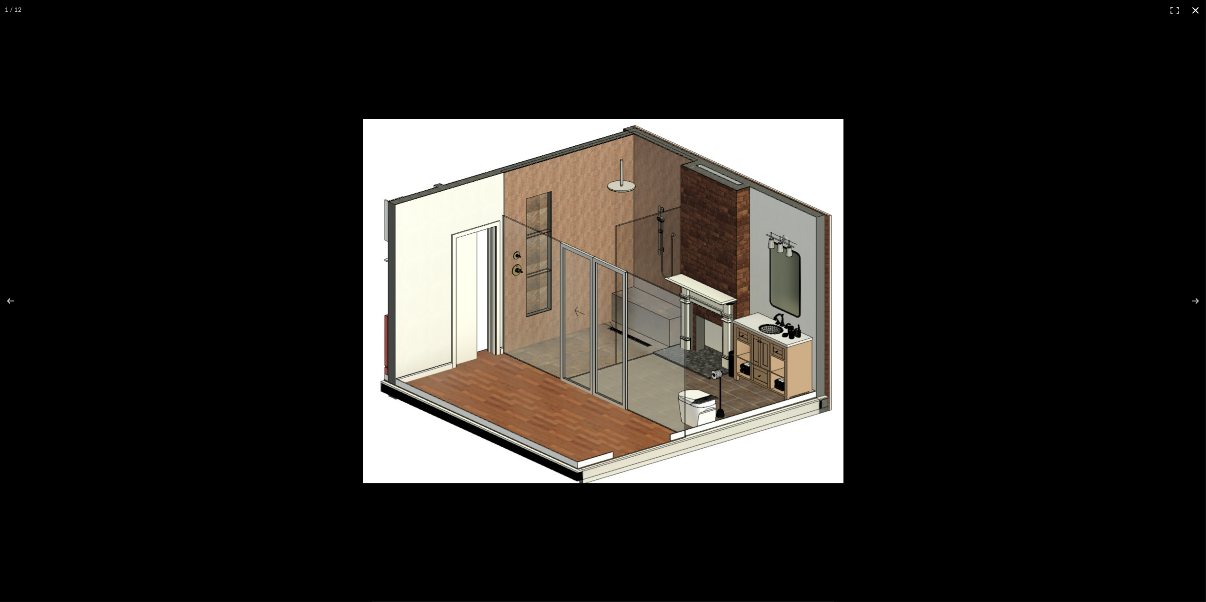
click at [1190, 6] on button at bounding box center [1195, 10] width 21 height 21
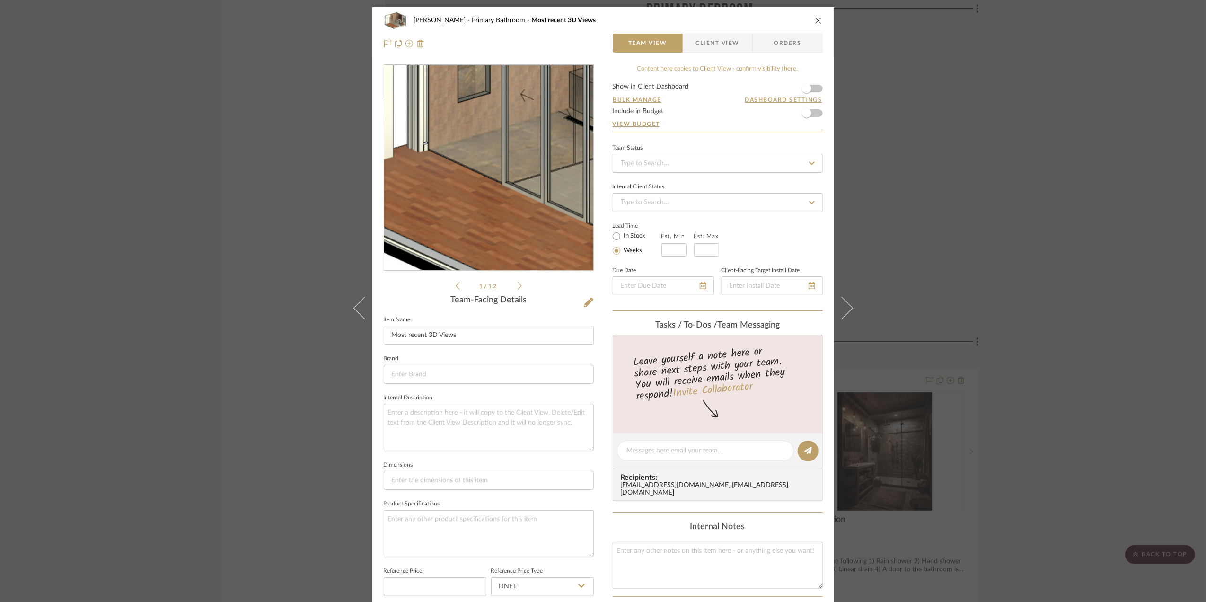
click at [484, 204] on img "0" at bounding box center [488, 168] width 209 height 159
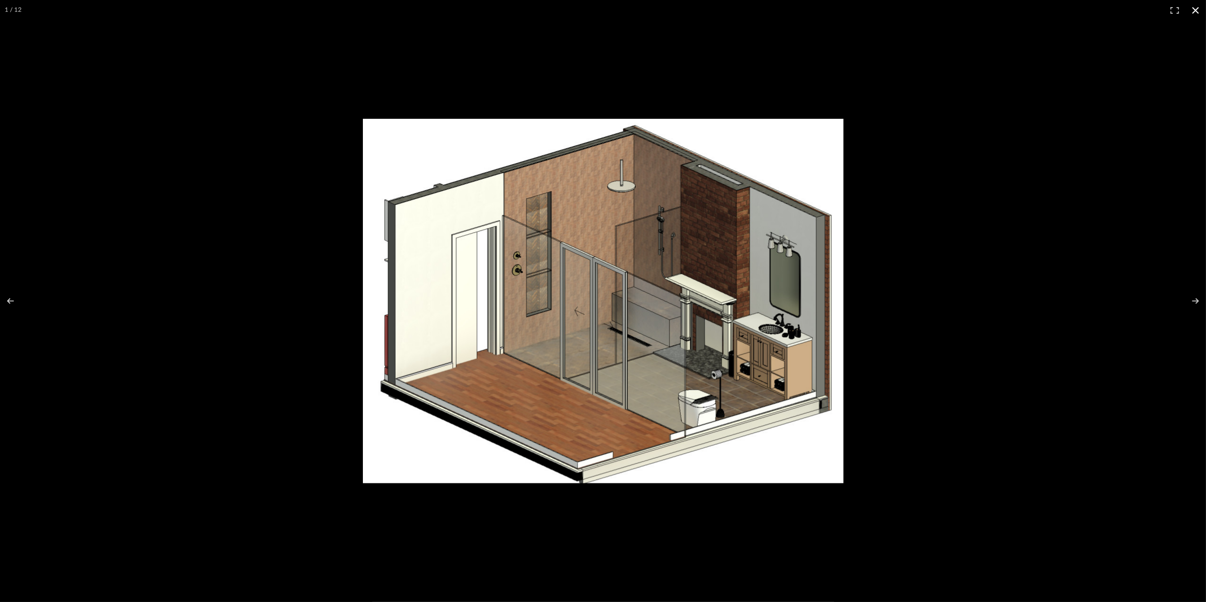
click at [1196, 9] on button at bounding box center [1195, 10] width 21 height 21
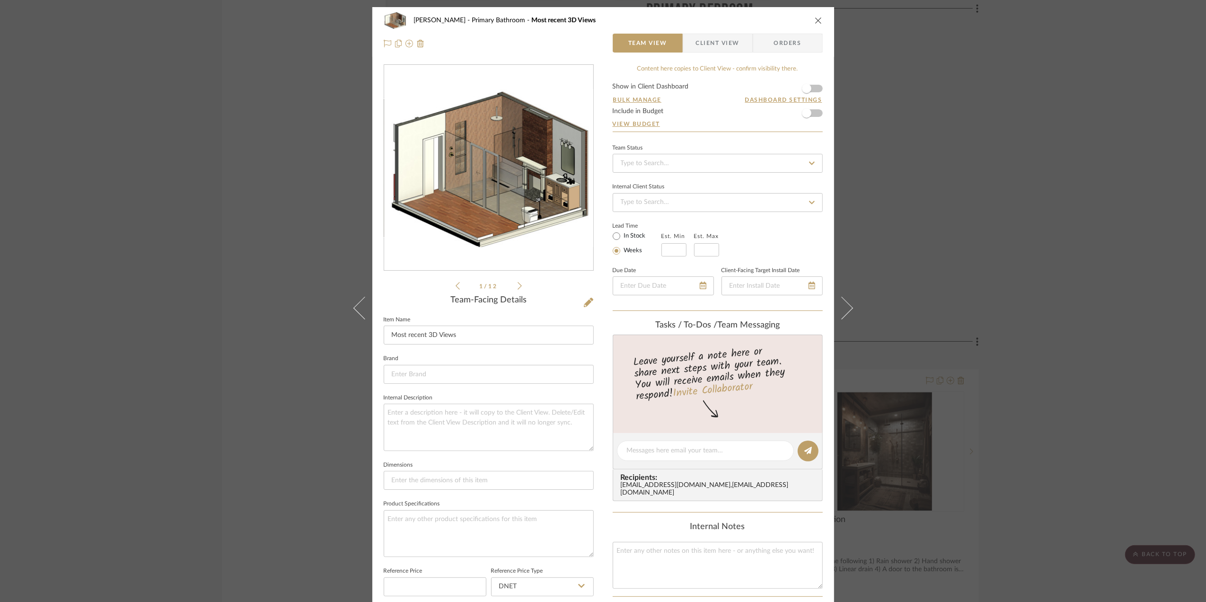
click at [579, 296] on div "Team-Facing Details" at bounding box center [489, 300] width 210 height 10
click at [584, 301] on icon at bounding box center [588, 302] width 9 height 9
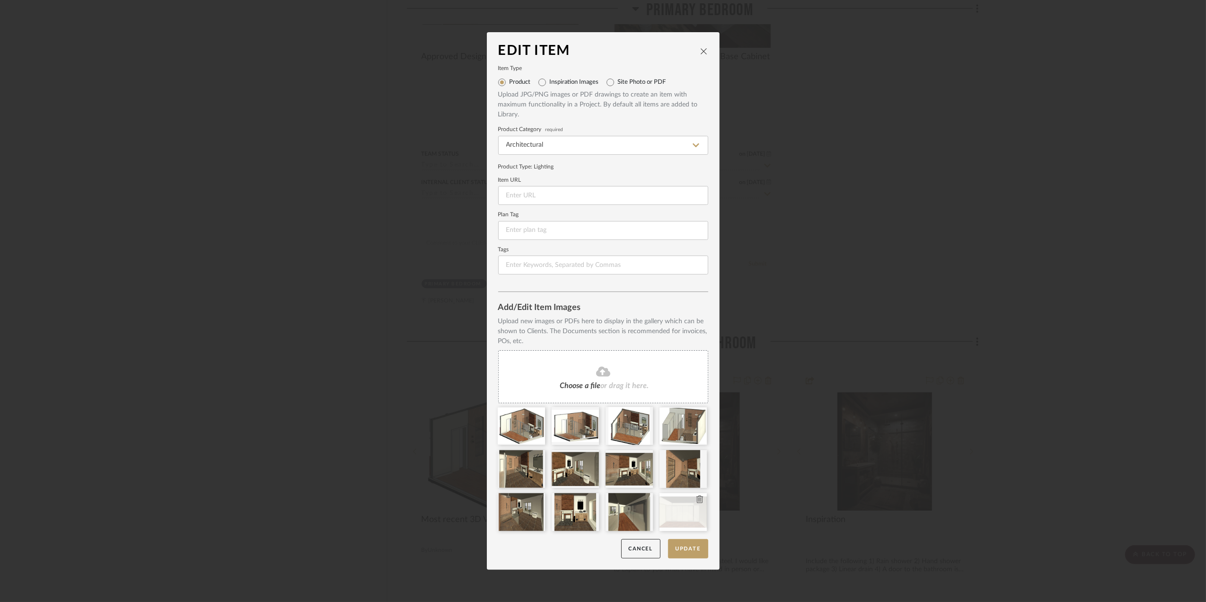
click at [697, 500] on icon at bounding box center [700, 499] width 7 height 8
click at [643, 500] on icon at bounding box center [646, 499] width 7 height 8
click at [686, 550] on button "Update" at bounding box center [688, 548] width 40 height 19
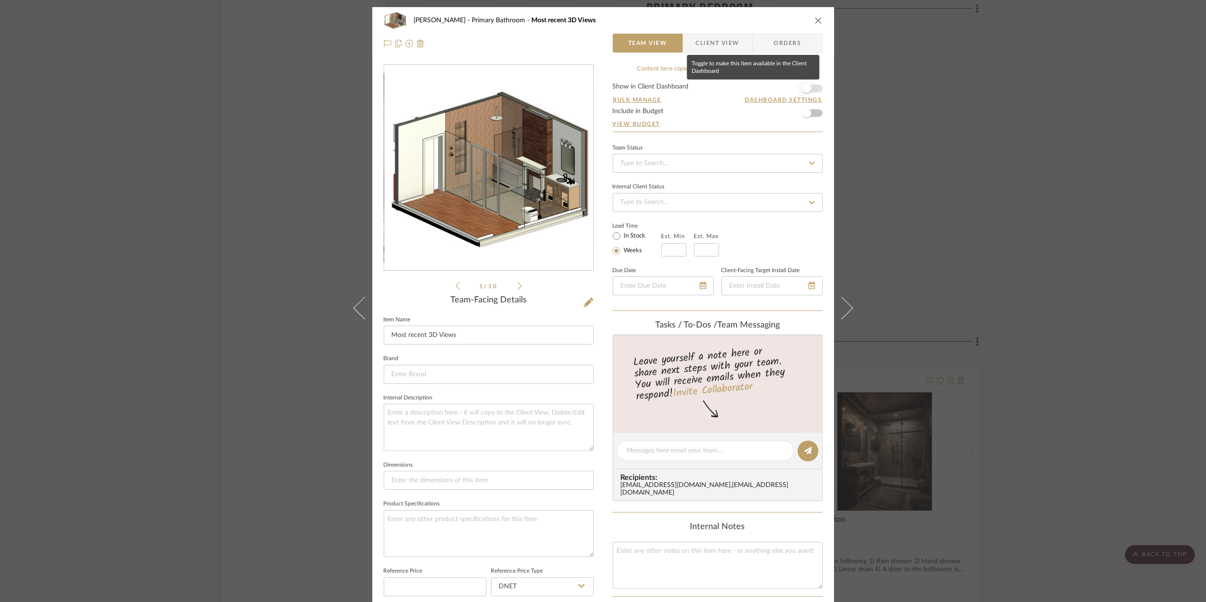
click at [807, 86] on span "button" at bounding box center [806, 88] width 9 height 9
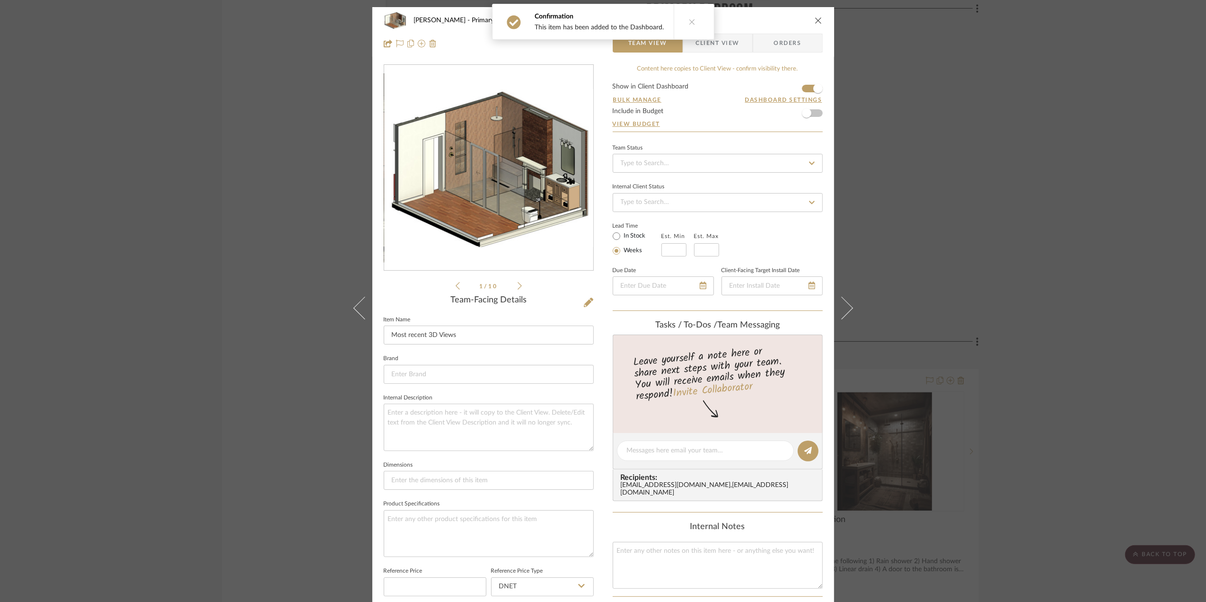
click at [1117, 269] on div "[PERSON_NAME] Primary Bathroom Most recent 3D Views Team View Client View Order…" at bounding box center [603, 301] width 1206 height 602
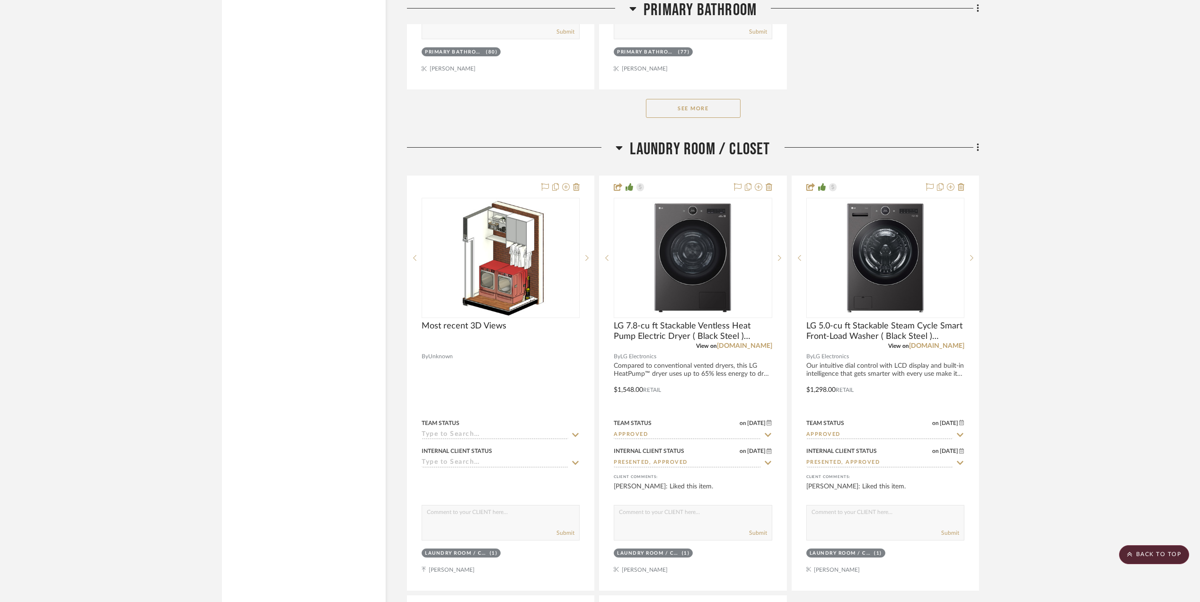
scroll to position [11040, 0]
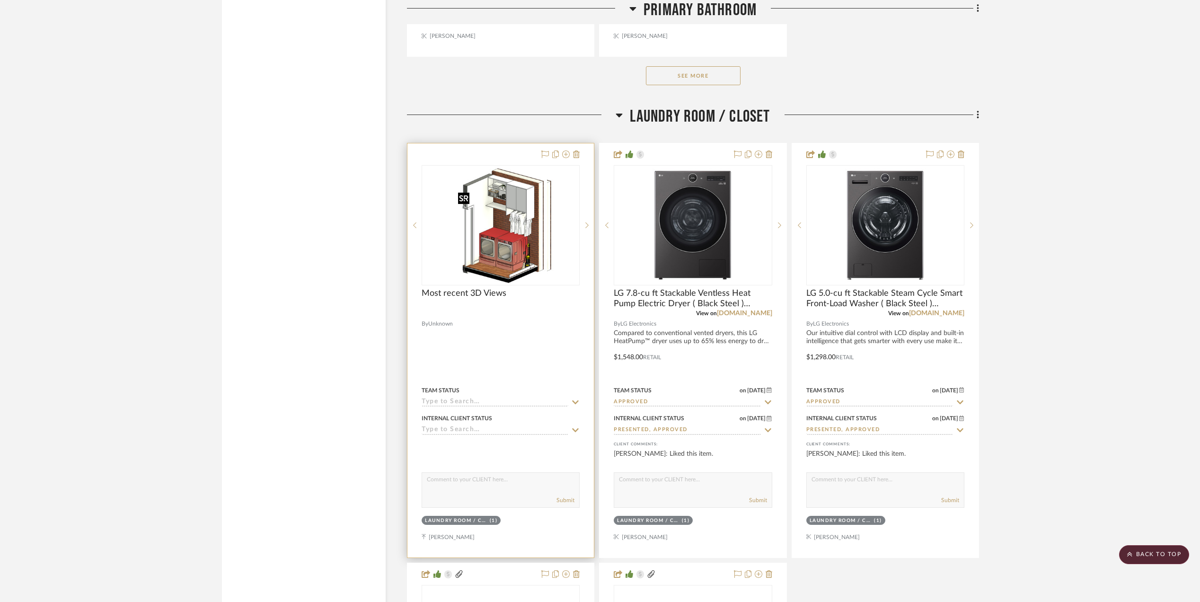
click at [493, 257] on img "0" at bounding box center [507, 225] width 93 height 118
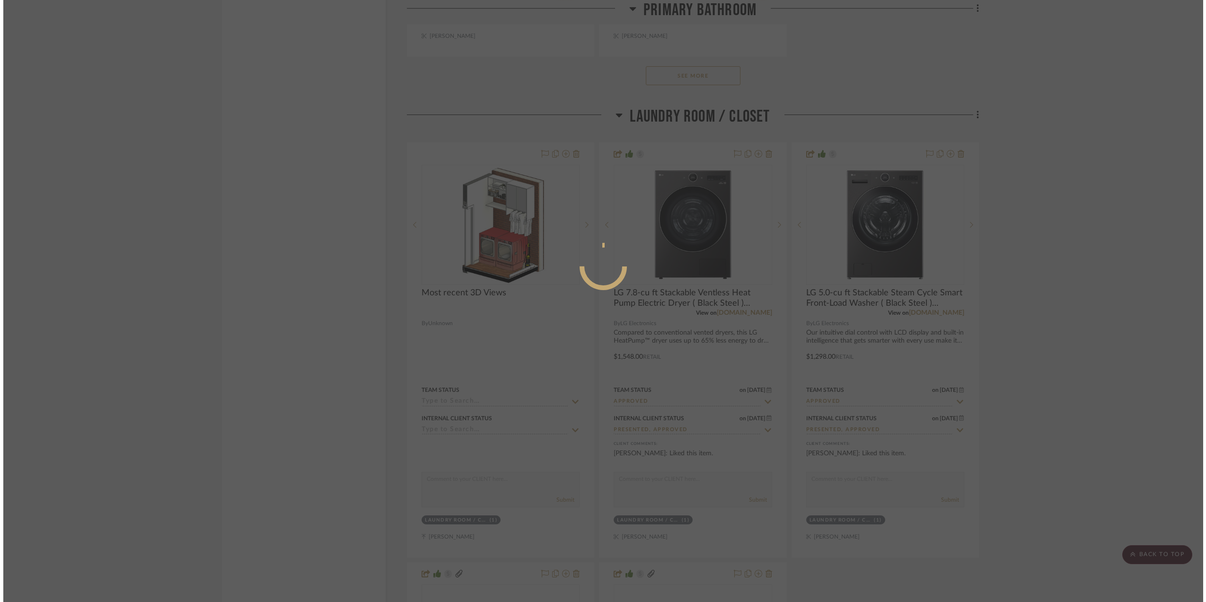
scroll to position [0, 0]
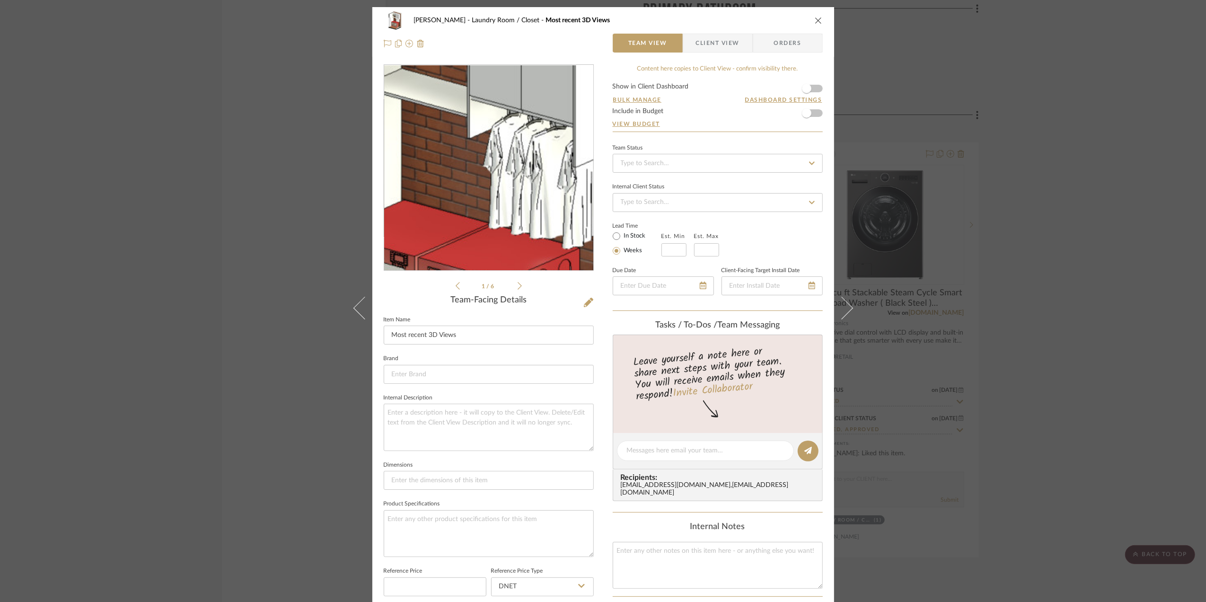
click at [502, 161] on img "0" at bounding box center [488, 167] width 161 height 205
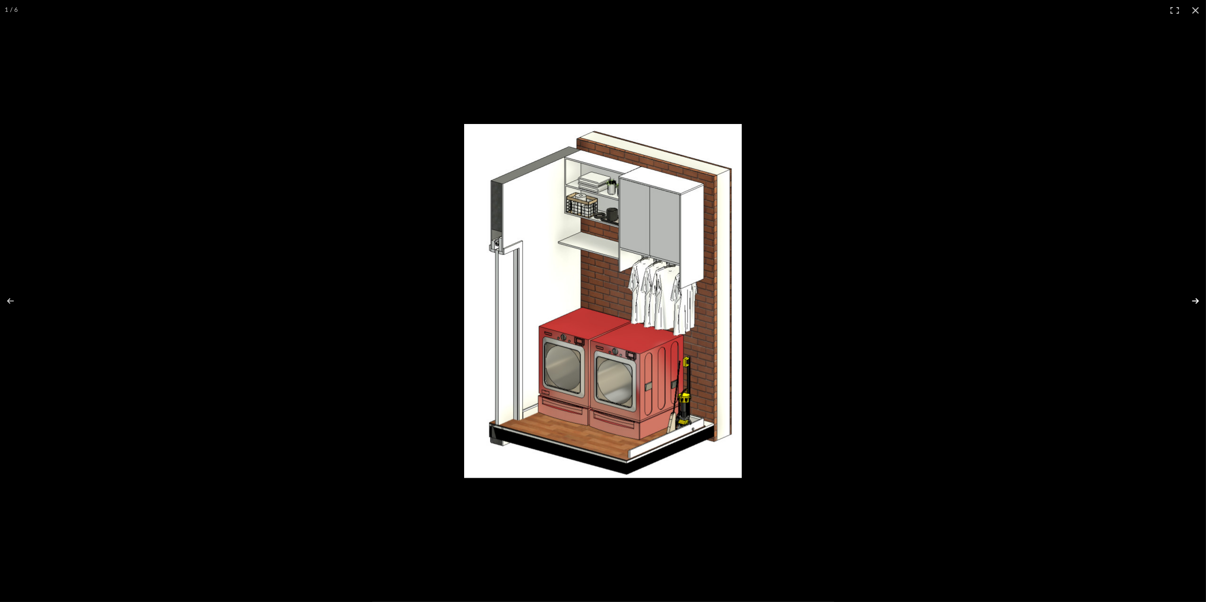
click at [1198, 298] on button at bounding box center [1189, 300] width 33 height 47
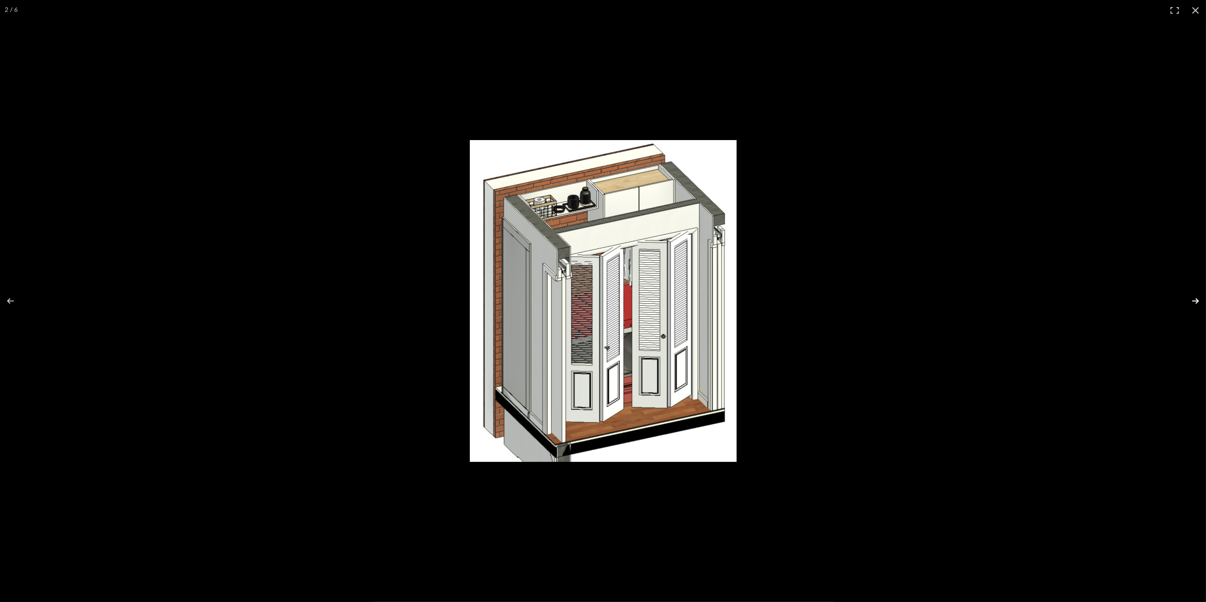
click at [1198, 298] on button at bounding box center [1189, 300] width 33 height 47
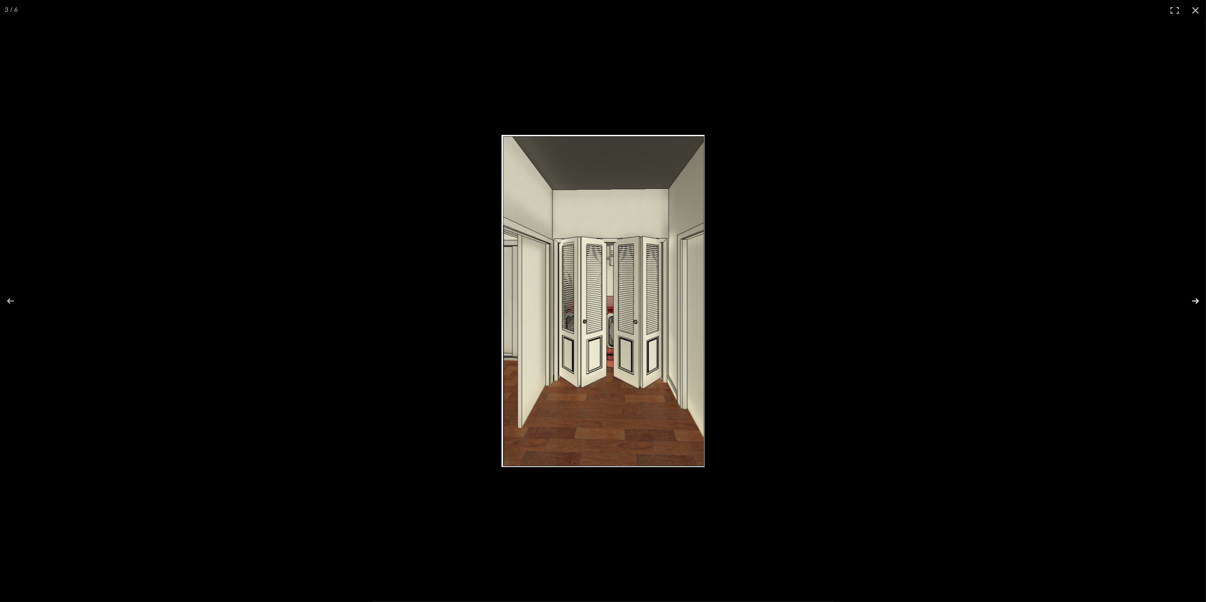
click at [1198, 298] on button at bounding box center [1189, 300] width 33 height 47
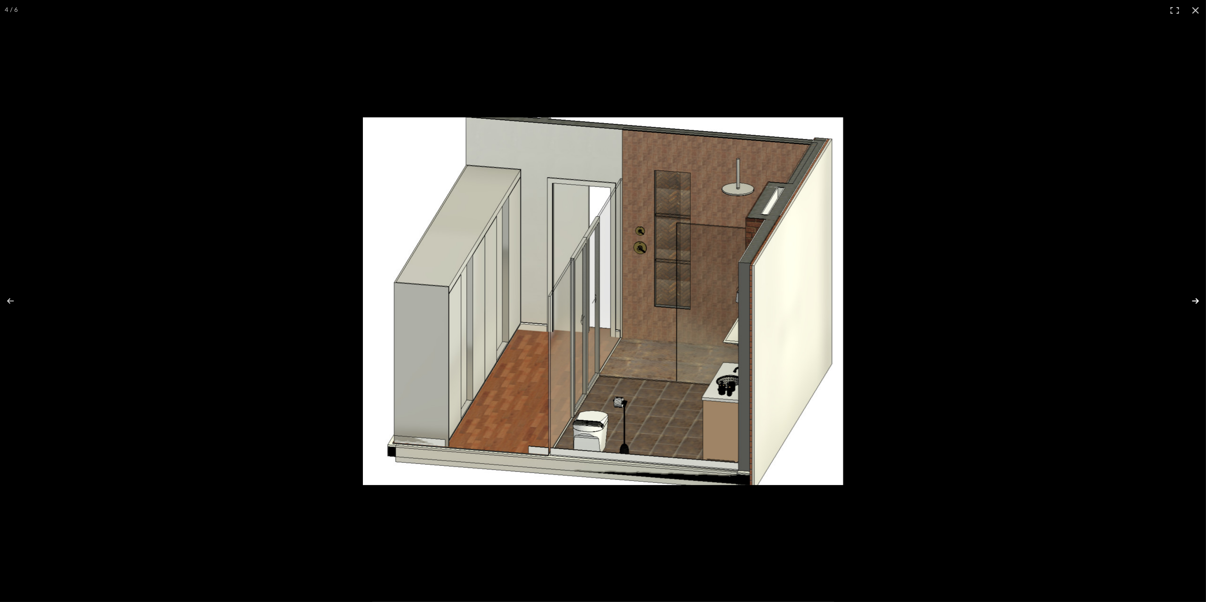
click at [1198, 298] on button at bounding box center [1189, 300] width 33 height 47
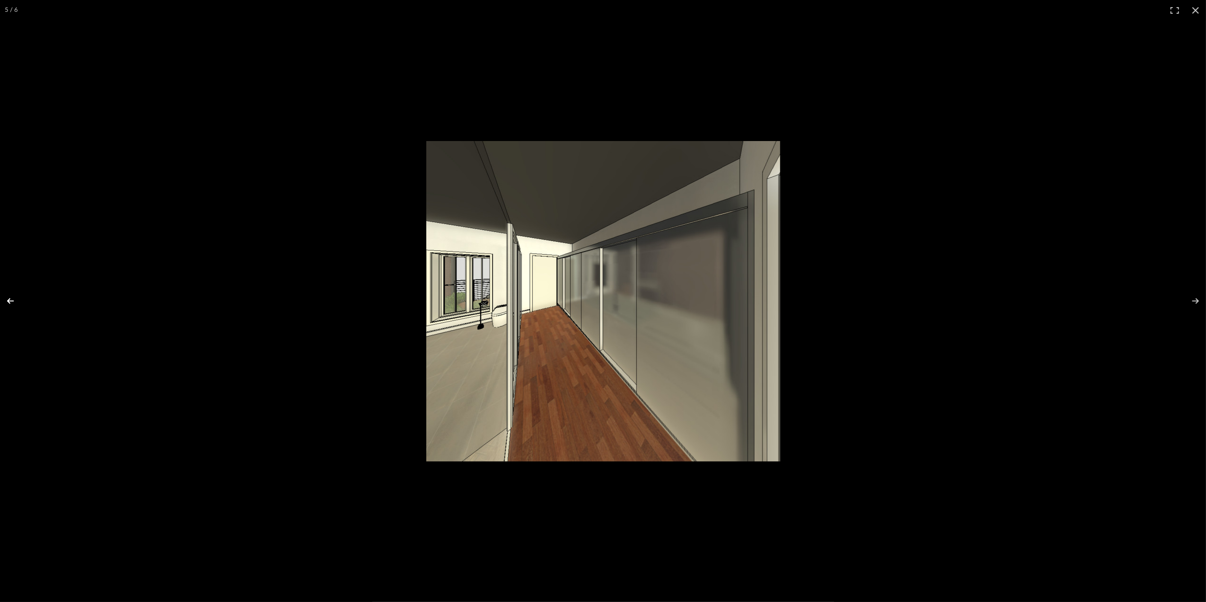
click at [13, 300] on button at bounding box center [16, 300] width 33 height 47
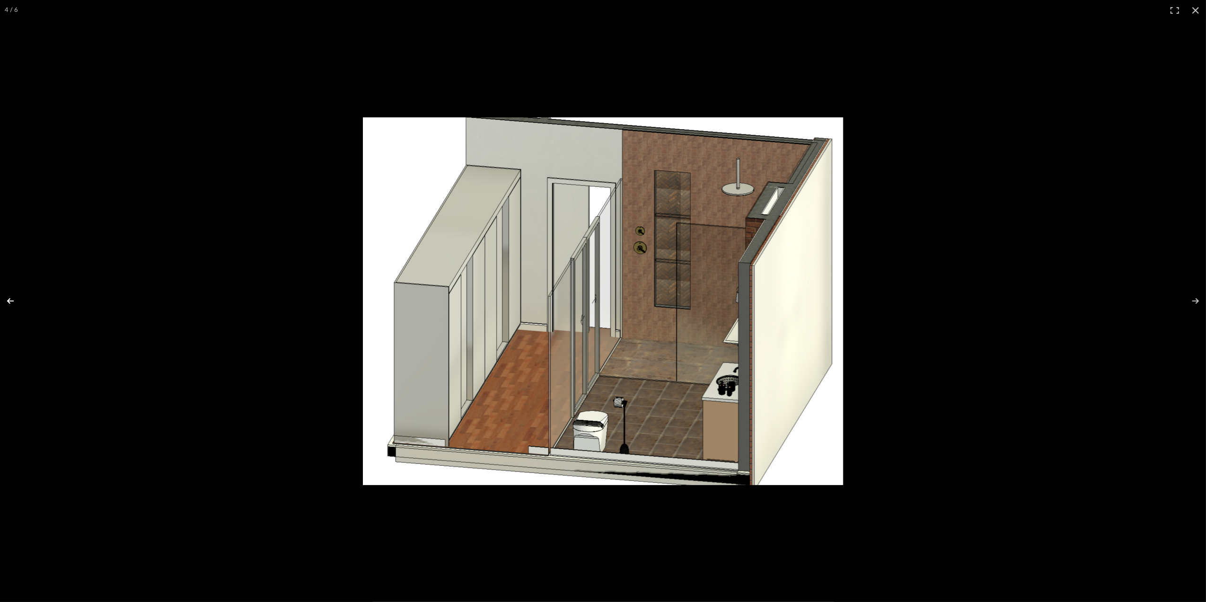
click at [13, 300] on button at bounding box center [16, 300] width 33 height 47
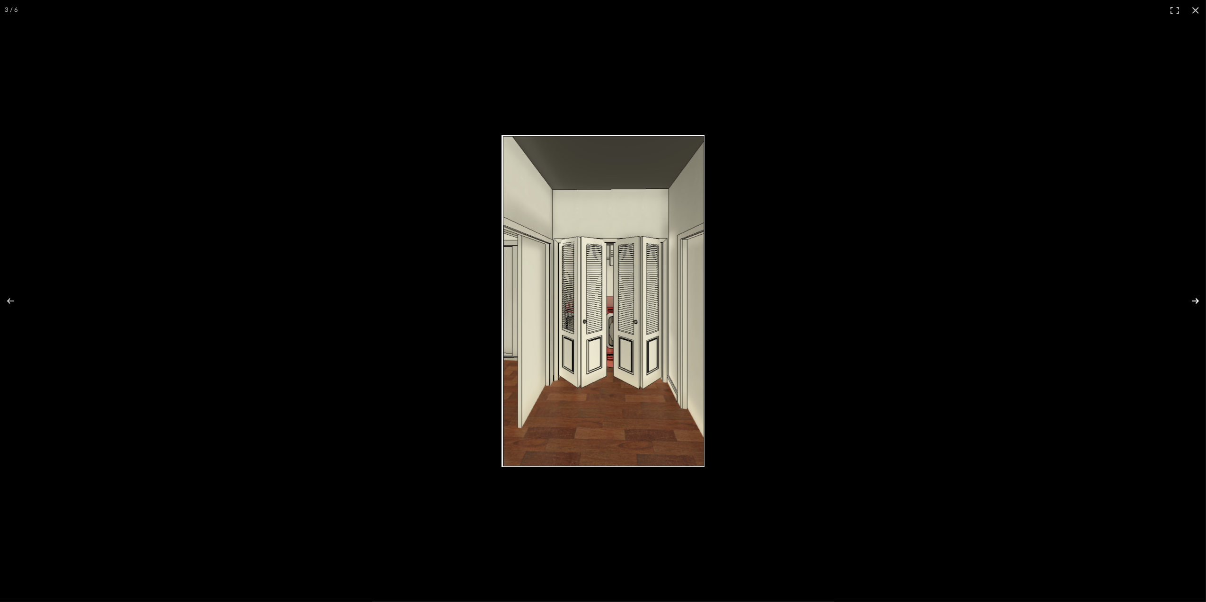
click at [1197, 305] on button at bounding box center [1189, 300] width 33 height 47
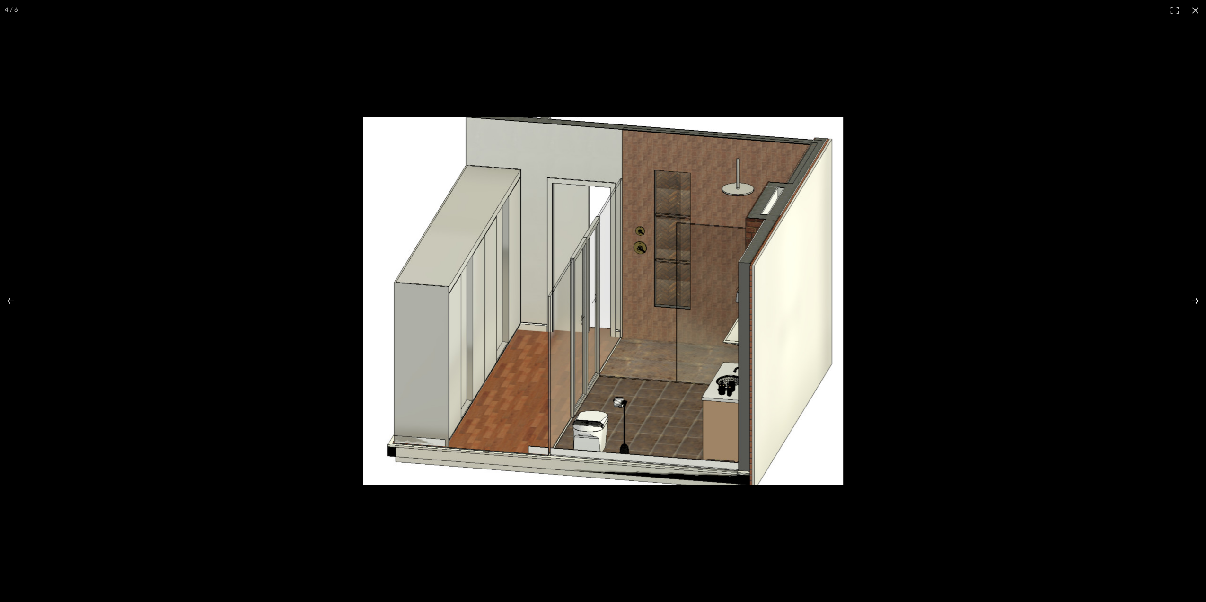
click at [1195, 303] on button at bounding box center [1189, 300] width 33 height 47
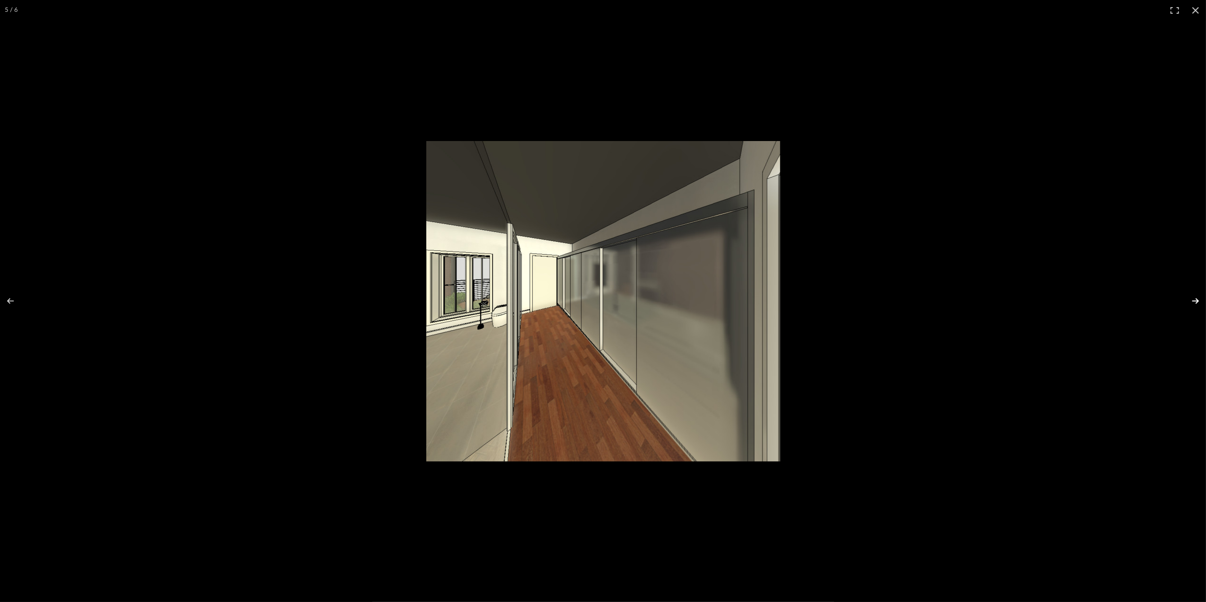
click at [1193, 305] on button at bounding box center [1189, 300] width 33 height 47
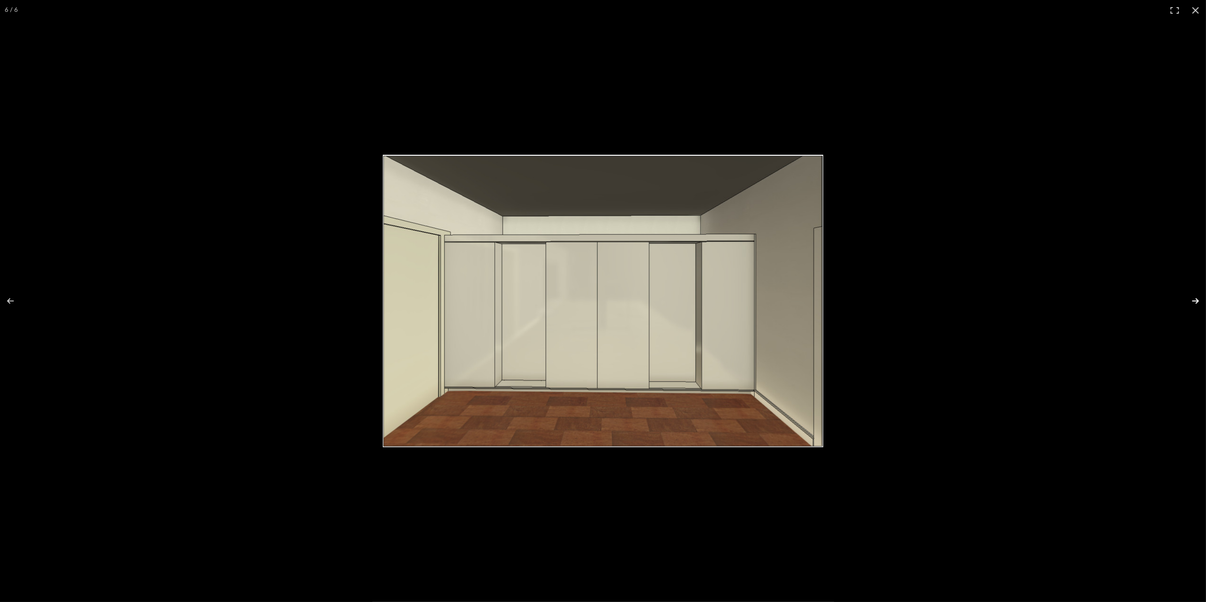
click at [1193, 305] on button at bounding box center [1189, 300] width 33 height 47
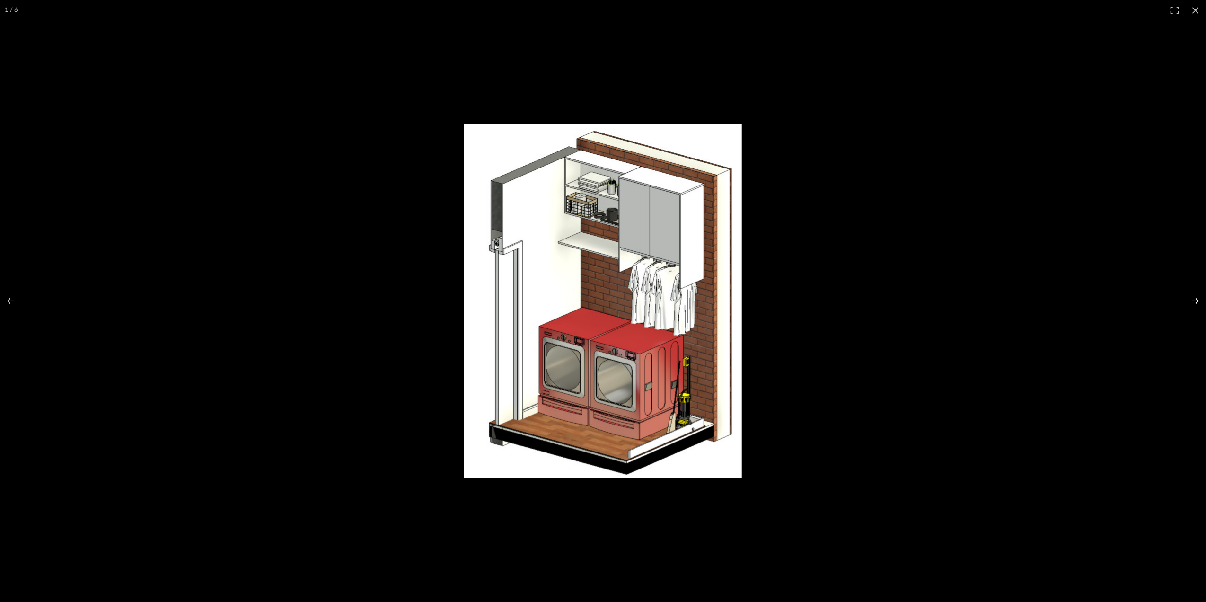
click at [1193, 305] on button at bounding box center [1189, 300] width 33 height 47
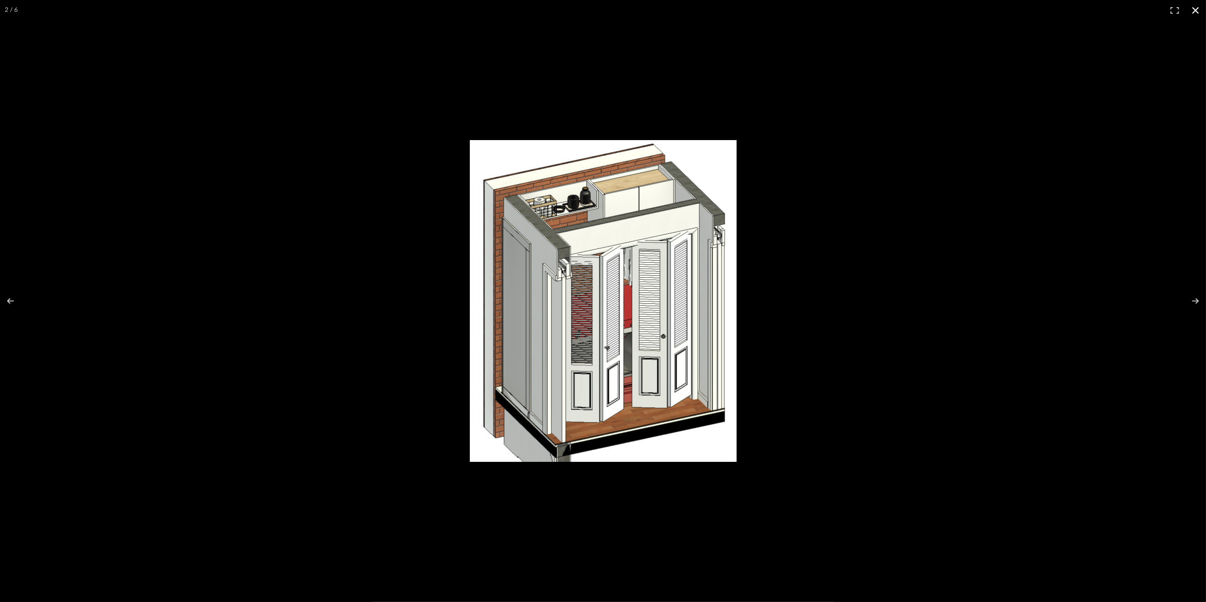
click at [1196, 9] on button at bounding box center [1195, 10] width 21 height 21
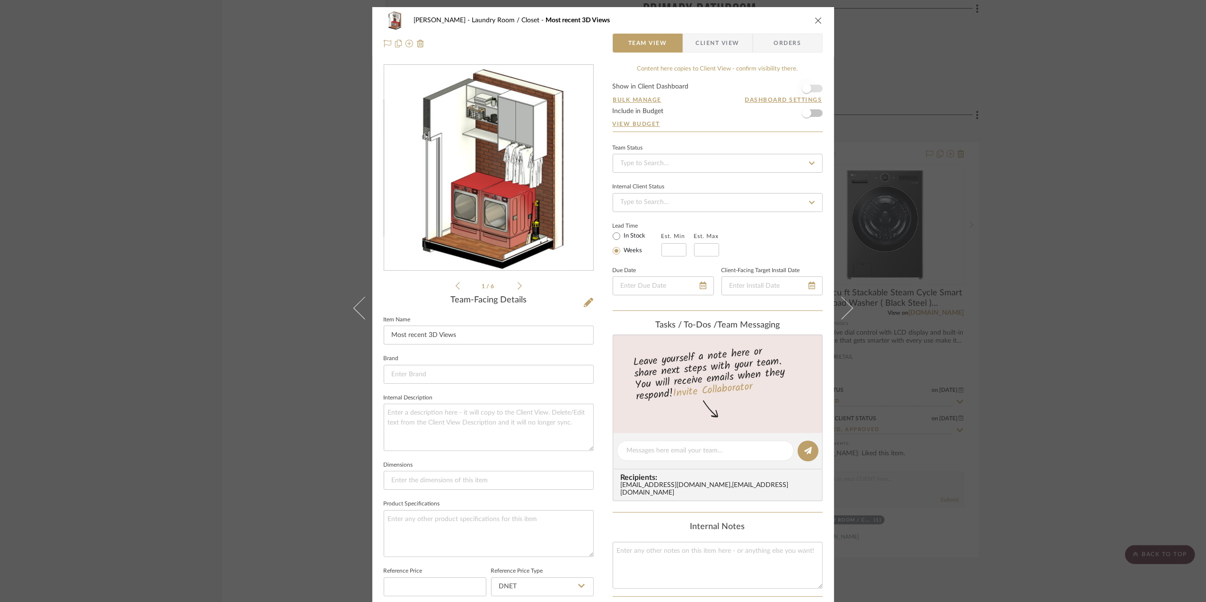
click at [811, 86] on span "button" at bounding box center [806, 88] width 21 height 21
click at [584, 301] on icon at bounding box center [588, 302] width 9 height 9
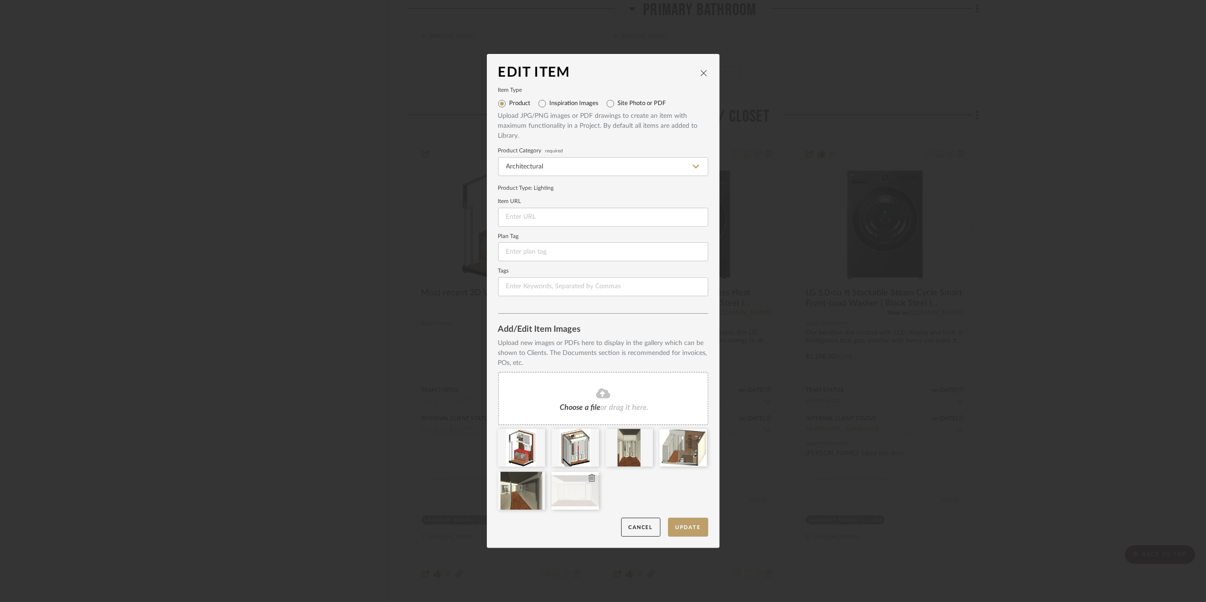
click at [589, 476] on icon at bounding box center [592, 478] width 7 height 8
click at [535, 476] on icon at bounding box center [538, 478] width 7 height 8
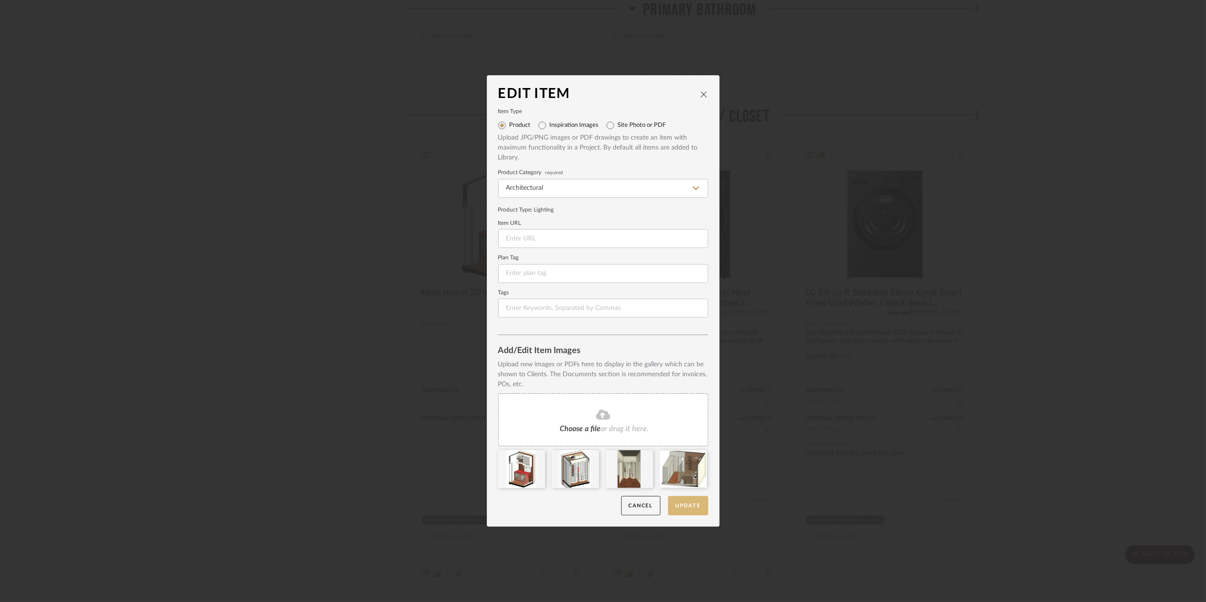
click at [686, 505] on button "Update" at bounding box center [688, 505] width 40 height 19
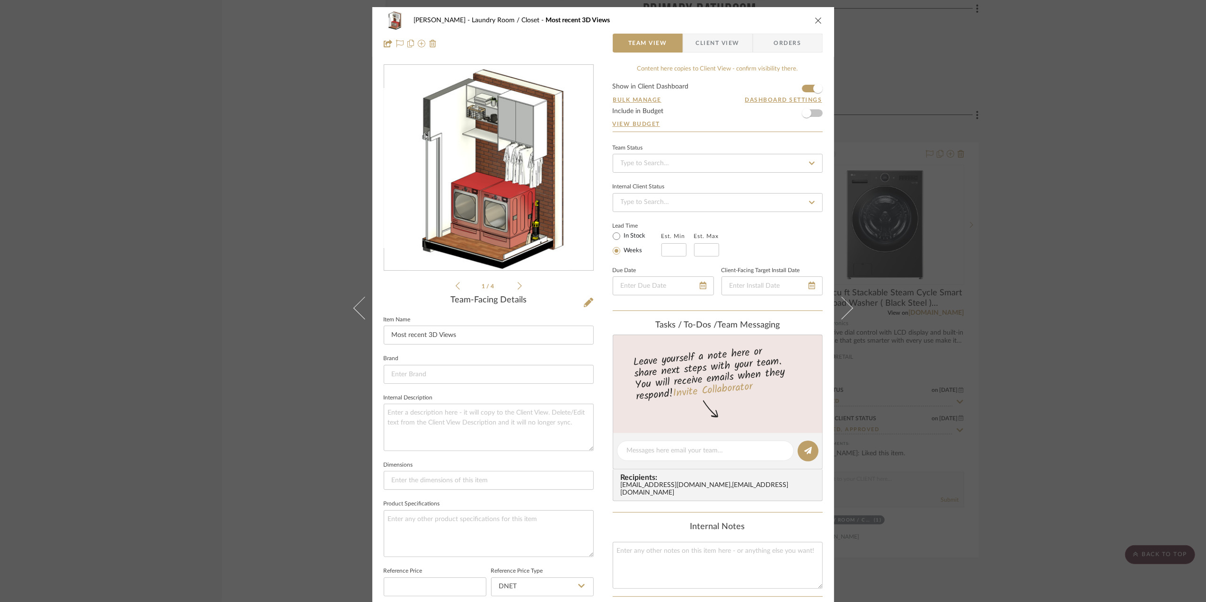
click at [1074, 290] on div "[PERSON_NAME] Laundry Room / Closet Most recent 3D Views Team View Client View …" at bounding box center [603, 301] width 1206 height 602
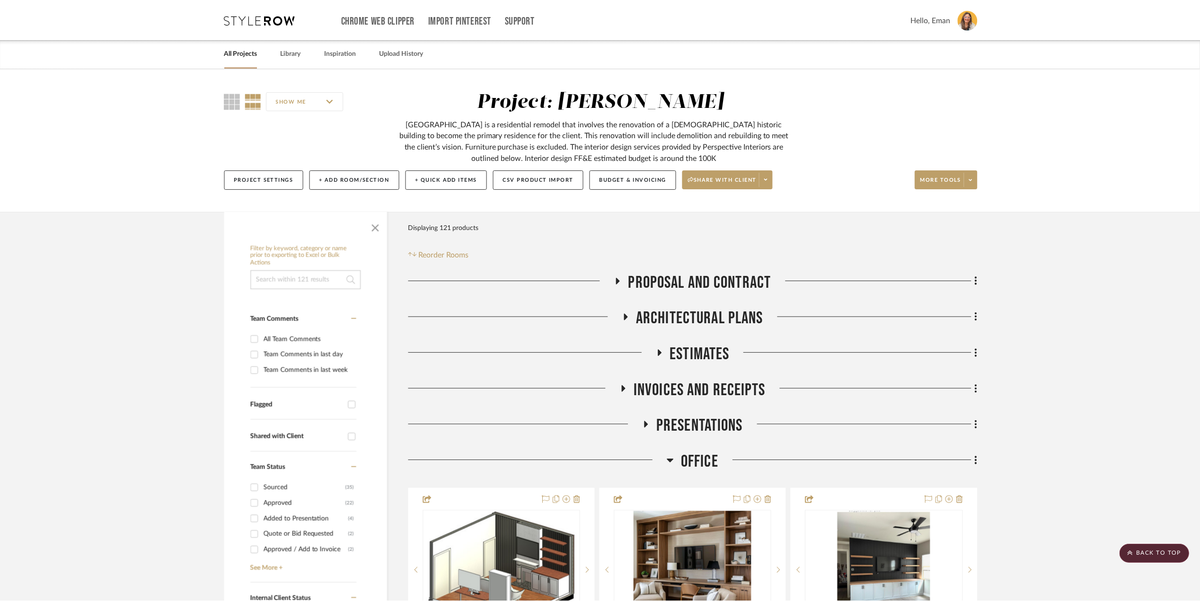
scroll to position [11040, 0]
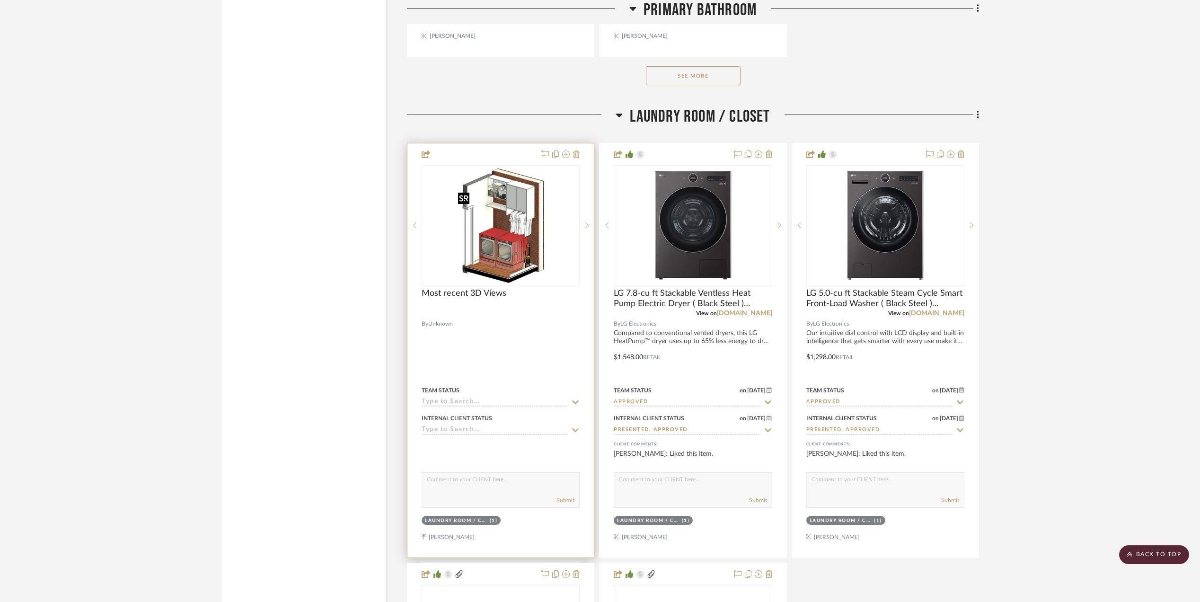
click at [506, 255] on img "0" at bounding box center [500, 225] width 93 height 118
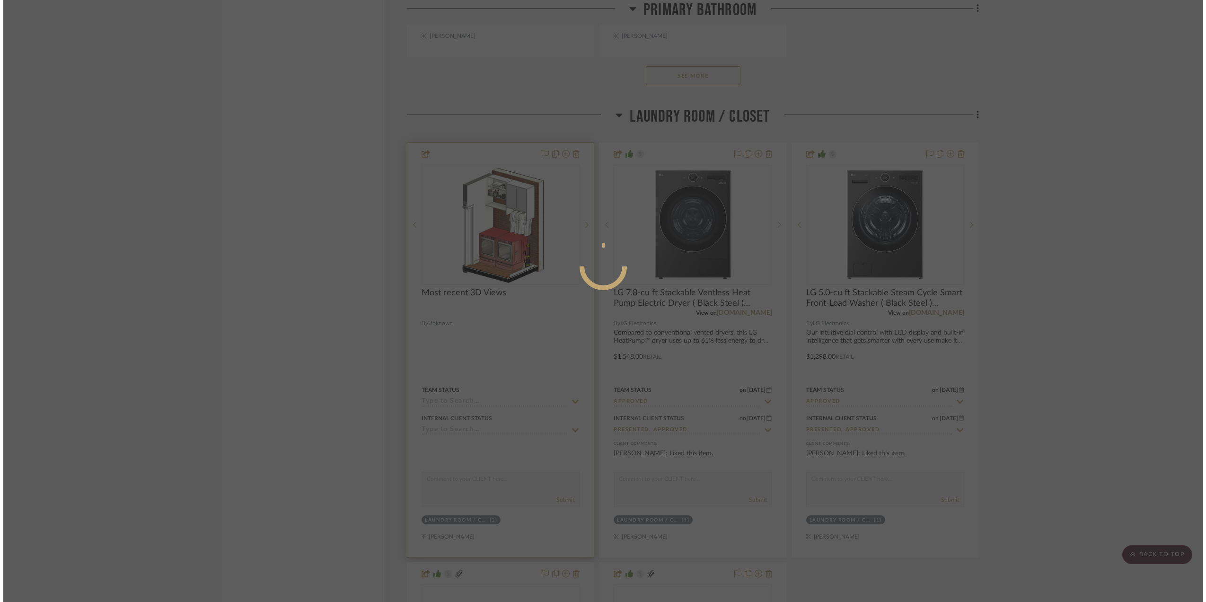
scroll to position [0, 0]
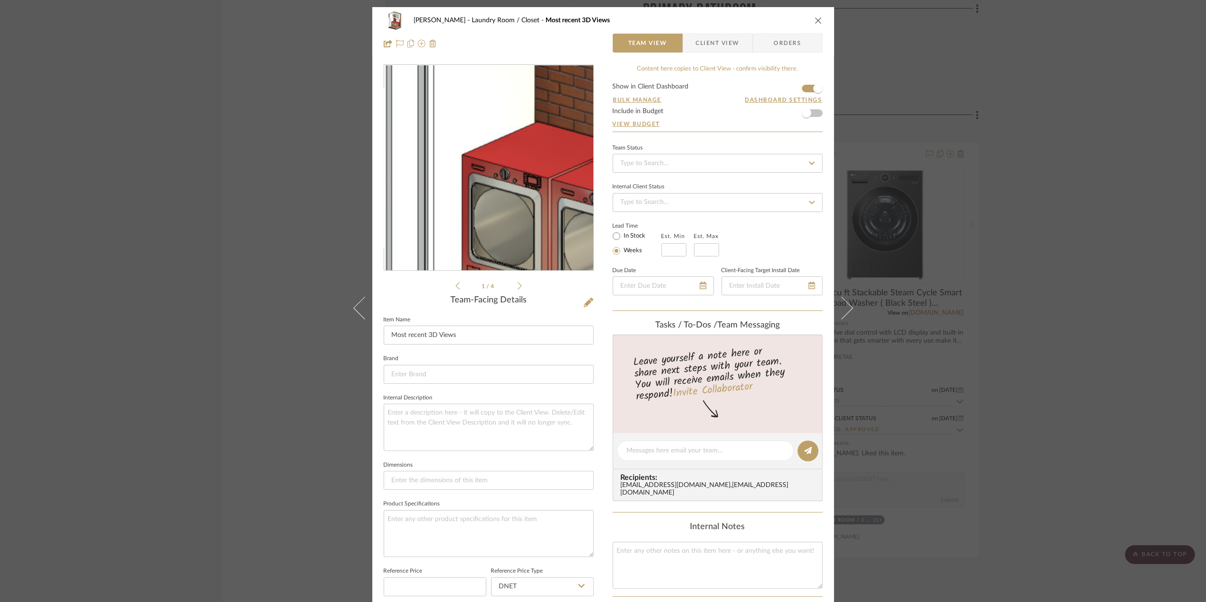
click at [472, 187] on img "0" at bounding box center [488, 167] width 161 height 205
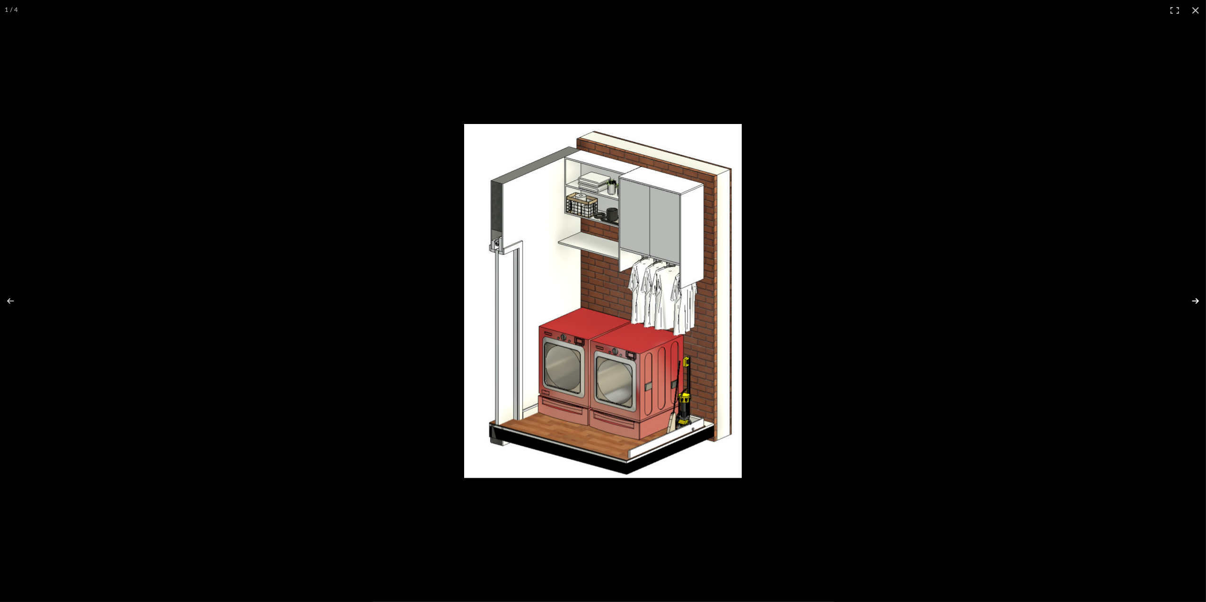
click at [1197, 302] on button at bounding box center [1189, 300] width 33 height 47
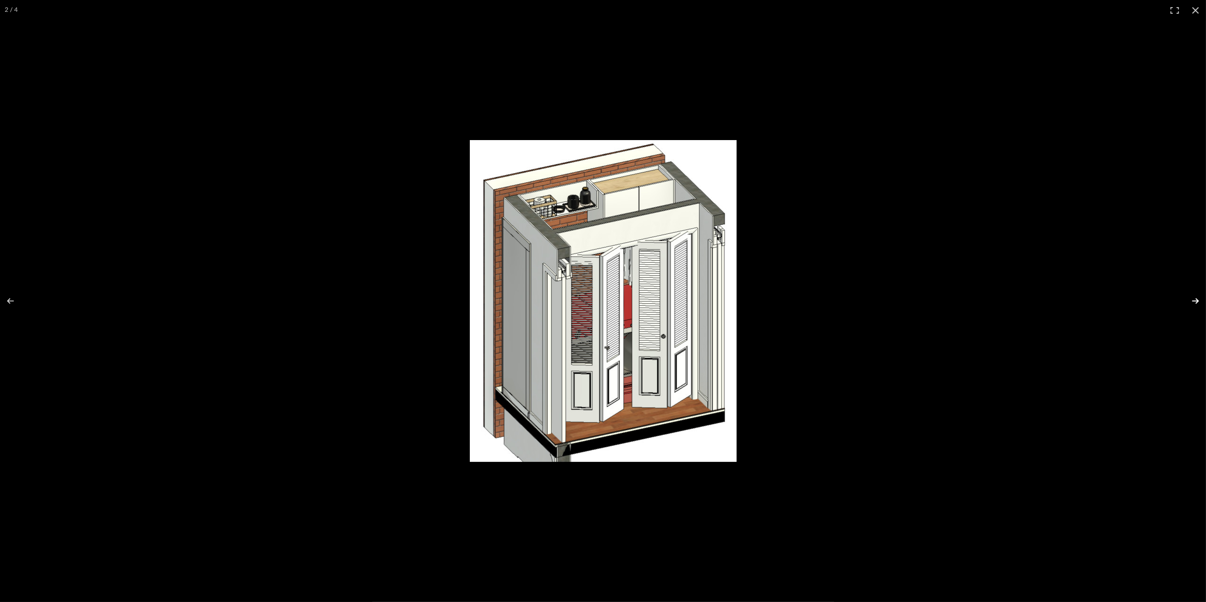
click at [1195, 301] on button at bounding box center [1189, 300] width 33 height 47
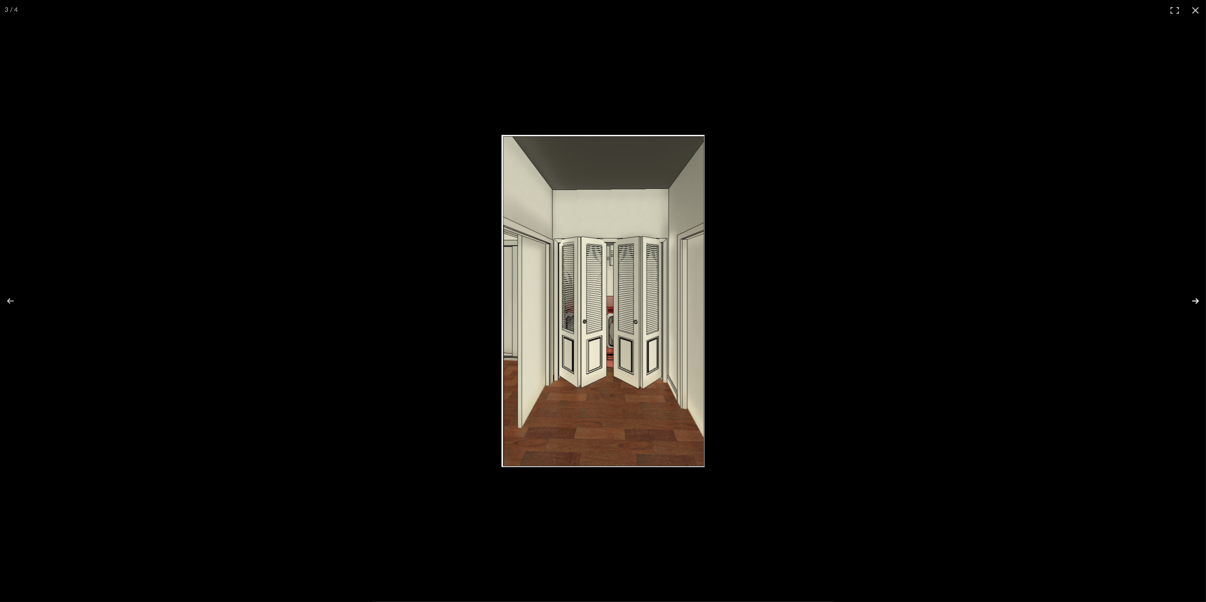
click at [1195, 301] on button at bounding box center [1189, 300] width 33 height 47
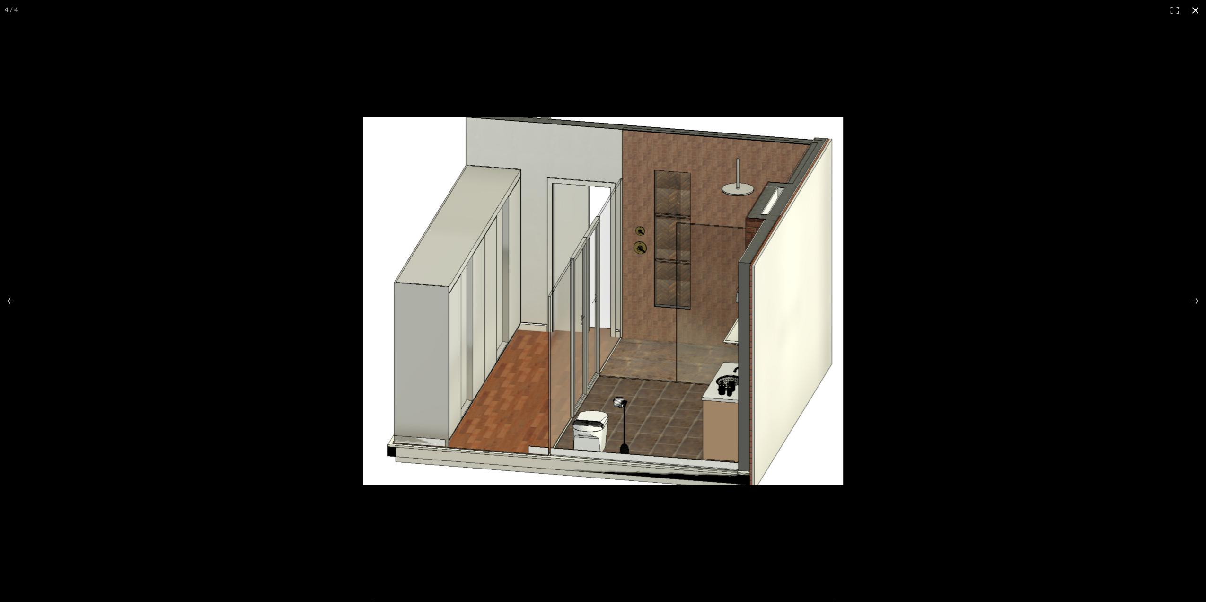
click at [1198, 4] on button at bounding box center [1195, 10] width 21 height 21
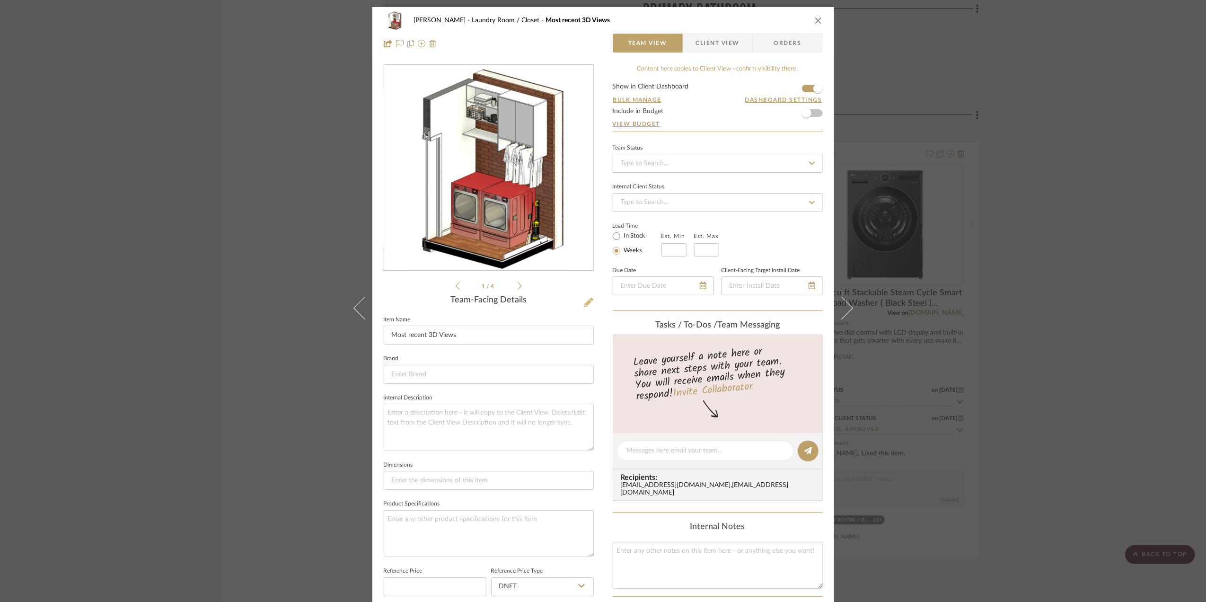
click at [584, 300] on icon at bounding box center [588, 302] width 9 height 9
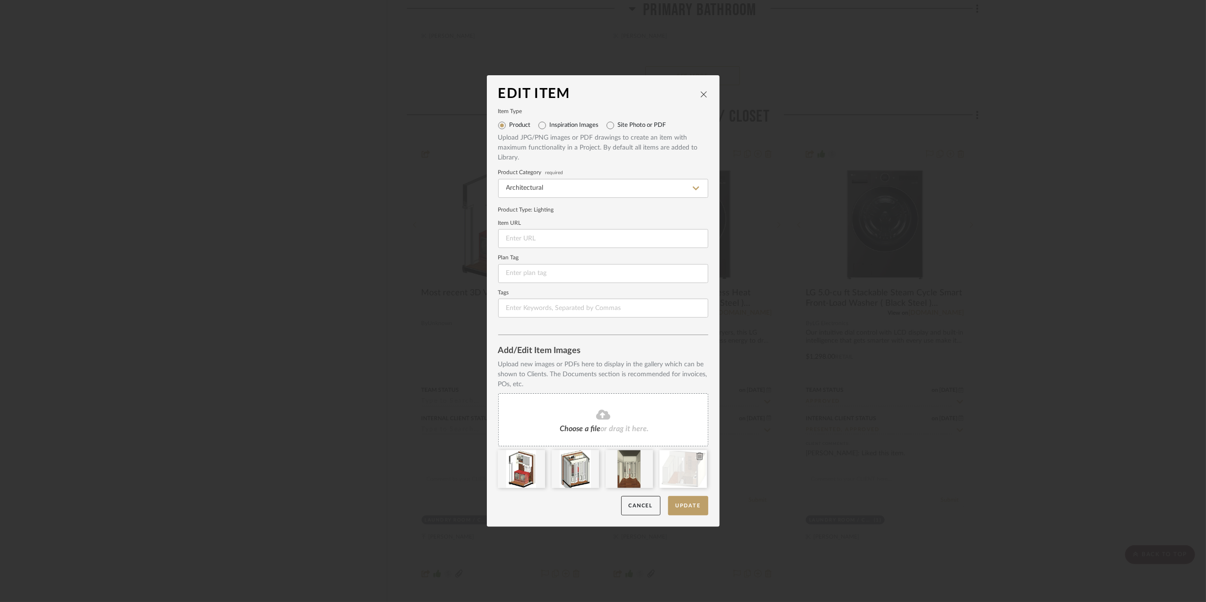
click at [697, 459] on icon at bounding box center [700, 456] width 7 height 8
click at [689, 508] on button "Update" at bounding box center [688, 505] width 40 height 19
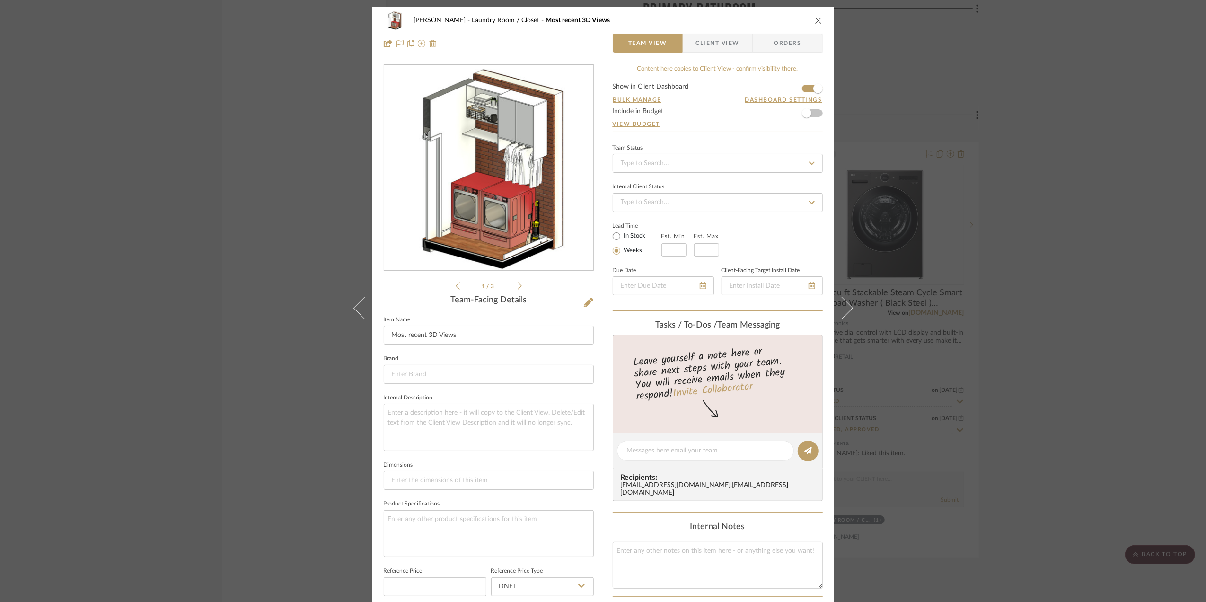
click at [1132, 326] on div "[PERSON_NAME] Laundry Room / Closet Most recent 3D Views Team View Client View …" at bounding box center [603, 301] width 1206 height 602
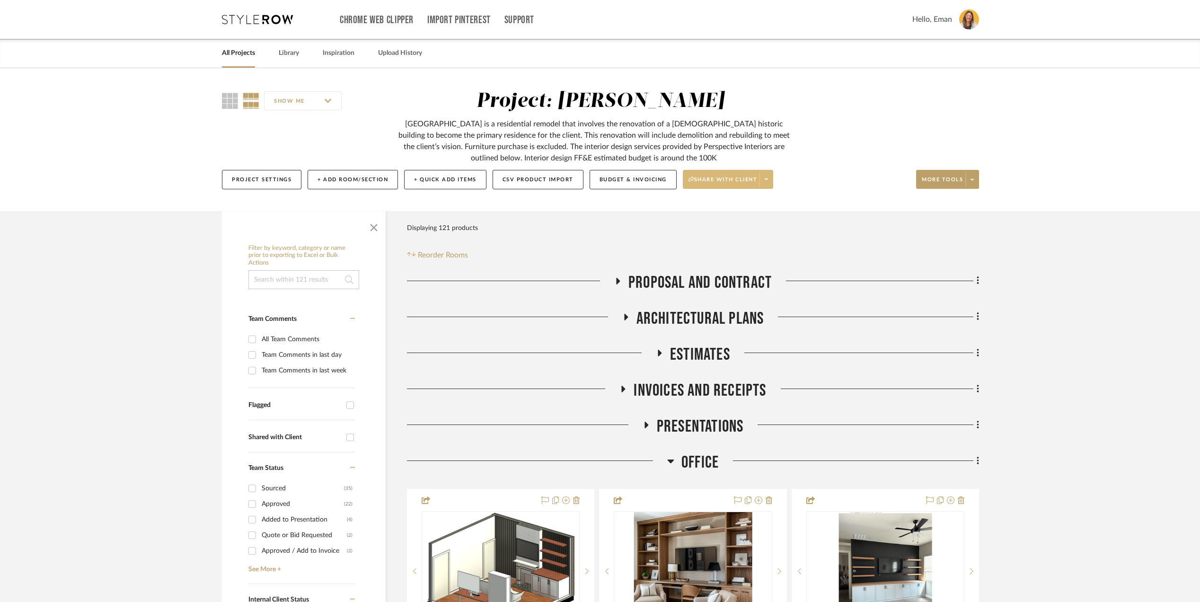
click at [771, 179] on span at bounding box center [765, 179] width 13 height 14
click at [750, 204] on span "Preview Client Dashboard" at bounding box center [733, 207] width 81 height 8
click at [768, 181] on icon at bounding box center [766, 178] width 3 height 5
click at [737, 227] on span "Generate URL to Share" at bounding box center [733, 230] width 81 height 8
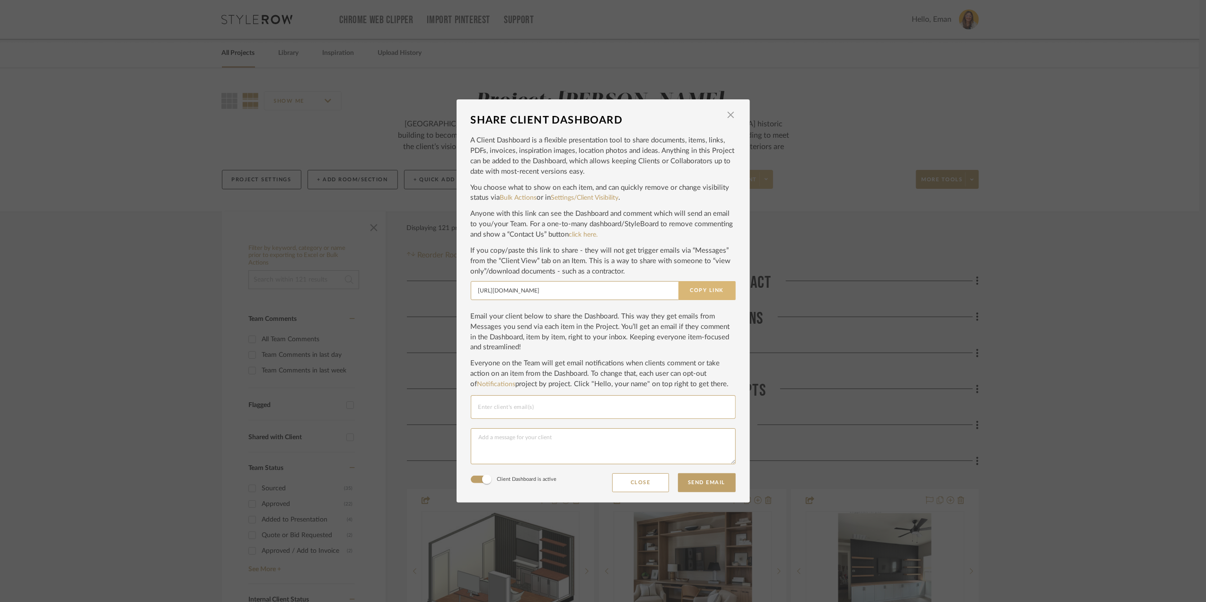
click at [697, 291] on button "Copy Link" at bounding box center [707, 290] width 57 height 19
click at [727, 116] on span "button" at bounding box center [731, 115] width 19 height 19
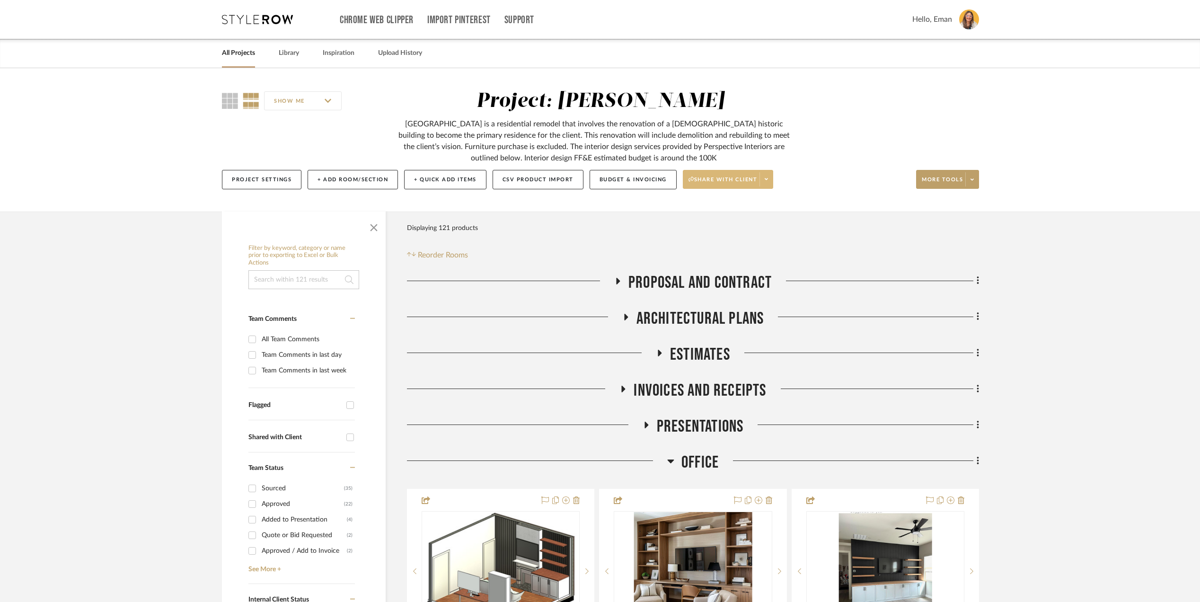
click at [770, 184] on span at bounding box center [765, 179] width 13 height 14
click at [733, 228] on span "Generate URL to Share" at bounding box center [733, 230] width 81 height 8
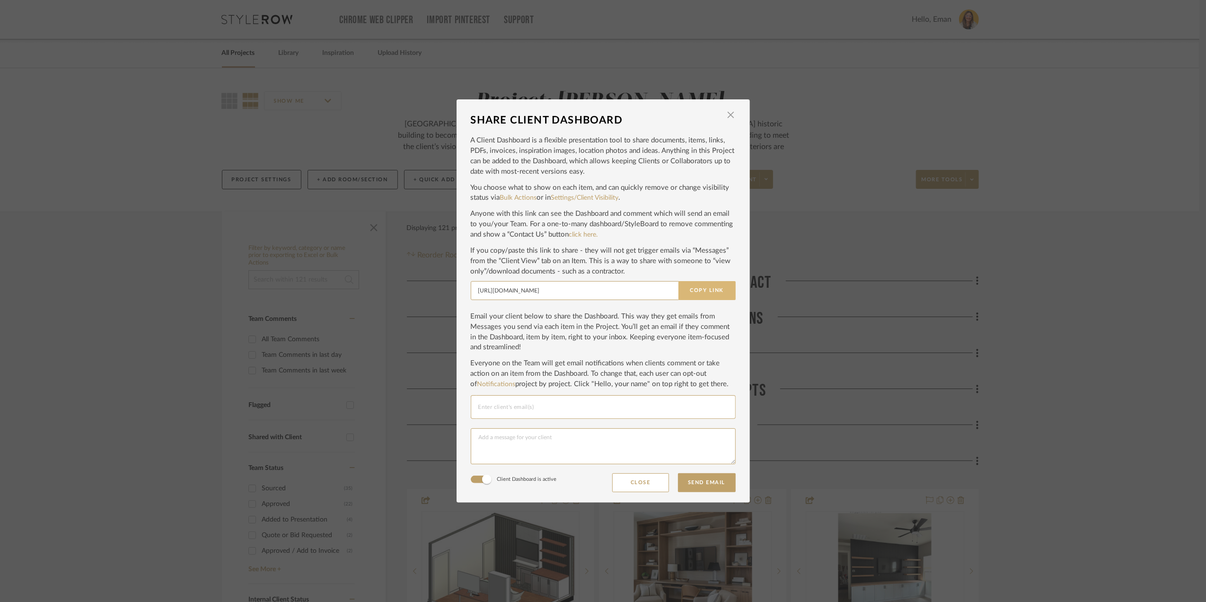
click at [697, 292] on button "Copy Link" at bounding box center [707, 290] width 57 height 19
click at [723, 108] on dialog-content "SHARE CLIENT DASHBOARD × A Client Dashboard is a flexible presentation tool to …" at bounding box center [603, 300] width 293 height 403
click at [725, 115] on span "button" at bounding box center [731, 115] width 19 height 19
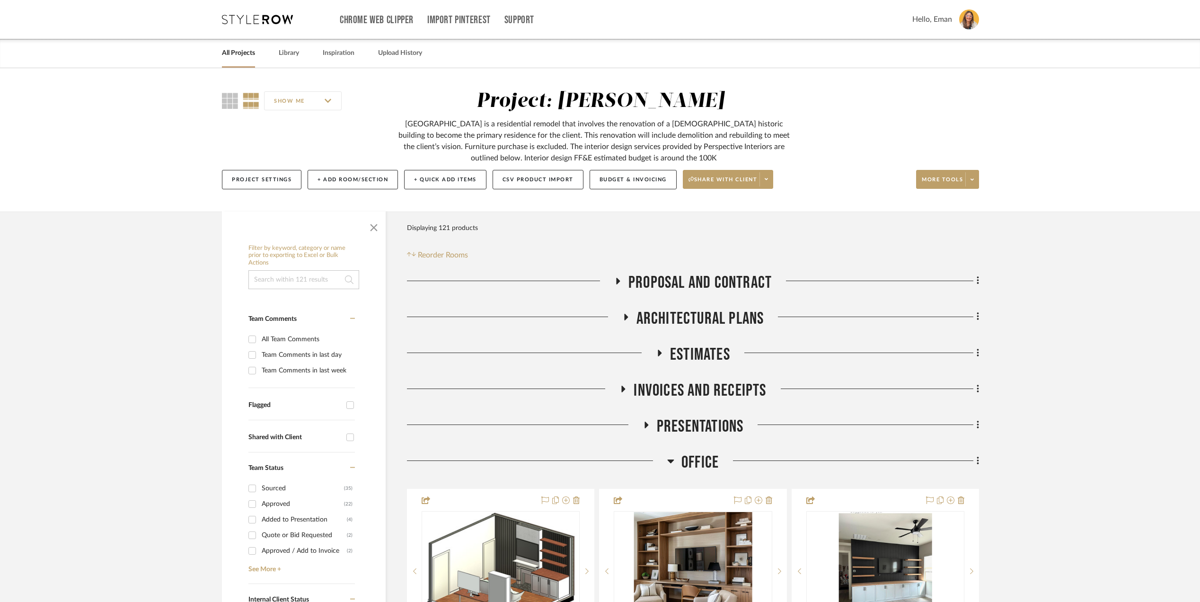
click at [236, 54] on link "All Projects" at bounding box center [238, 53] width 33 height 13
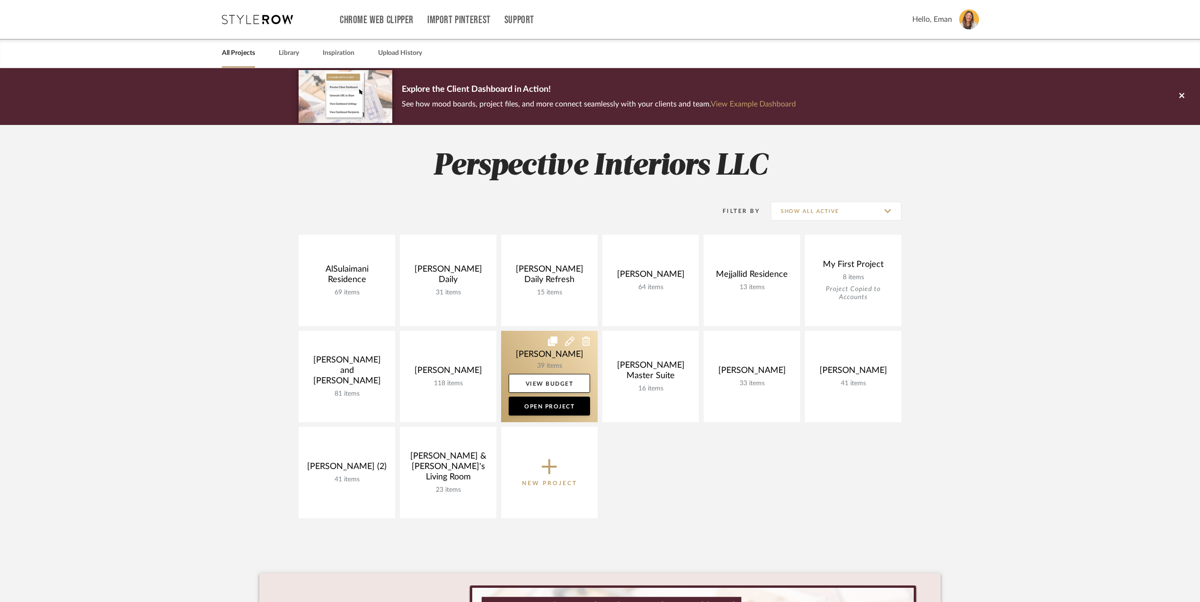
click at [516, 352] on link at bounding box center [549, 376] width 97 height 91
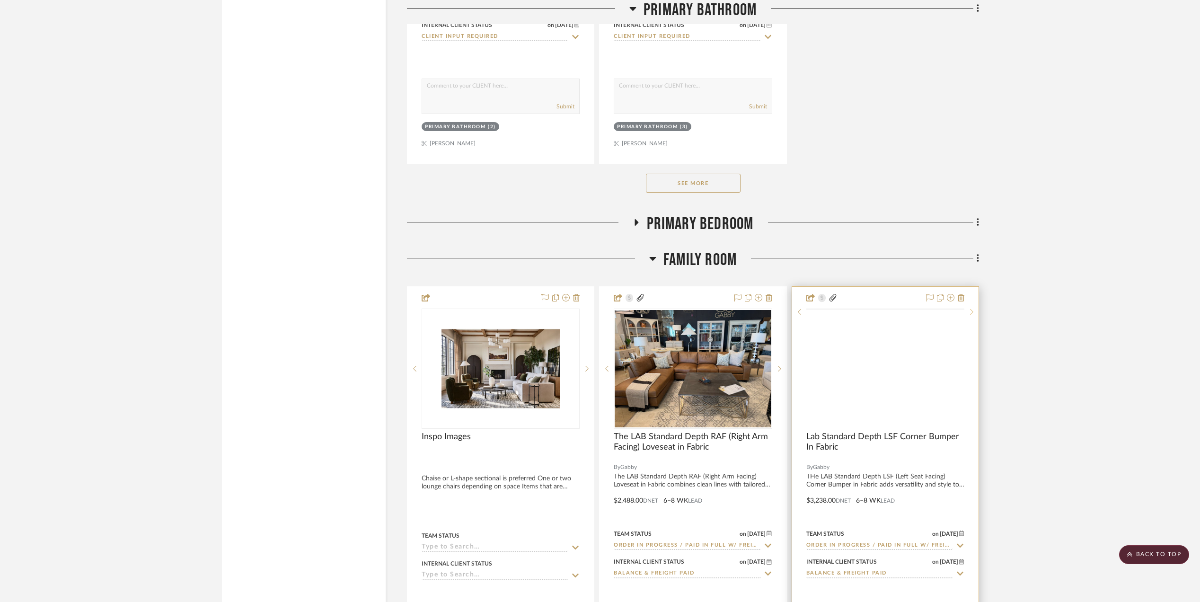
scroll to position [1956, 0]
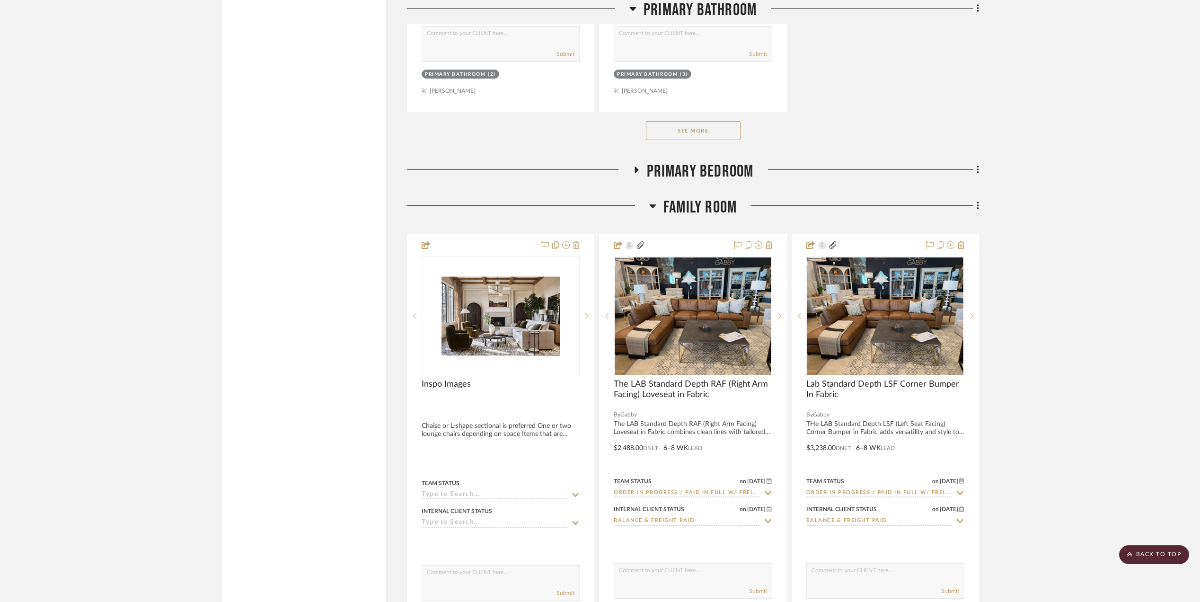
click at [705, 134] on button "See More" at bounding box center [693, 130] width 95 height 19
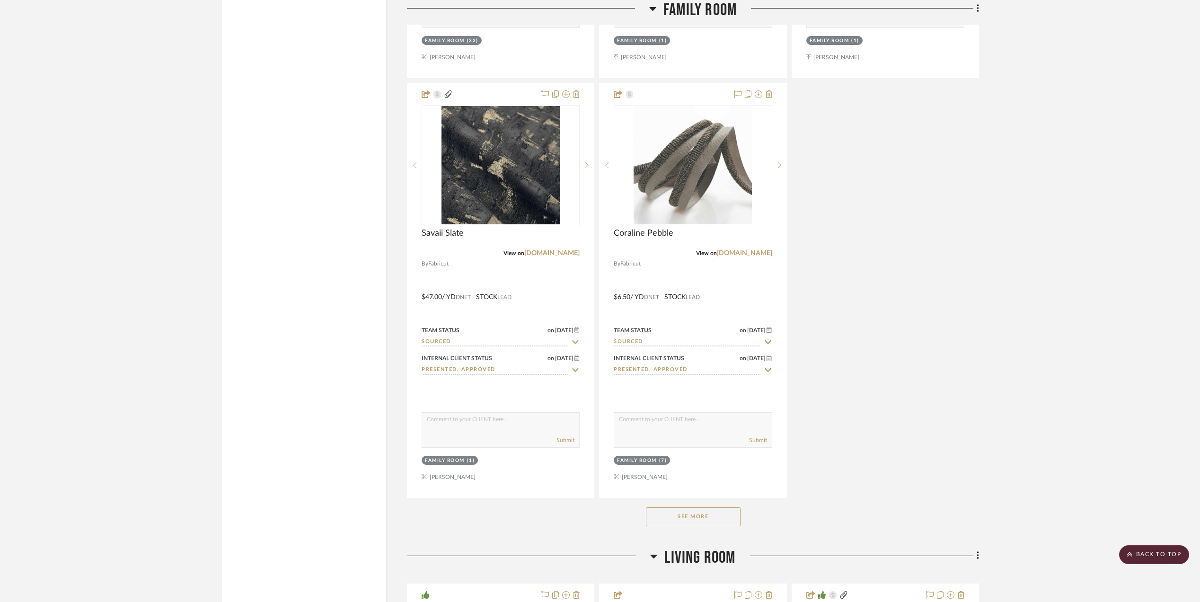
scroll to position [3407, 0]
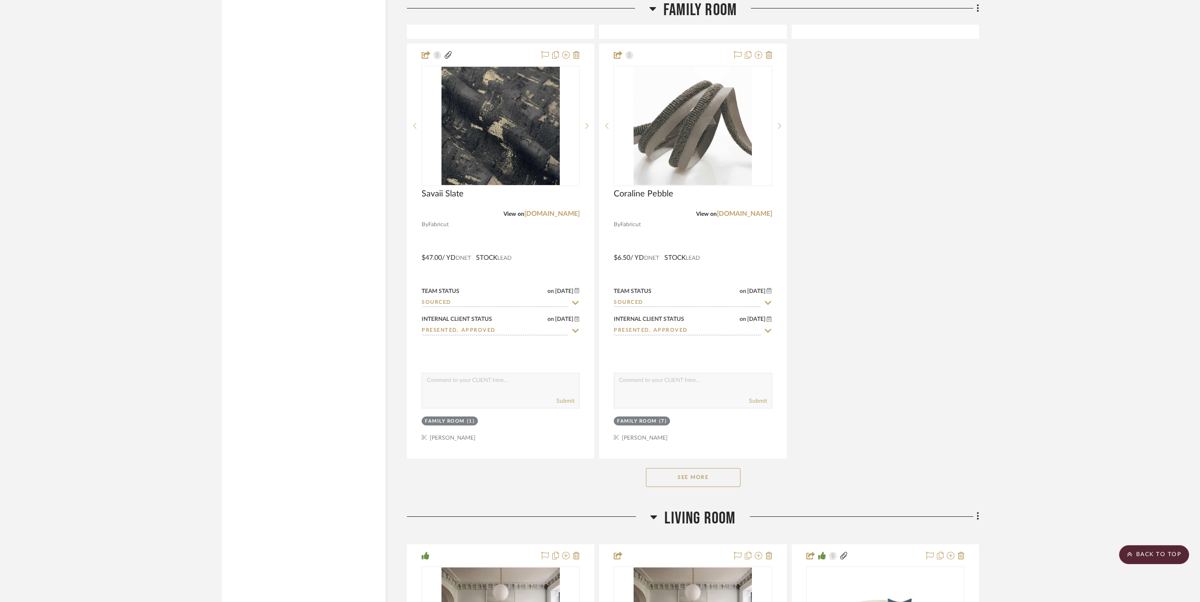
click at [720, 484] on button "See More" at bounding box center [693, 477] width 95 height 19
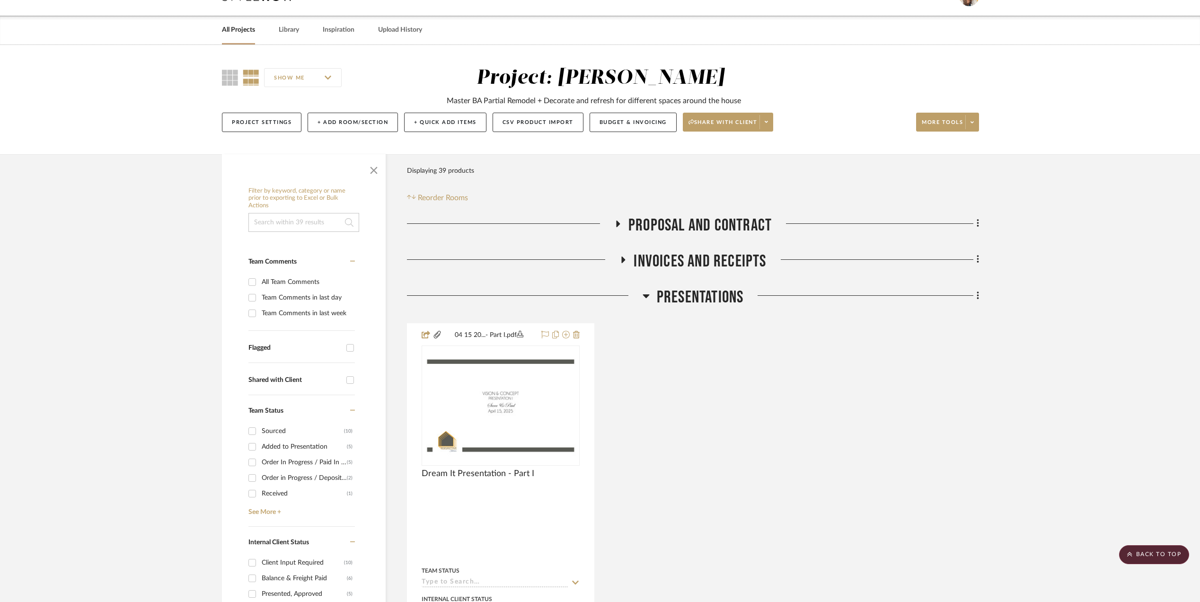
scroll to position [0, 0]
